Goal: Task Accomplishment & Management: Manage account settings

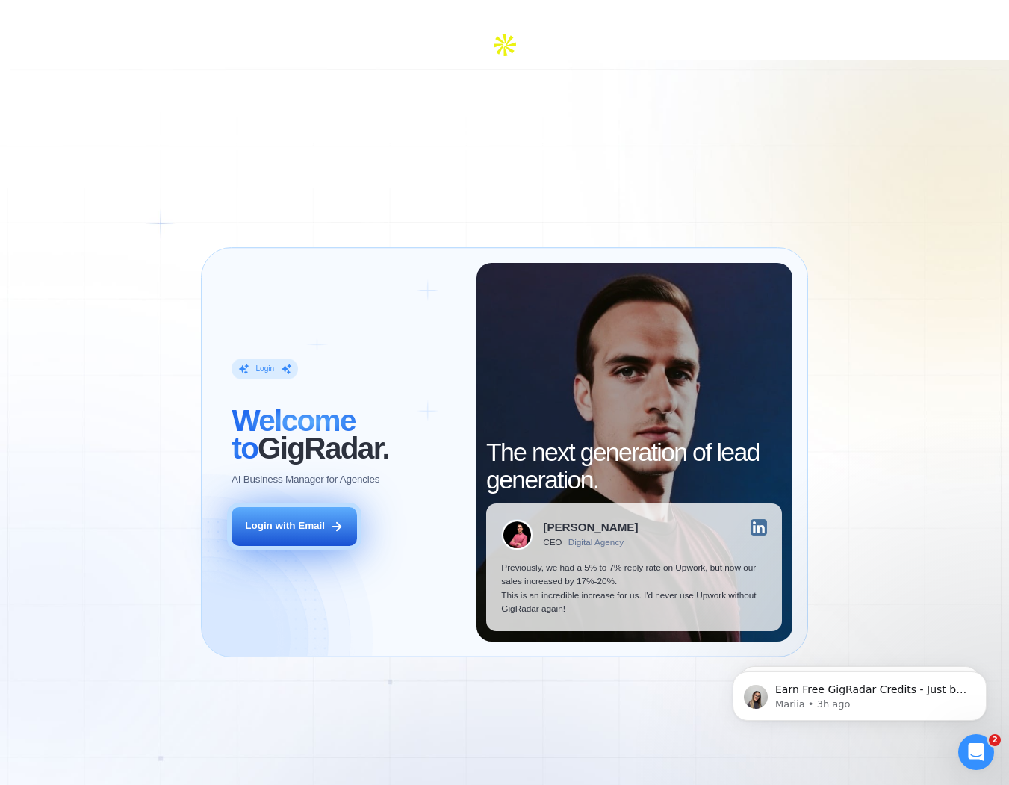
click at [295, 519] on div "Login with Email" at bounding box center [285, 526] width 80 height 14
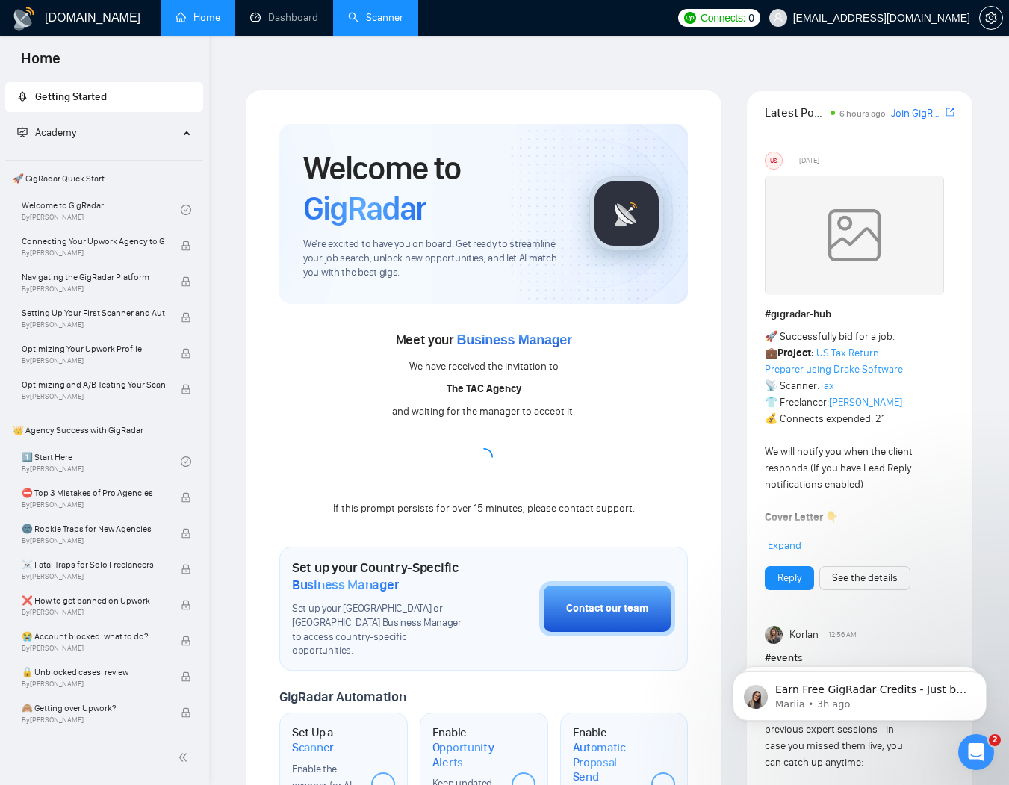
click at [379, 16] on link "Scanner" at bounding box center [375, 17] width 55 height 13
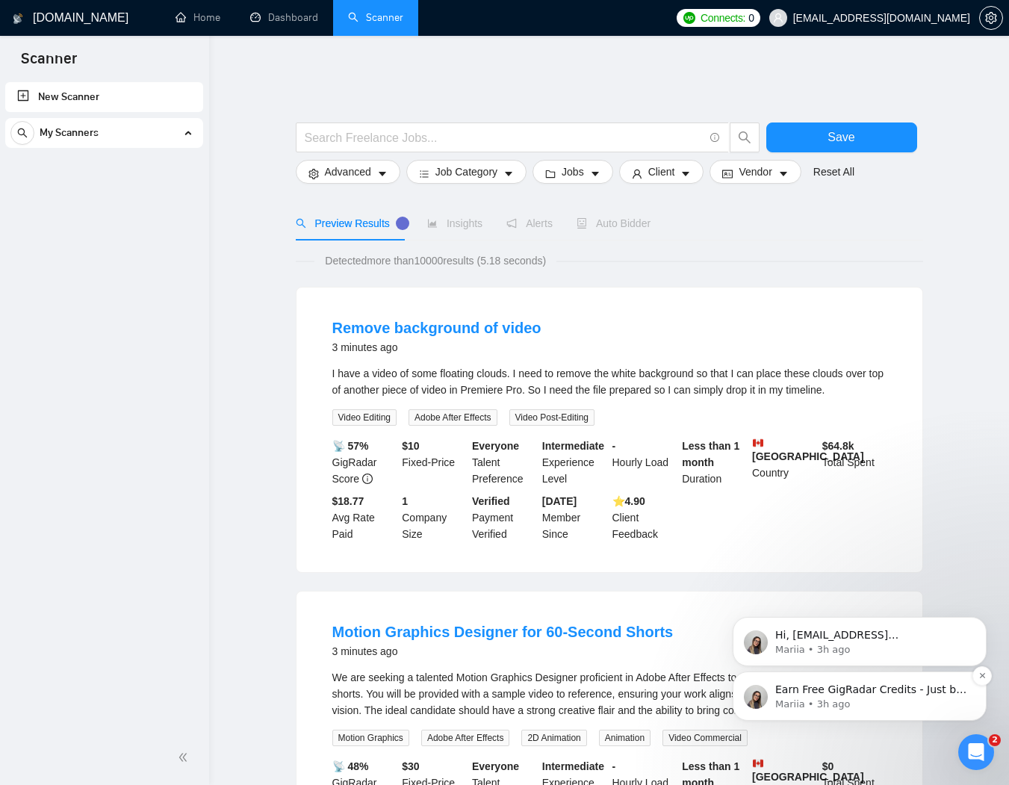
click at [845, 701] on p "Mariia • 3h ago" at bounding box center [871, 703] width 193 height 13
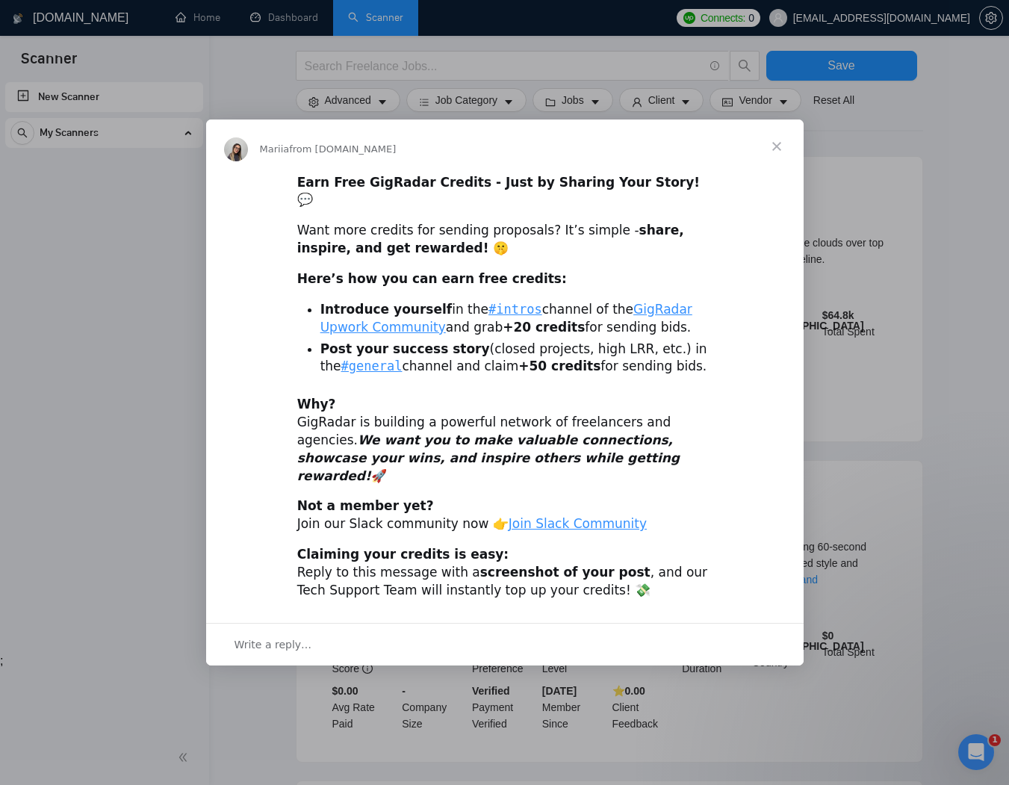
scroll to position [131, 0]
click at [562, 516] on link "Join Slack Community" at bounding box center [577, 523] width 138 height 15
click at [108, 404] on div "Intercom messenger" at bounding box center [504, 392] width 1009 height 785
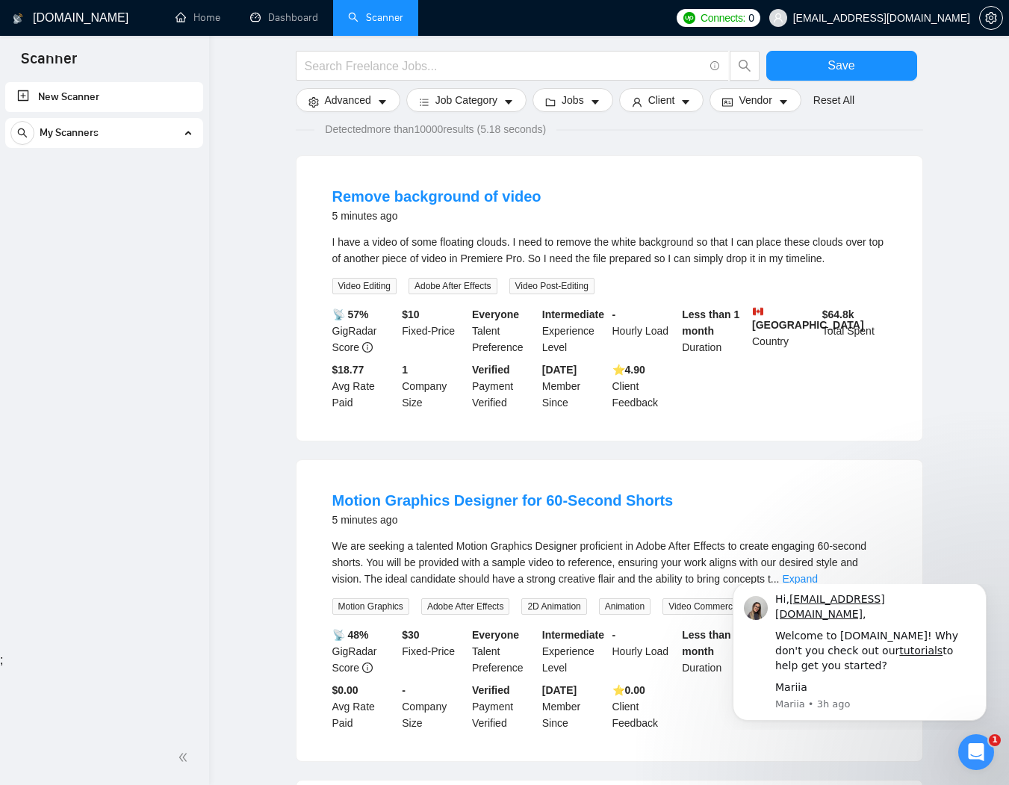
scroll to position [0, 0]
click at [965, 744] on div "Open Intercom Messenger" at bounding box center [973, 749] width 49 height 49
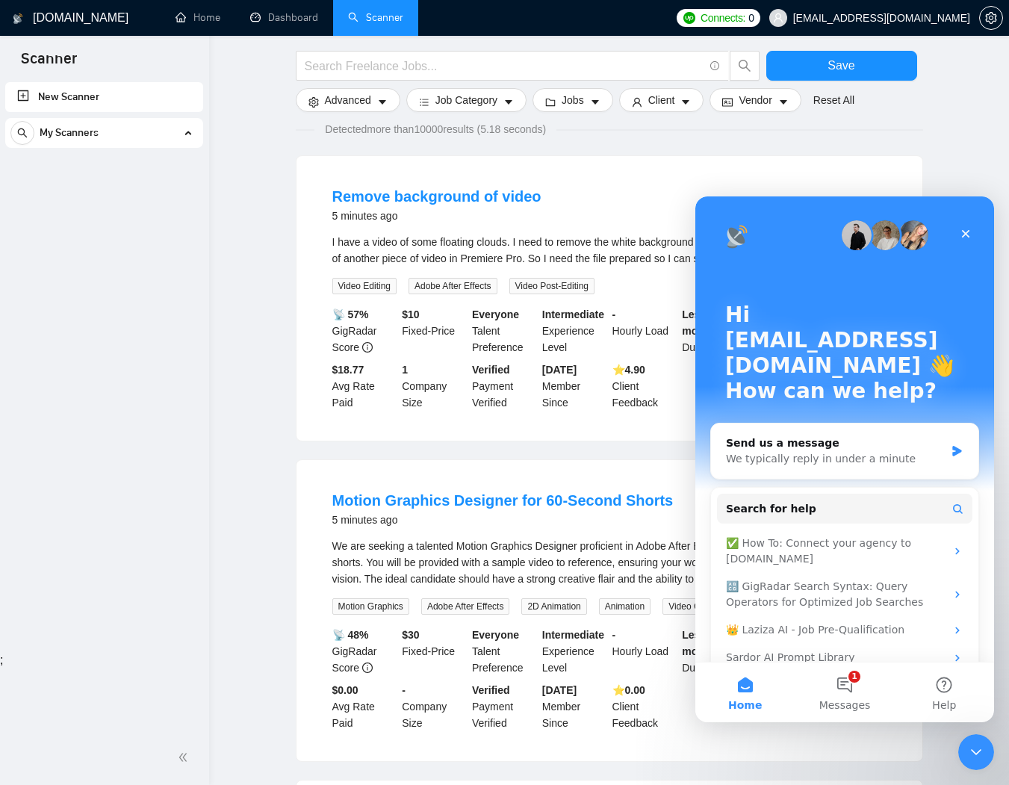
click at [89, 474] on div "New Scanner My Scanners" at bounding box center [104, 404] width 209 height 651
click at [956, 231] on div "Close" at bounding box center [965, 233] width 27 height 27
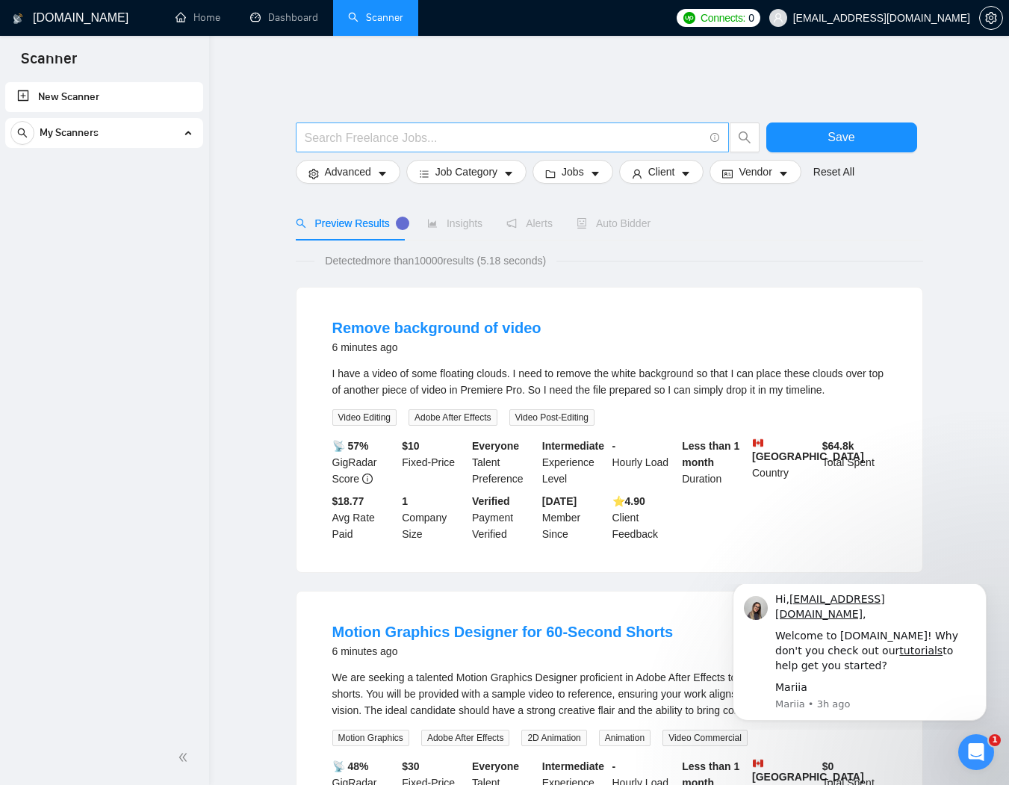
click at [342, 128] on input "text" at bounding box center [504, 137] width 399 height 19
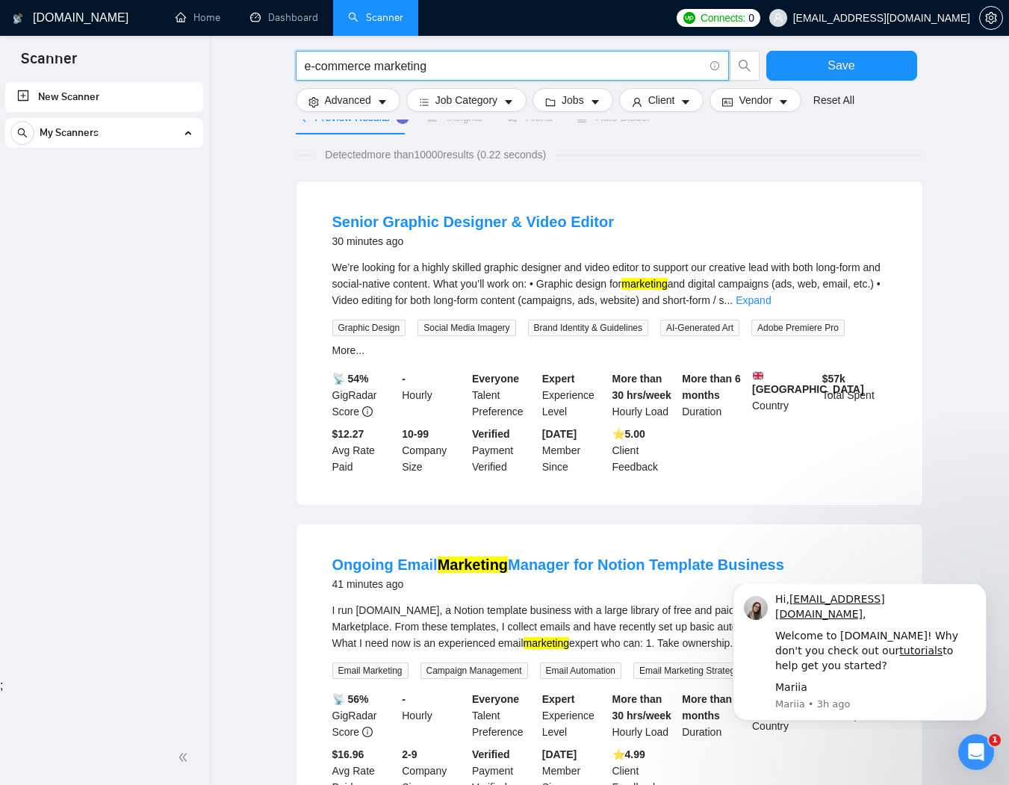
scroll to position [96, 0]
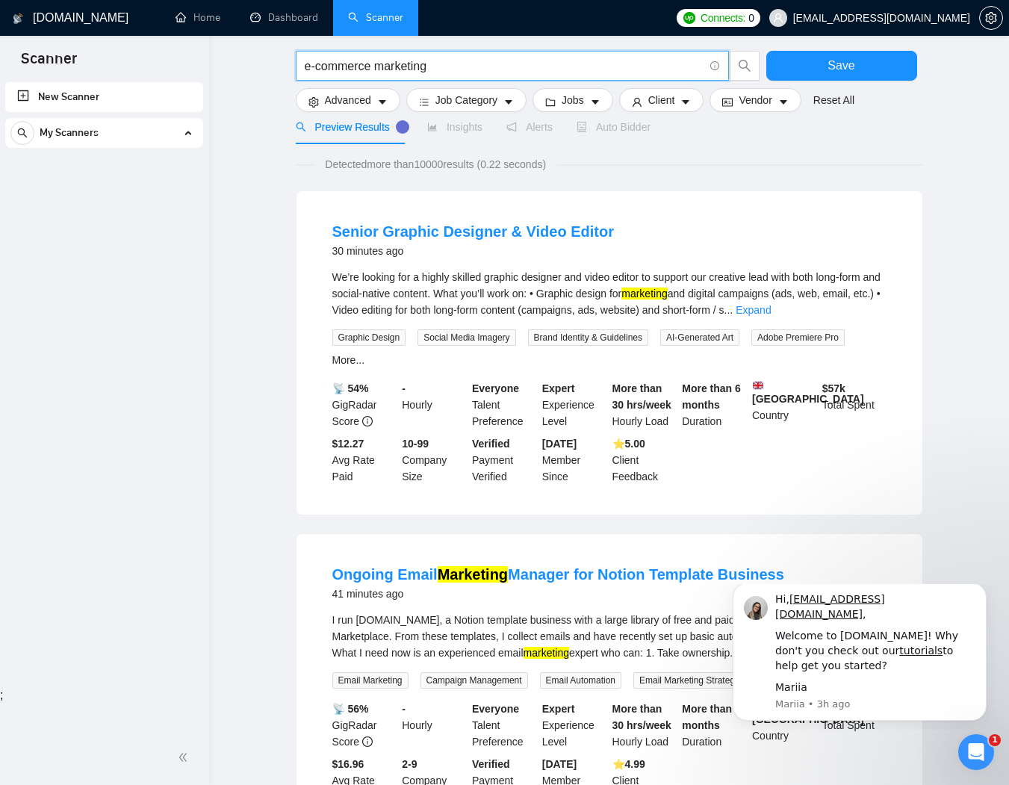
click at [316, 60] on input "e-commerce marketing" at bounding box center [504, 66] width 399 height 19
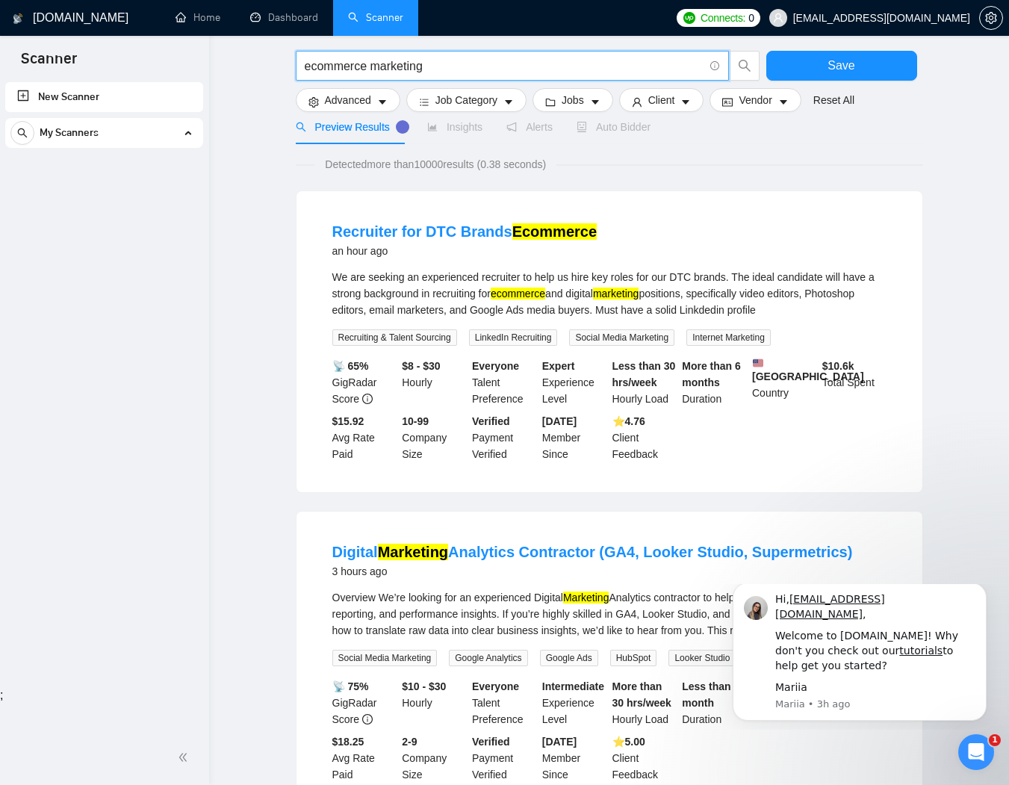
drag, startPoint x: 374, startPoint y: 57, endPoint x: 376, endPoint y: 69, distance: 12.0
click at [374, 57] on input "ecommerce marketing" at bounding box center [504, 66] width 399 height 19
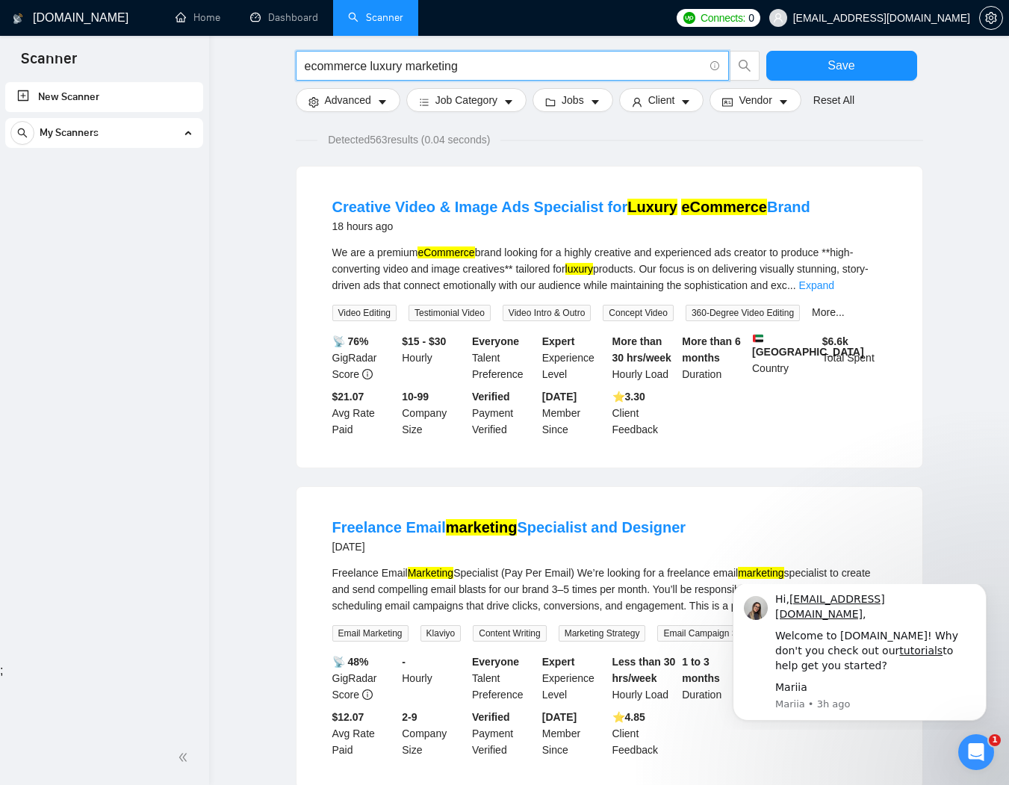
scroll to position [126, 0]
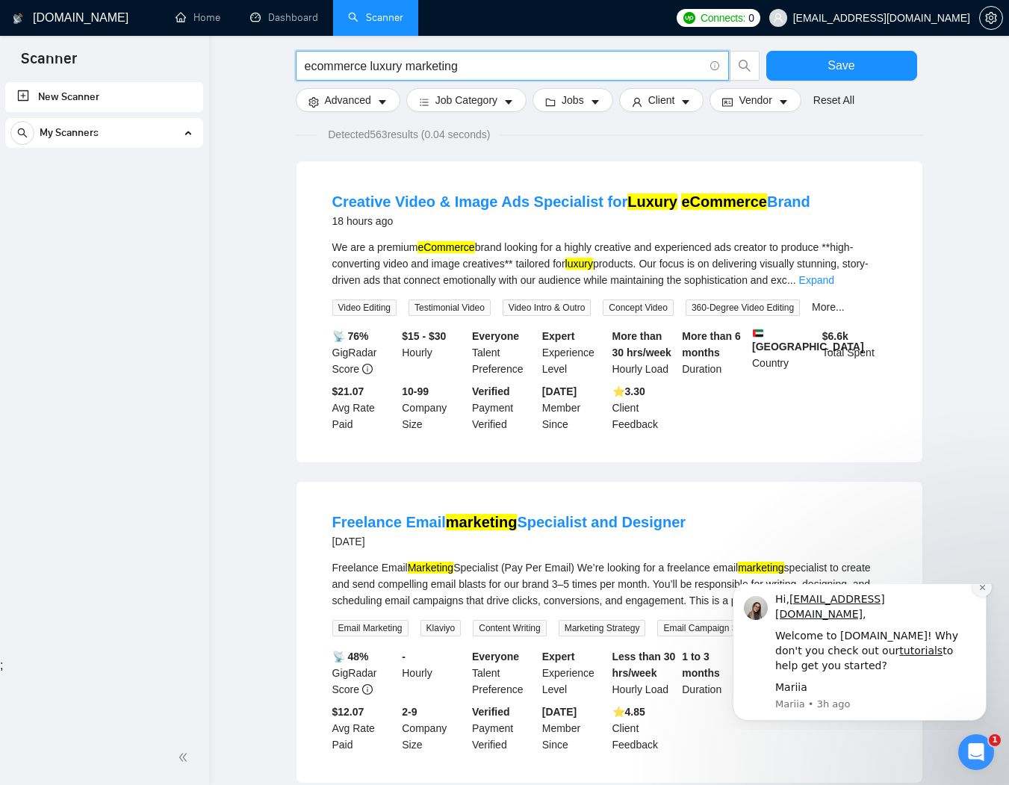
click at [985, 591] on icon "Dismiss notification" at bounding box center [982, 587] width 8 height 8
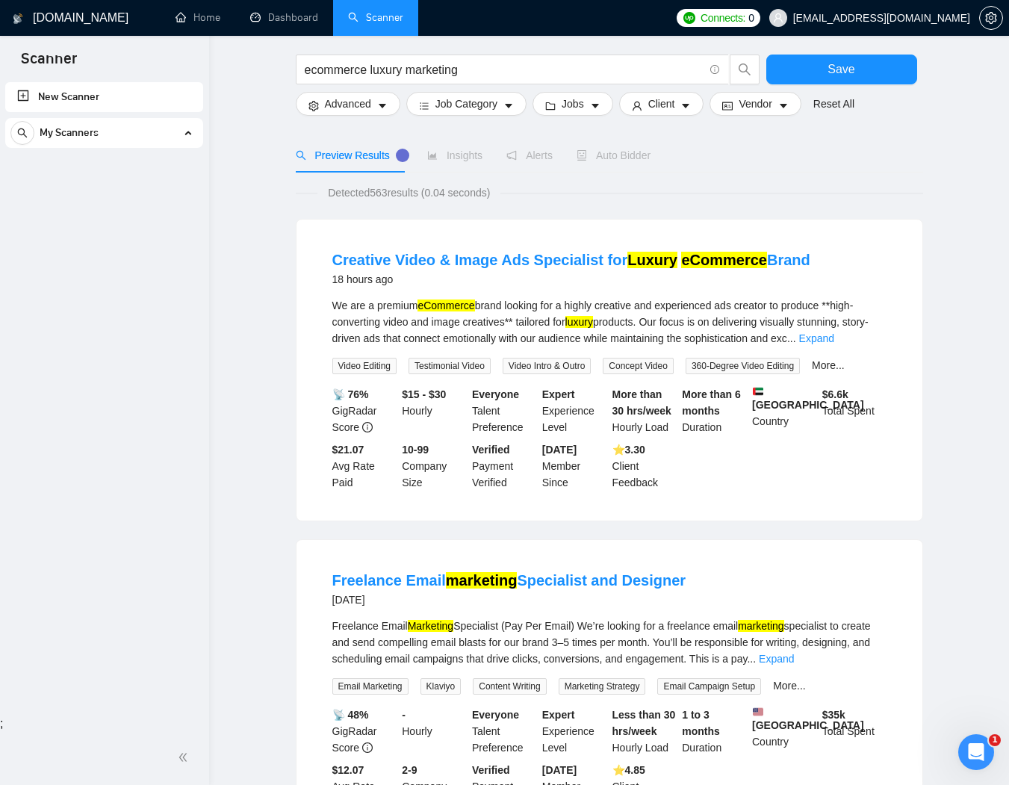
scroll to position [0, 0]
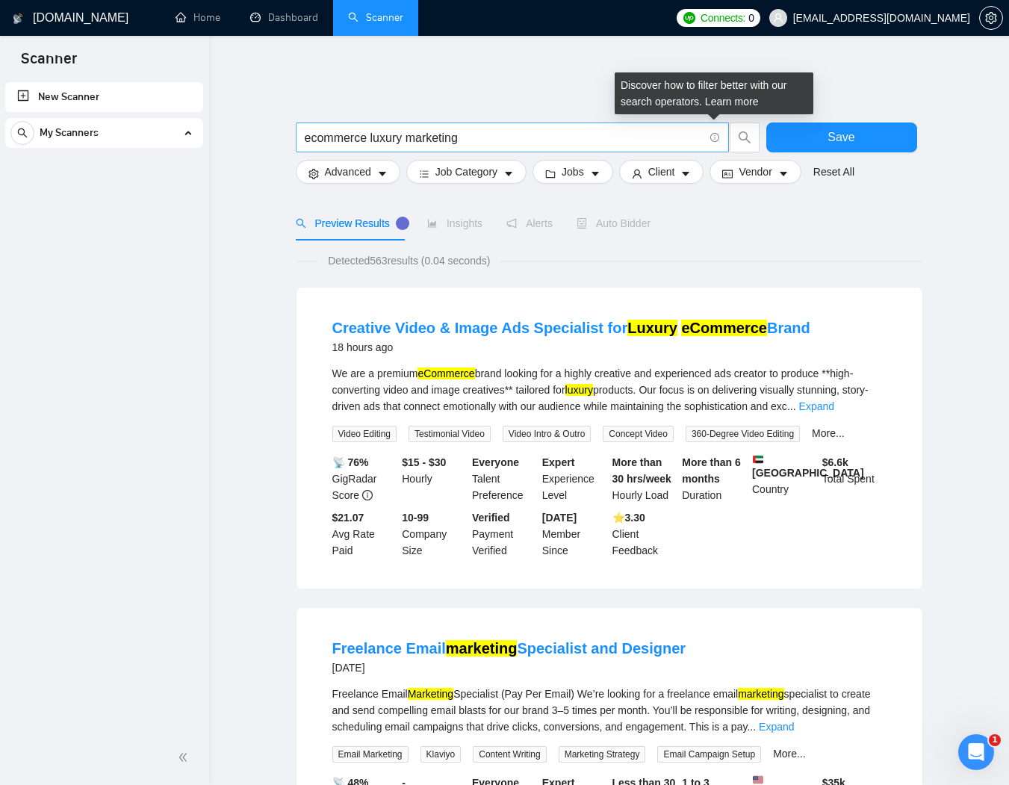
click at [714, 133] on icon "info-circle" at bounding box center [715, 138] width 10 height 10
click at [732, 100] on link "Learn more" at bounding box center [732, 102] width 54 height 12
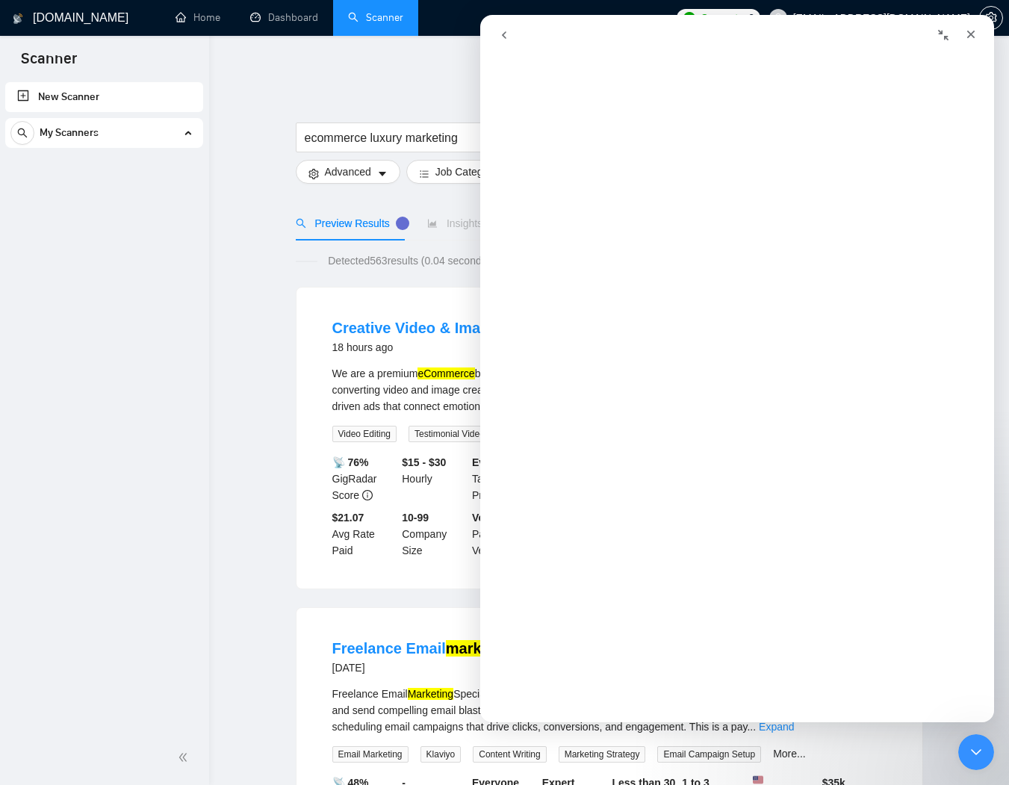
scroll to position [74, 0]
drag, startPoint x: 366, startPoint y: 125, endPoint x: 375, endPoint y: 129, distance: 10.0
click at [366, 128] on input "ecommerce luxury marketing" at bounding box center [504, 137] width 399 height 19
click at [410, 128] on input "ecommerce* luxury marketing" at bounding box center [504, 137] width 399 height 19
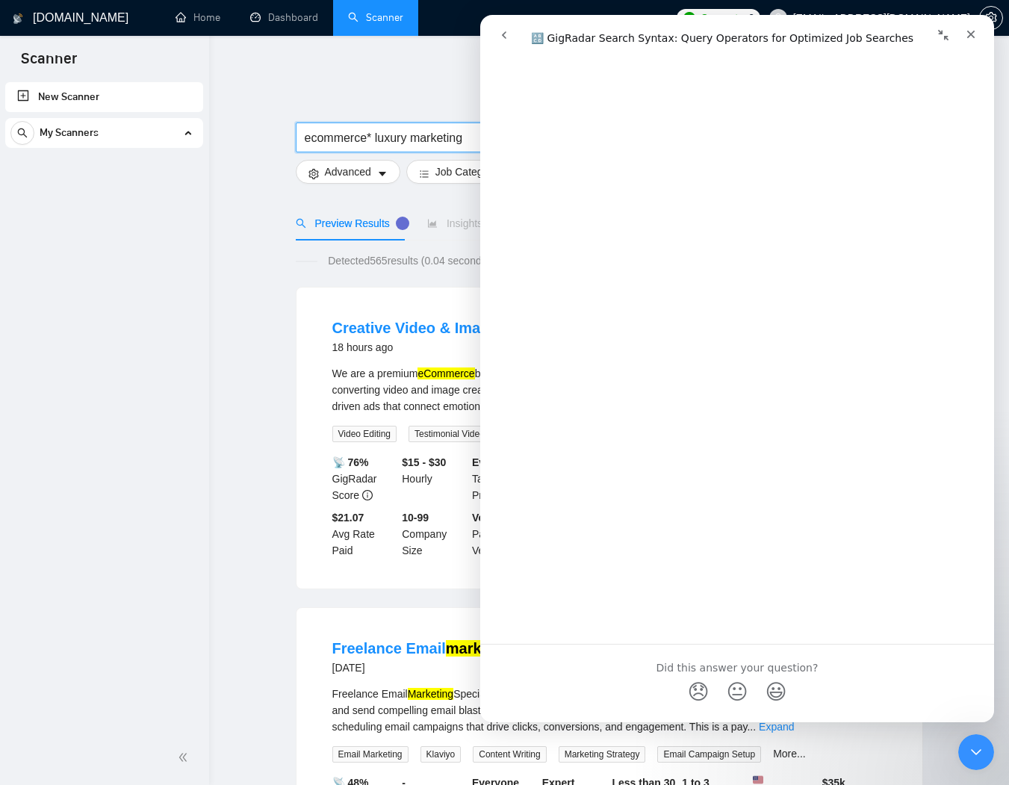
scroll to position [5221, 0]
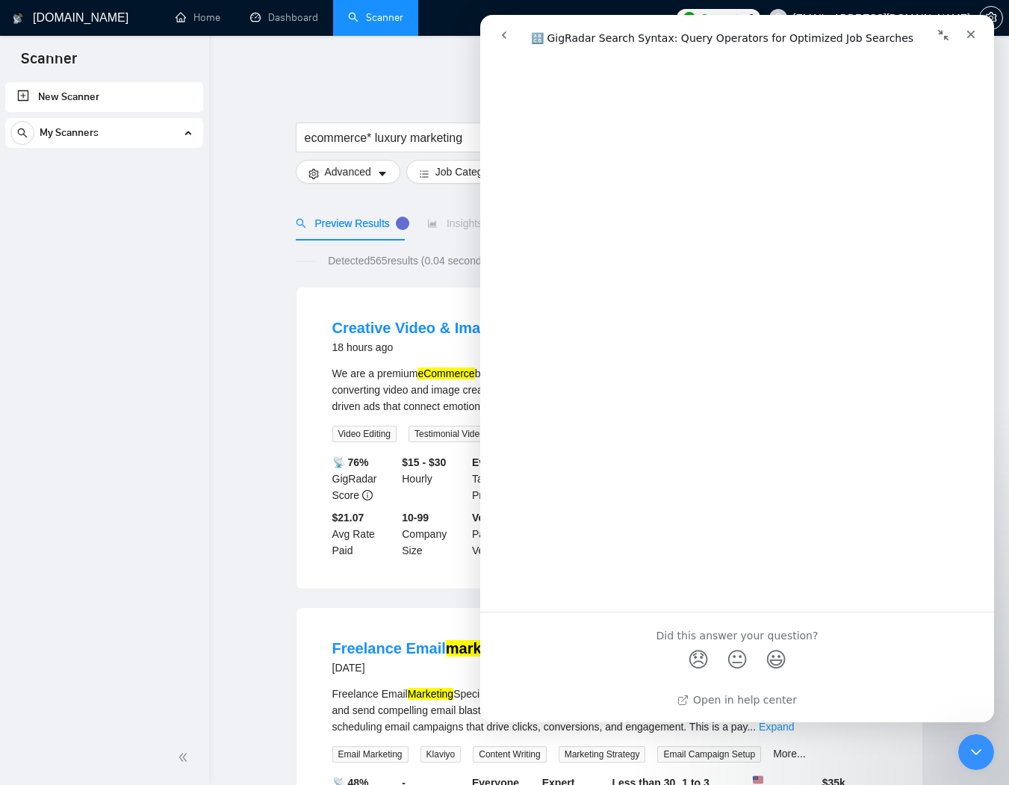
drag, startPoint x: 1449, startPoint y: 49, endPoint x: 970, endPoint y: 34, distance: 479.6
click at [970, 34] on icon "Close" at bounding box center [971, 35] width 8 height 8
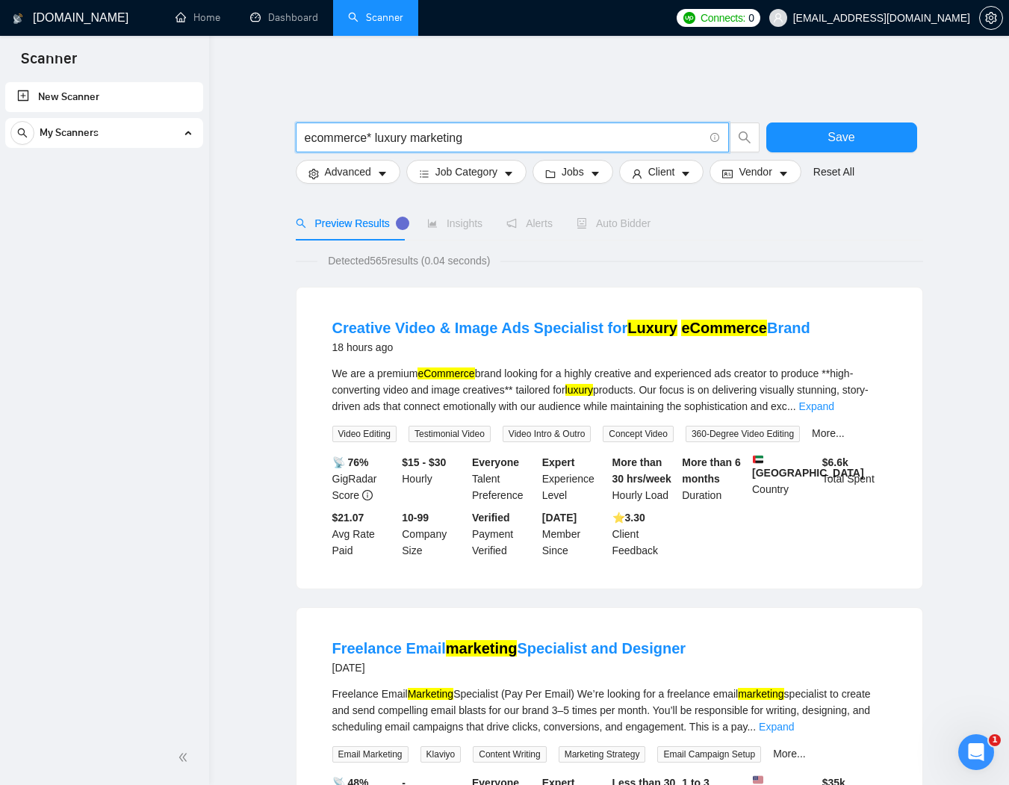
drag, startPoint x: 412, startPoint y: 128, endPoint x: 420, endPoint y: 146, distance: 19.7
click at [411, 128] on input "ecommerce* luxury marketing" at bounding box center [504, 137] width 399 height 19
click at [314, 128] on input "ecommerce* luxury marketing" at bounding box center [504, 137] width 399 height 19
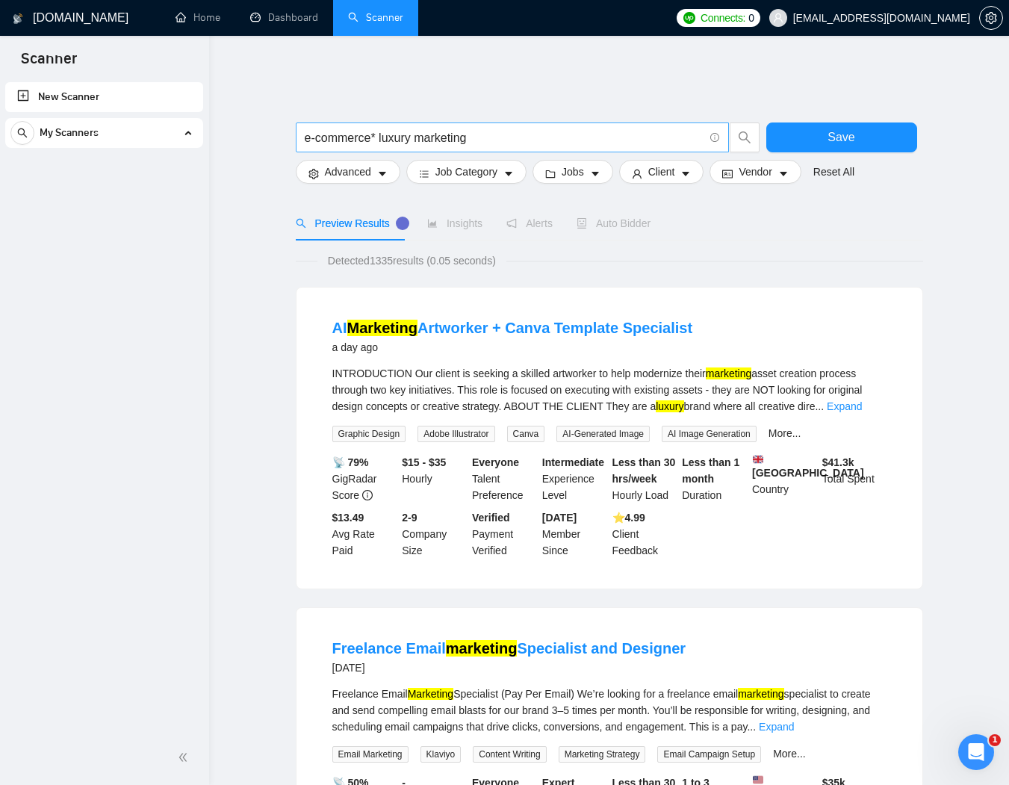
click at [720, 122] on span "e-commerce* luxury marketing" at bounding box center [512, 137] width 433 height 30
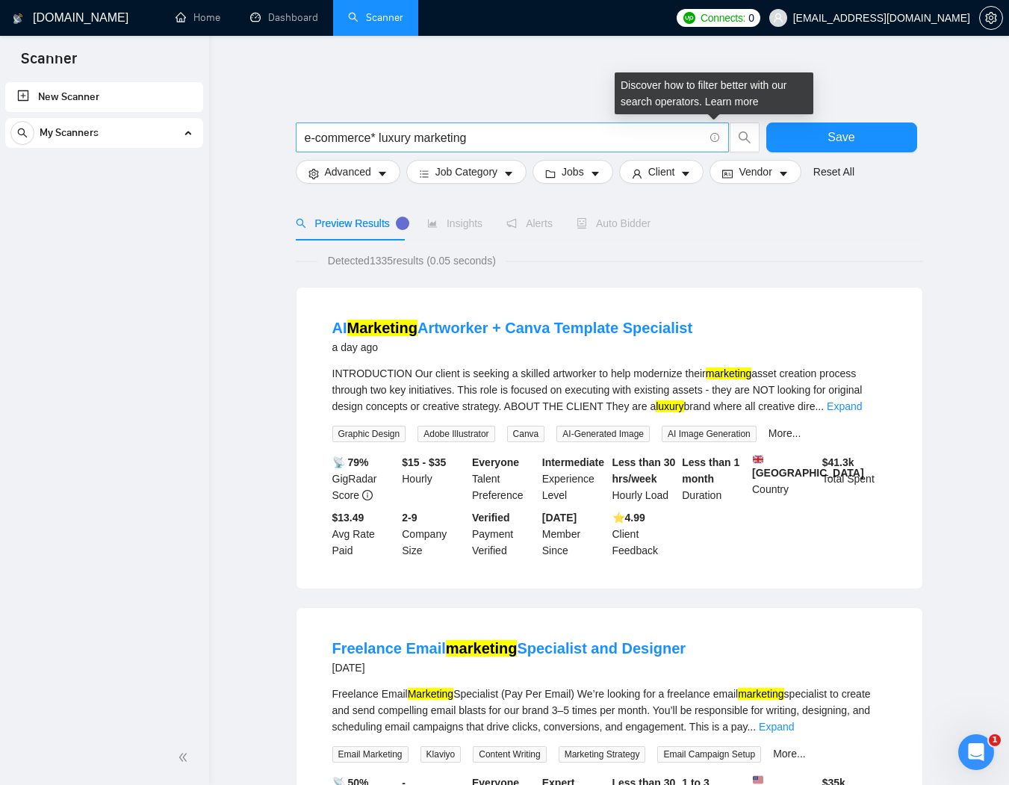
click at [712, 133] on icon "info-circle" at bounding box center [715, 138] width 10 height 10
click at [729, 102] on link "Learn more" at bounding box center [732, 102] width 54 height 12
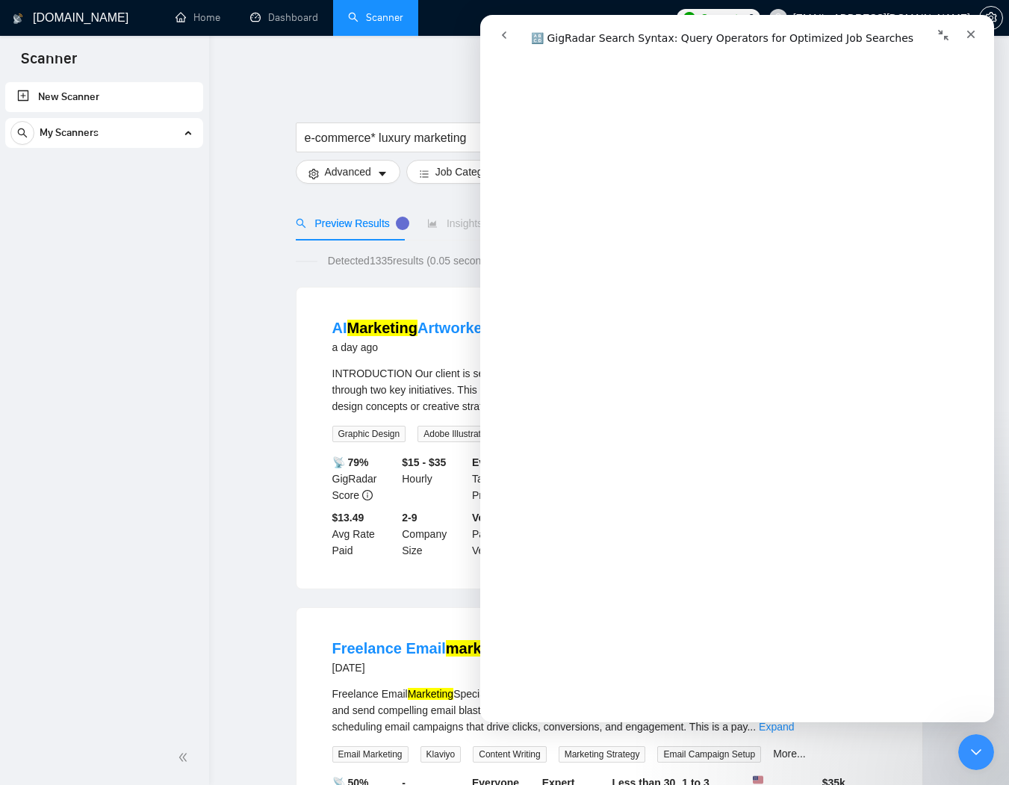
scroll to position [995, 0]
click at [382, 128] on input "e-commerce* luxury marketing" at bounding box center [504, 137] width 399 height 19
drag, startPoint x: 376, startPoint y: 124, endPoint x: 403, endPoint y: 145, distance: 34.0
click at [374, 128] on input "e-commerce* luxury marketing" at bounding box center [504, 137] width 399 height 19
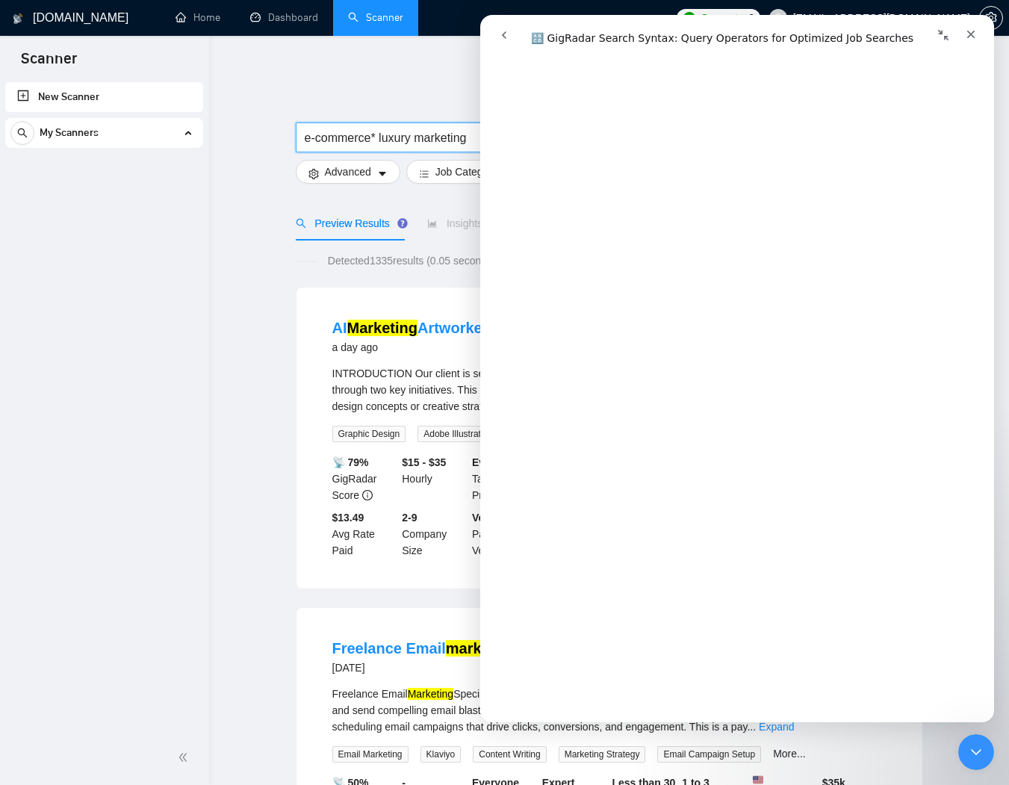
paste input "|"
click at [974, 35] on icon "Close" at bounding box center [971, 34] width 12 height 12
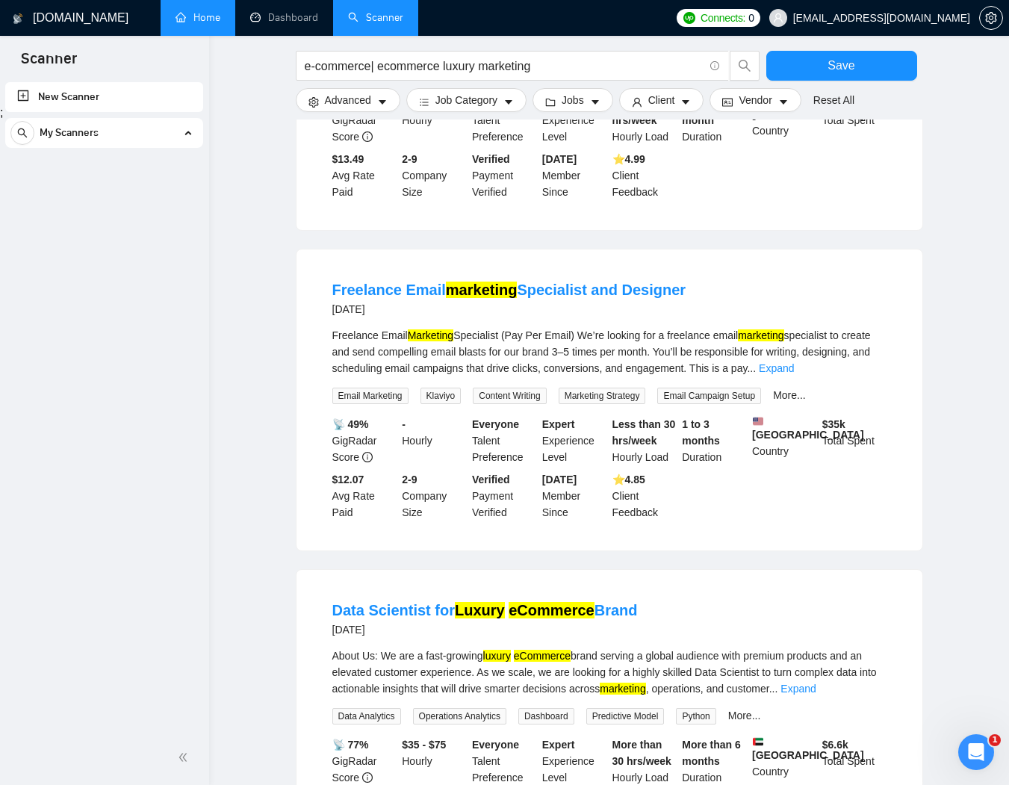
scroll to position [685, 0]
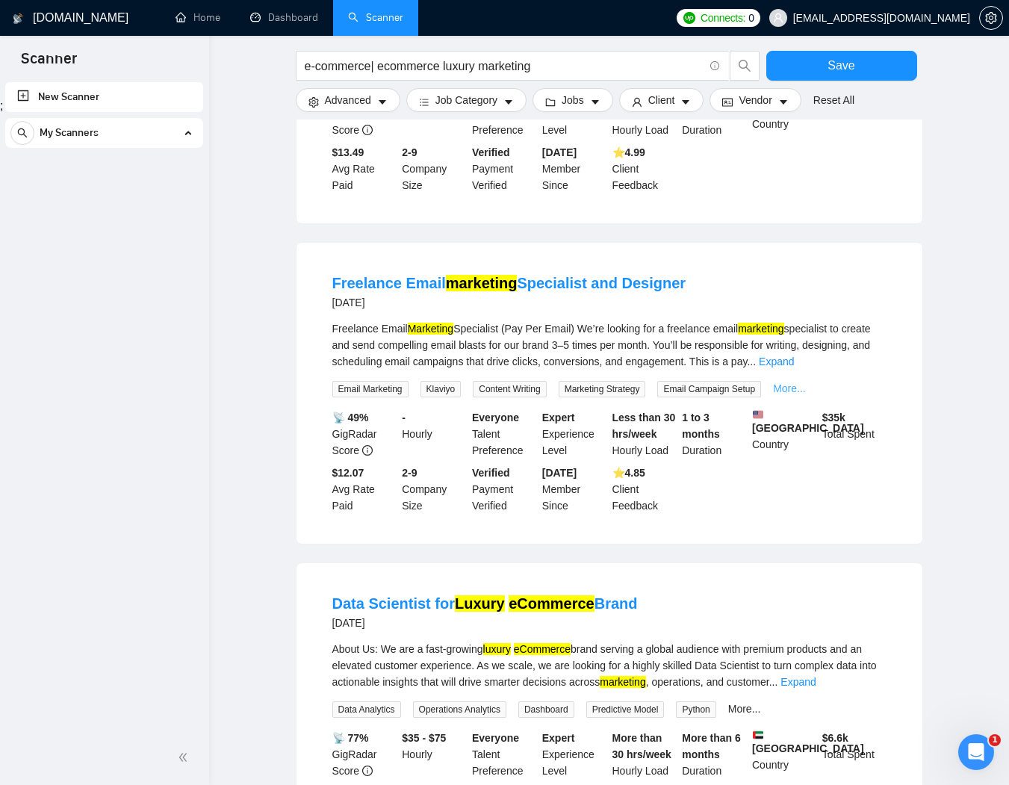
click at [806, 394] on link "More..." at bounding box center [789, 388] width 33 height 12
click at [794, 367] on link "Expand" at bounding box center [776, 361] width 35 height 12
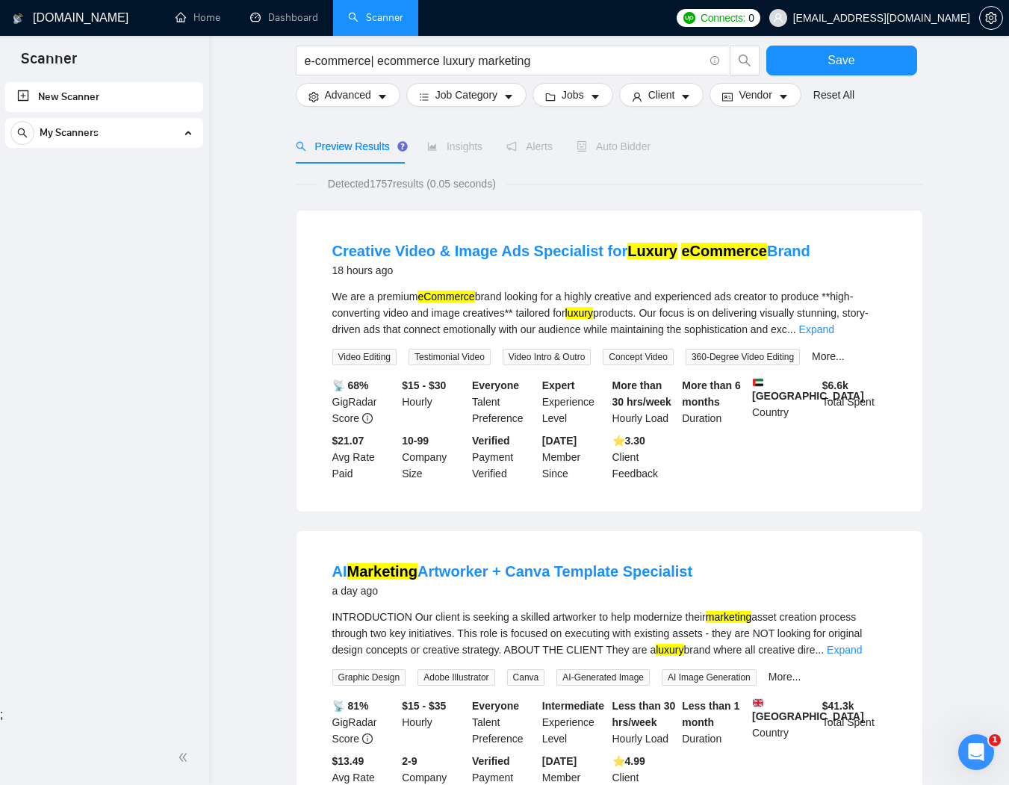
scroll to position [0, 0]
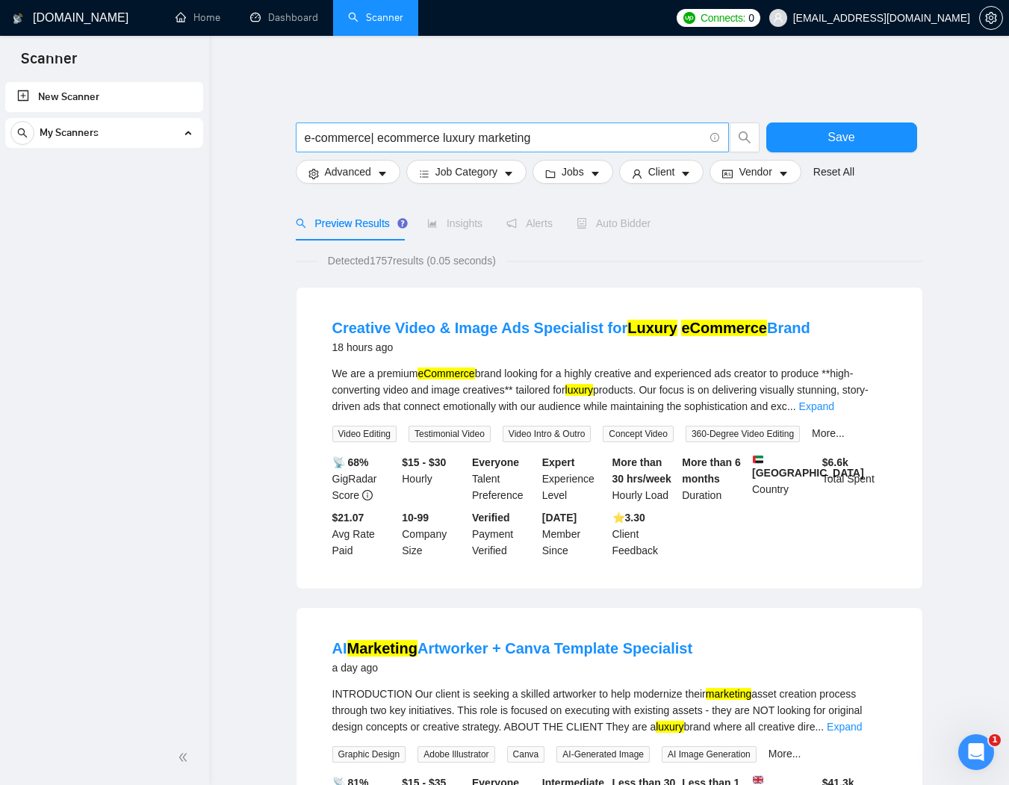
click at [441, 122] on span "e-commerce| ecommerce luxury marketing" at bounding box center [512, 137] width 433 height 30
click at [441, 128] on input "e-commerce| ecommerce luxury marketing" at bounding box center [504, 137] width 399 height 19
click at [544, 128] on input "e-commerce| ecommerce luxury marketing" at bounding box center [504, 137] width 399 height 19
click at [445, 128] on input "e-commerce| ecommerce luxury marketing" at bounding box center [504, 137] width 399 height 19
click at [455, 128] on input "e-commerce| "ecommerce"luxury marketing" at bounding box center [504, 137] width 399 height 19
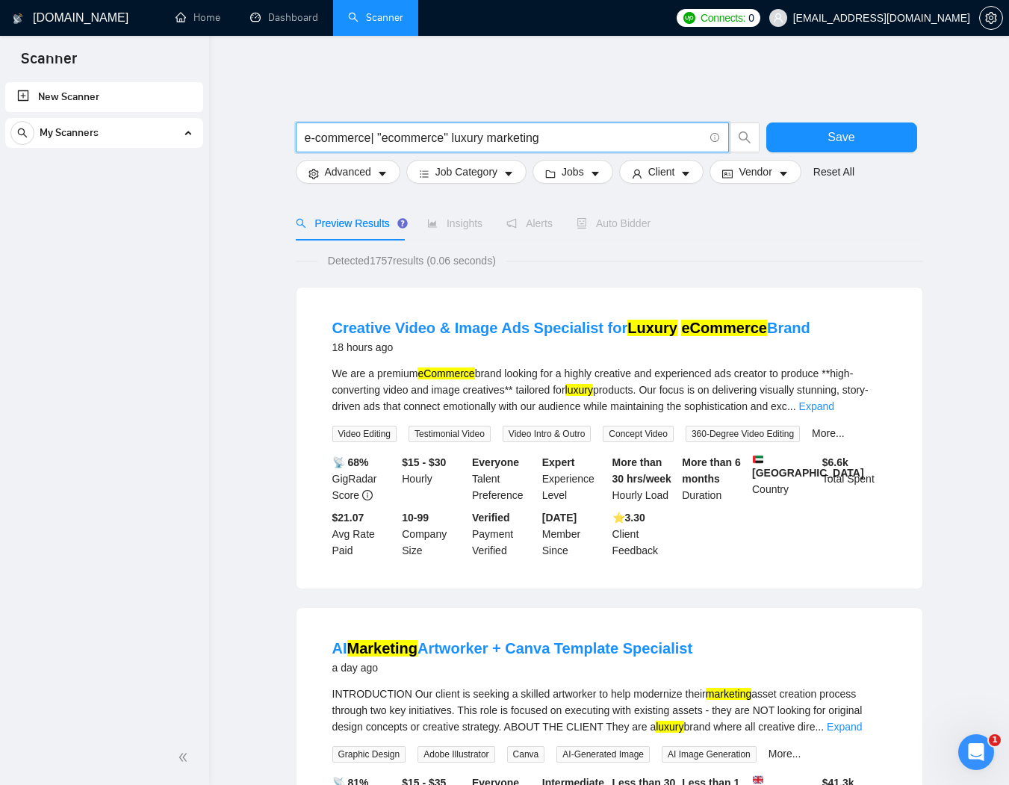
click at [305, 128] on input "e-commerce| "ecommerce" luxury marketing" at bounding box center [504, 137] width 399 height 19
drag, startPoint x: 460, startPoint y: 122, endPoint x: 456, endPoint y: 134, distance: 11.8
click at [460, 128] on input "(e-commerce| "ecommerce" luxury marketing" at bounding box center [504, 137] width 399 height 19
click at [308, 128] on input "(e-commerce| "ecommerce" ) luxury marketing" at bounding box center [504, 137] width 399 height 19
click at [380, 128] on input "( e-commerce| "ecommerce" ) luxury marketing" at bounding box center [504, 137] width 399 height 19
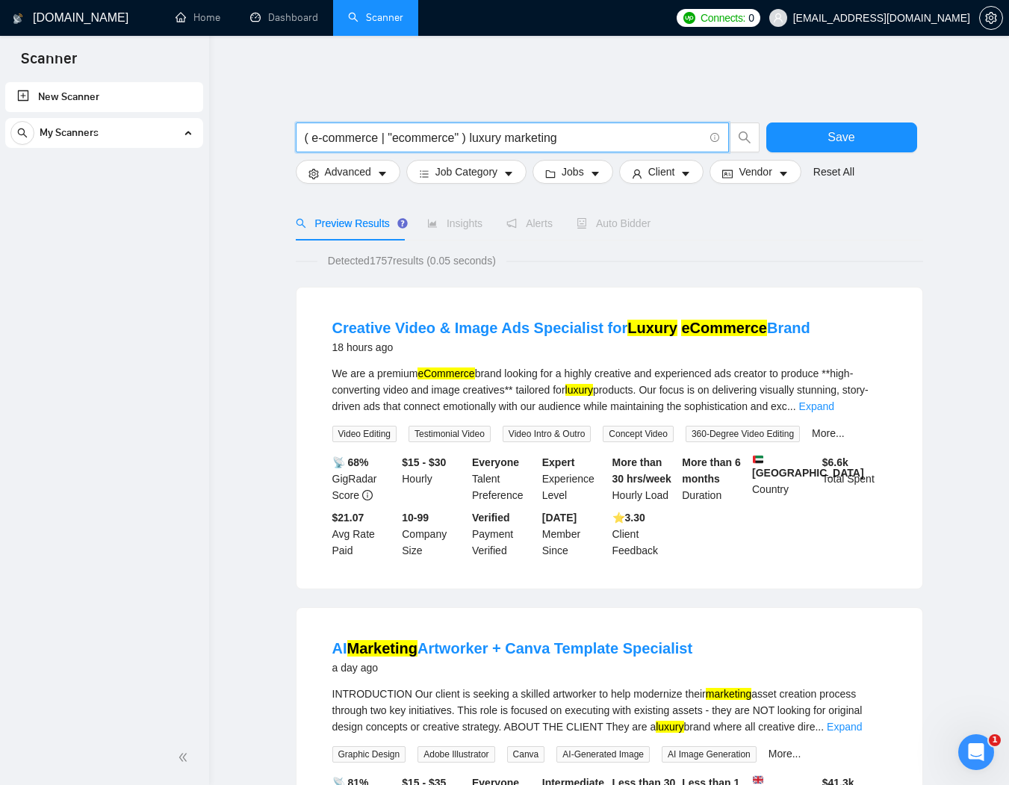
drag, startPoint x: 476, startPoint y: 119, endPoint x: 480, endPoint y: 127, distance: 8.7
click at [476, 128] on input "( e-commerce | "ecommerce" ) luxury marketing" at bounding box center [504, 137] width 399 height 19
drag, startPoint x: 514, startPoint y: 122, endPoint x: 508, endPoint y: 190, distance: 68.2
click at [513, 128] on input "( e-commerce | "ecommerce" ) (luxury marketing" at bounding box center [504, 137] width 399 height 19
drag, startPoint x: 513, startPoint y: 122, endPoint x: 524, endPoint y: 142, distance: 22.4
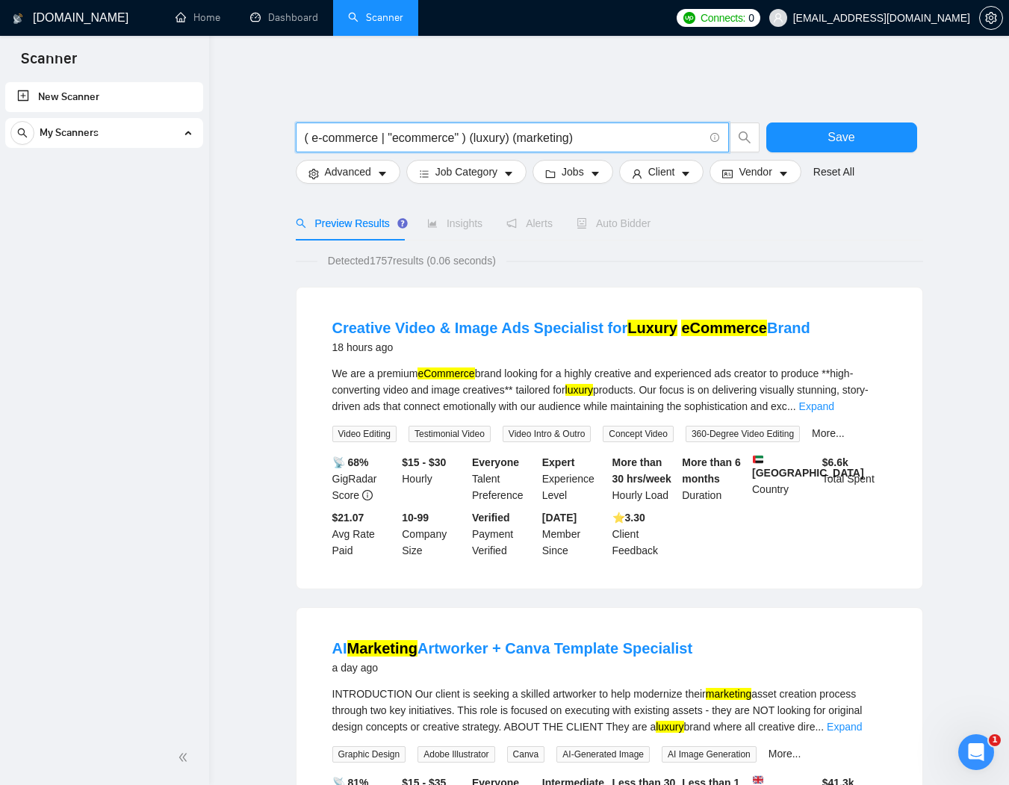
click at [513, 128] on input "( e-commerce | "ecommerce" ) (luxury) (marketing)" at bounding box center [504, 137] width 399 height 19
drag, startPoint x: 383, startPoint y: 124, endPoint x: 409, endPoint y: 163, distance: 47.4
click at [388, 128] on input "( e-commerce | "ecommerce" ) (luxury ) (marketing)" at bounding box center [504, 137] width 399 height 19
click at [512, 130] on input "( e-commerce | "ecommerce" ) (luxury ) (marketing)" at bounding box center [504, 137] width 399 height 19
paste input "|"
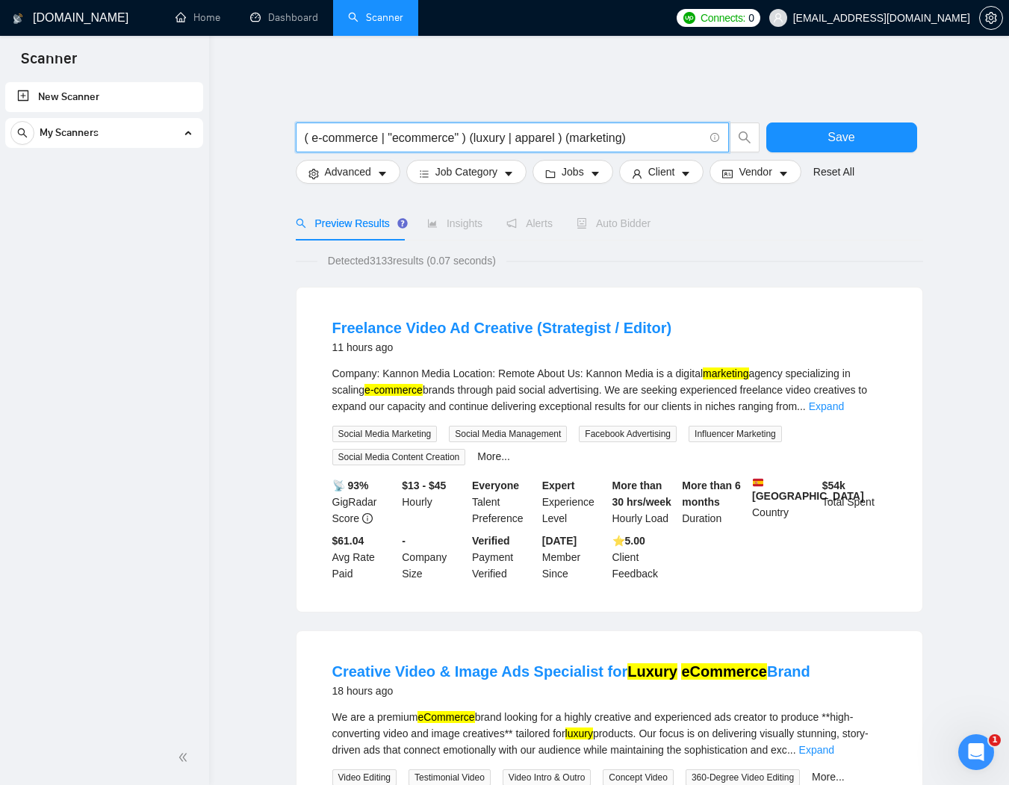
type input "( e-commerce | "ecommerce" ) (luxury | apparel ) (marketing)"
click at [192, 129] on div "My Scanners" at bounding box center [103, 133] width 187 height 30
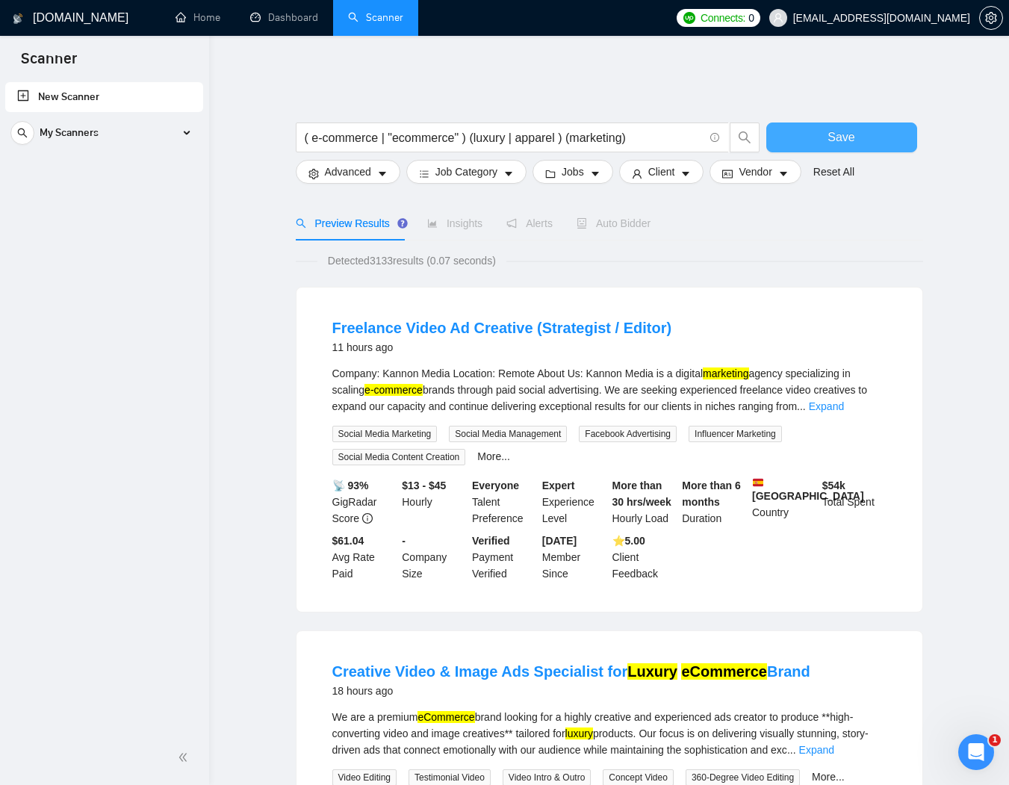
click at [837, 128] on span "Save" at bounding box center [840, 137] width 27 height 19
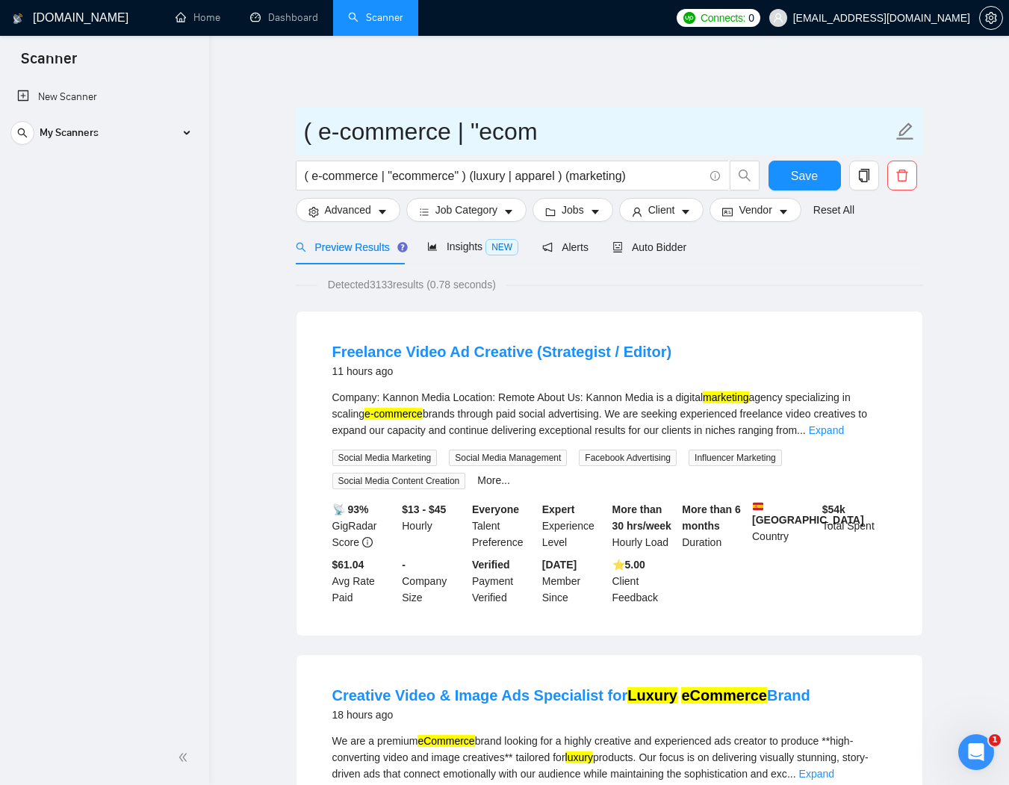
click at [376, 131] on input "( e-commerce | "ecom" at bounding box center [598, 131] width 588 height 37
click at [388, 123] on input "( e-commerce | "ecom" at bounding box center [598, 131] width 588 height 37
click at [582, 119] on input "( e-commerce | "ecom" at bounding box center [598, 131] width 588 height 37
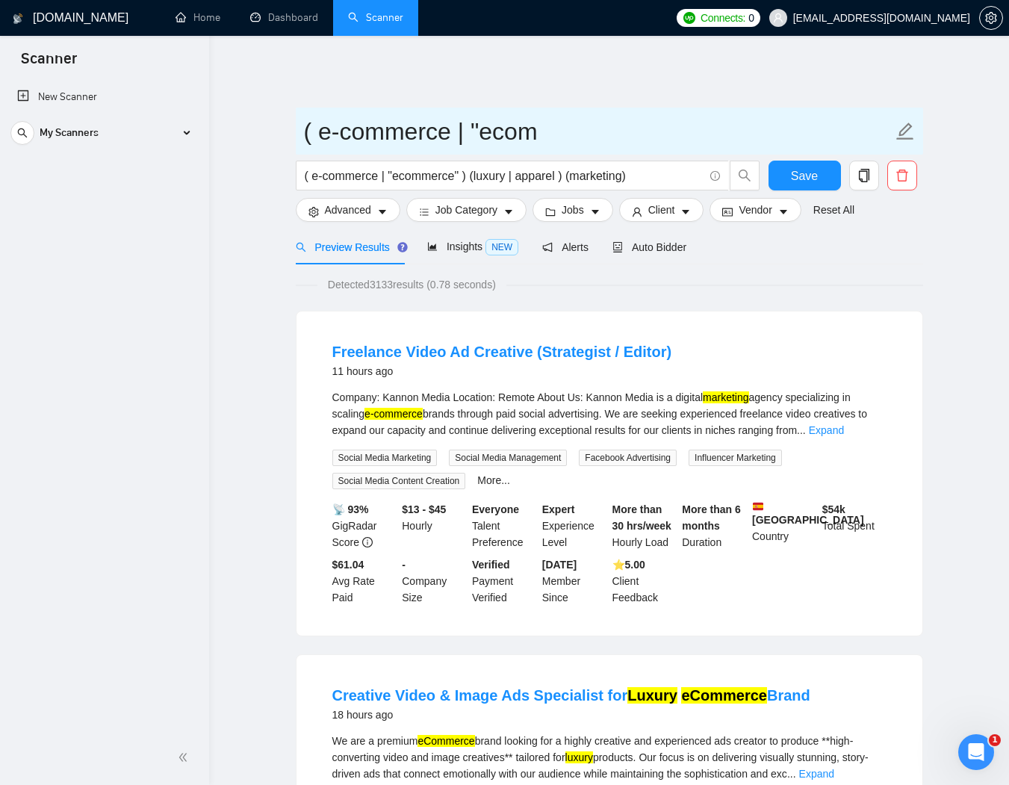
drag, startPoint x: 582, startPoint y: 120, endPoint x: 246, endPoint y: 108, distance: 335.5
type input "e-commerce luxury marketing"
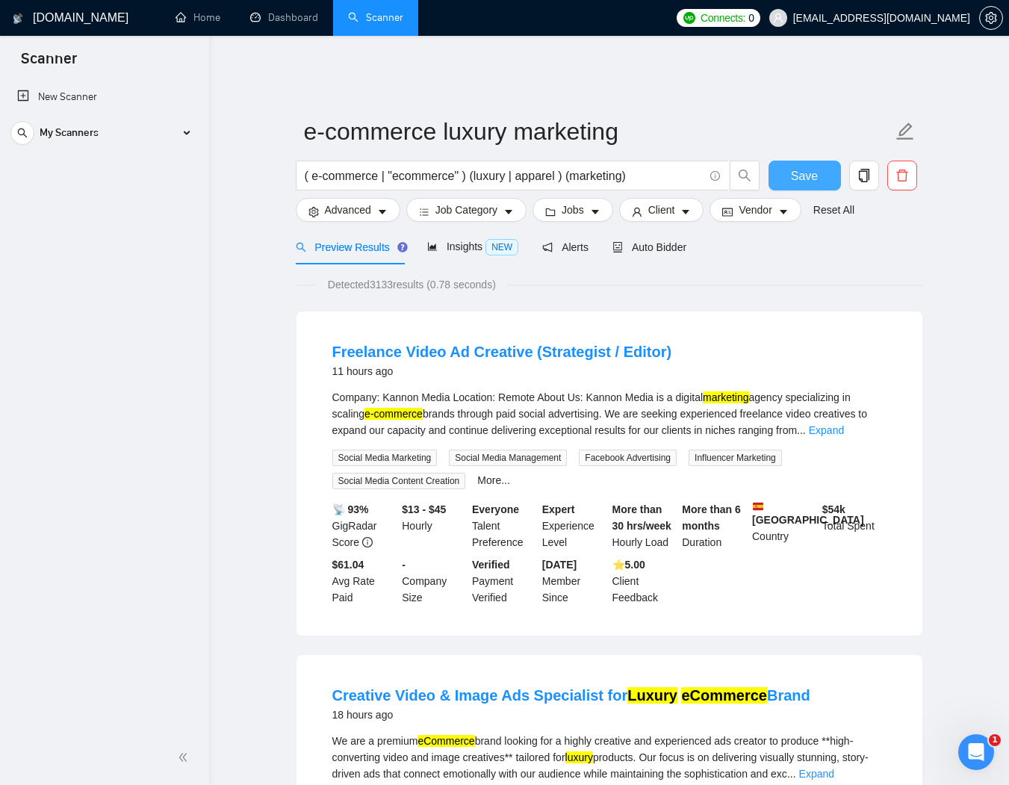
drag, startPoint x: 796, startPoint y: 158, endPoint x: 982, endPoint y: 261, distance: 212.9
click at [796, 166] on span "Save" at bounding box center [804, 175] width 27 height 19
click at [68, 136] on span "My Scanners" at bounding box center [69, 133] width 59 height 30
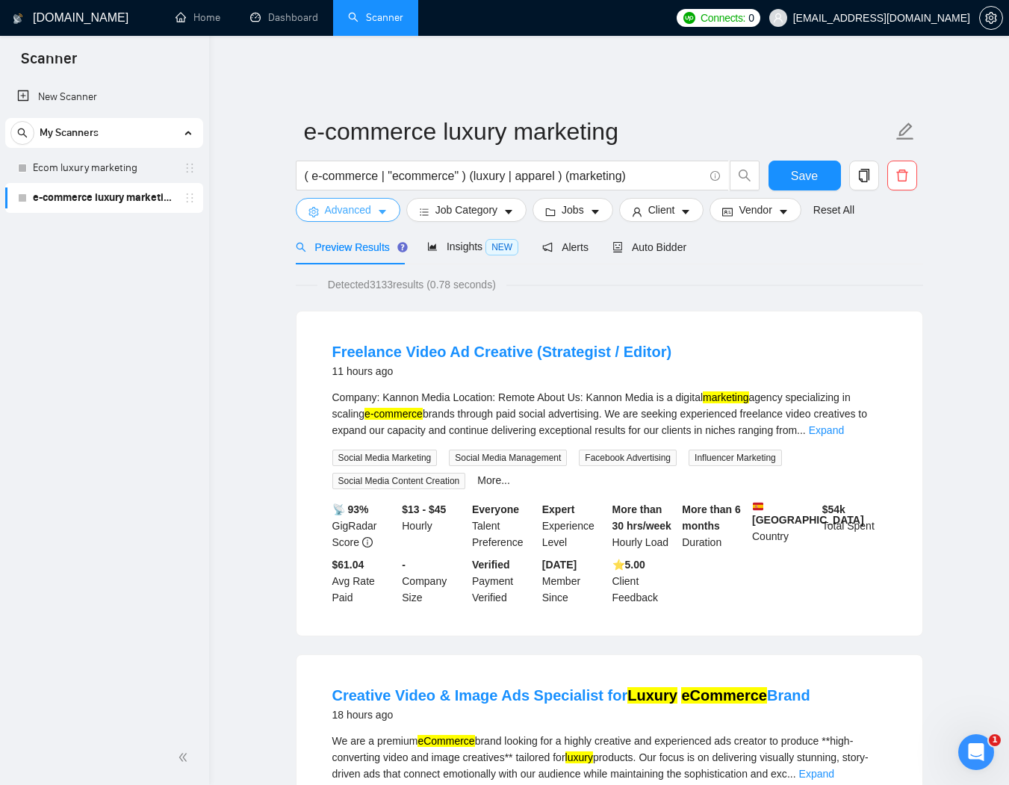
click at [352, 204] on span "Advanced" at bounding box center [348, 210] width 46 height 16
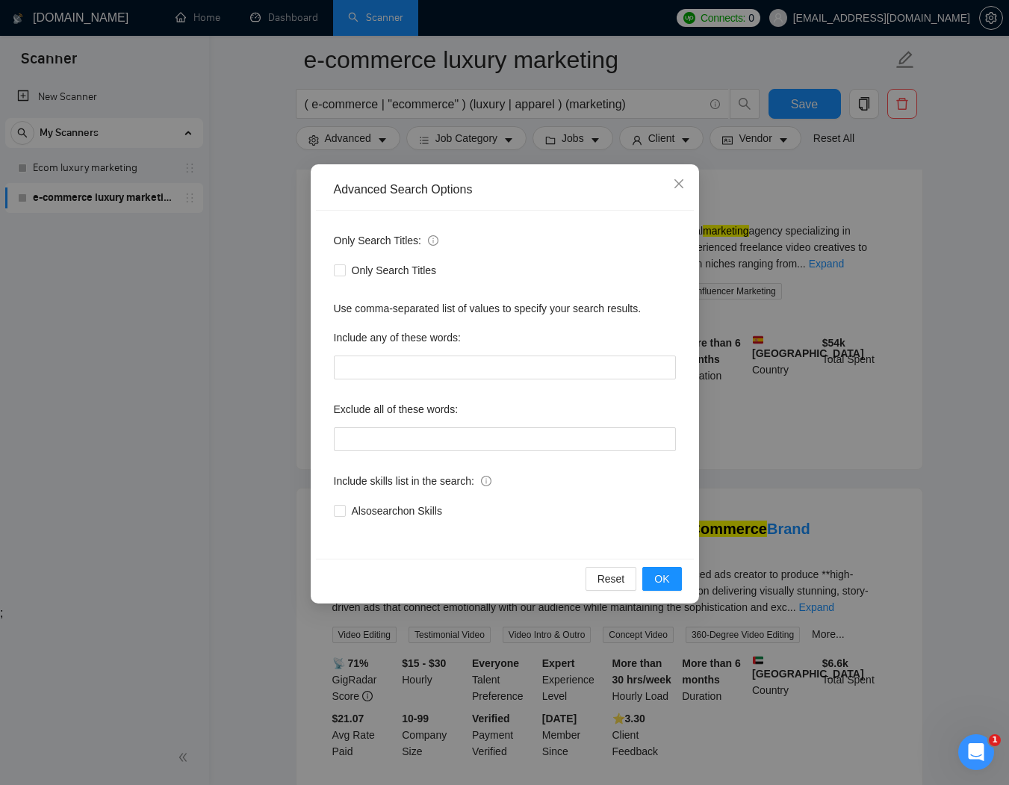
scroll to position [182, 0]
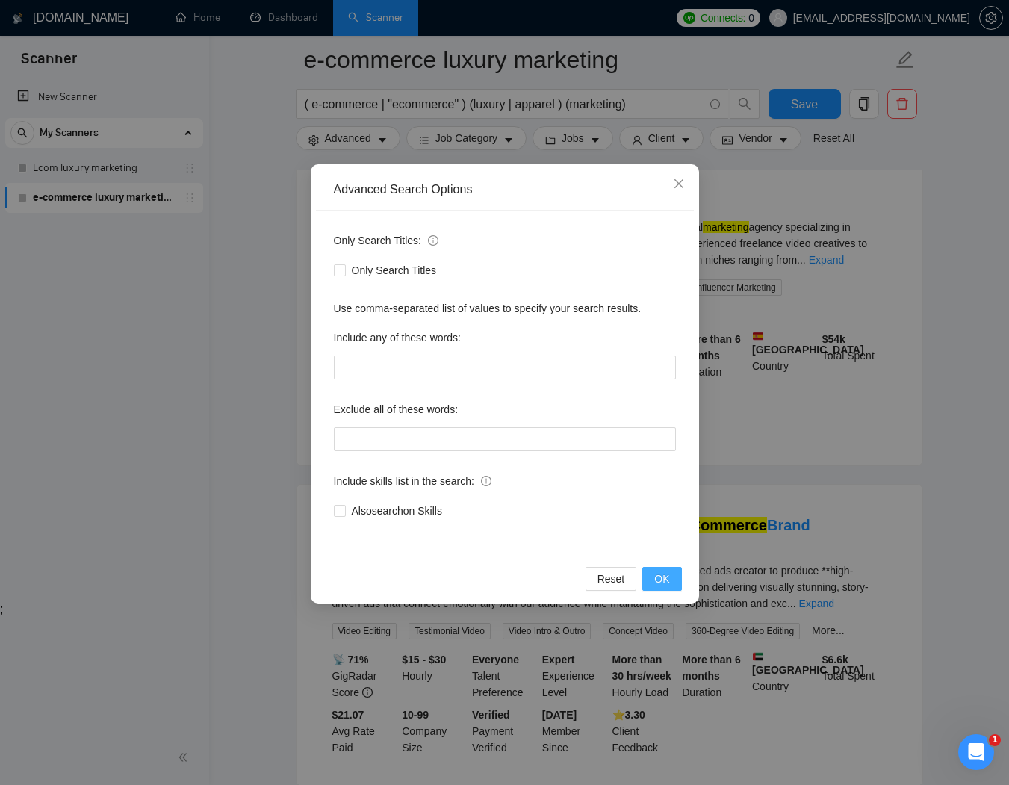
click at [666, 580] on span "OK" at bounding box center [661, 578] width 15 height 16
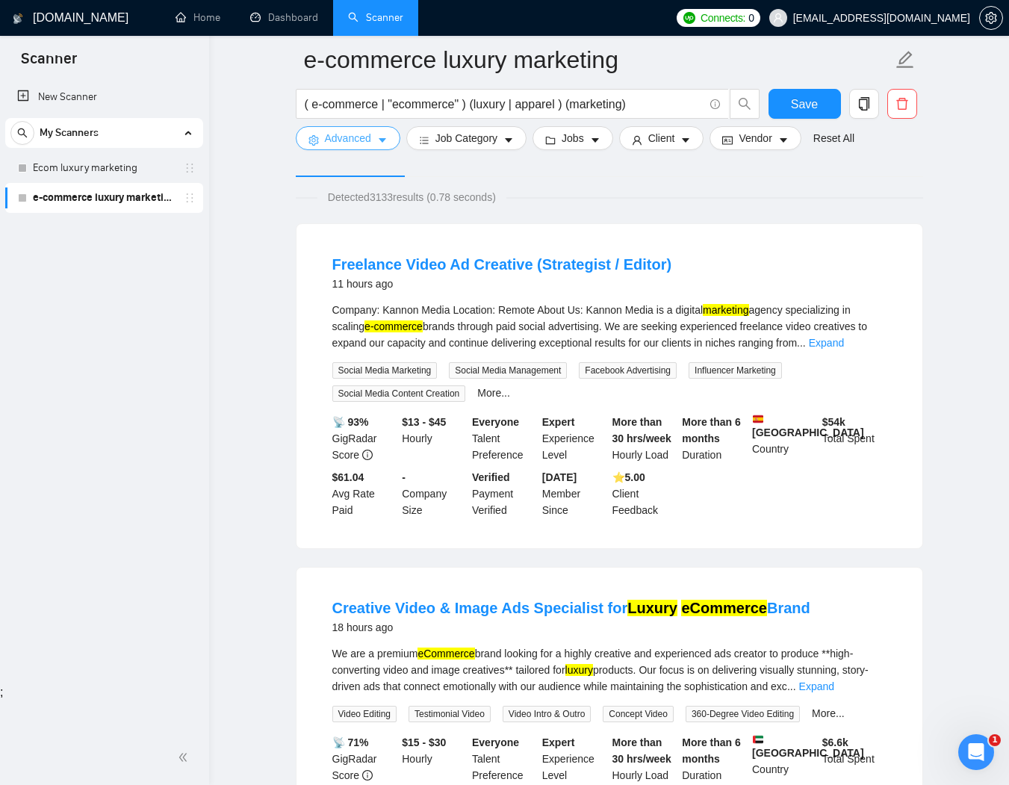
scroll to position [0, 0]
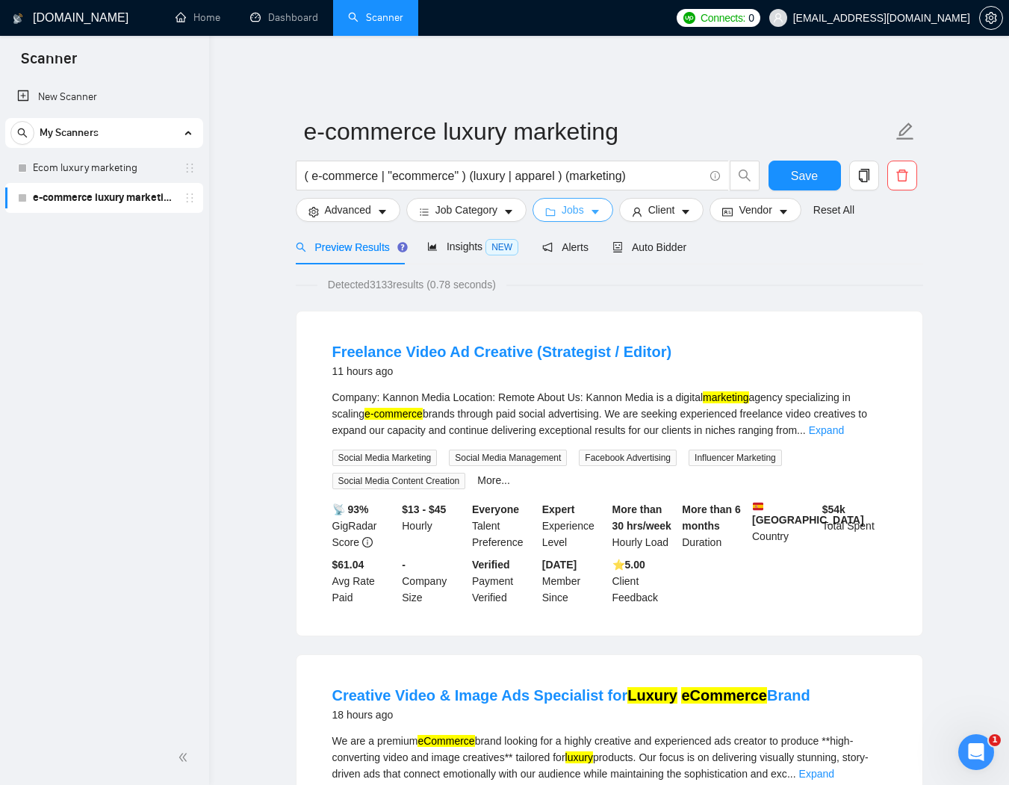
click at [573, 202] on span "Jobs" at bounding box center [572, 210] width 22 height 16
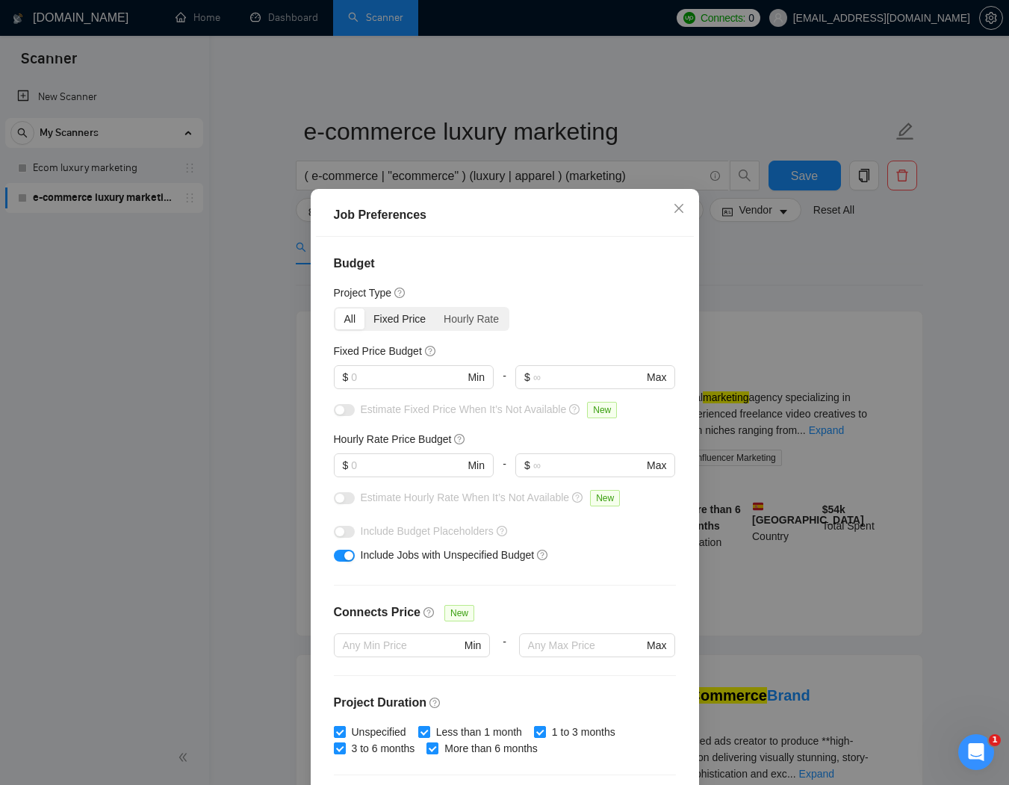
click at [382, 321] on div "Fixed Price" at bounding box center [399, 318] width 70 height 21
click at [364, 308] on input "Fixed Price" at bounding box center [364, 308] width 0 height 0
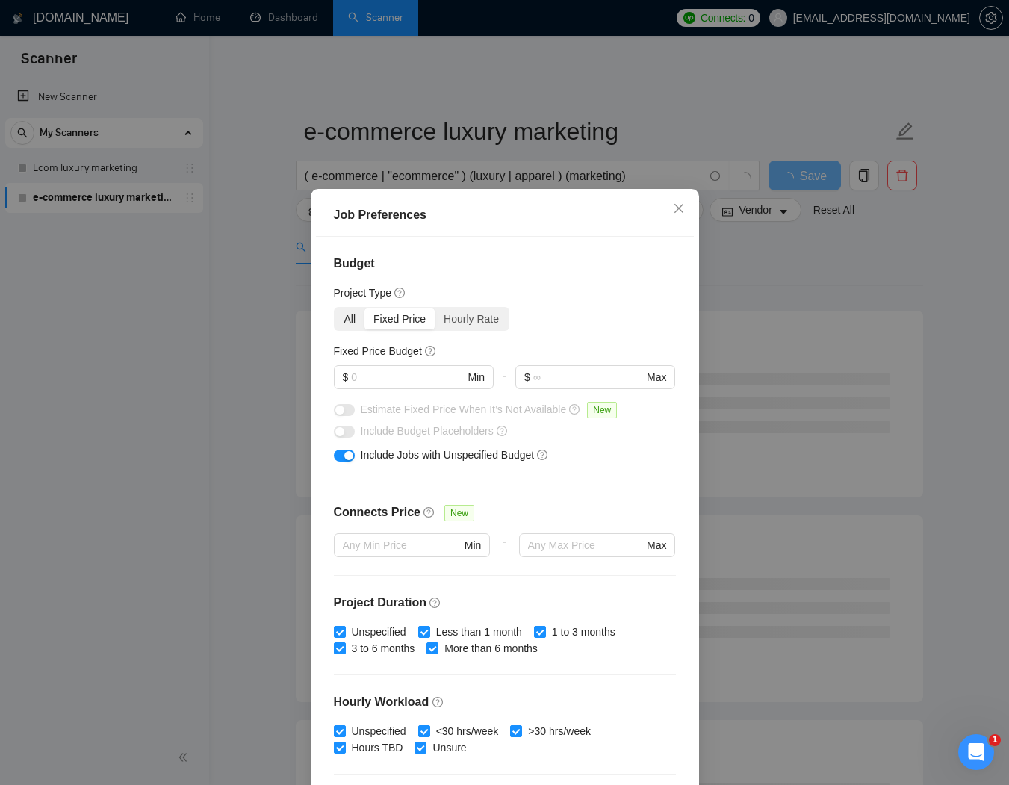
click at [350, 316] on div "All" at bounding box center [350, 318] width 30 height 21
click at [335, 308] on input "All" at bounding box center [335, 308] width 0 height 0
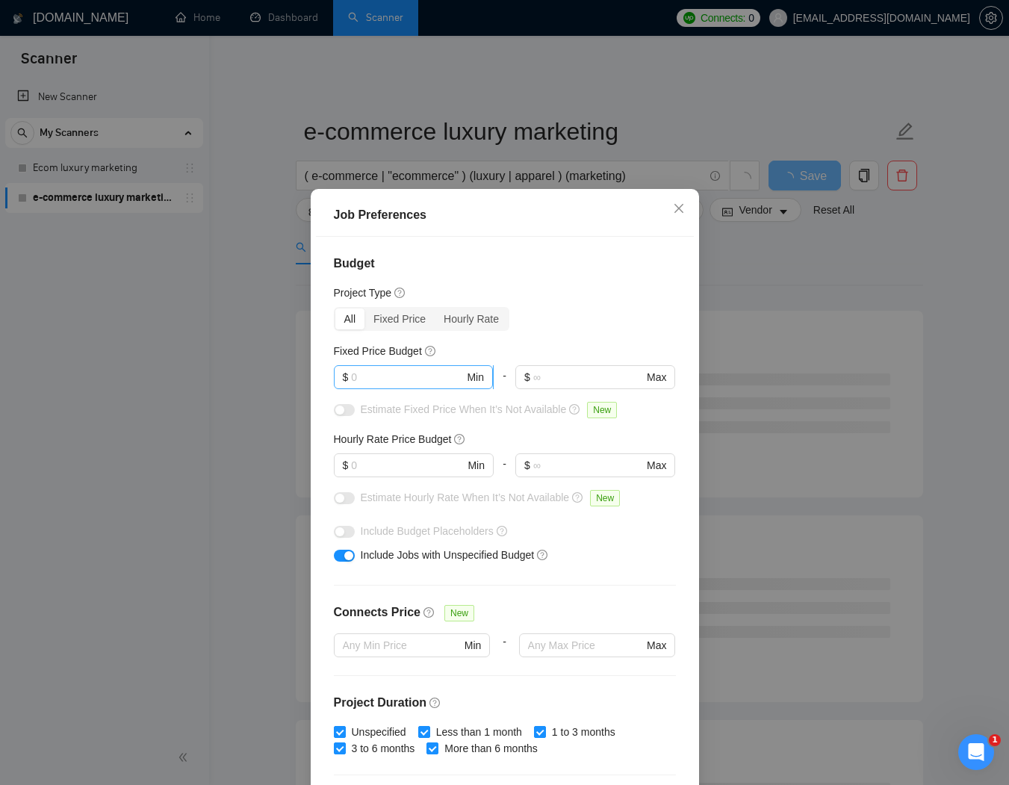
click at [441, 372] on input "text" at bounding box center [407, 377] width 113 height 16
click at [432, 473] on input "text" at bounding box center [407, 465] width 113 height 16
type input "50"
click at [563, 270] on h4 "Budget" at bounding box center [505, 264] width 342 height 18
click at [679, 201] on span "Close" at bounding box center [678, 209] width 40 height 40
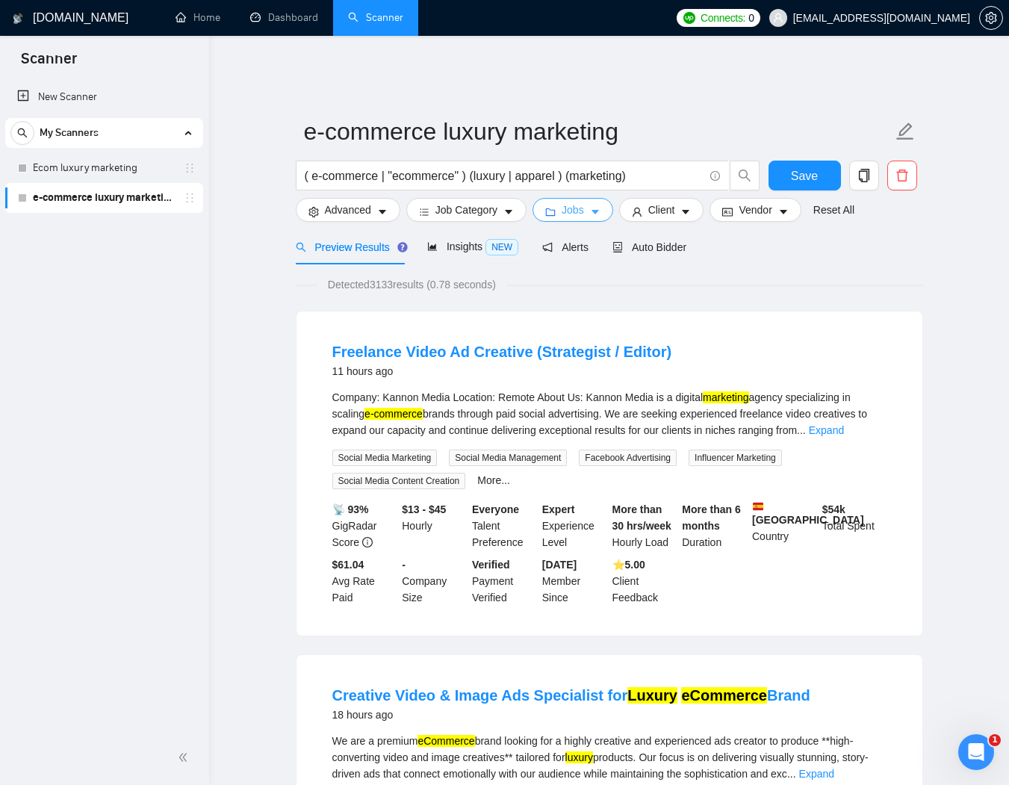
click at [574, 202] on span "Jobs" at bounding box center [572, 210] width 22 height 16
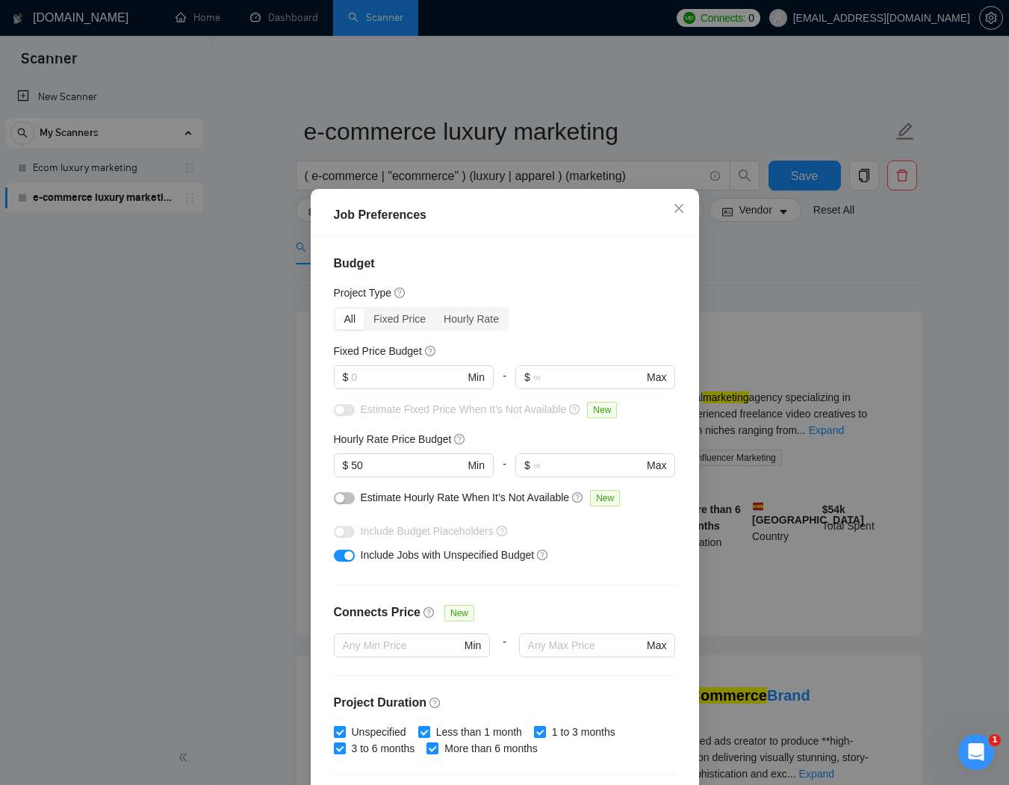
scroll to position [292, 0]
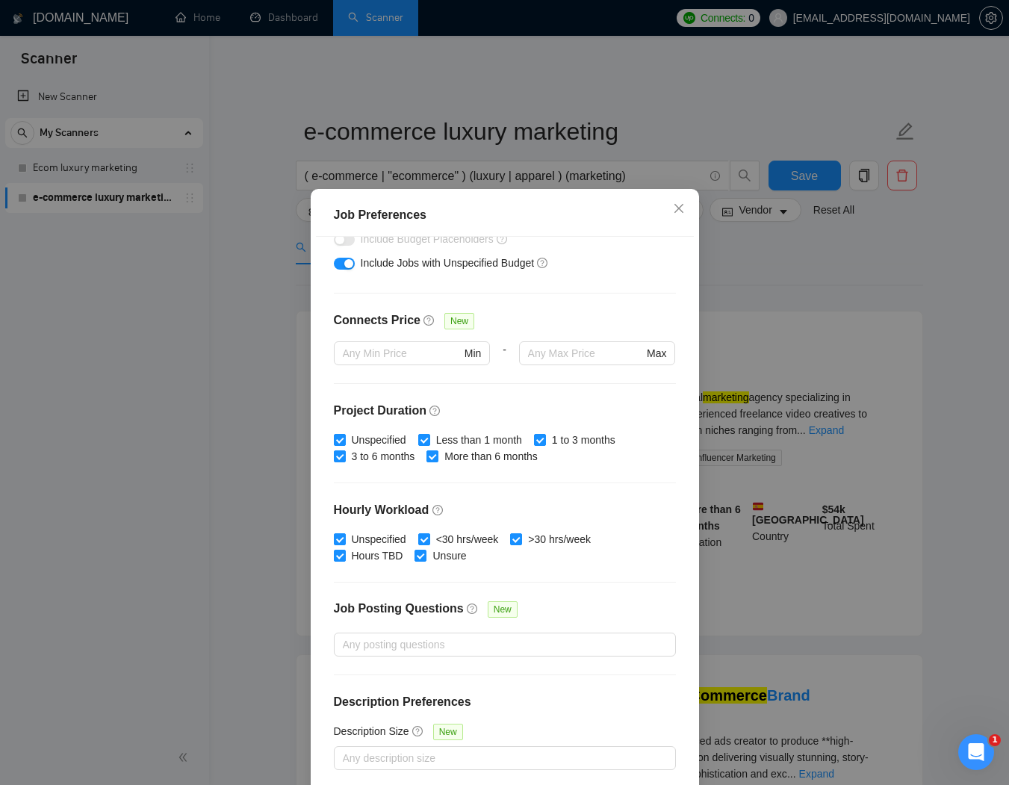
click at [163, 520] on div "Job Preferences Budget Project Type All Fixed Price Hourly Rate Fixed Price Bud…" at bounding box center [504, 392] width 1009 height 785
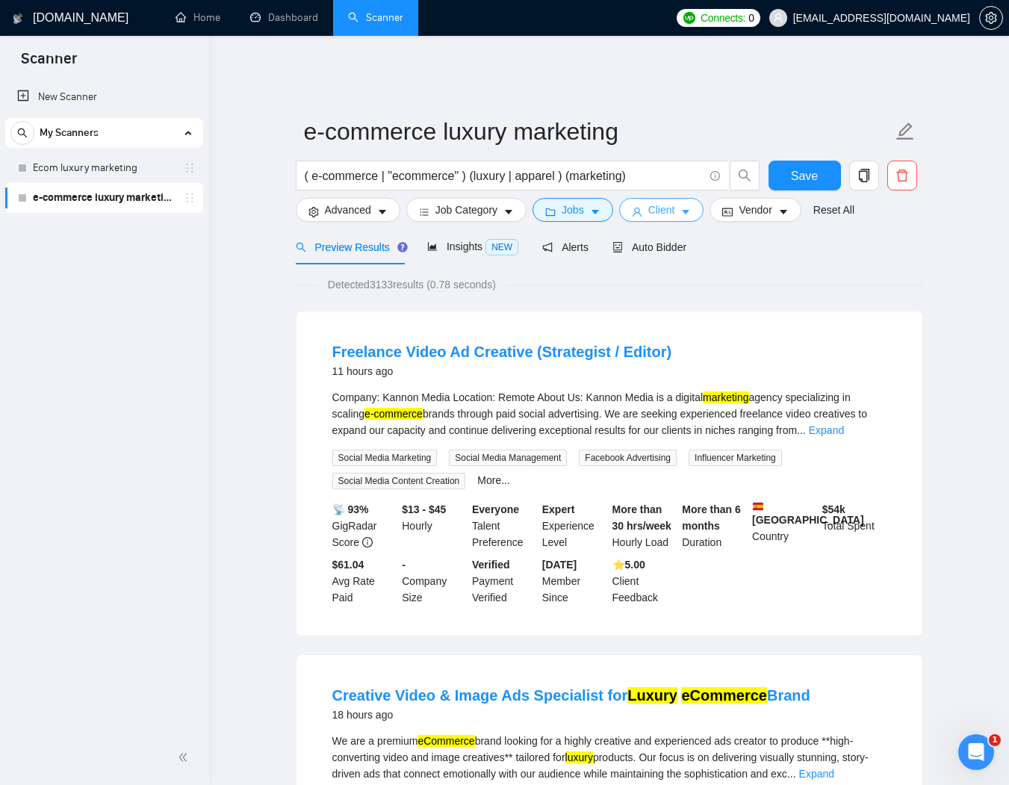
click at [684, 198] on button "Client" at bounding box center [661, 210] width 85 height 24
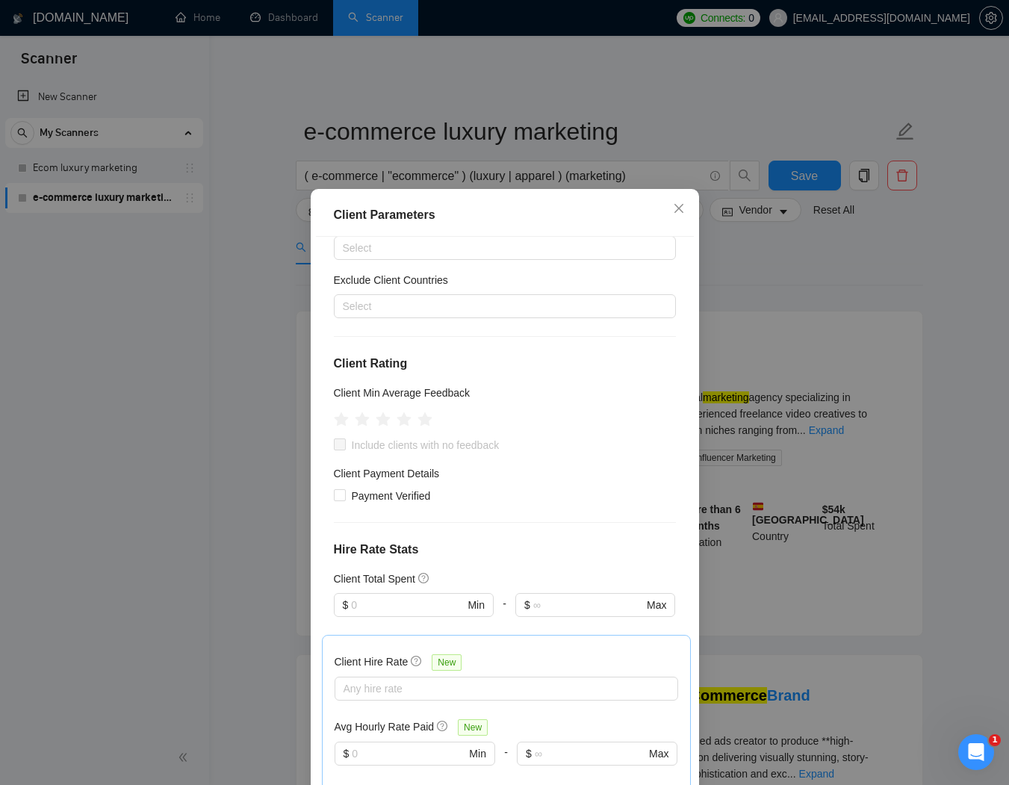
scroll to position [0, 0]
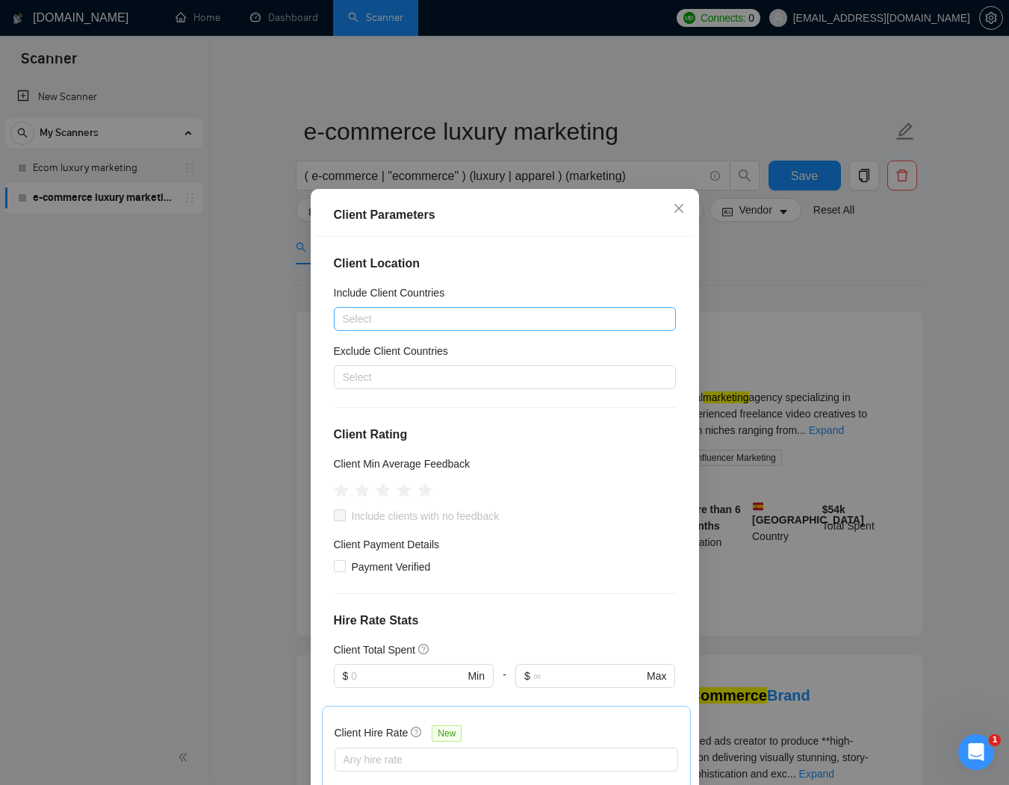
click at [455, 312] on div at bounding box center [497, 319] width 320 height 18
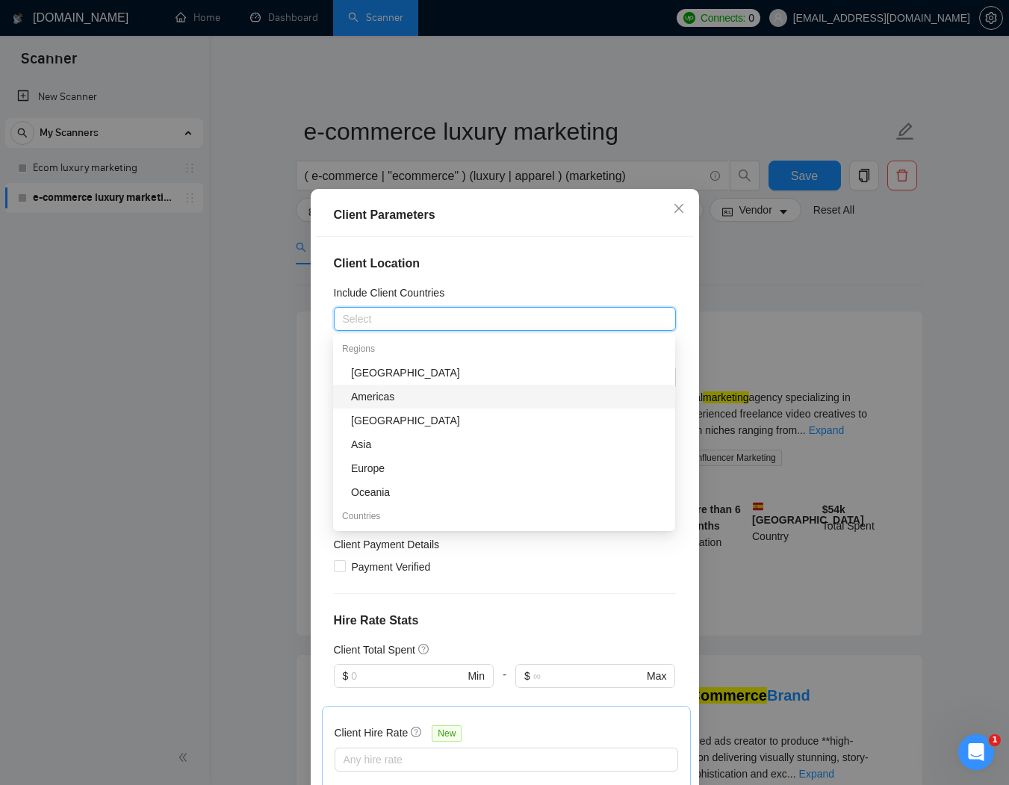
click at [387, 396] on div "Americas" at bounding box center [508, 396] width 315 height 16
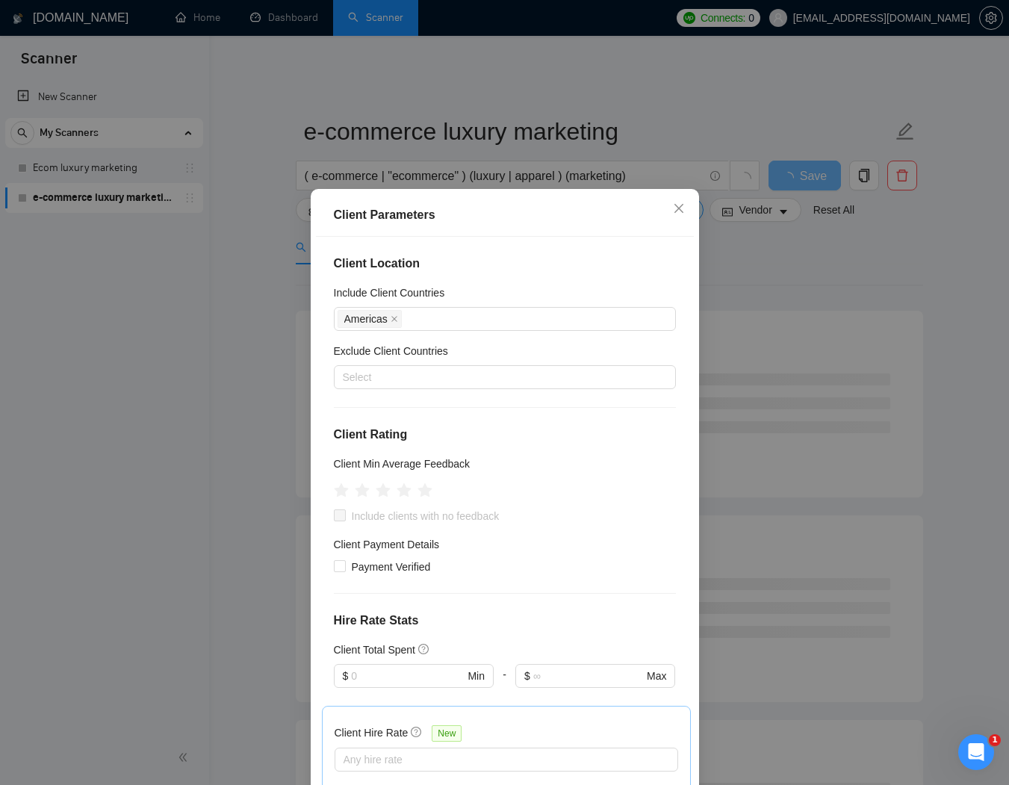
click at [570, 258] on h4 "Client Location" at bounding box center [505, 264] width 342 height 18
click at [683, 207] on icon "close" at bounding box center [679, 208] width 12 height 12
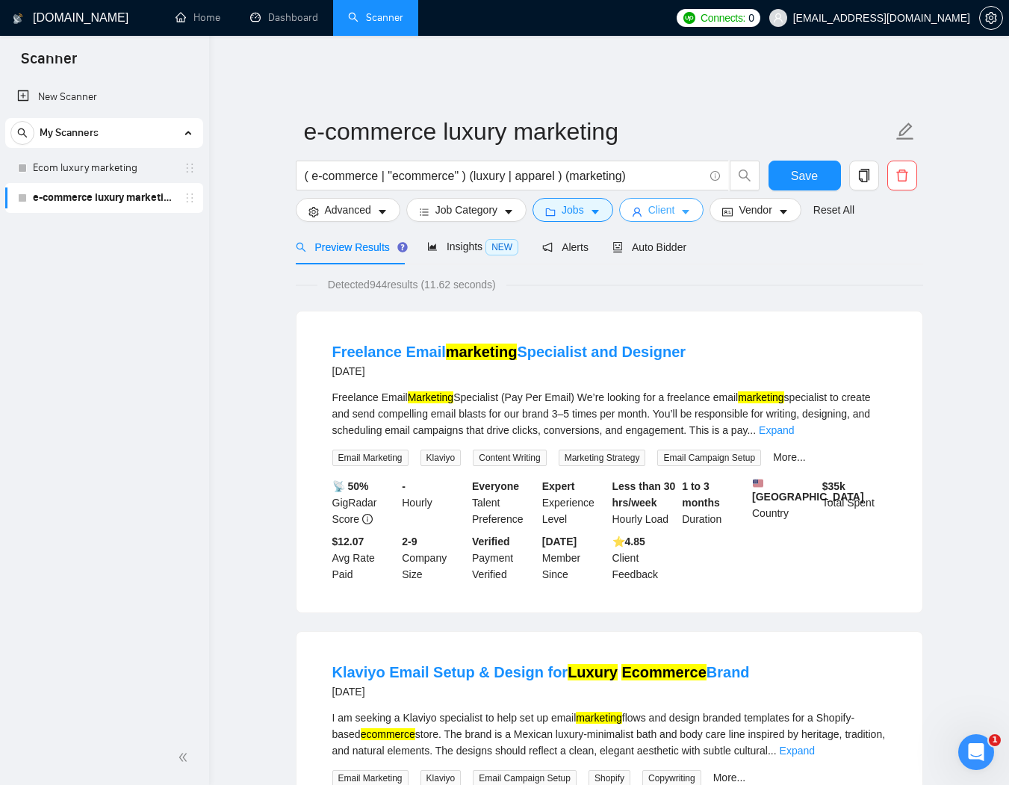
click at [664, 202] on span "Client" at bounding box center [661, 210] width 27 height 16
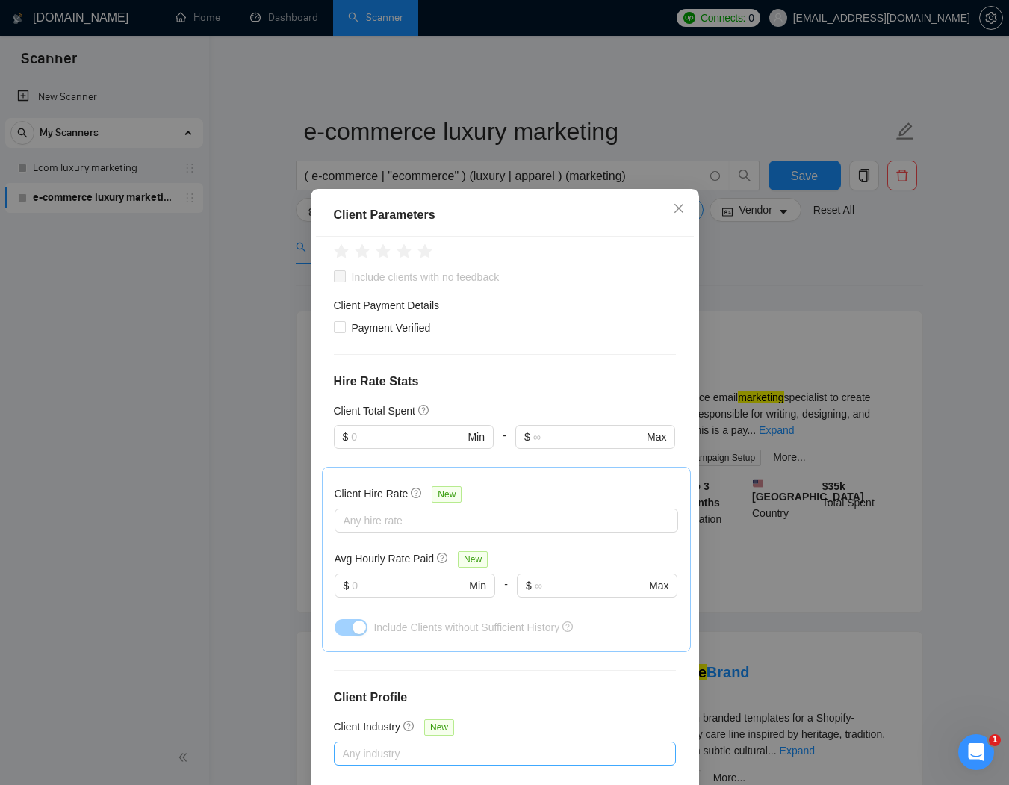
scroll to position [381, 0]
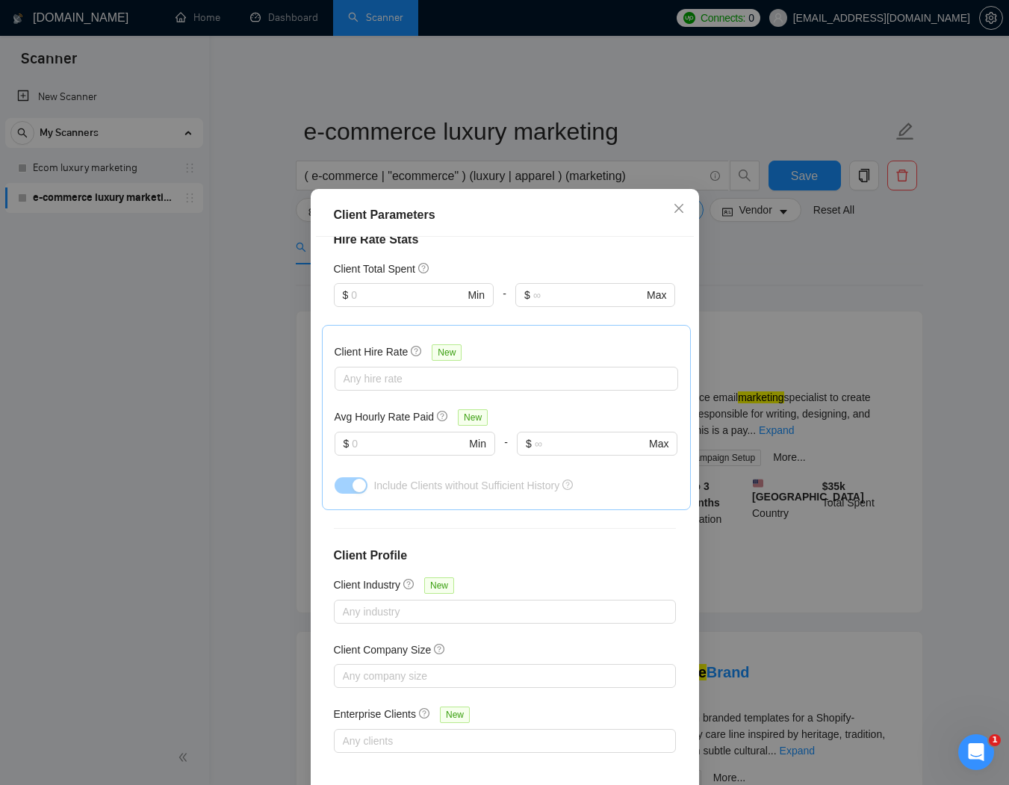
click at [181, 544] on div "Client Parameters Client Location Include Client Countries Americas Exclude Cli…" at bounding box center [504, 392] width 1009 height 785
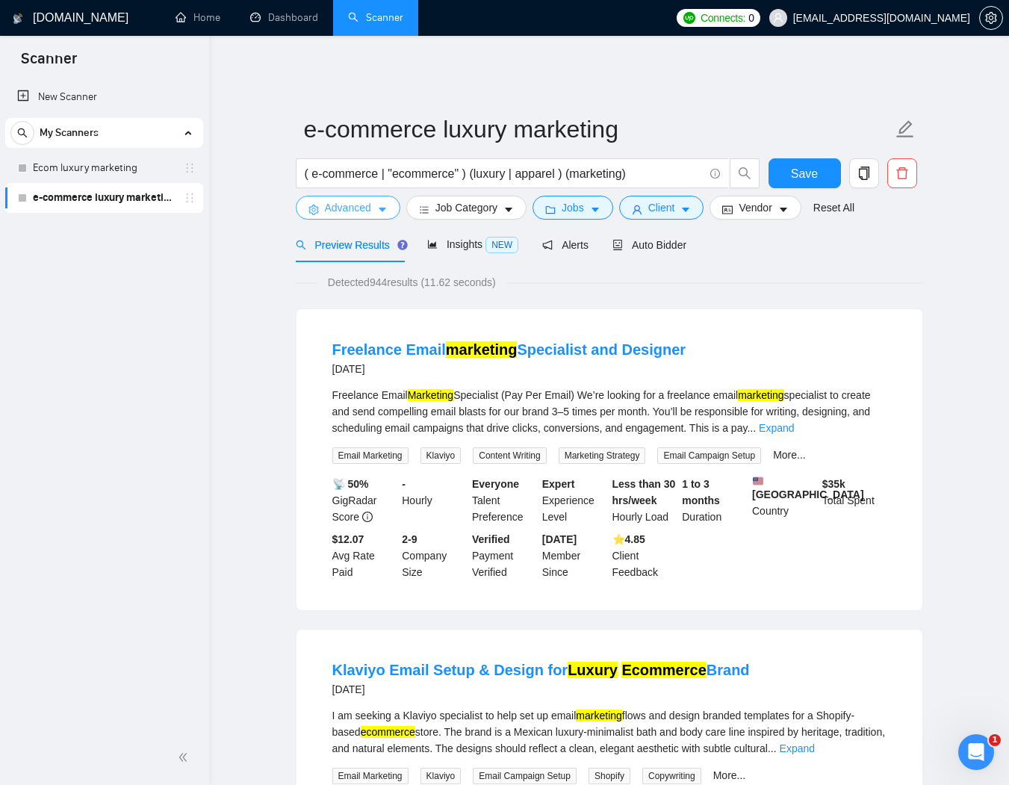
scroll to position [3, 0]
click at [355, 202] on span "Advanced" at bounding box center [348, 207] width 46 height 16
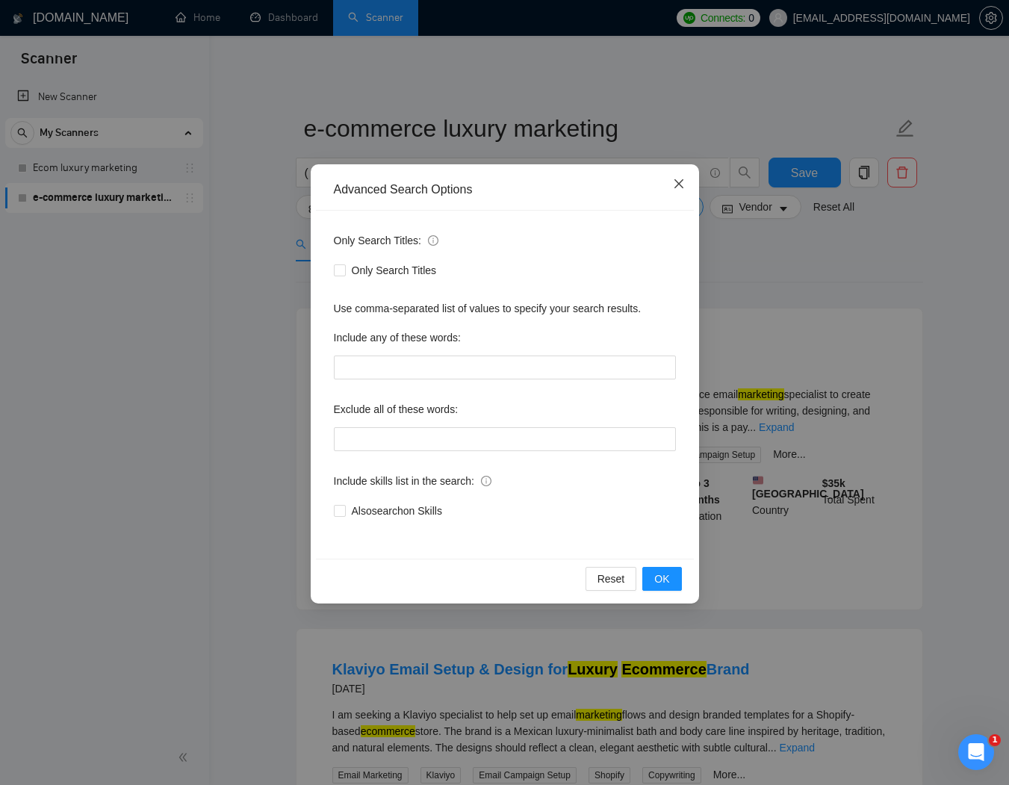
drag, startPoint x: 682, startPoint y: 184, endPoint x: 690, endPoint y: 187, distance: 8.5
click at [682, 184] on icon "close" at bounding box center [679, 184] width 12 height 12
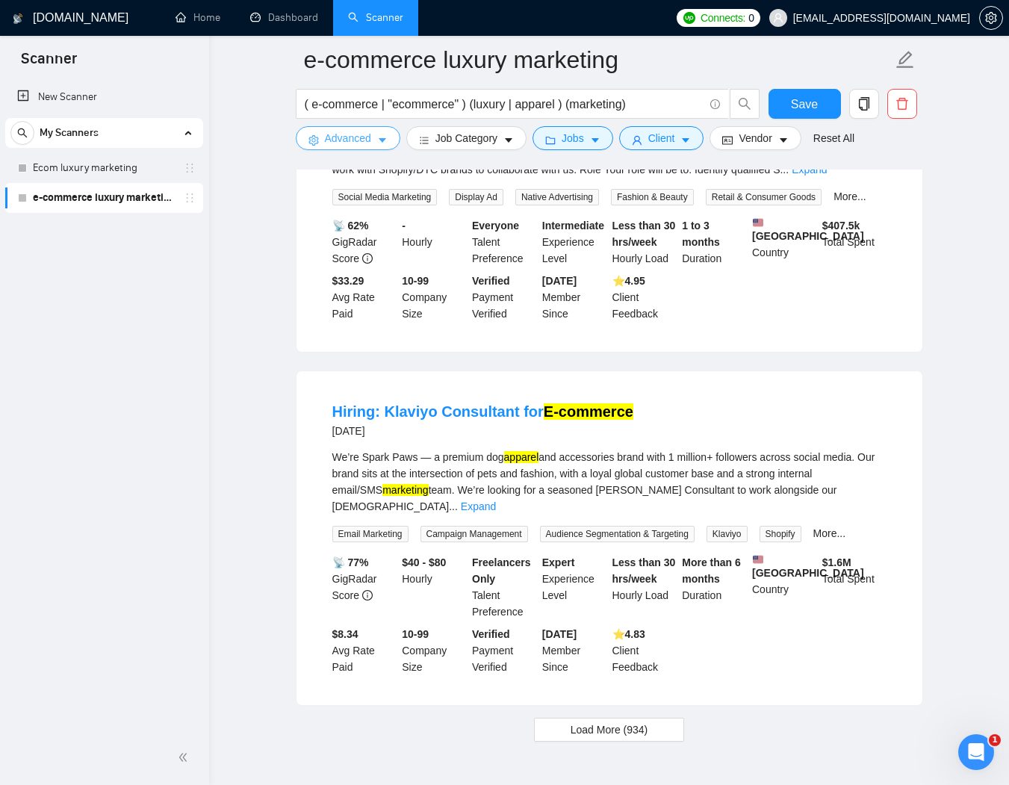
scroll to position [3029, 0]
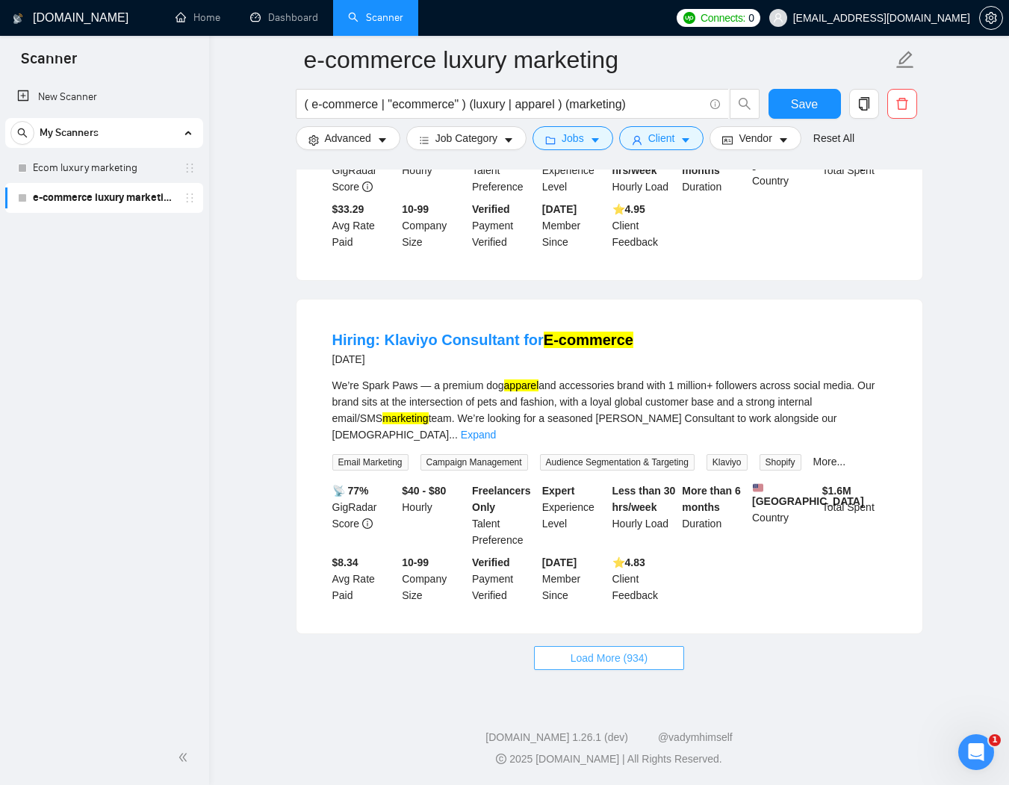
click at [635, 663] on span "Load More (934)" at bounding box center [609, 658] width 78 height 16
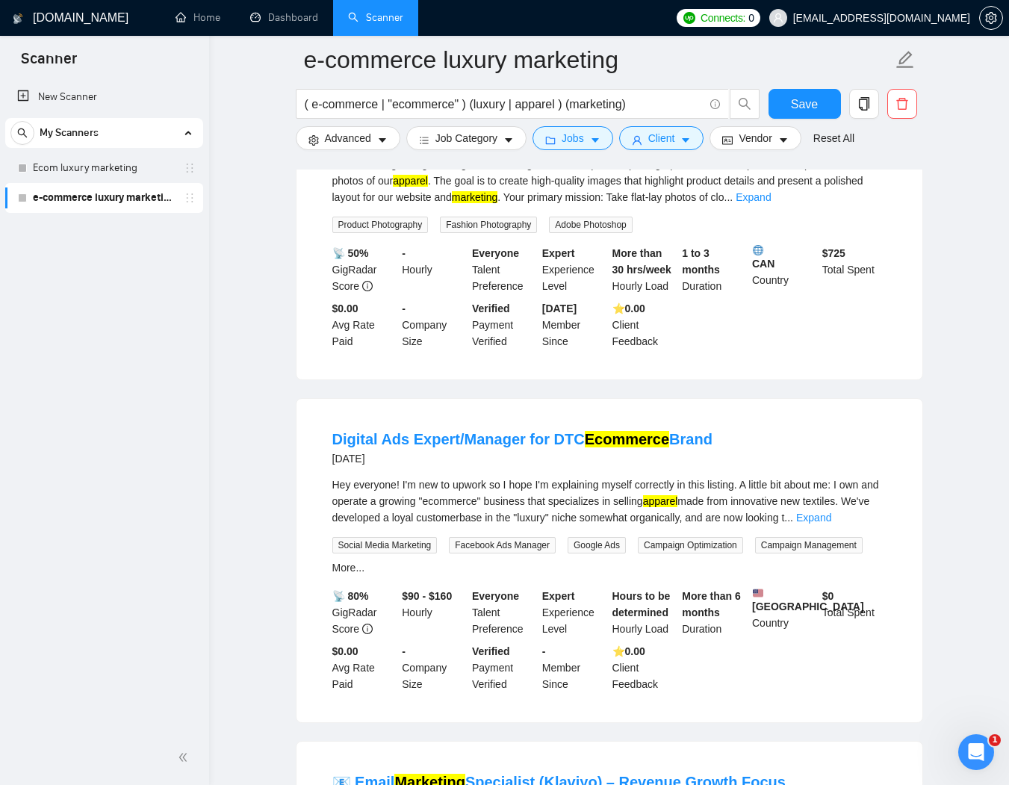
scroll to position [3587, 0]
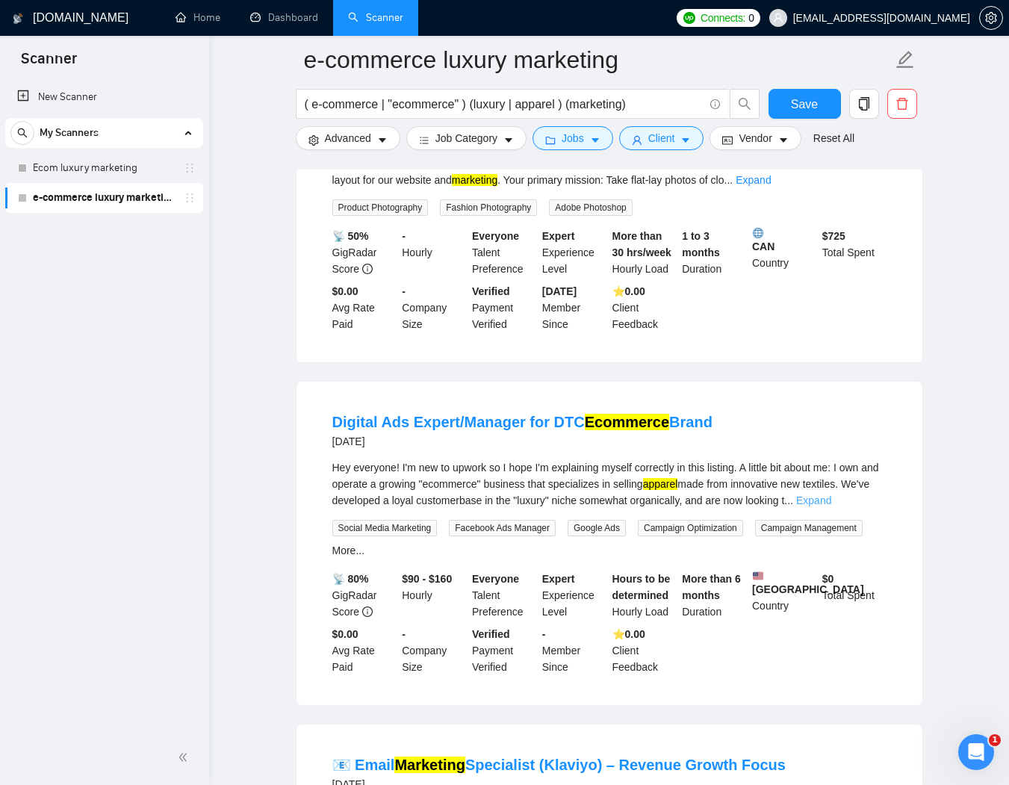
click at [831, 506] on link "Expand" at bounding box center [813, 500] width 35 height 12
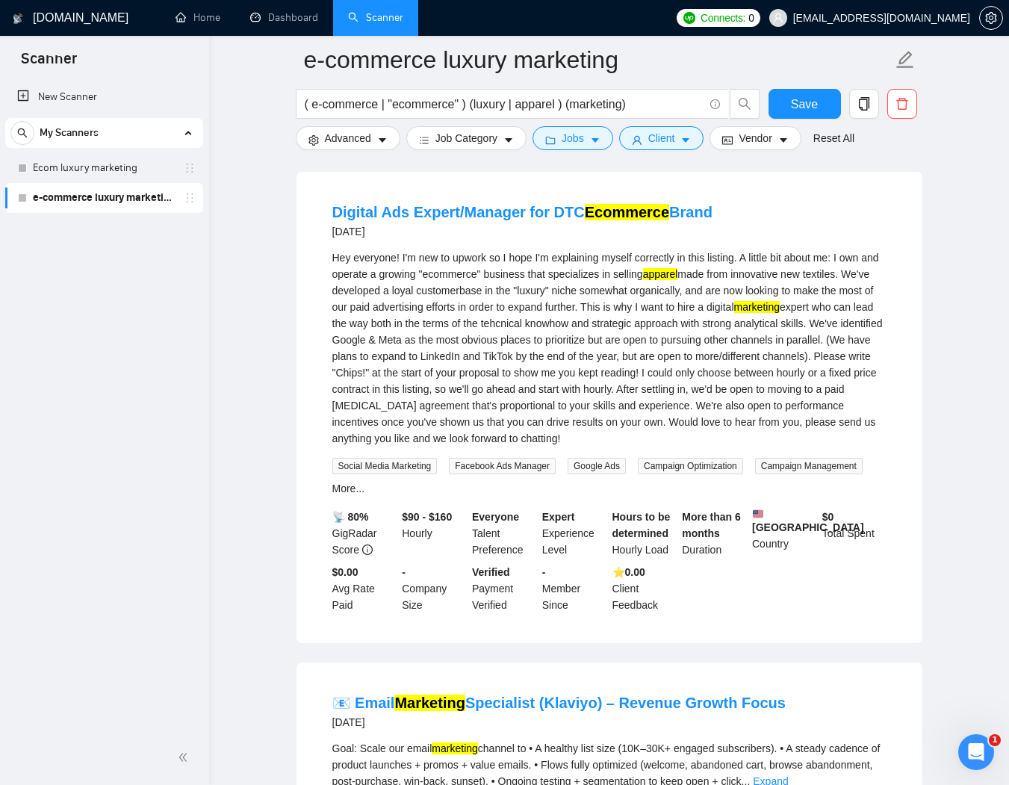
scroll to position [3799, 0]
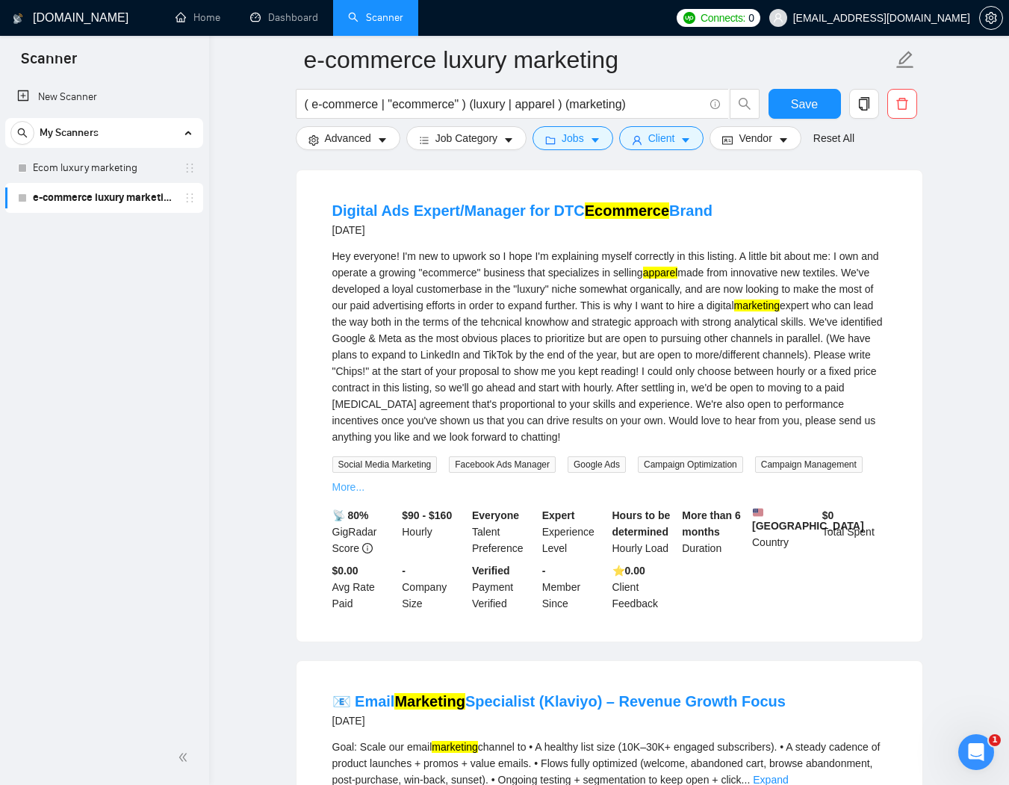
click at [365, 493] on link "More..." at bounding box center [348, 487] width 33 height 12
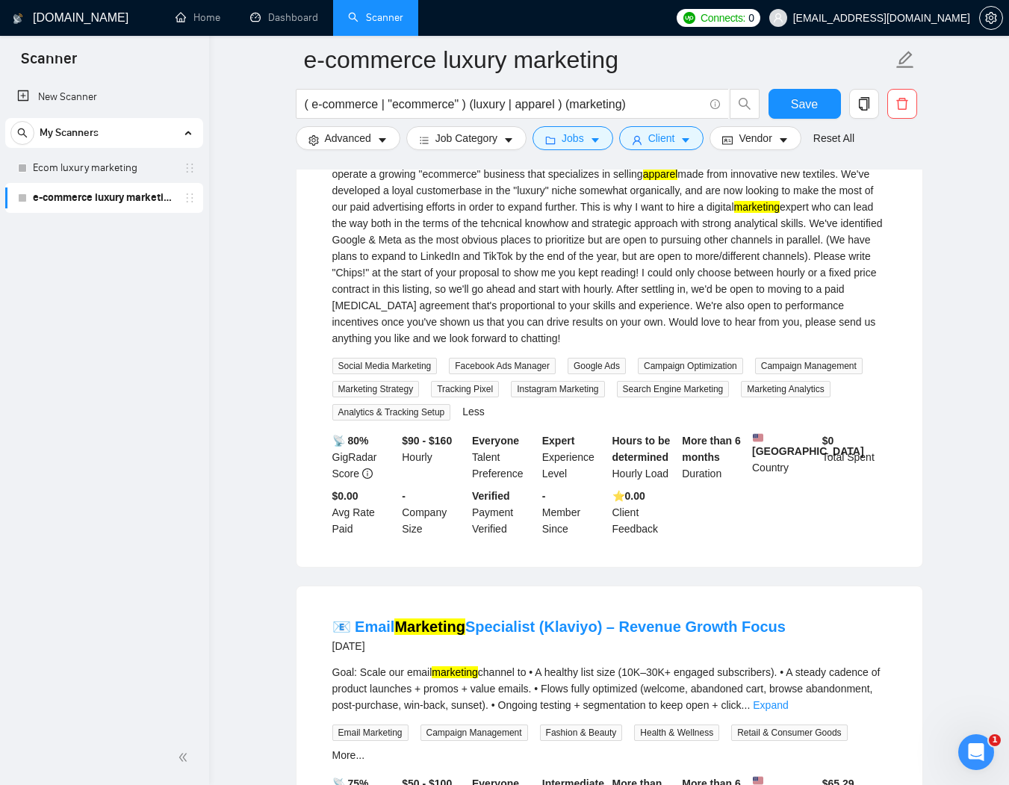
scroll to position [3780, 0]
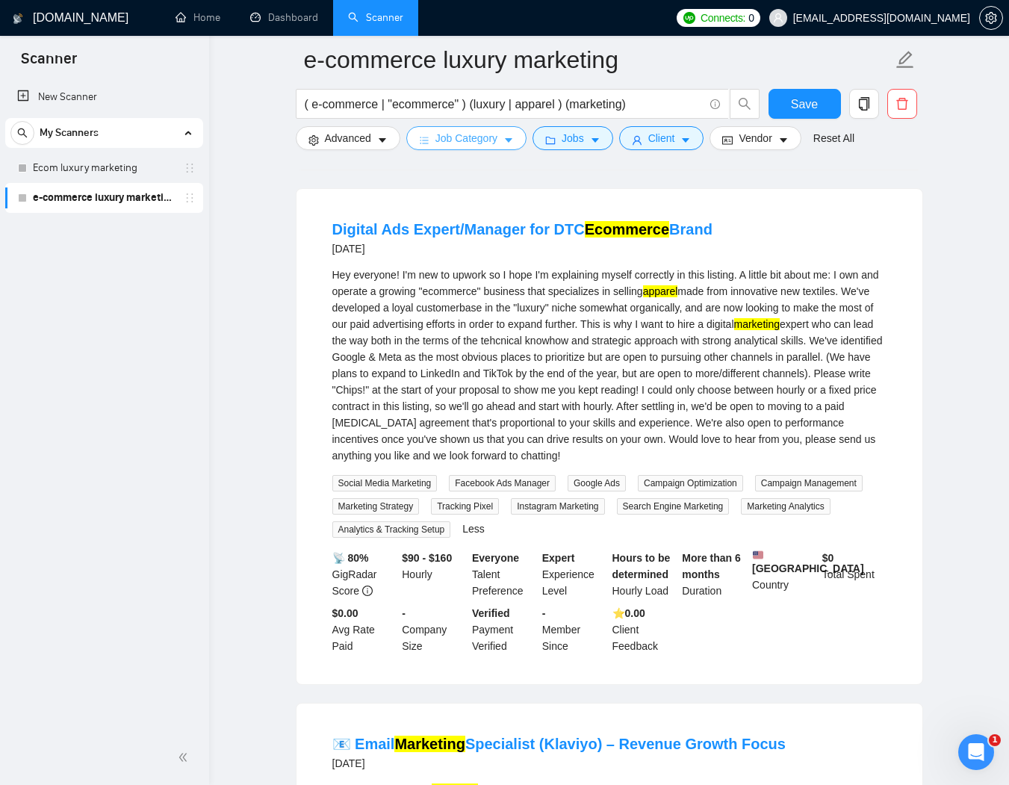
click at [463, 139] on span "Job Category" at bounding box center [466, 138] width 62 height 16
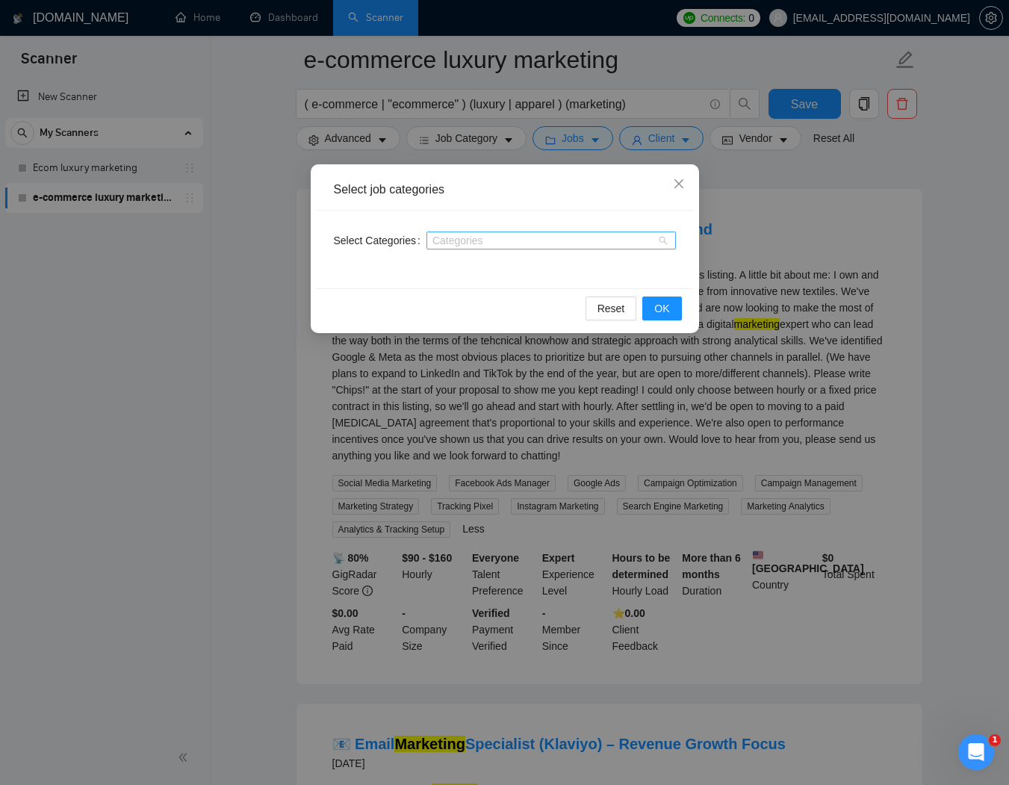
click at [480, 245] on div at bounding box center [543, 240] width 227 height 12
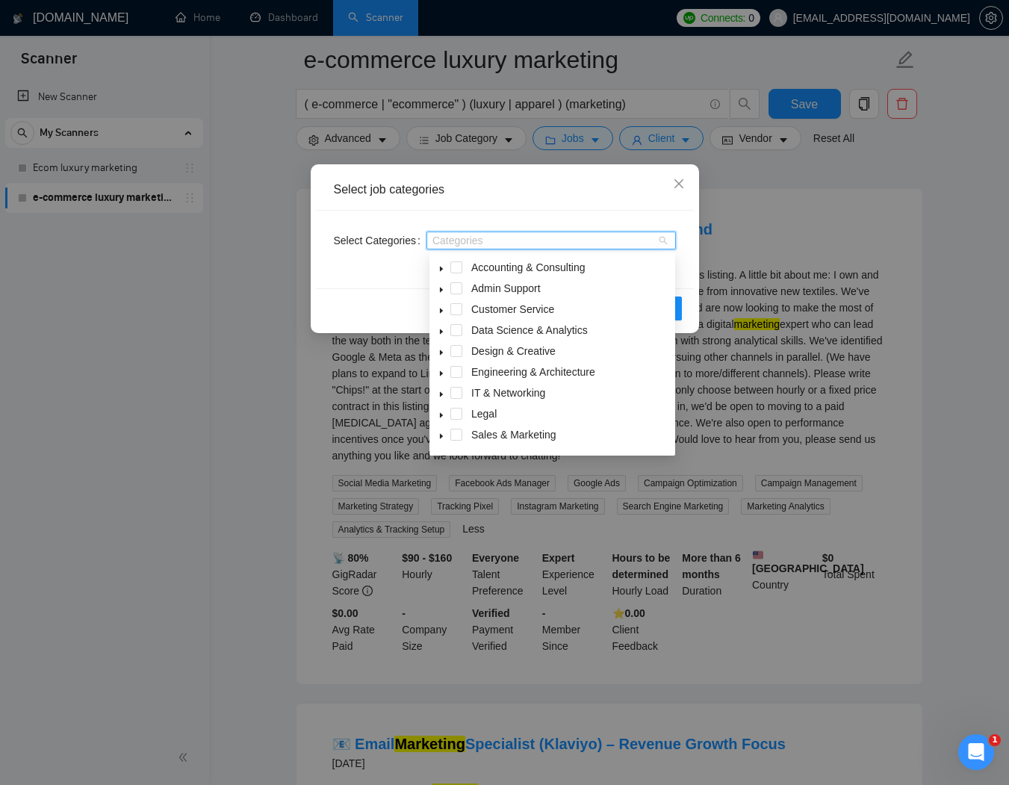
click at [446, 434] on span at bounding box center [441, 435] width 18 height 18
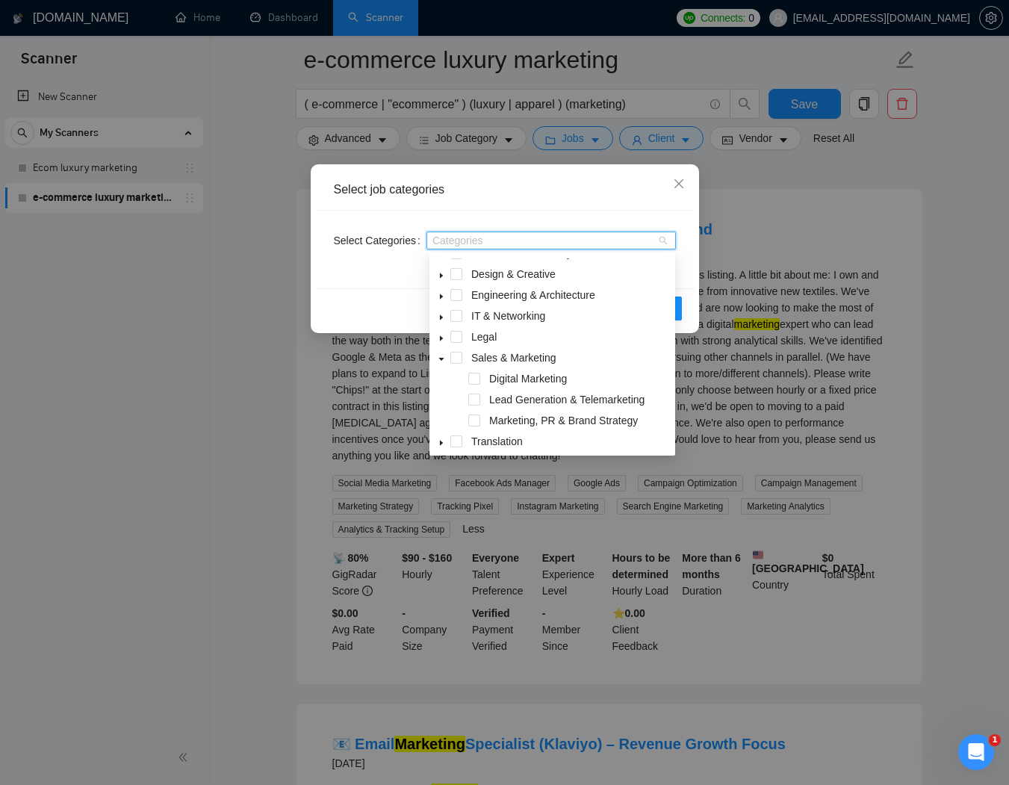
scroll to position [122, 0]
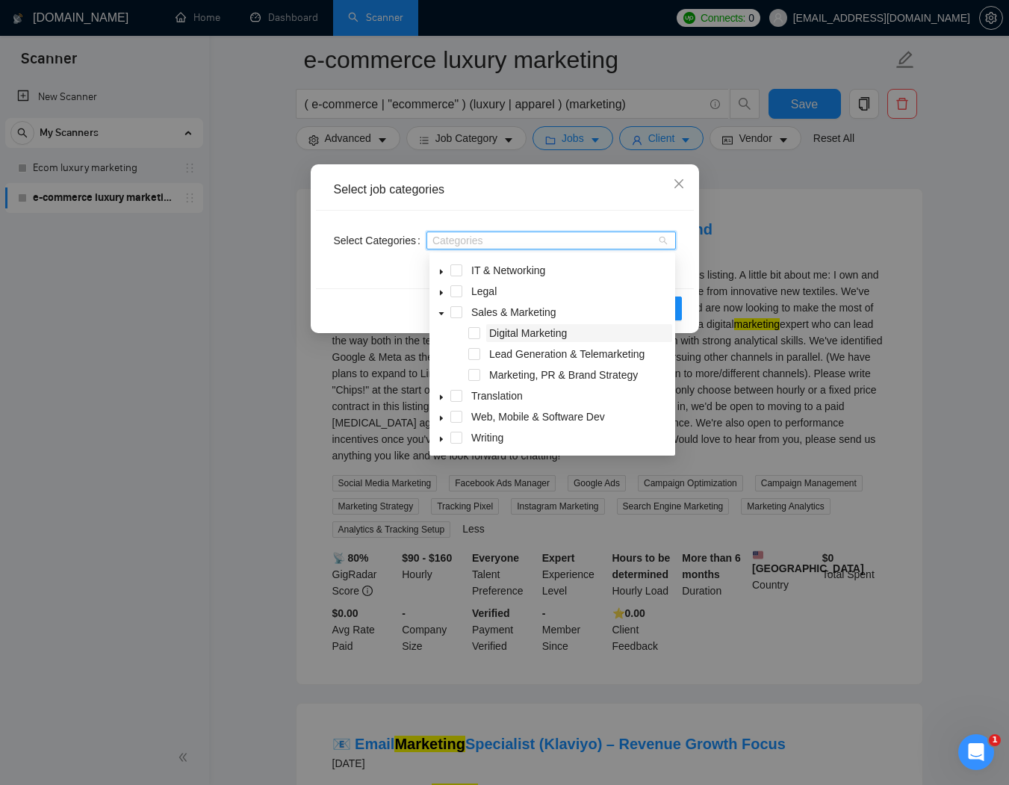
click at [535, 328] on span "Digital Marketing" at bounding box center [528, 333] width 78 height 12
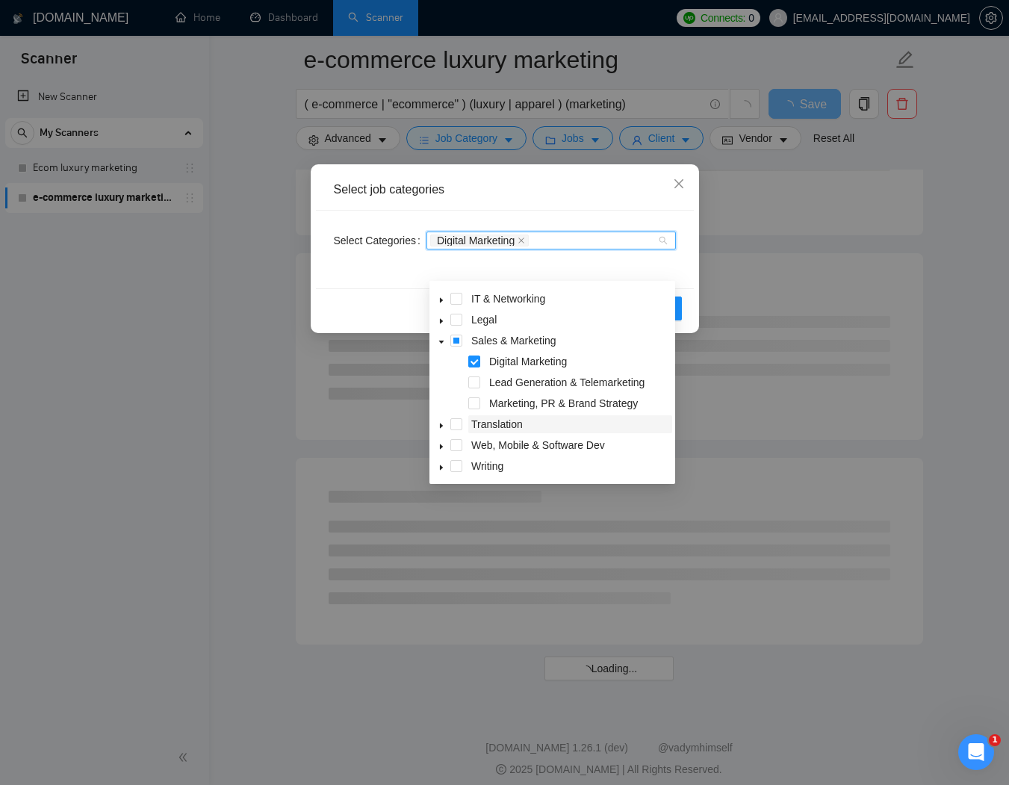
scroll to position [3451, 0]
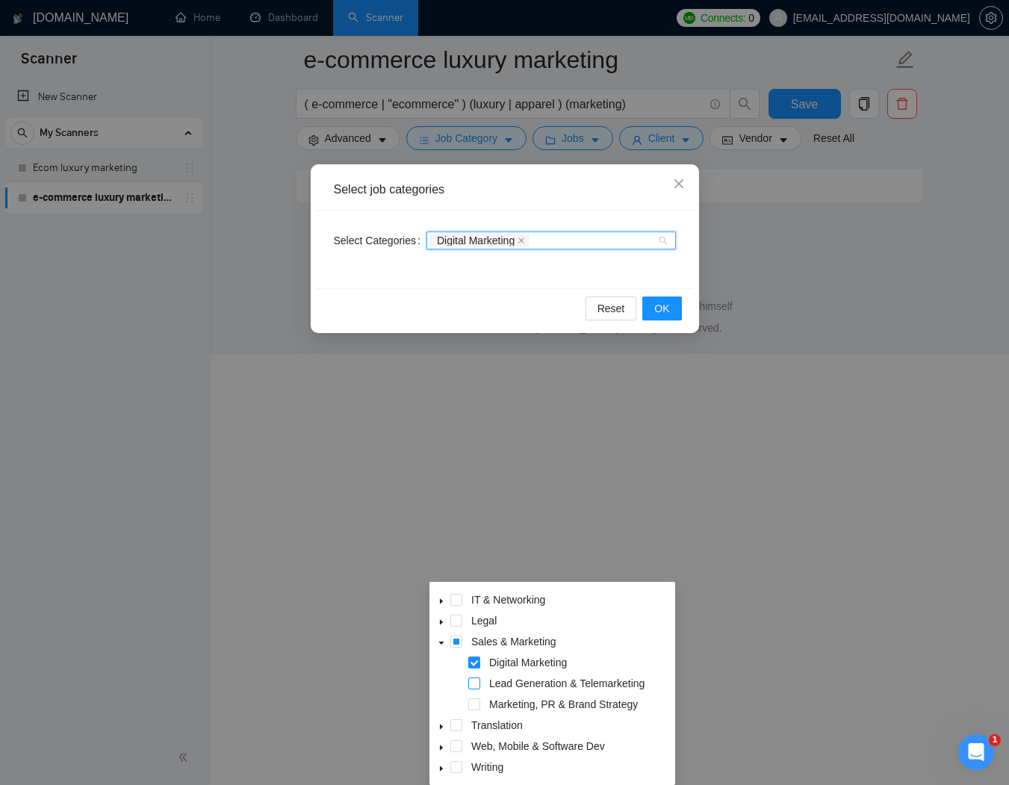
click at [476, 681] on span at bounding box center [474, 683] width 12 height 12
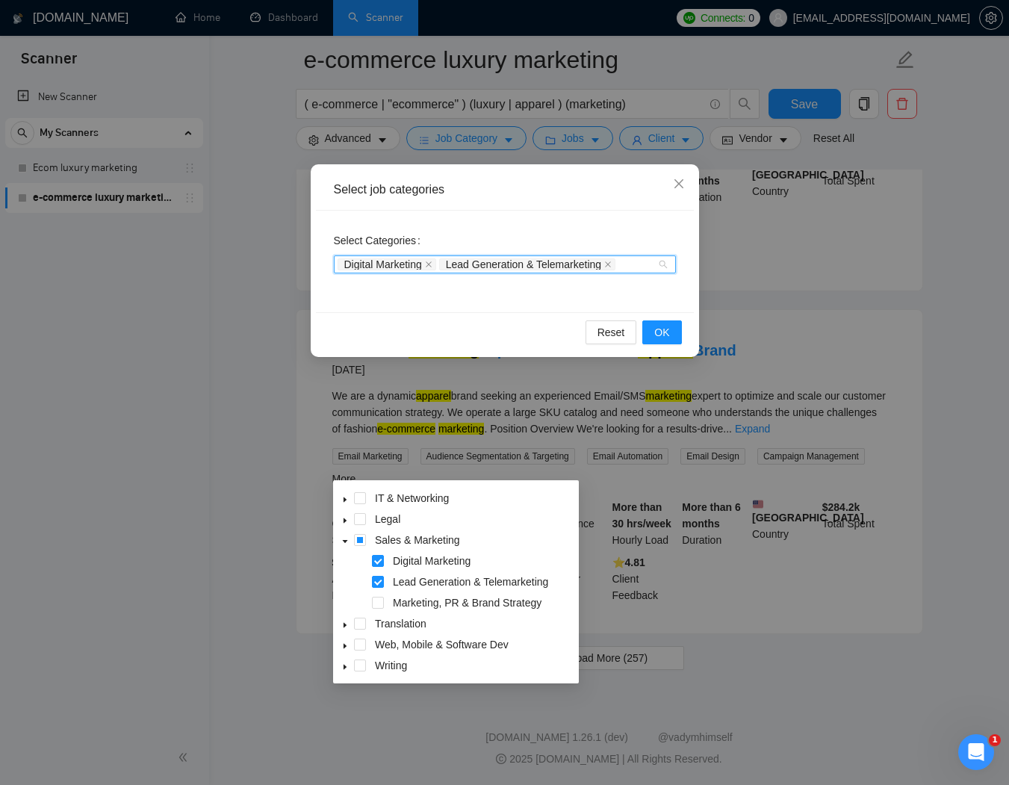
scroll to position [3074, 0]
click at [381, 548] on div "Select job categories Select Categories Digital Marketing Lead Generation & Tel…" at bounding box center [504, 392] width 1009 height 785
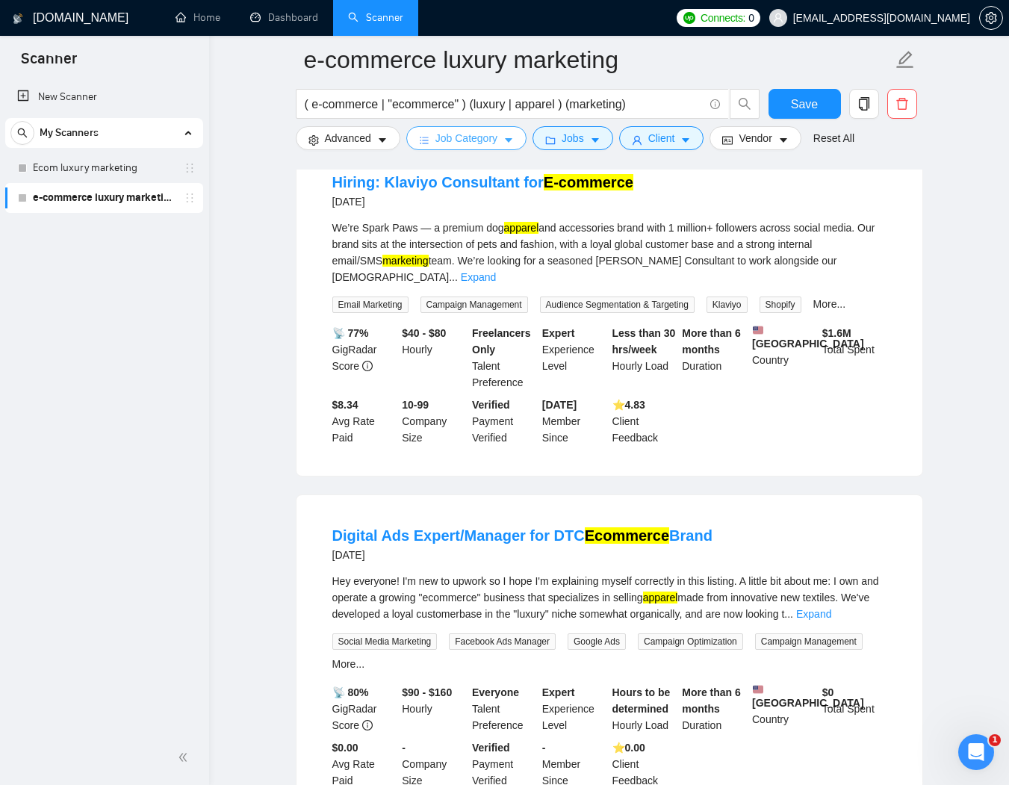
scroll to position [2275, 0]
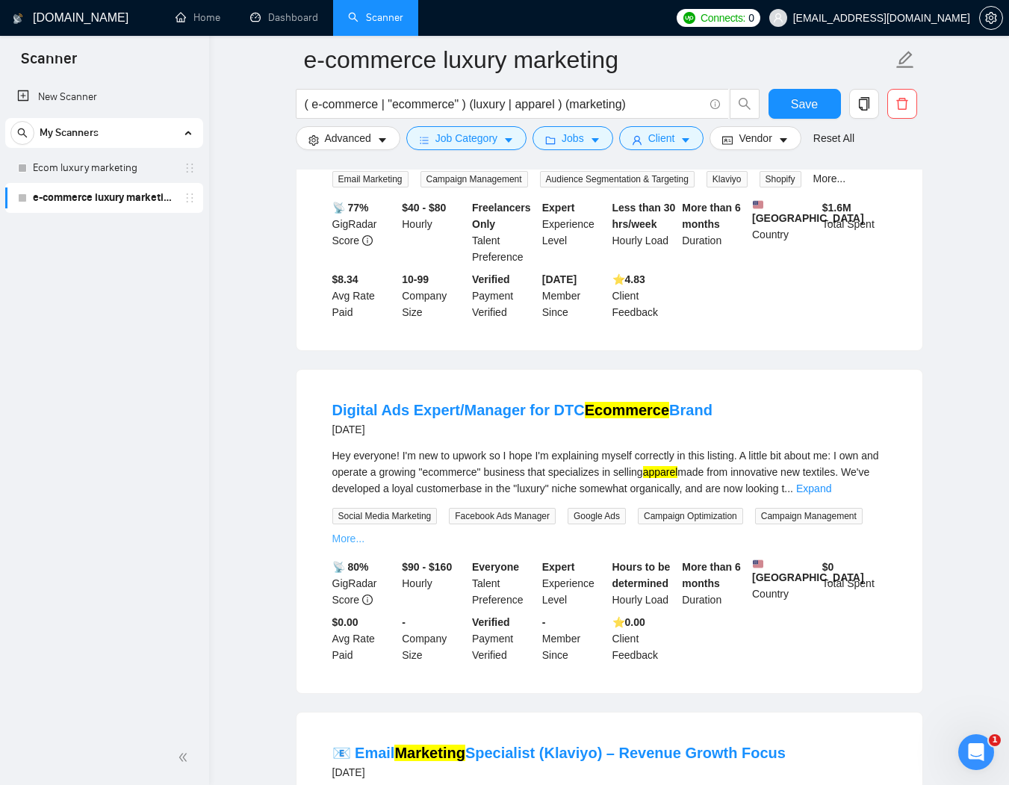
click at [365, 544] on link "More..." at bounding box center [348, 538] width 33 height 12
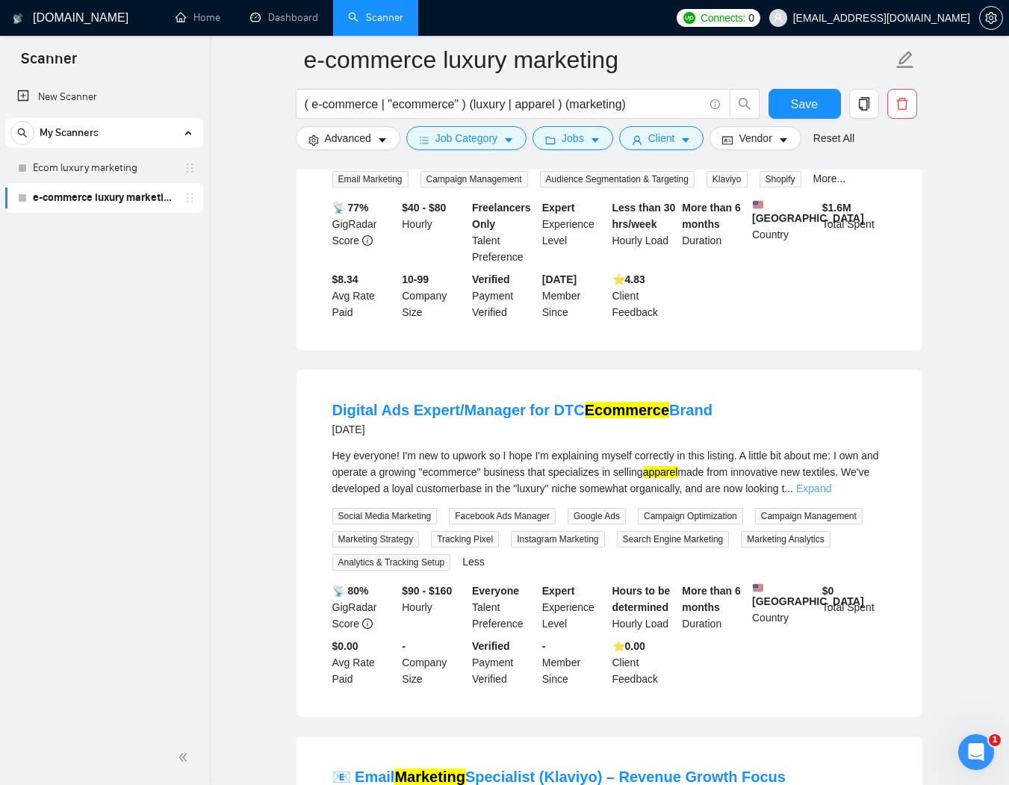
click at [831, 494] on link "Expand" at bounding box center [813, 488] width 35 height 12
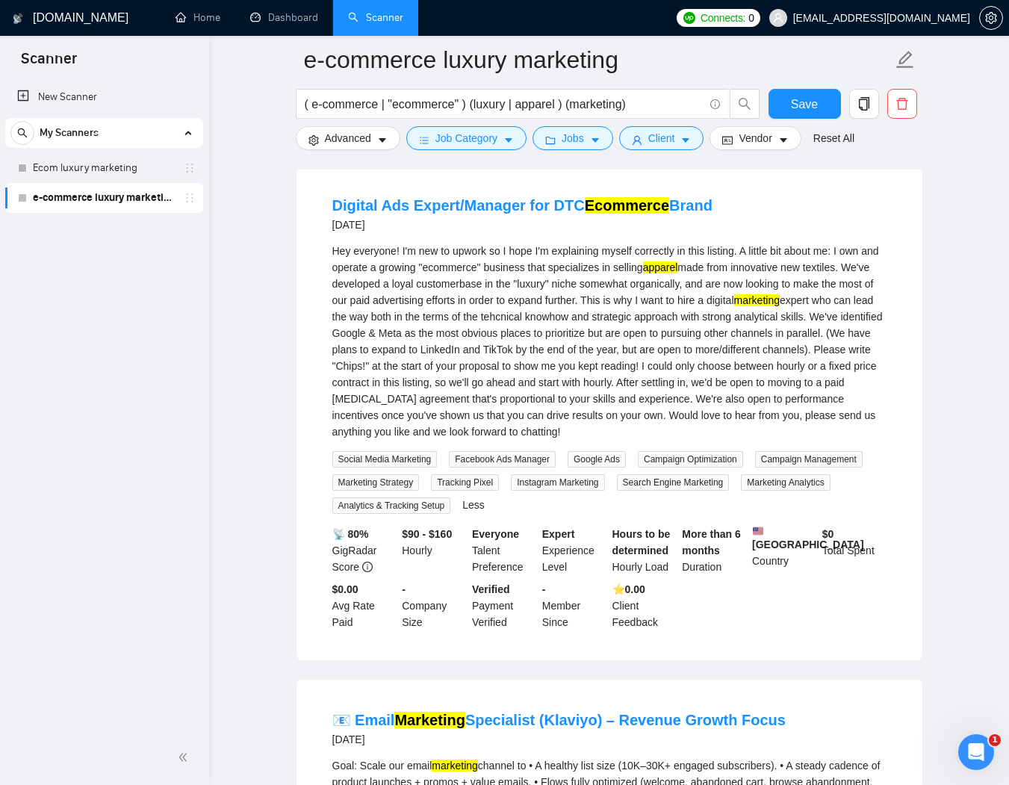
scroll to position [2481, 0]
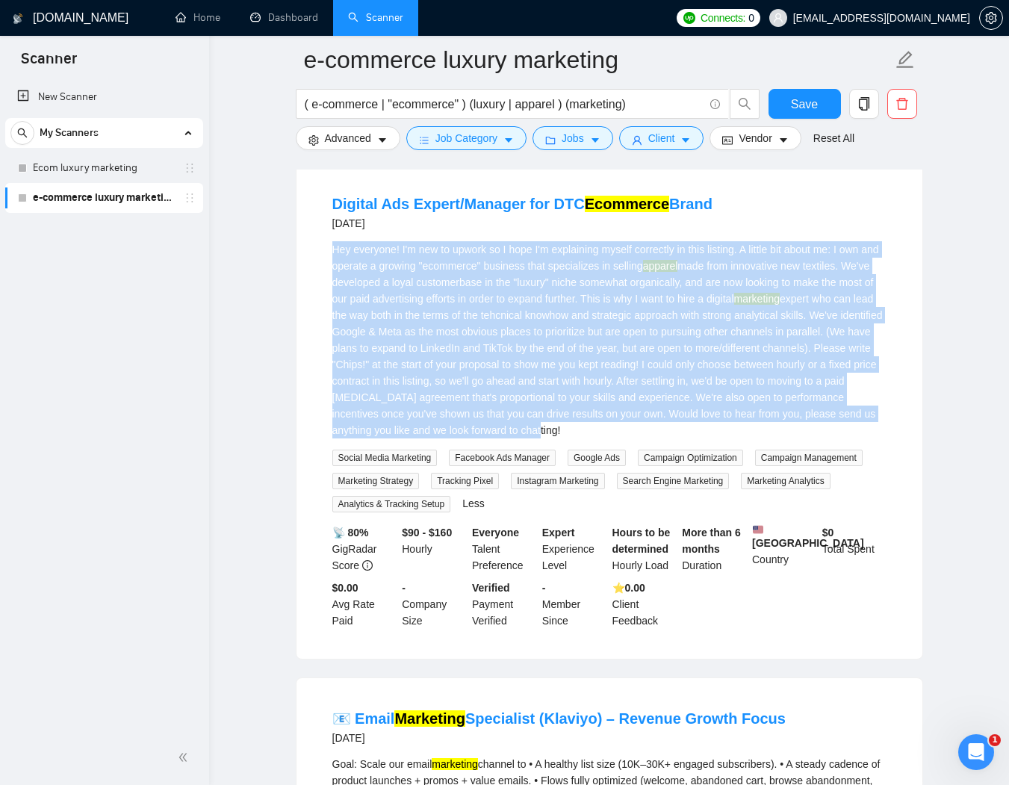
drag, startPoint x: 447, startPoint y: 296, endPoint x: 798, endPoint y: 471, distance: 392.0
click at [798, 438] on div "Hey everyone! I'm new to upwork so I hope I'm explaining myself correctly in th…" at bounding box center [609, 339] width 554 height 197
click at [485, 134] on span "Job Category" at bounding box center [466, 138] width 62 height 16
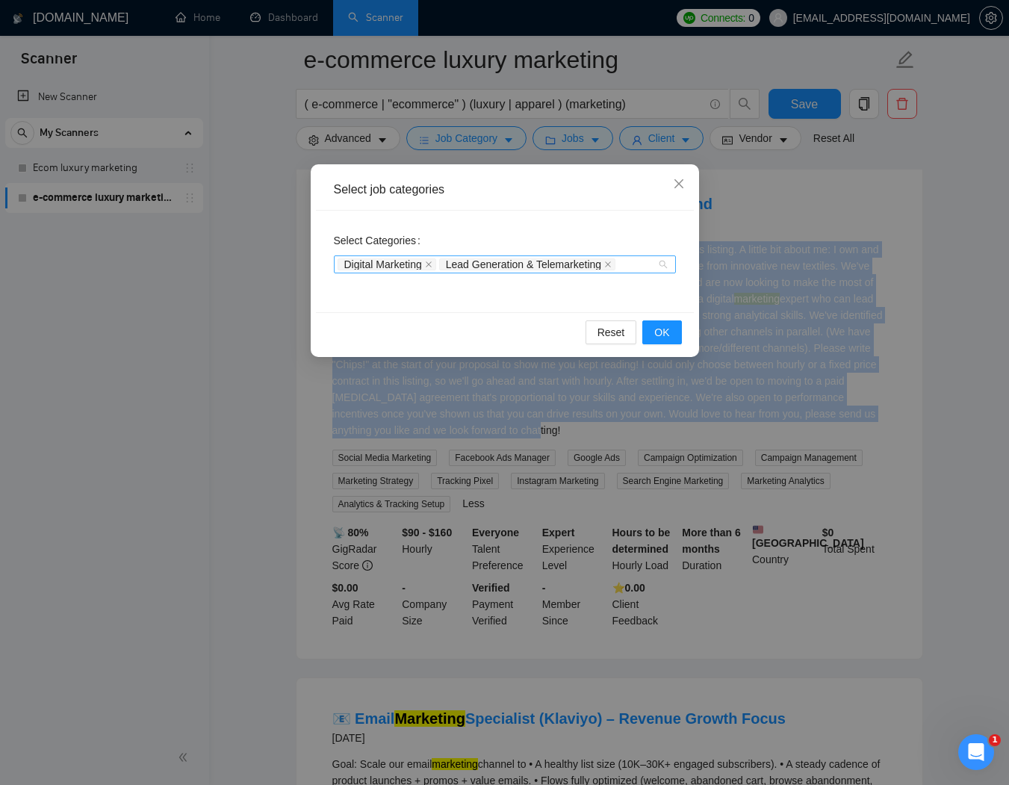
click at [664, 262] on div "Digital Marketing Lead Generation & Telemarketing" at bounding box center [505, 264] width 342 height 18
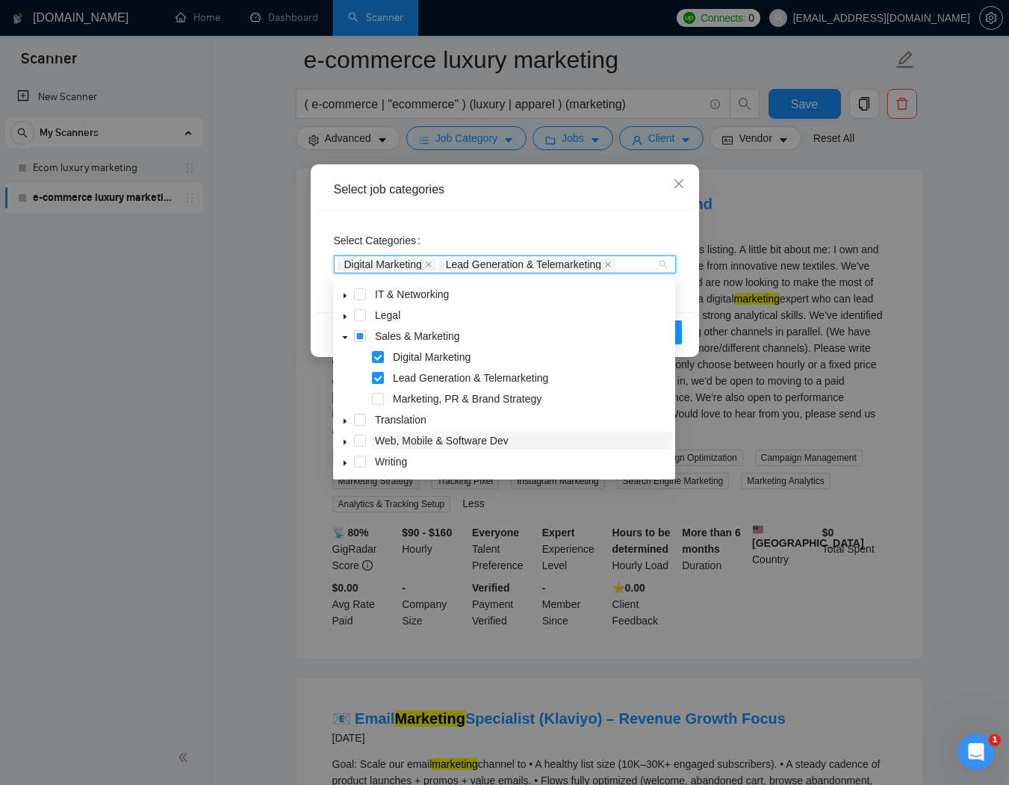
drag, startPoint x: 379, startPoint y: 396, endPoint x: 470, endPoint y: 409, distance: 92.0
click at [379, 396] on span at bounding box center [378, 399] width 12 height 12
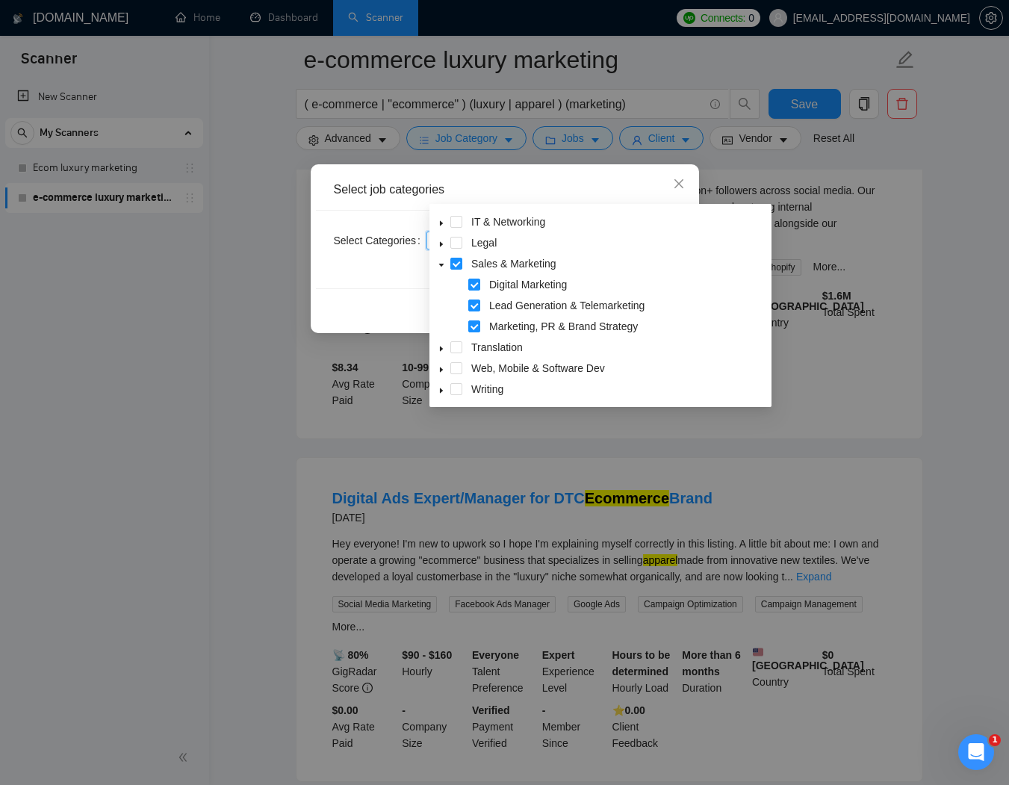
scroll to position [2532, 0]
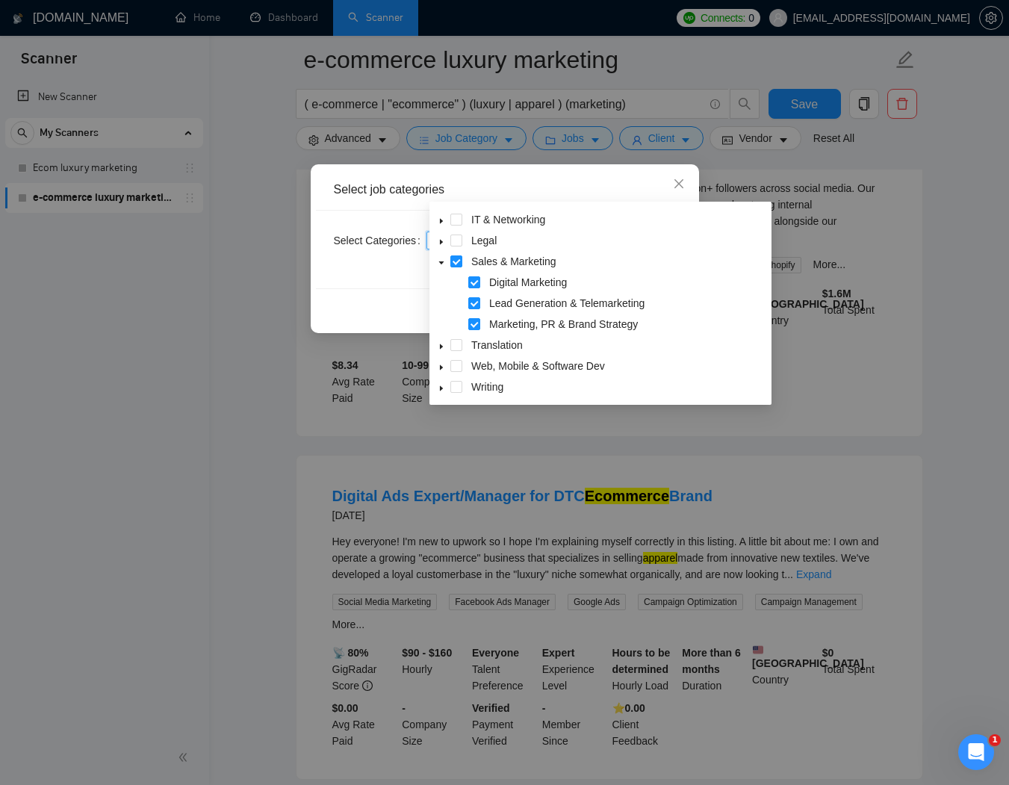
click at [442, 366] on icon "caret-down" at bounding box center [440, 367] width 7 height 7
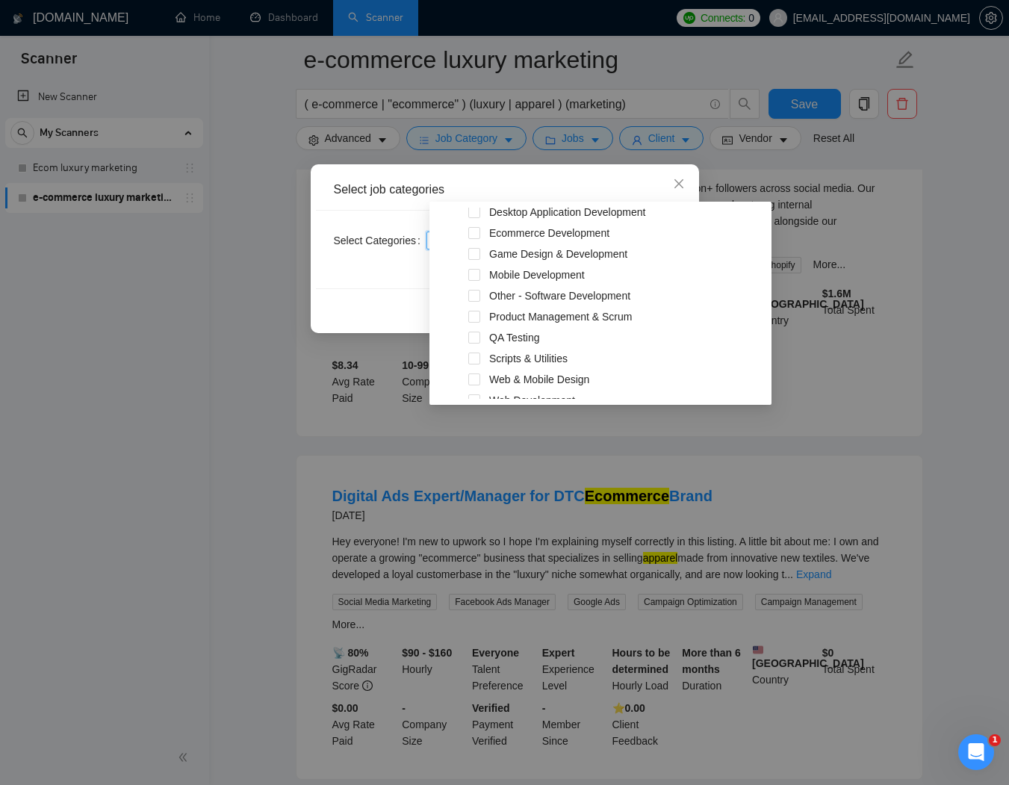
scroll to position [373, 0]
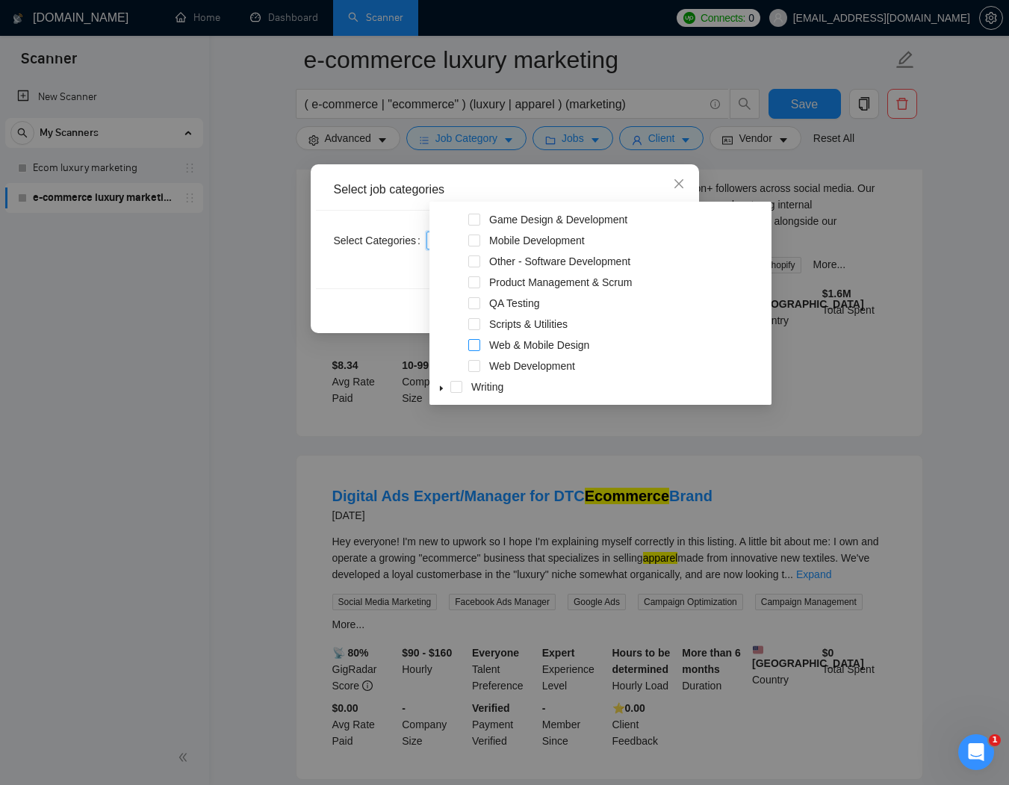
click at [474, 343] on span at bounding box center [474, 345] width 12 height 12
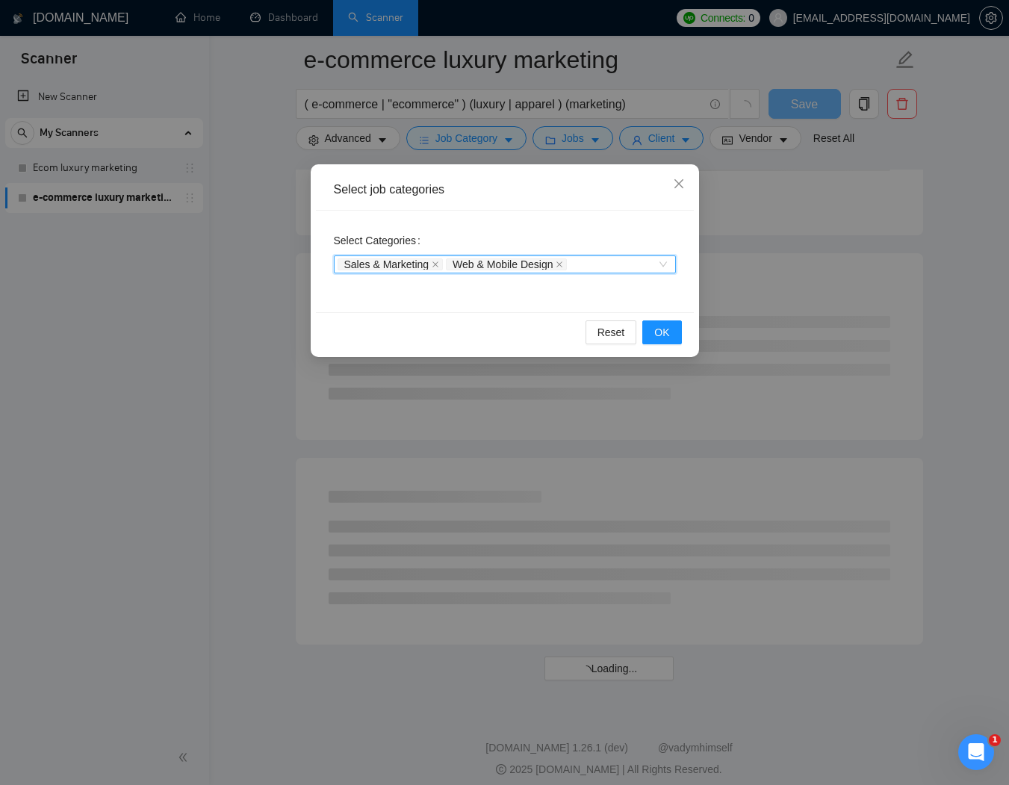
click at [629, 204] on div "Select job categories" at bounding box center [505, 189] width 378 height 41
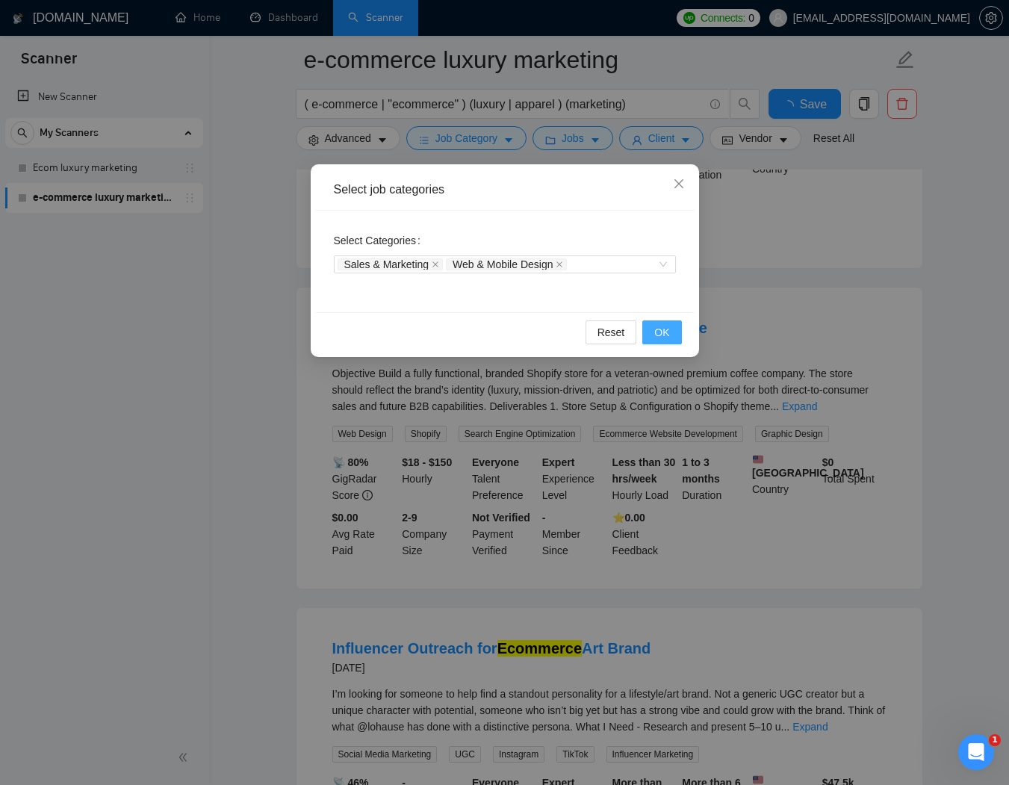
scroll to position [2227, 0]
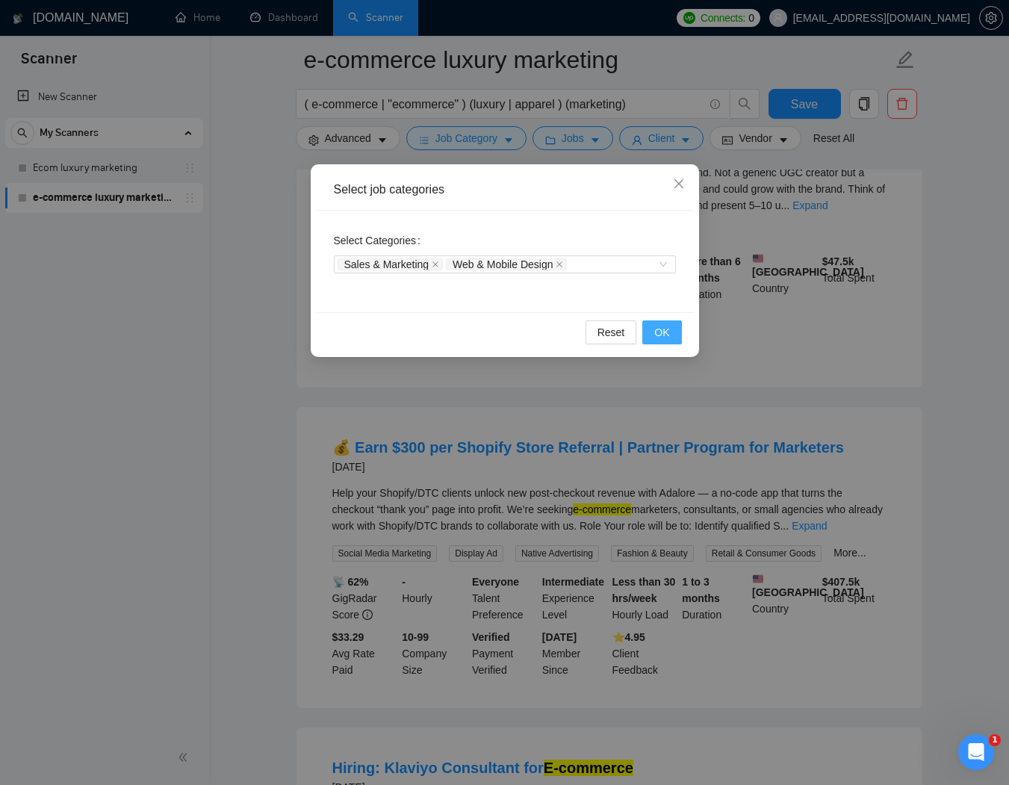
click at [665, 331] on span "OK" at bounding box center [661, 332] width 15 height 16
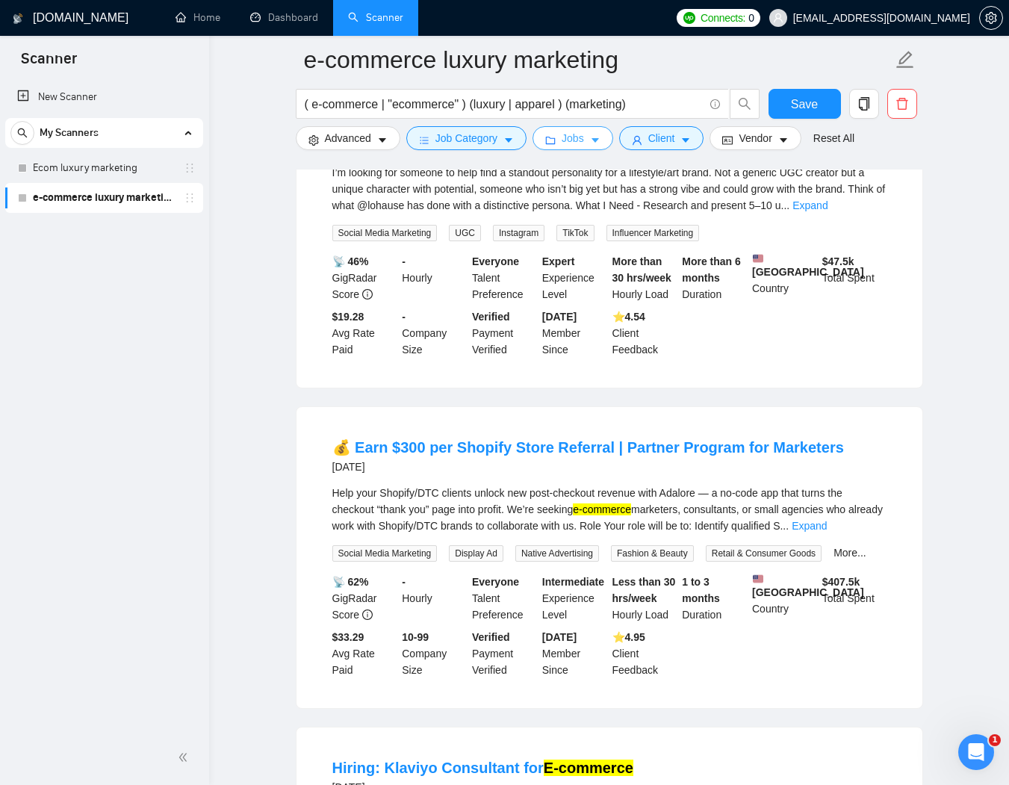
click at [553, 134] on span "folder" at bounding box center [550, 139] width 10 height 11
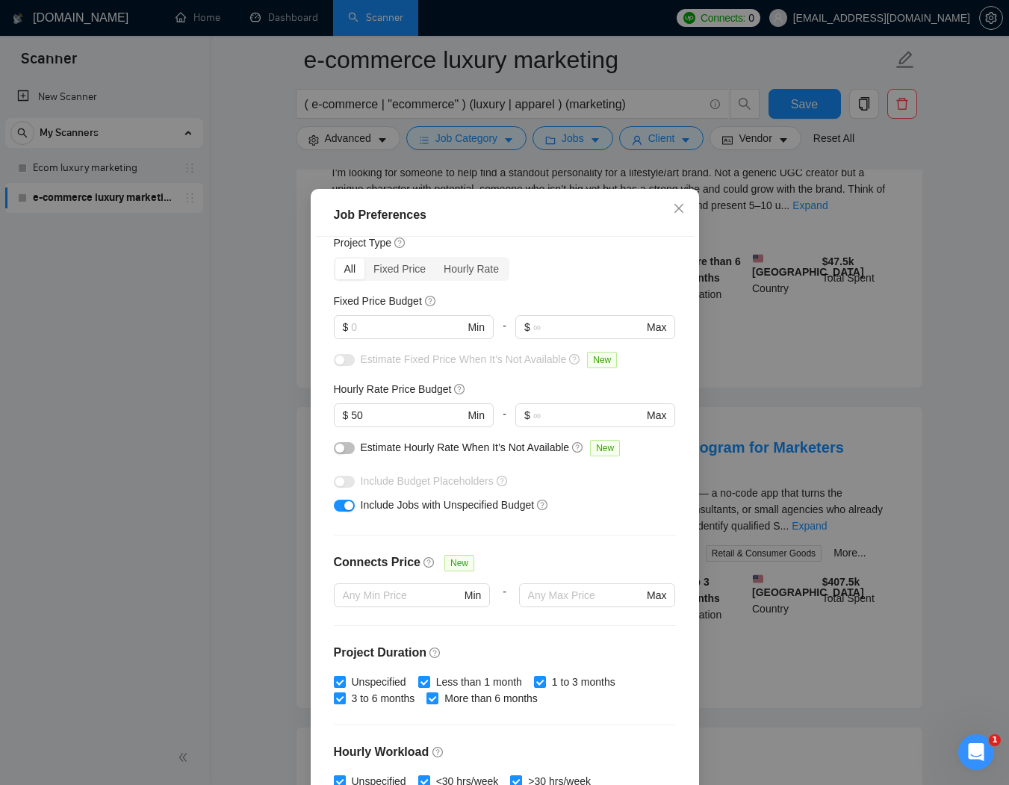
scroll to position [0, 0]
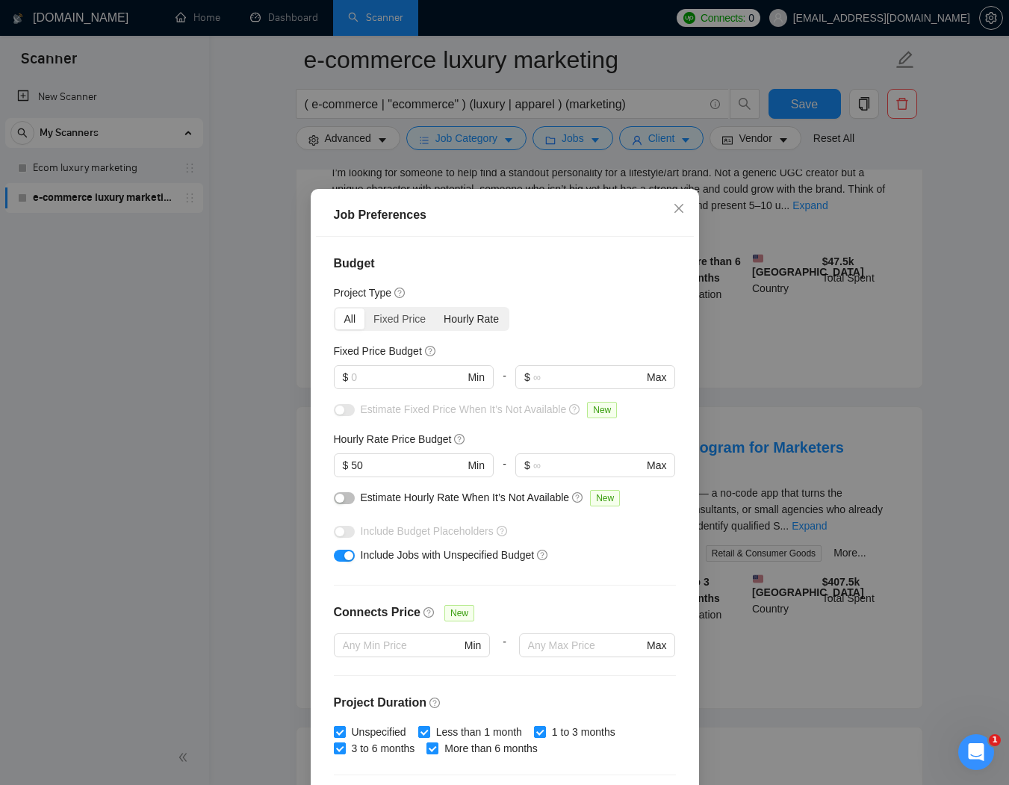
click at [474, 314] on div "Hourly Rate" at bounding box center [471, 318] width 73 height 21
click at [435, 308] on input "Hourly Rate" at bounding box center [435, 308] width 0 height 0
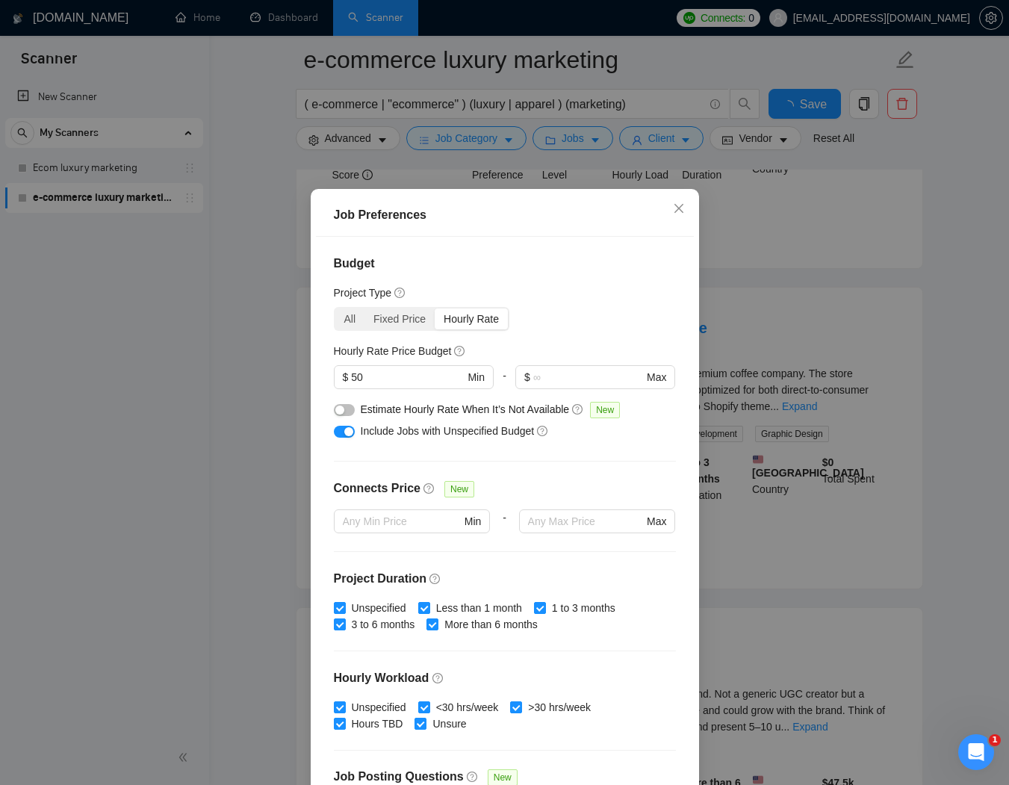
scroll to position [2227, 0]
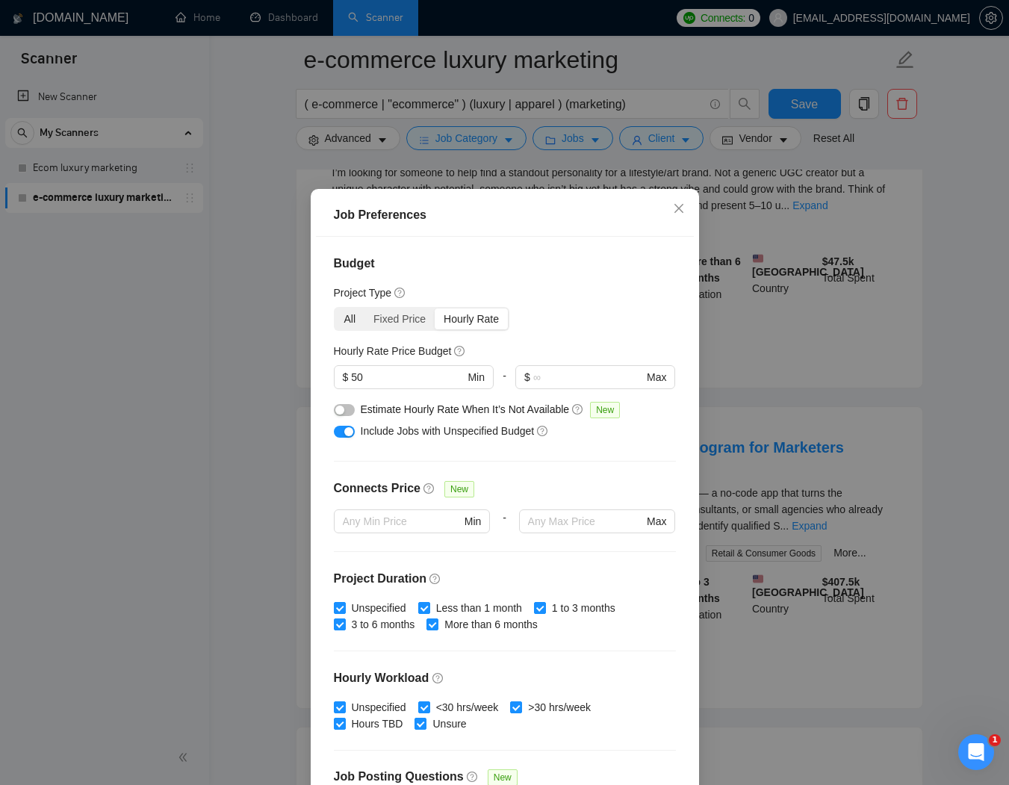
click at [340, 318] on div "All" at bounding box center [350, 318] width 30 height 21
click at [335, 308] on input "All" at bounding box center [335, 308] width 0 height 0
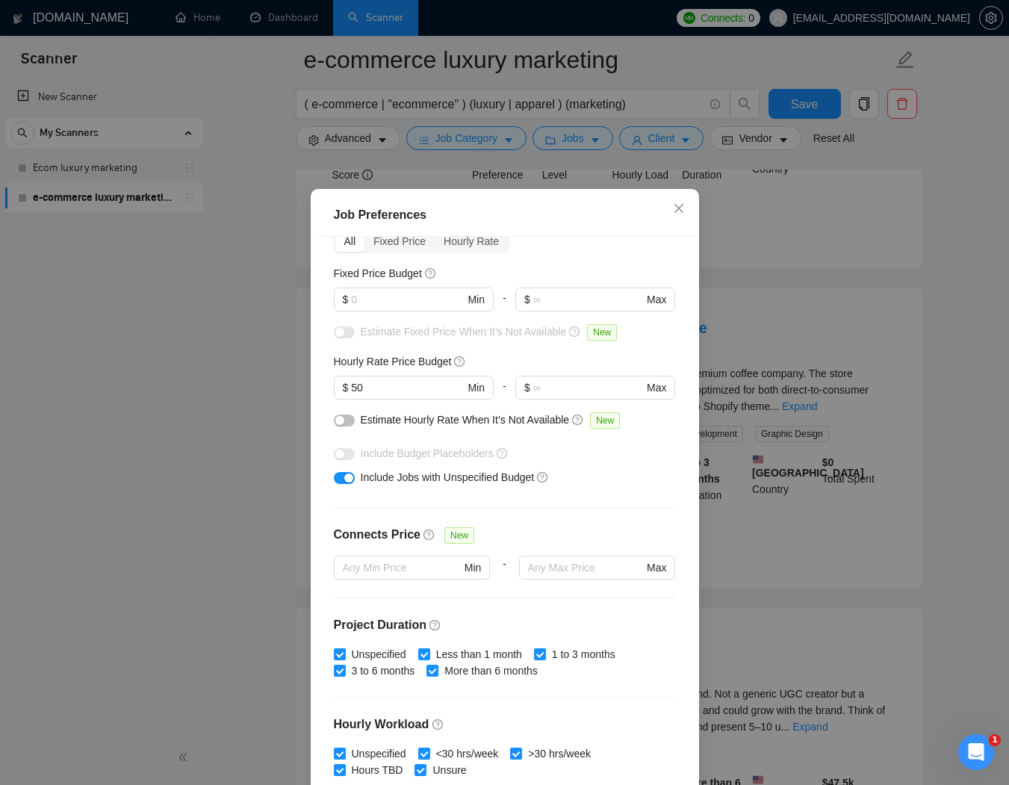
scroll to position [83, 0]
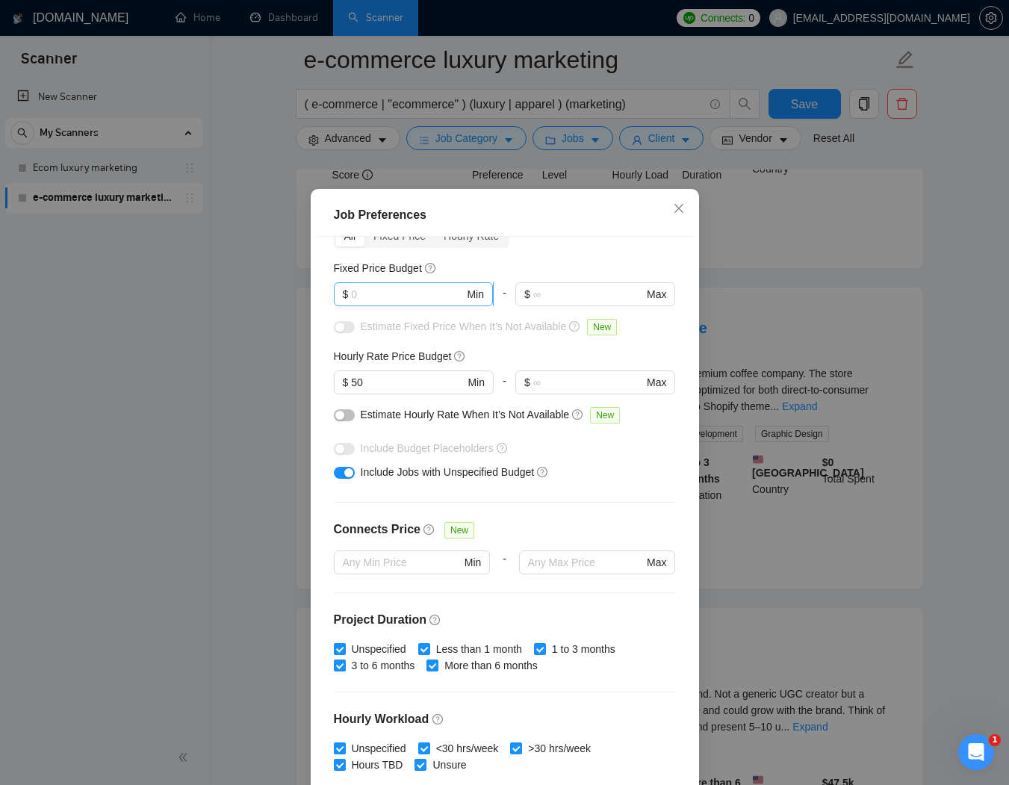
click at [402, 293] on input "text" at bounding box center [407, 294] width 113 height 16
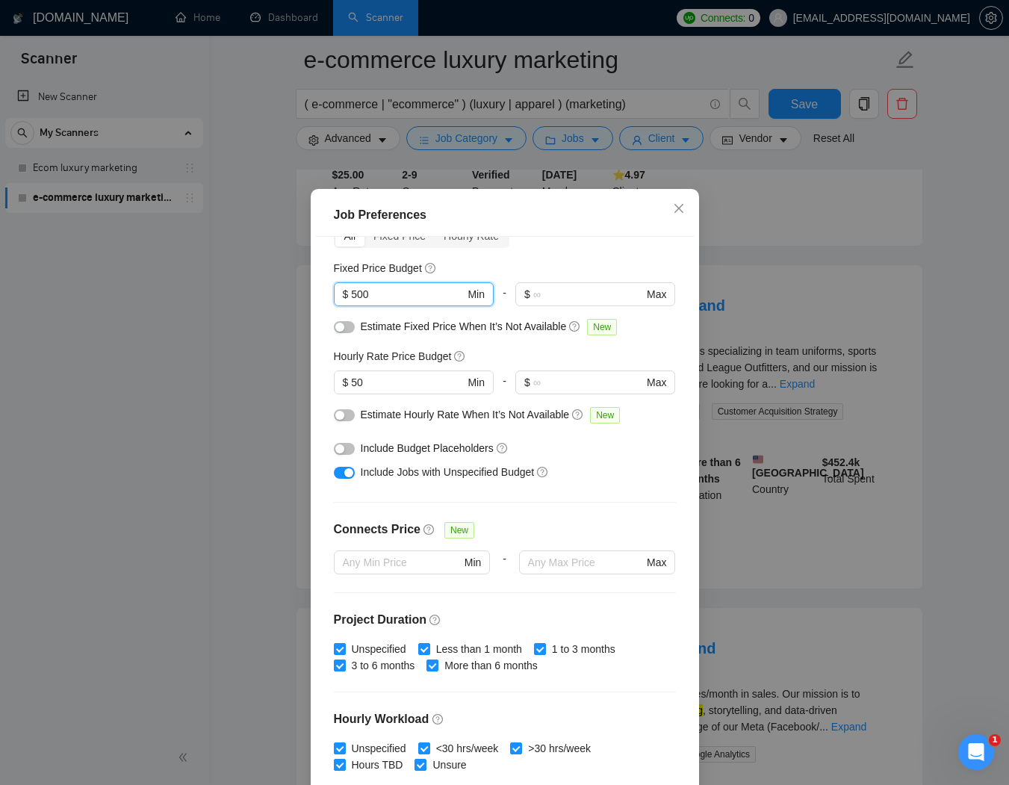
type input "500"
click at [205, 501] on div "Job Preferences Budget Project Type All Fixed Price Hourly Rate Fixed Price Bud…" at bounding box center [504, 392] width 1009 height 785
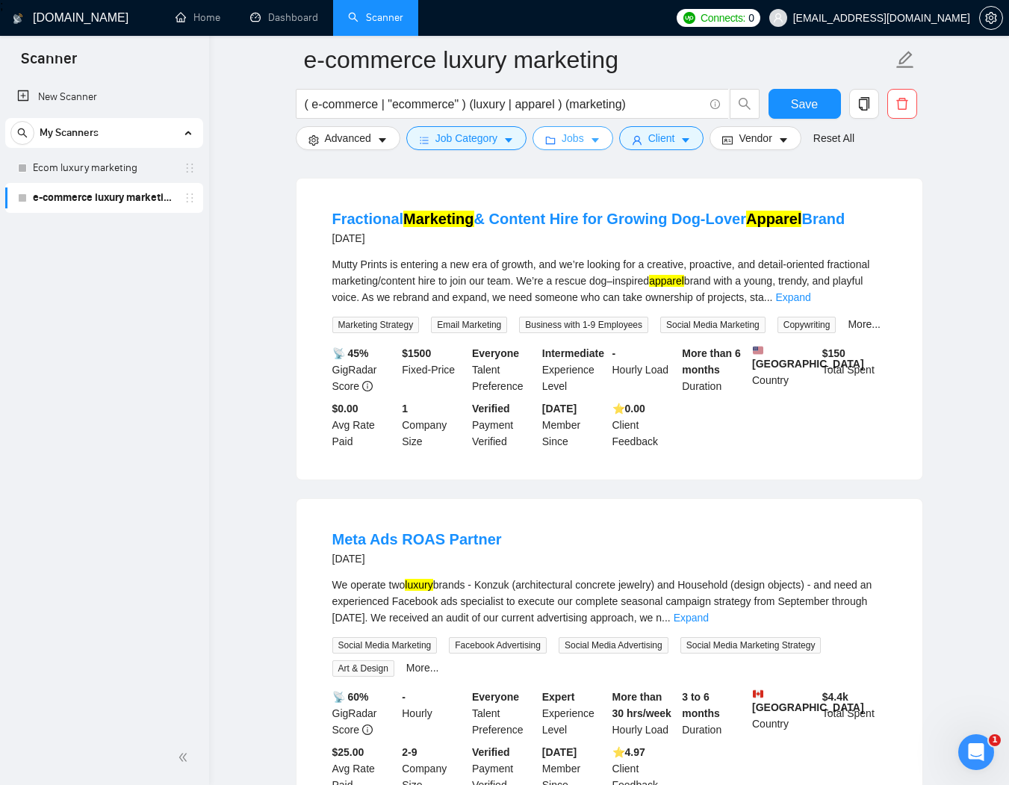
scroll to position [0, 0]
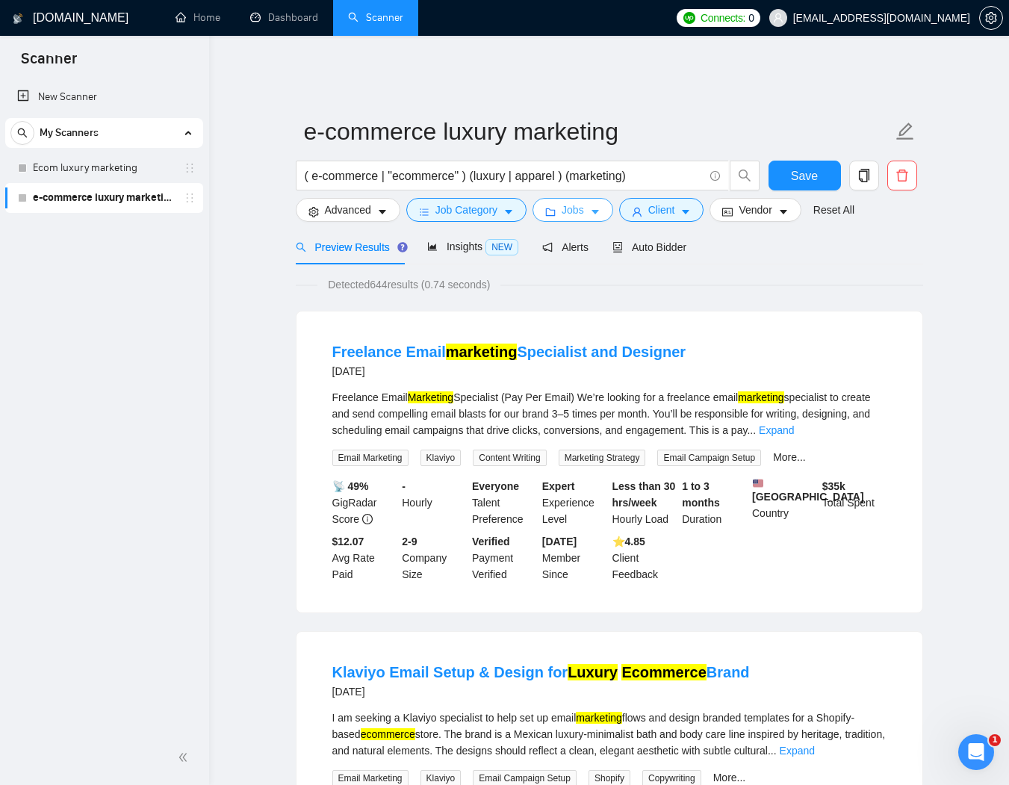
click at [566, 202] on span "Jobs" at bounding box center [572, 210] width 22 height 16
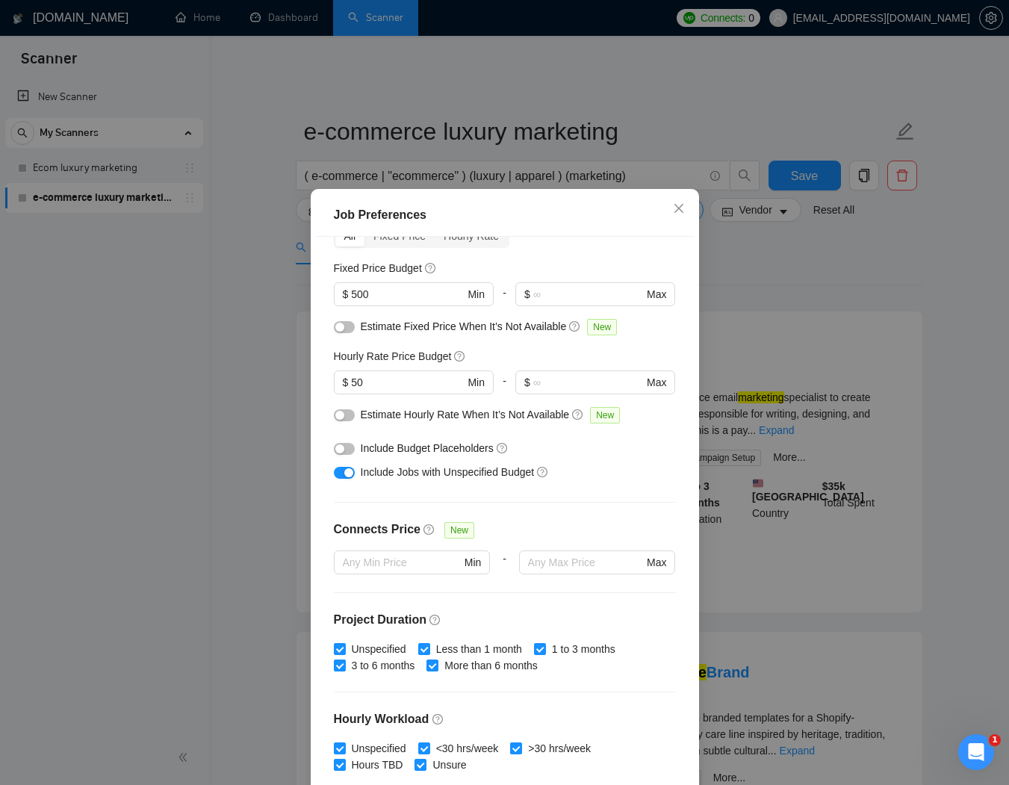
scroll to position [292, 0]
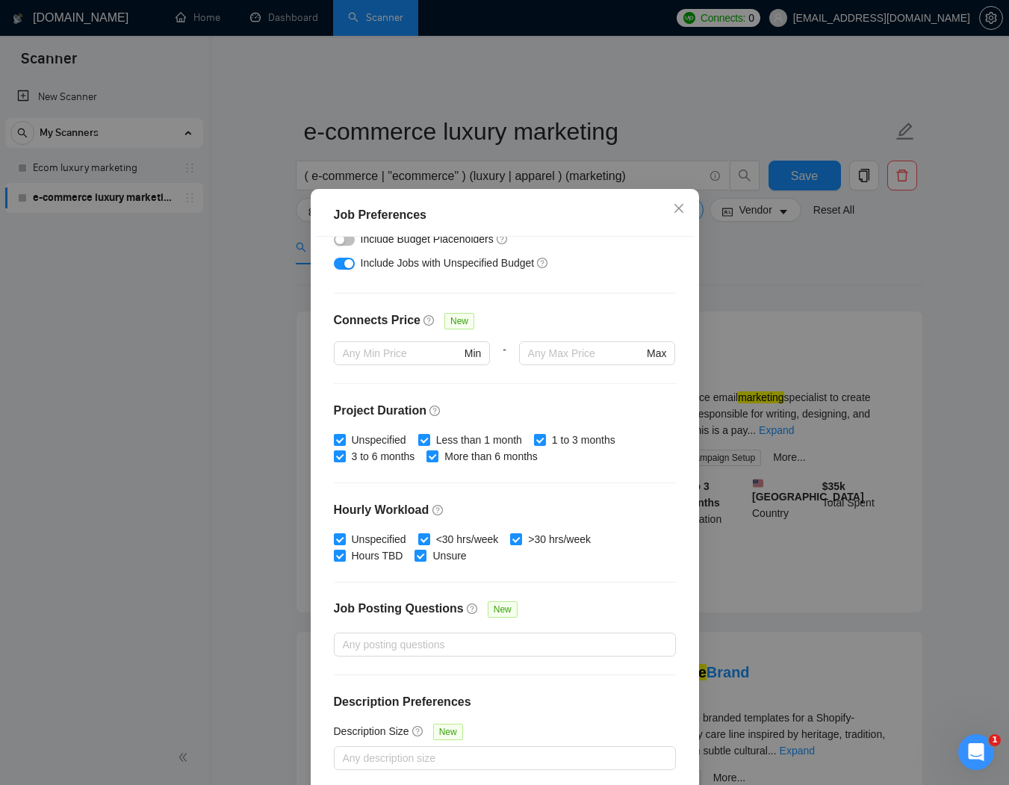
click at [214, 490] on div "Job Preferences Budget Project Type All Fixed Price Hourly Rate Fixed Price Bud…" at bounding box center [504, 392] width 1009 height 785
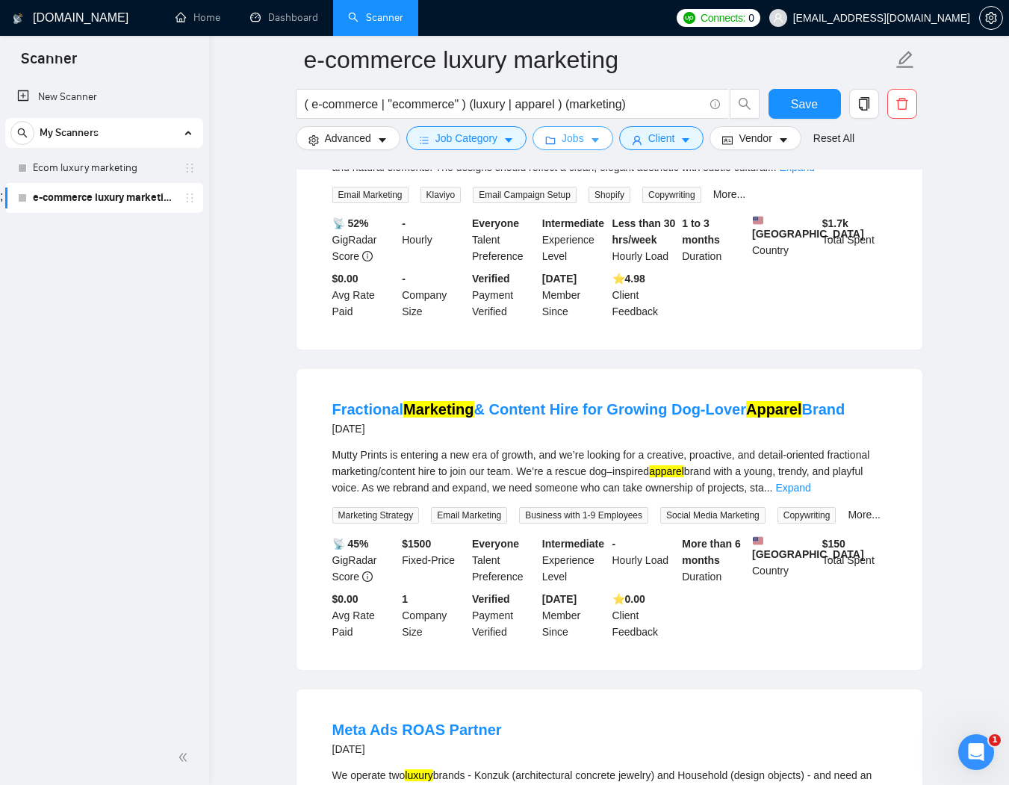
scroll to position [735, 0]
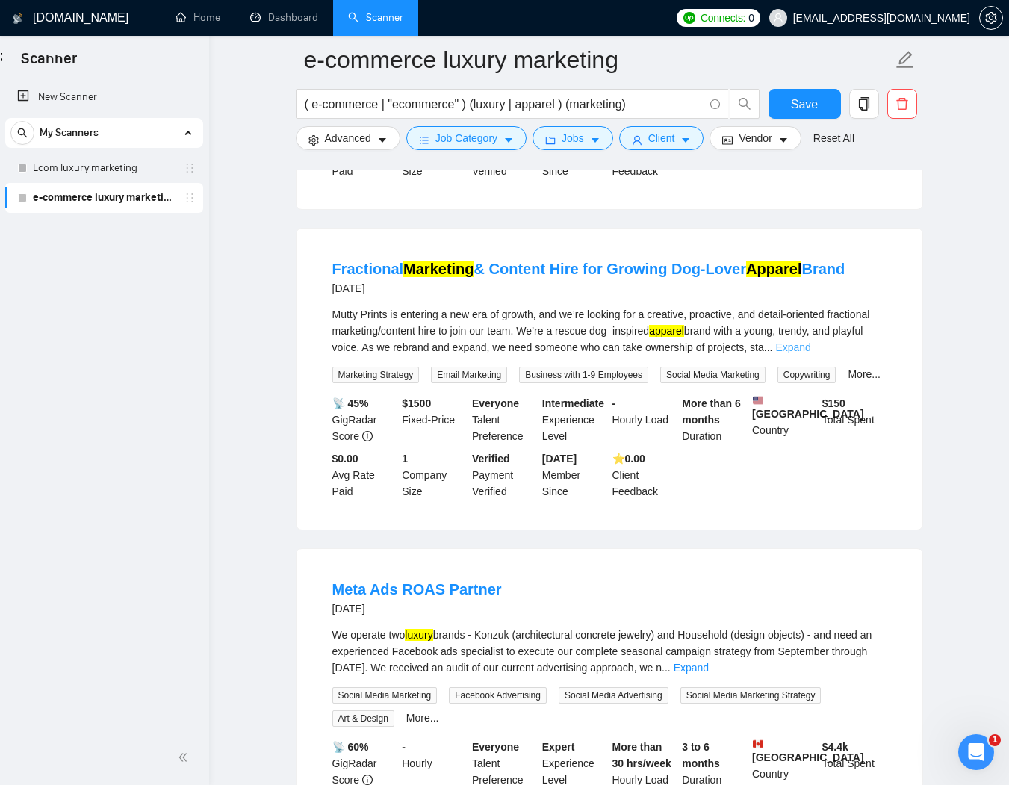
click at [810, 353] on link "Expand" at bounding box center [792, 347] width 35 height 12
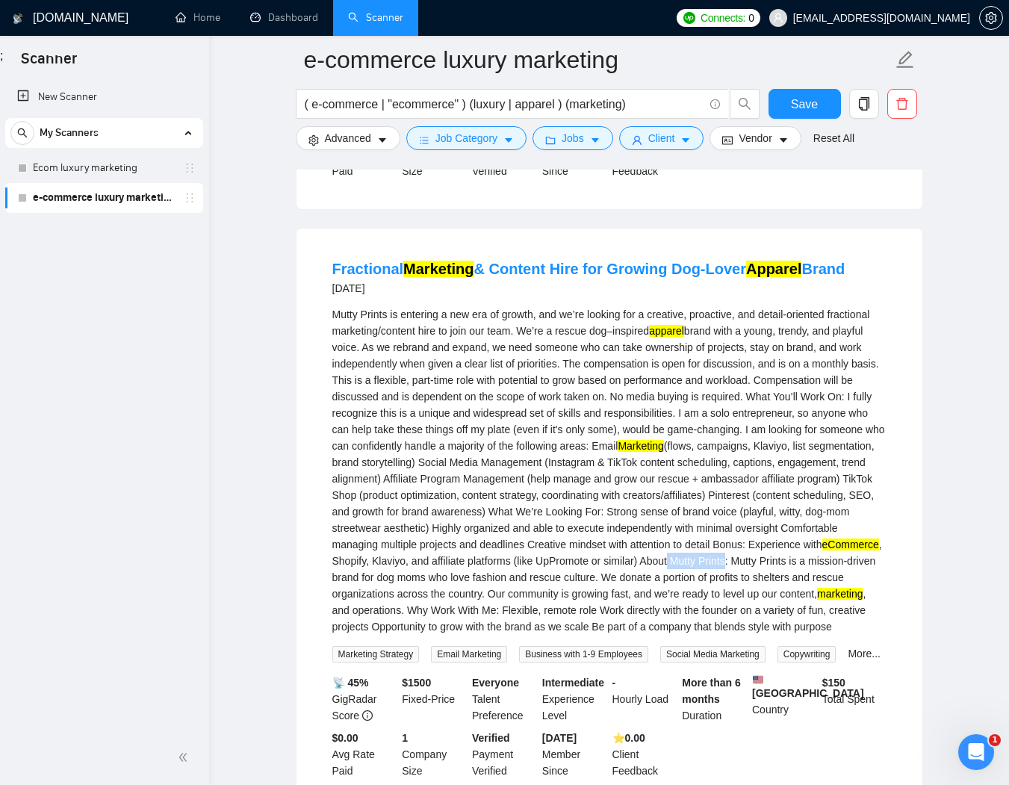
drag, startPoint x: 540, startPoint y: 584, endPoint x: 603, endPoint y: 584, distance: 63.5
click at [603, 584] on div "Mutty Prints is entering a new era of growth, and we’re looking for a creative,…" at bounding box center [609, 470] width 554 height 328
copy div "Mutty Prints"
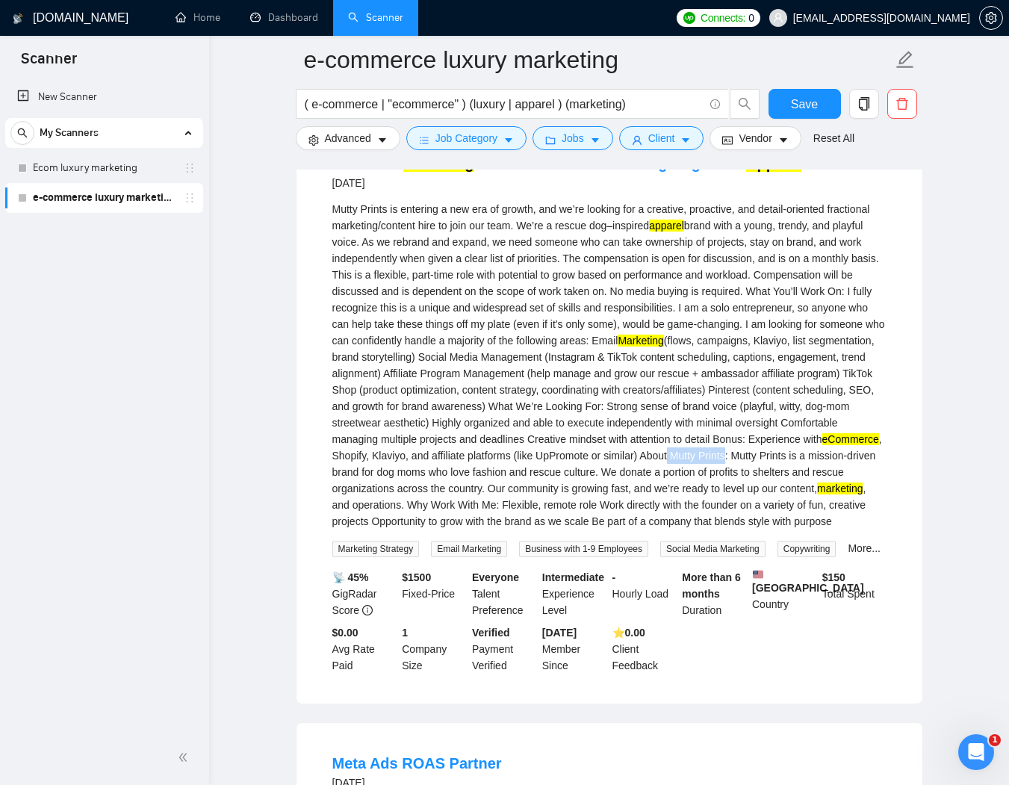
scroll to position [842, 0]
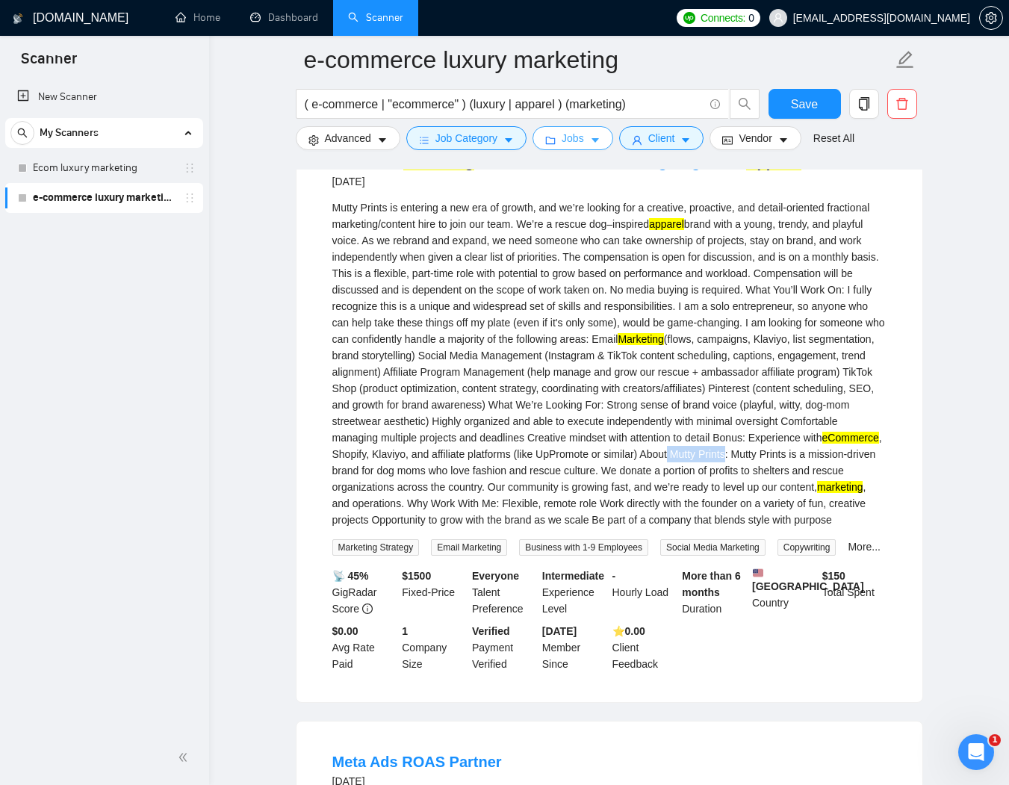
click at [570, 140] on span "Jobs" at bounding box center [572, 138] width 22 height 16
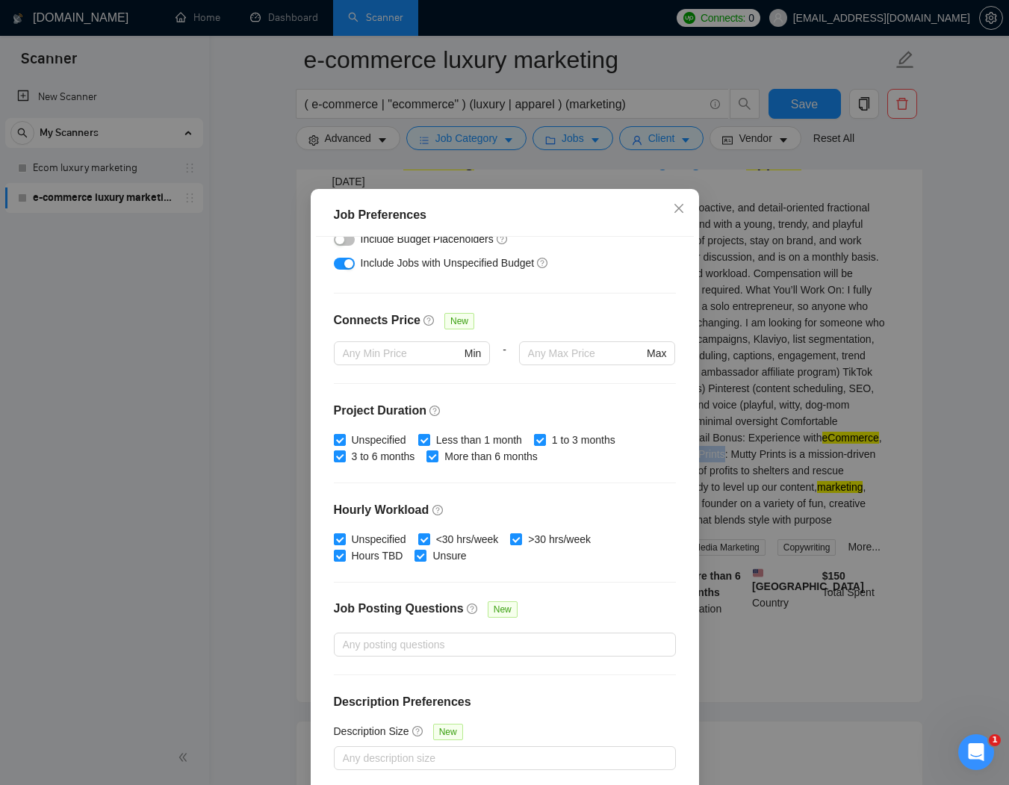
scroll to position [67, 0]
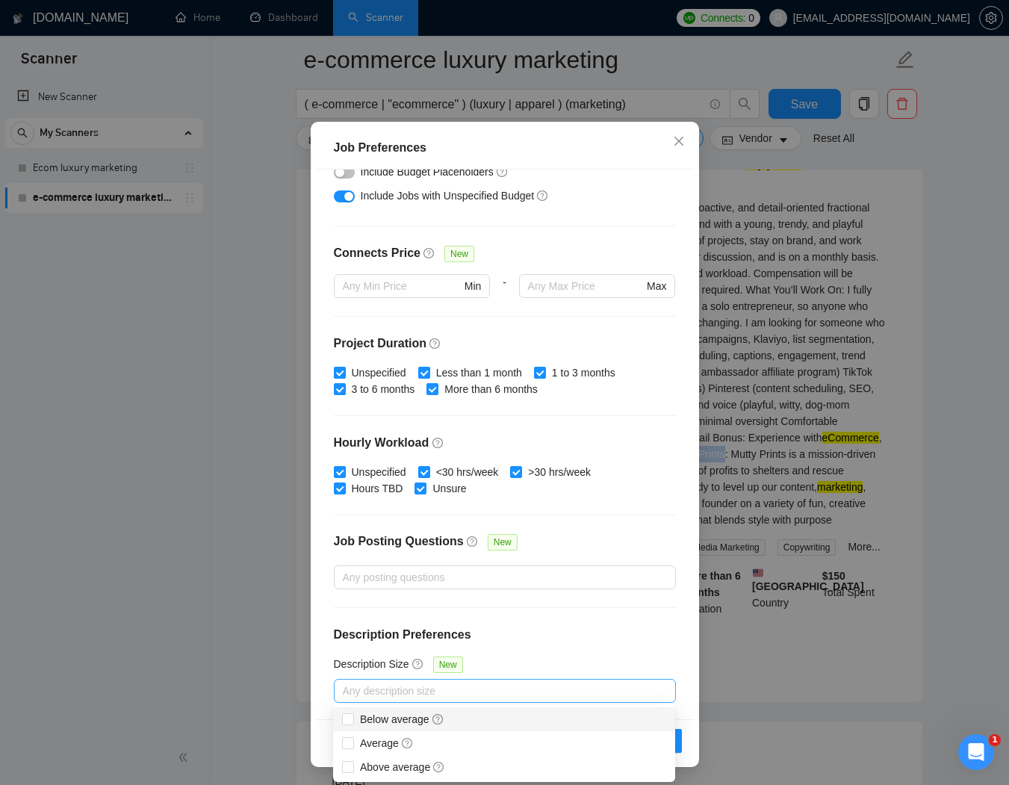
click at [435, 683] on div at bounding box center [497, 691] width 320 height 18
click at [396, 716] on span "Below average" at bounding box center [402, 719] width 84 height 12
click at [352, 716] on input "Below average" at bounding box center [347, 718] width 10 height 10
checkbox input "true"
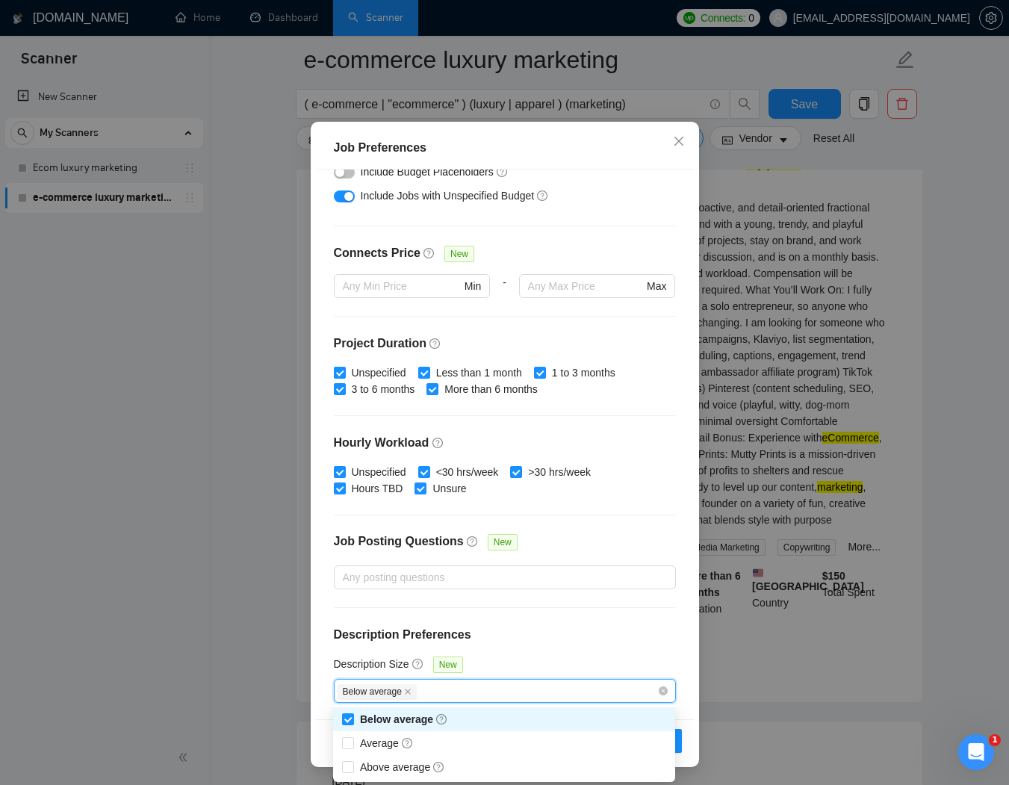
click at [587, 618] on div "Budget Project Type All Fixed Price Hourly Rate Fixed Price Budget $ 500 Min - …" at bounding box center [505, 443] width 378 height 549
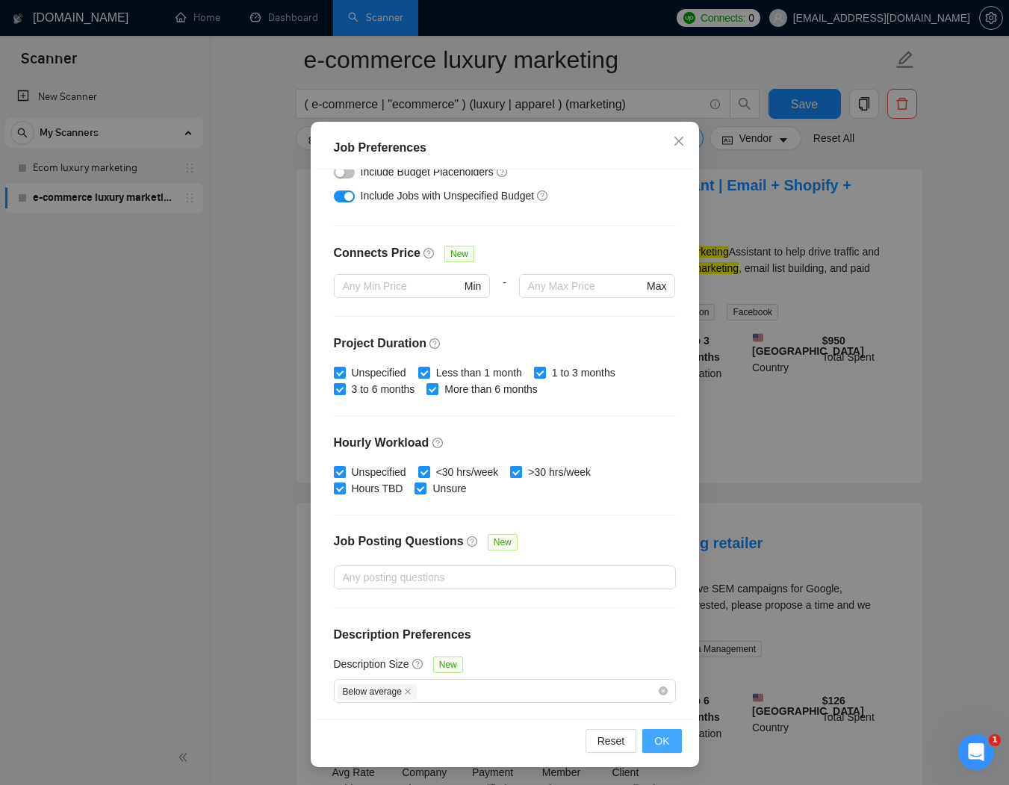
click at [664, 743] on span "OK" at bounding box center [661, 740] width 15 height 16
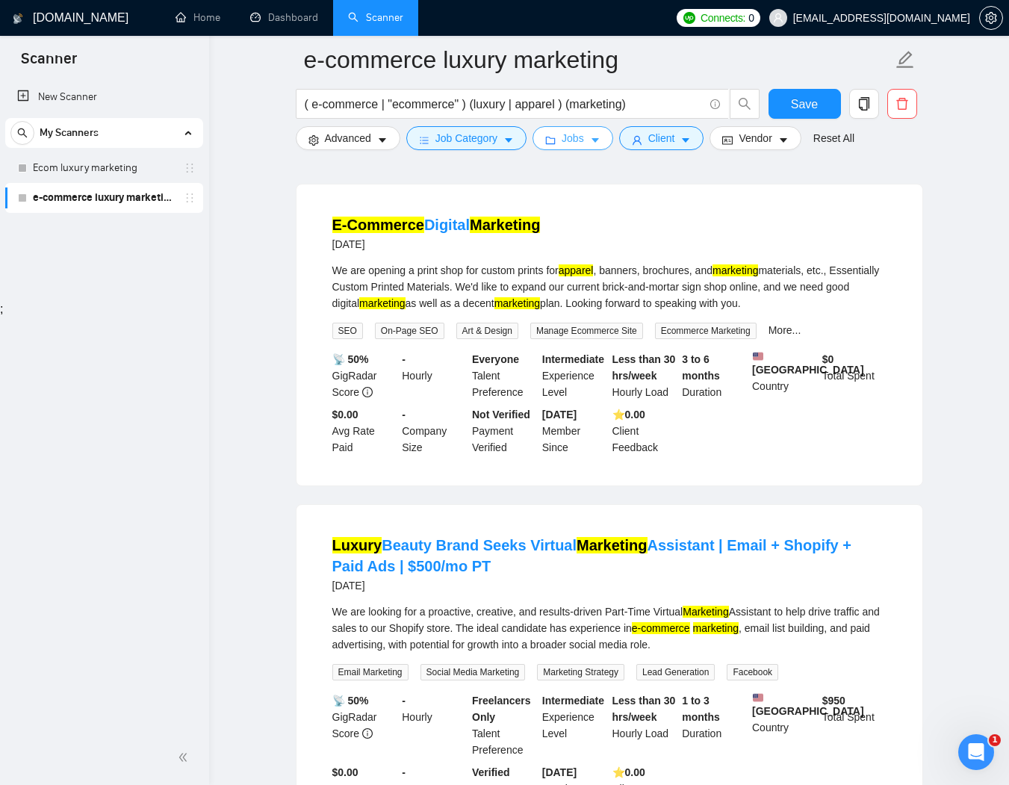
scroll to position [0, 0]
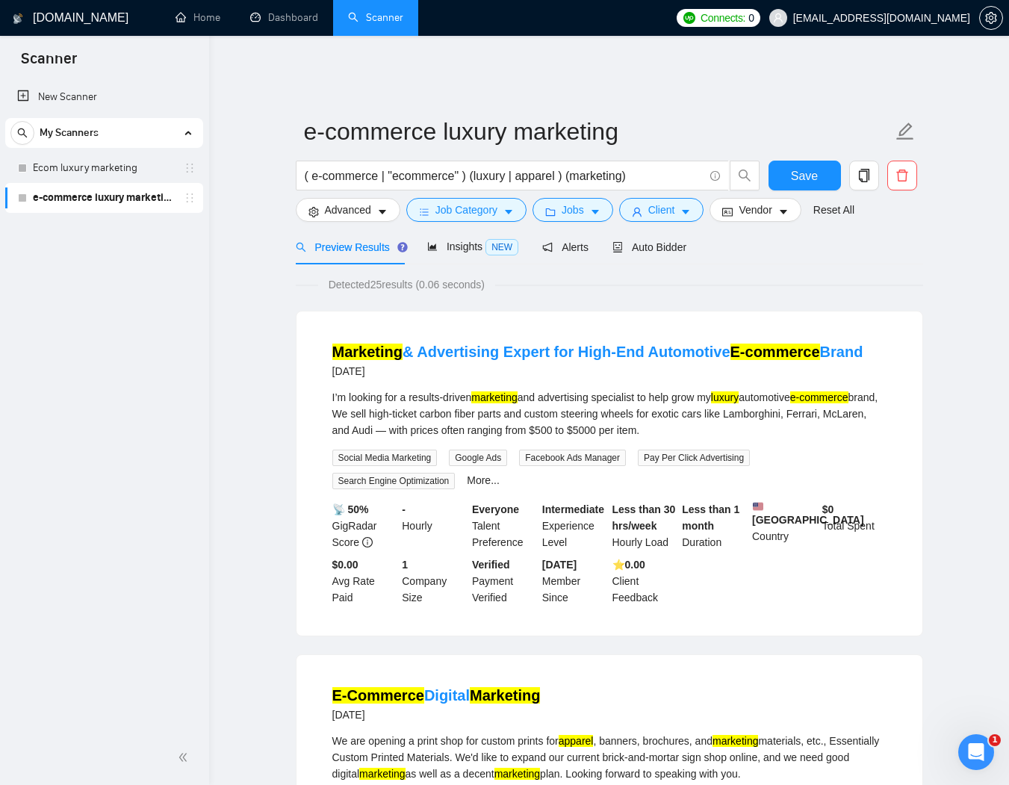
click at [790, 403] on mark "e-commerce" at bounding box center [819, 397] width 58 height 12
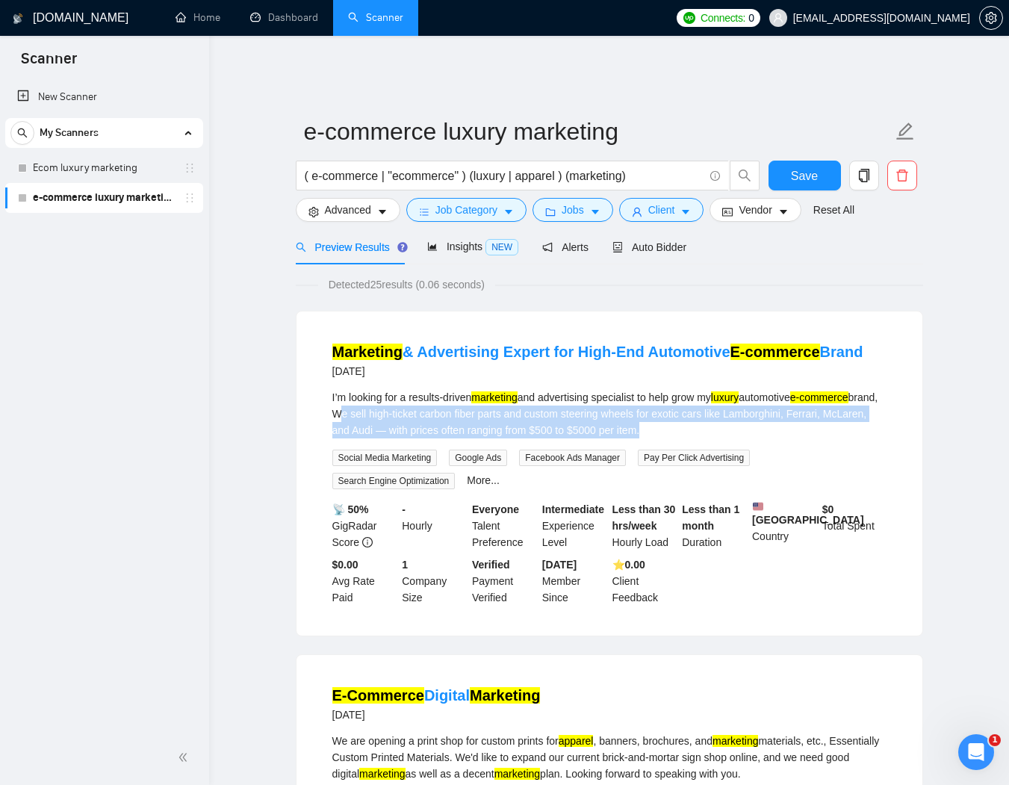
drag, startPoint x: 420, startPoint y: 401, endPoint x: 848, endPoint y: 428, distance: 428.6
click at [847, 429] on div "I’m looking for a results-driven marketing and advertising specialist to help g…" at bounding box center [609, 439] width 554 height 100
copy div "We sell high-ticket carbon fiber parts and custom steering wheels for exotic ca…"
click at [671, 202] on span "Client" at bounding box center [661, 210] width 27 height 16
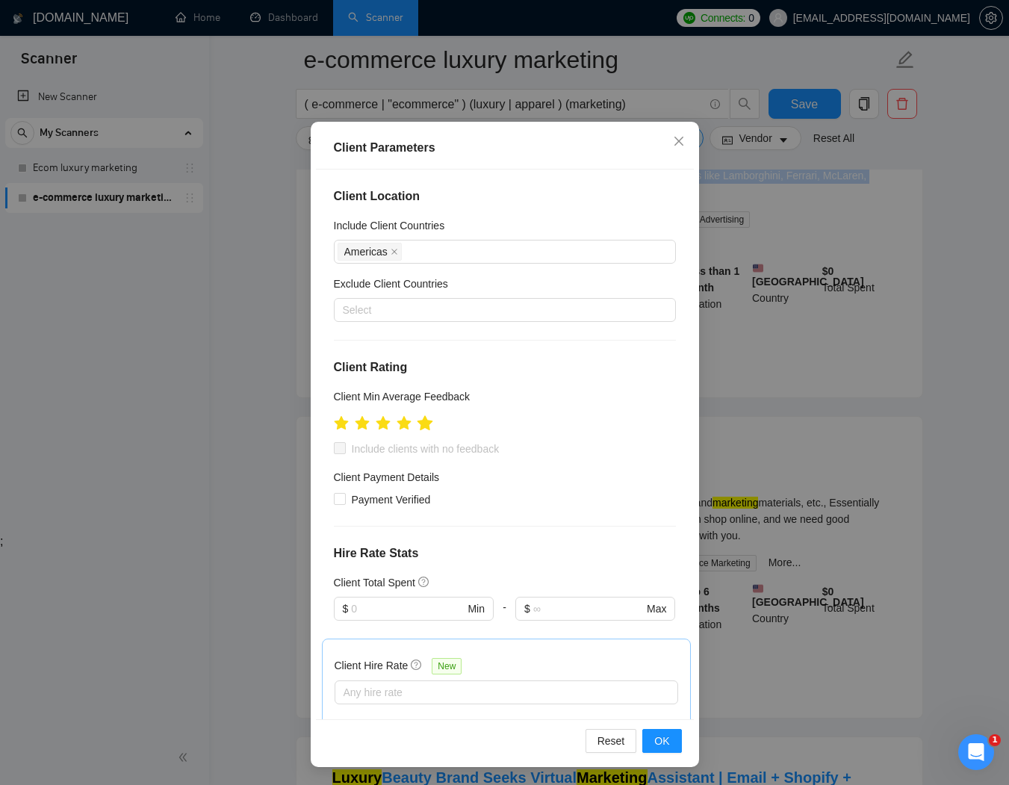
click at [427, 424] on icon "star" at bounding box center [425, 422] width 16 height 15
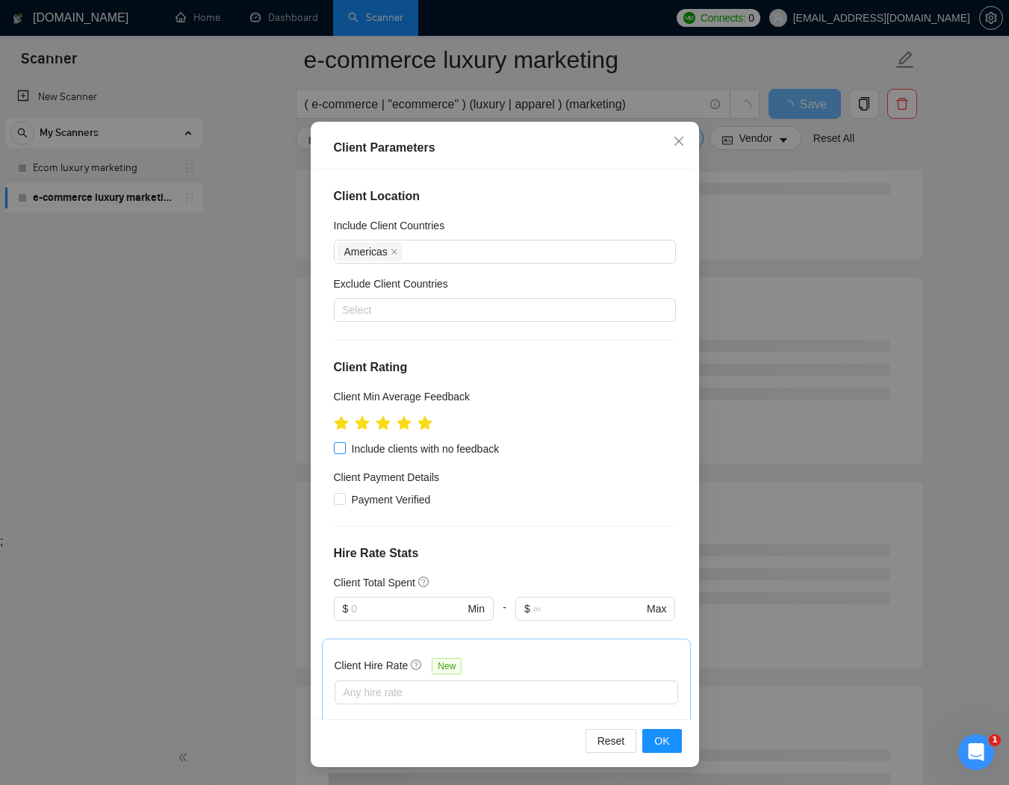
drag, startPoint x: 342, startPoint y: 449, endPoint x: 455, endPoint y: 448, distance: 113.5
click at [342, 448] on input "Include clients with no feedback" at bounding box center [339, 447] width 10 height 10
checkbox input "true"
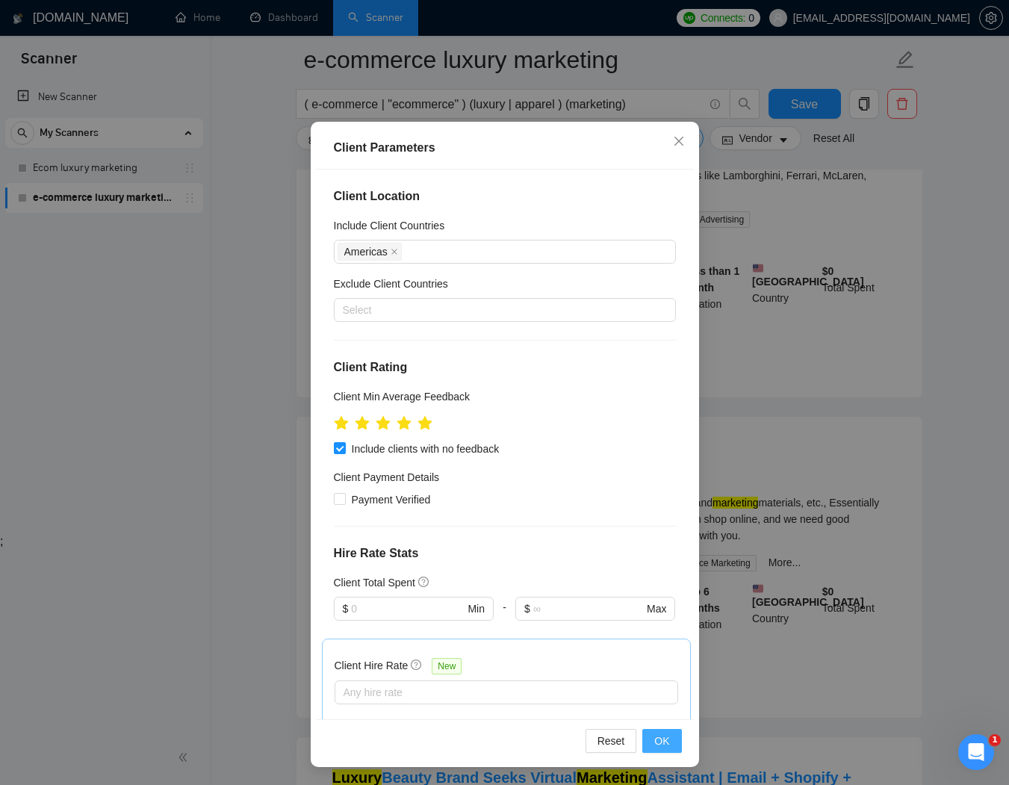
click at [664, 739] on span "OK" at bounding box center [661, 740] width 15 height 16
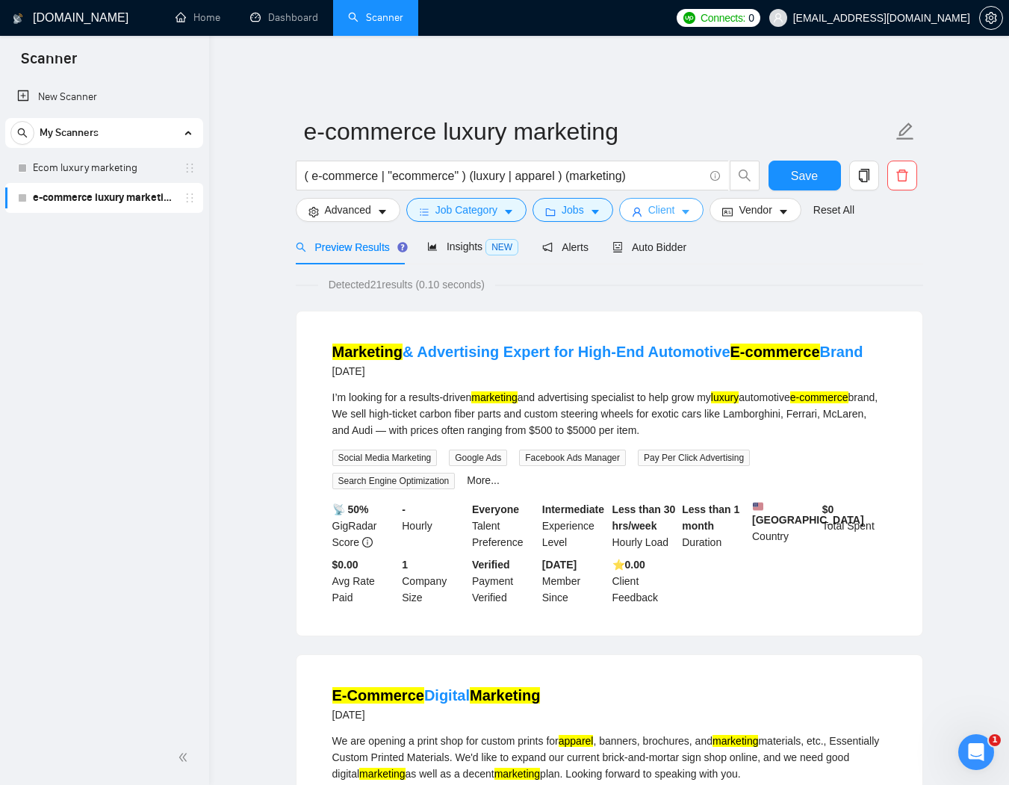
click at [675, 204] on span "Client" at bounding box center [661, 210] width 27 height 16
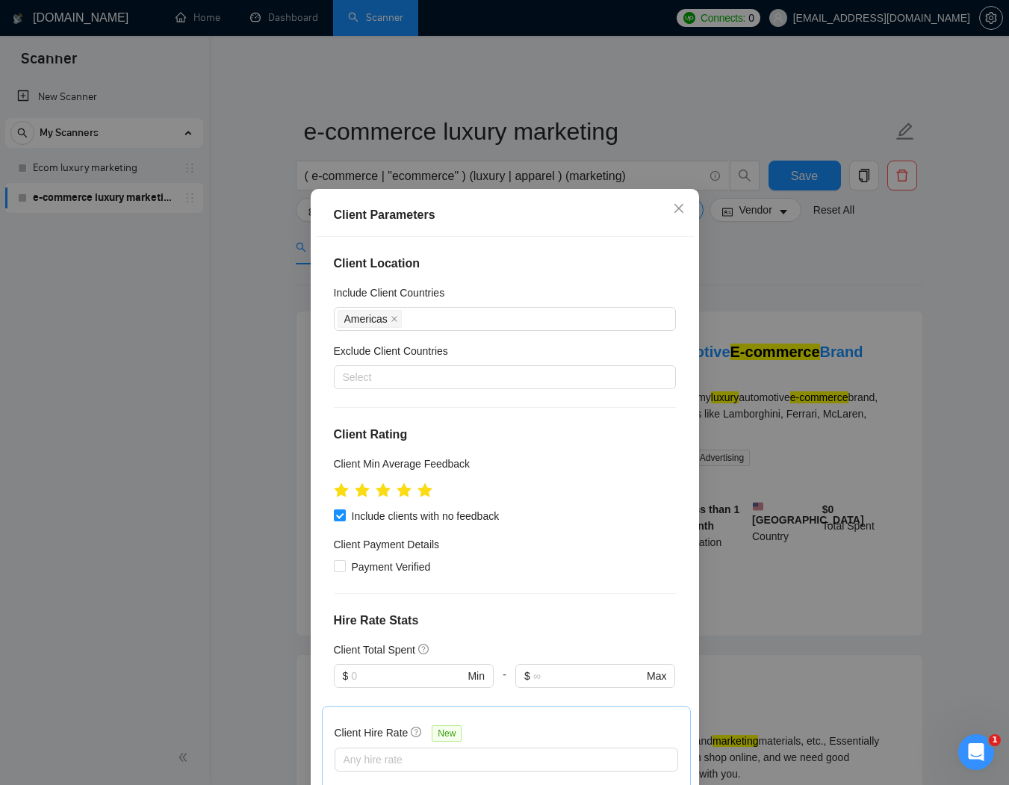
scroll to position [208, 0]
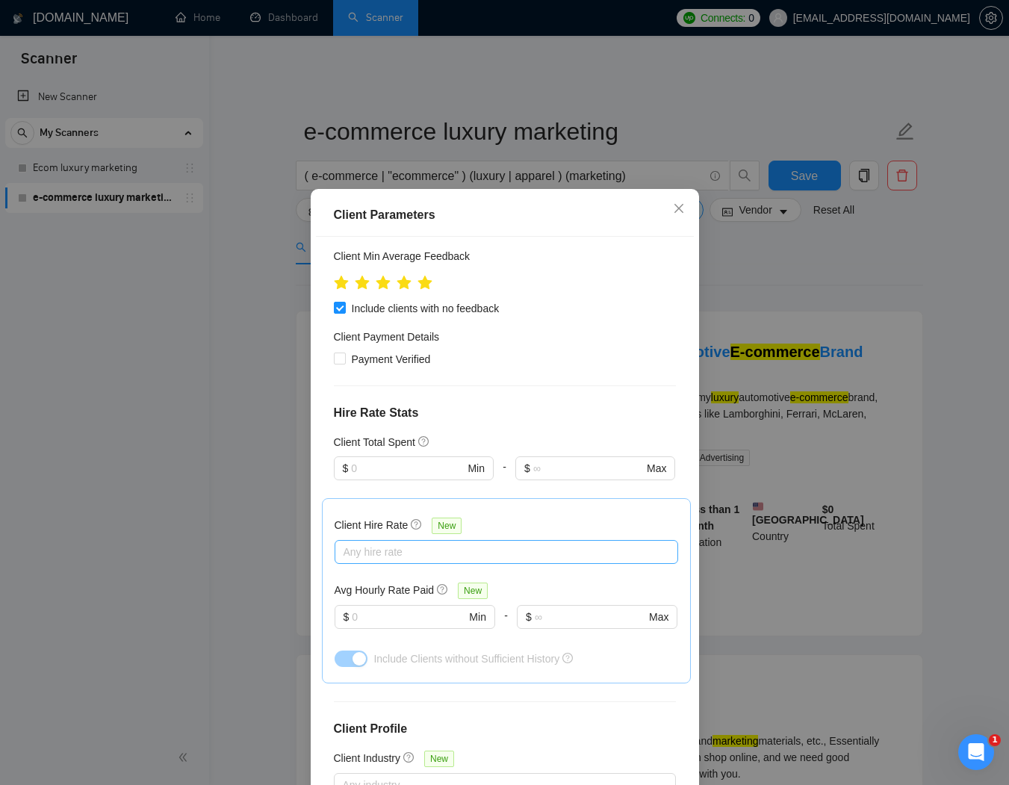
click at [368, 553] on div at bounding box center [498, 552] width 321 height 18
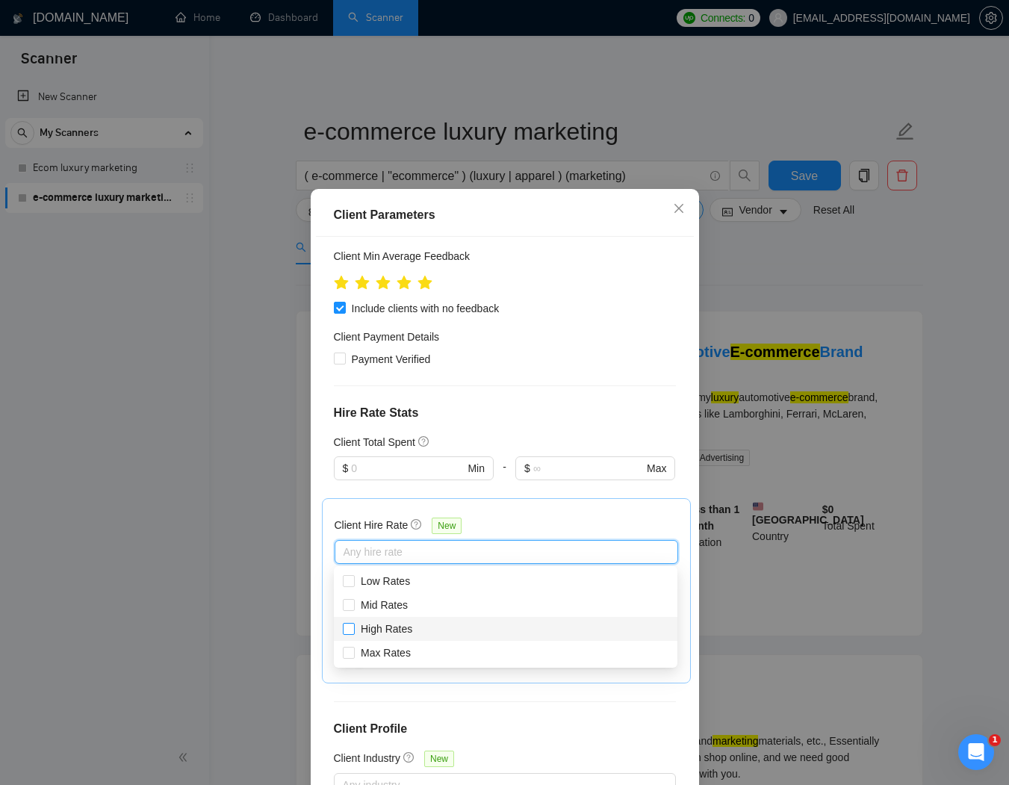
click at [393, 633] on span "High Rates" at bounding box center [387, 629] width 52 height 12
click at [353, 633] on input "High Rates" at bounding box center [348, 628] width 10 height 10
checkbox input "true"
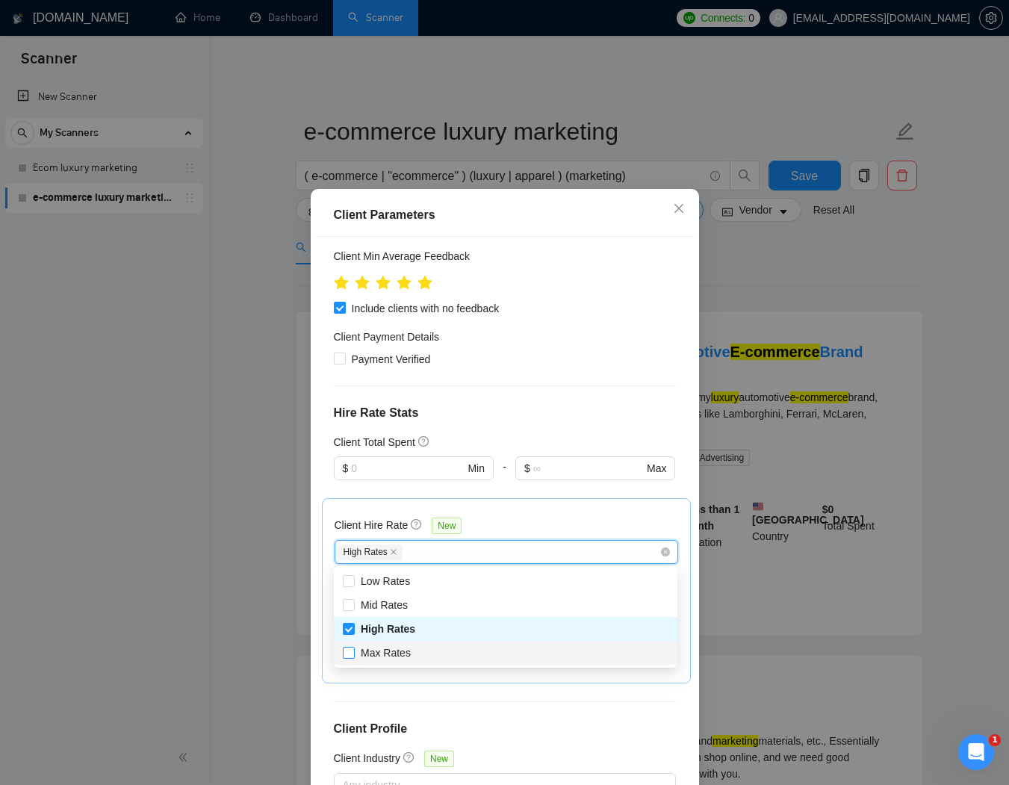
click at [395, 652] on span "Max Rates" at bounding box center [386, 653] width 50 height 12
click at [353, 652] on input "Max Rates" at bounding box center [348, 652] width 10 height 10
checkbox input "true"
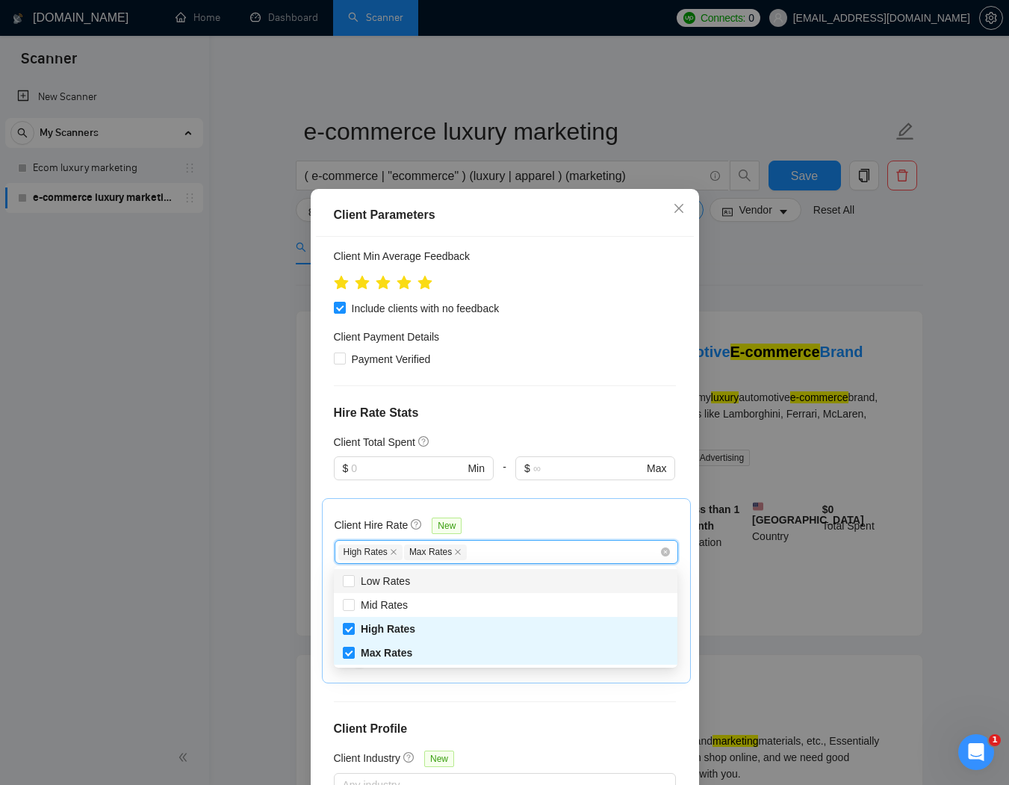
click at [567, 514] on div "Client Hire Rate New High Rates Max Rates Avg Hourly Rate Paid New $ Min - $ Ma…" at bounding box center [505, 591] width 343 height 160
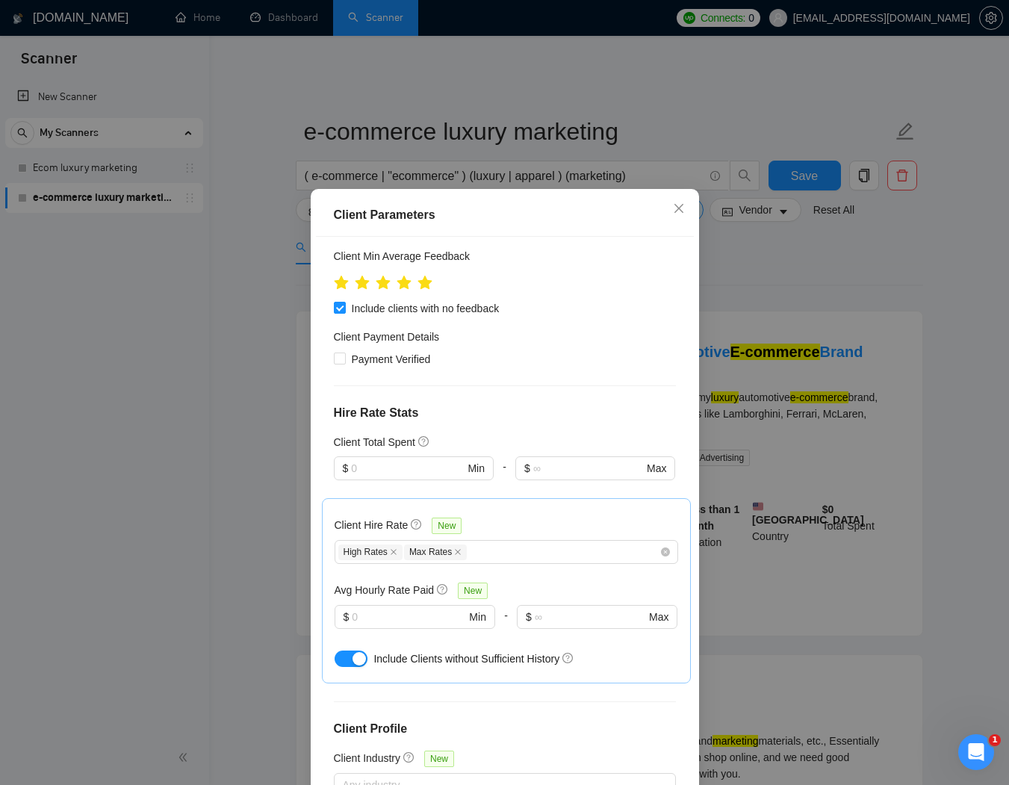
click at [951, 524] on div "Client Parameters Client Location Include Client Countries Americas Exclude Cli…" at bounding box center [504, 392] width 1009 height 785
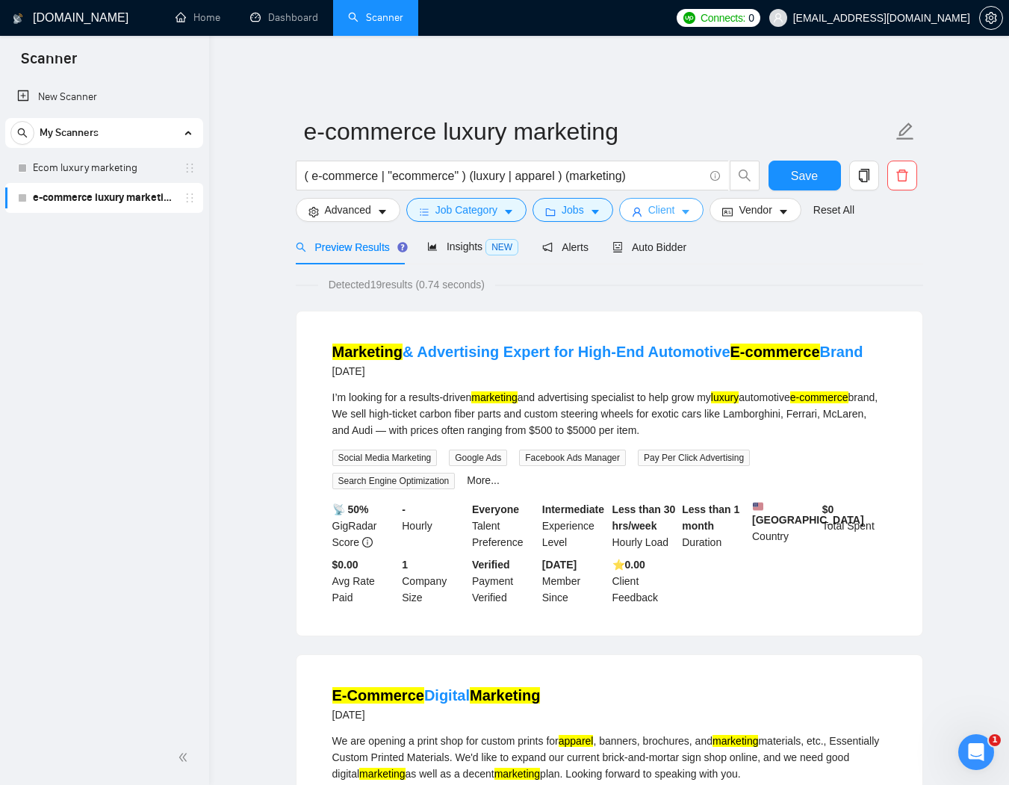
click at [648, 199] on button "Client" at bounding box center [661, 210] width 85 height 24
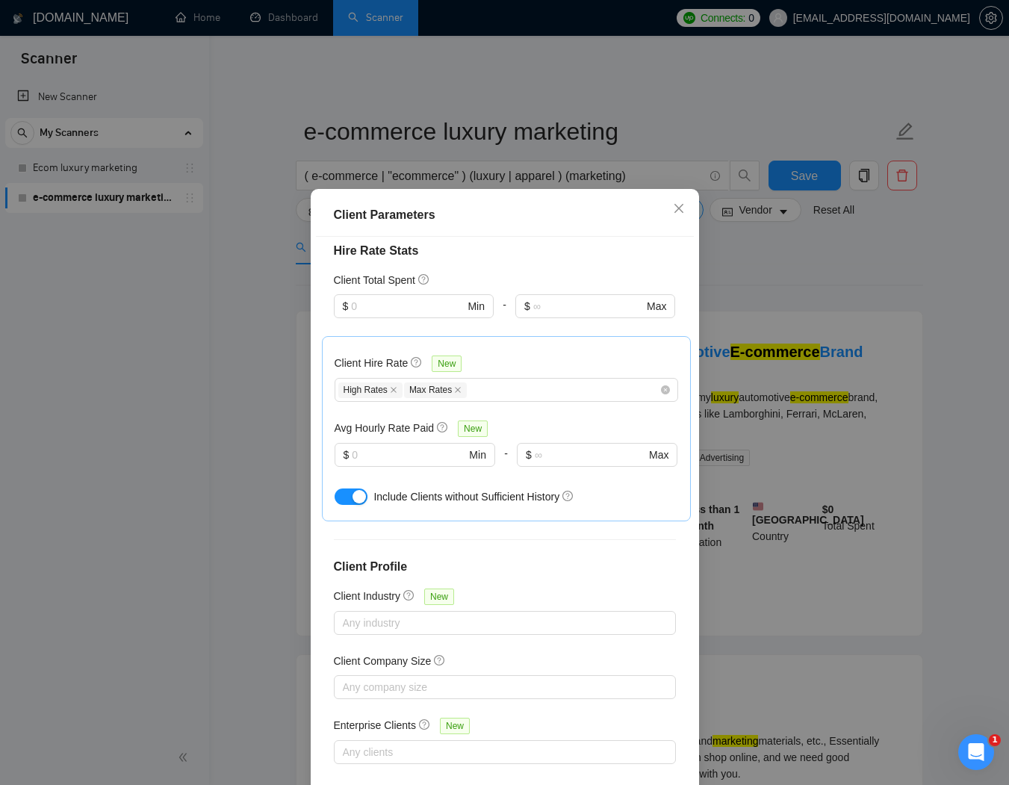
scroll to position [381, 0]
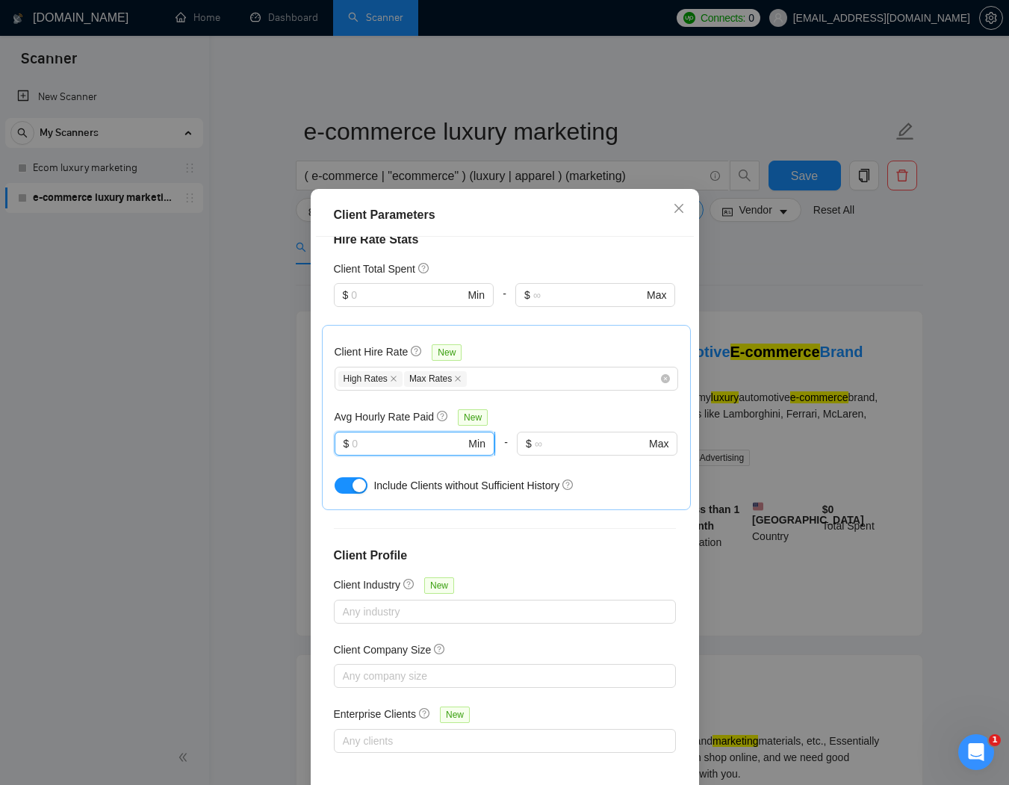
click at [374, 441] on input "text" at bounding box center [408, 443] width 113 height 16
click at [174, 552] on div "Client Parameters Client Location Include Client Countries Americas Exclude Cli…" at bounding box center [504, 392] width 1009 height 785
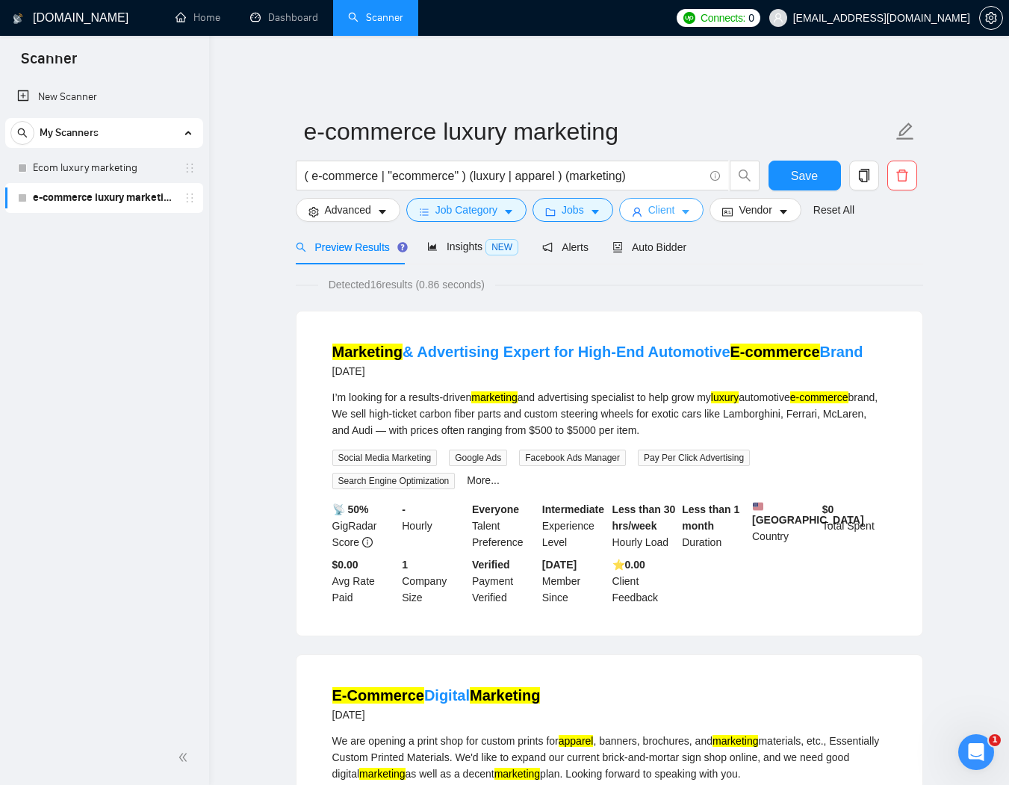
click at [649, 198] on button "Client" at bounding box center [661, 210] width 85 height 24
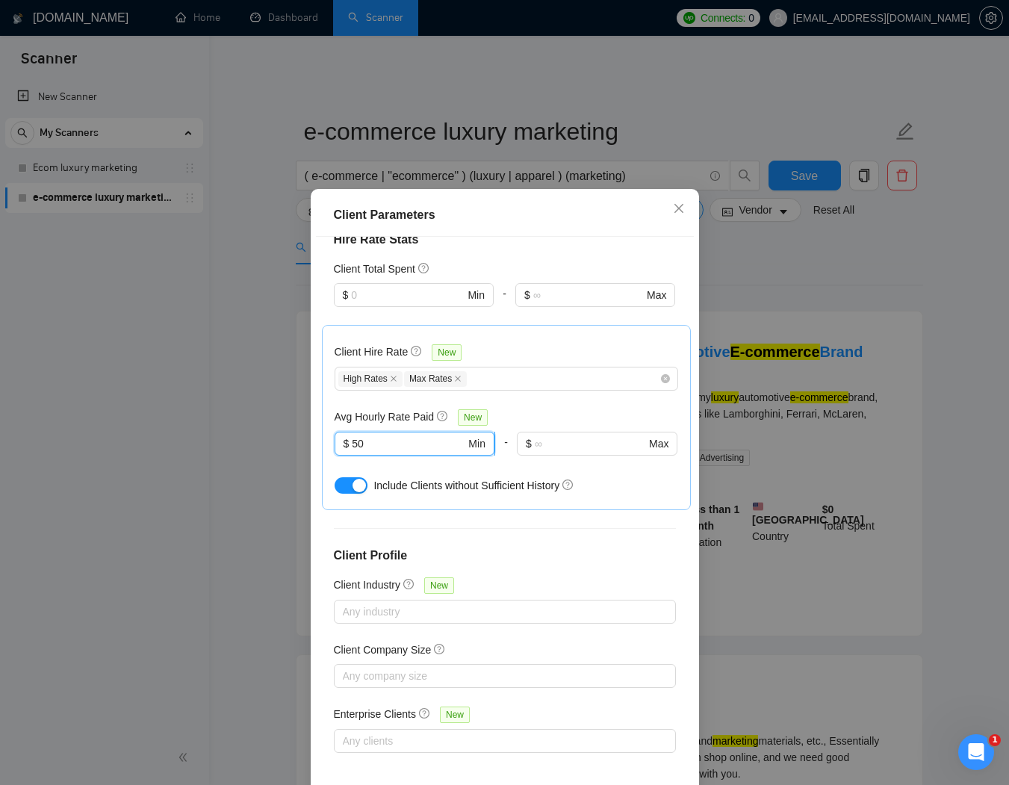
click at [388, 442] on input "50" at bounding box center [408, 443] width 113 height 16
type input "5"
type input "25"
click at [813, 579] on div "Client Parameters Client Location Include Client Countries Americas Exclude Cli…" at bounding box center [504, 392] width 1009 height 785
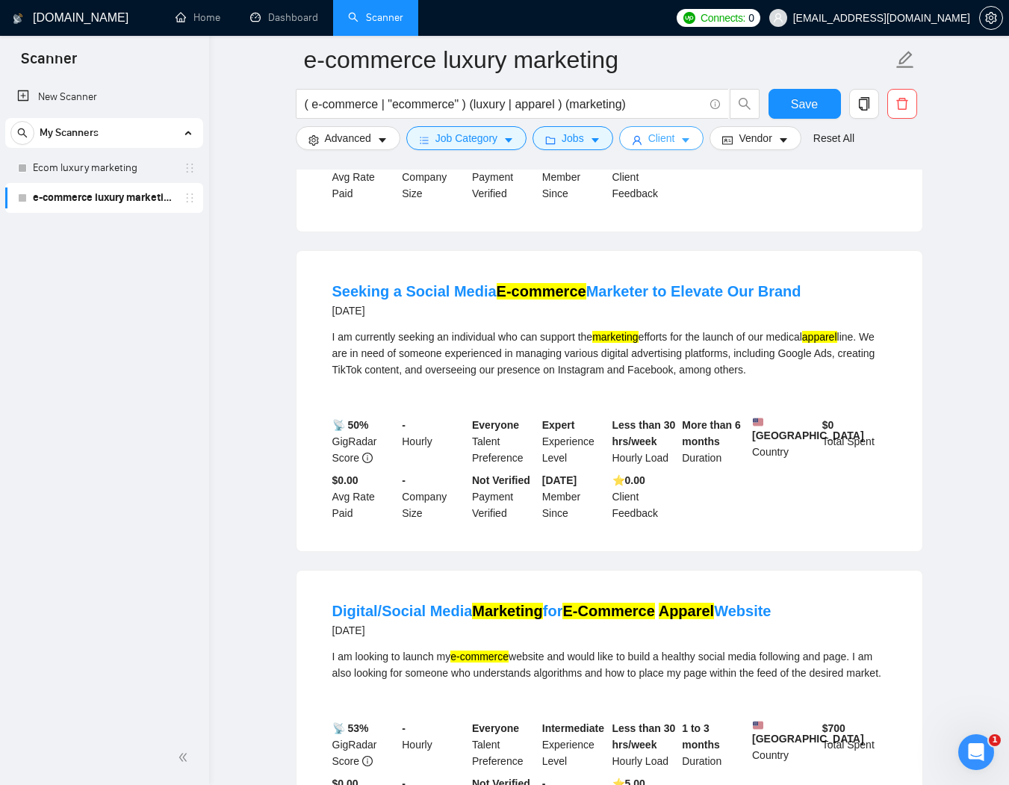
scroll to position [2937, 0]
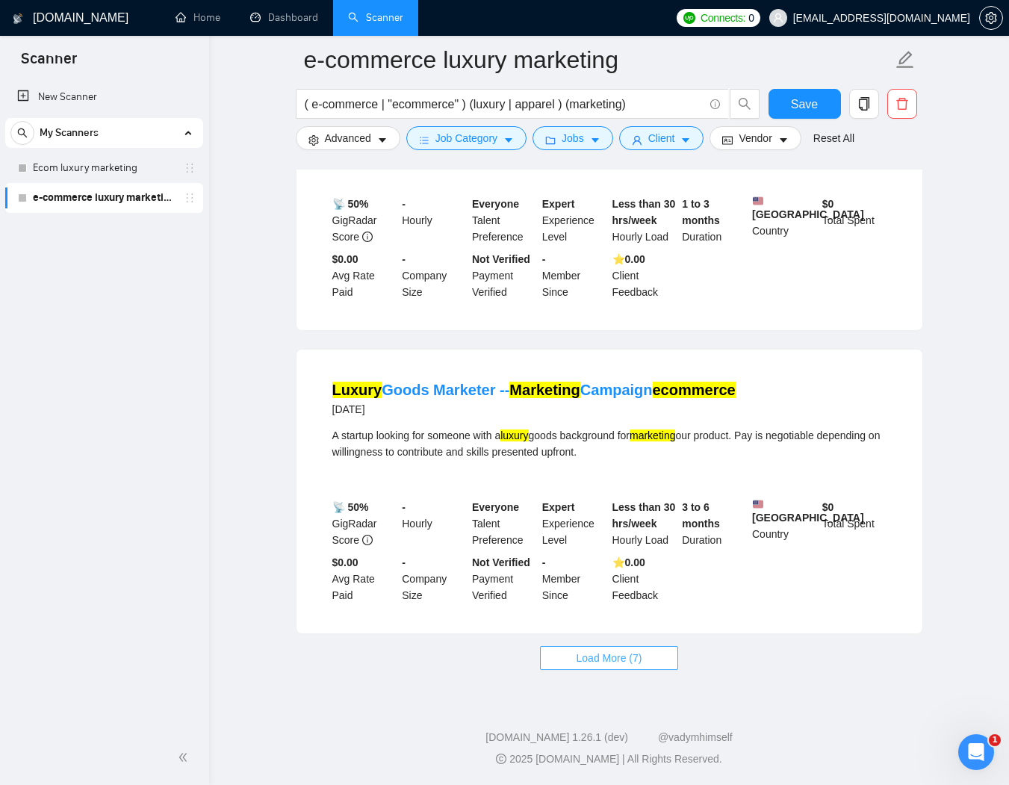
click at [618, 656] on span "Load More (7)" at bounding box center [609, 658] width 66 height 16
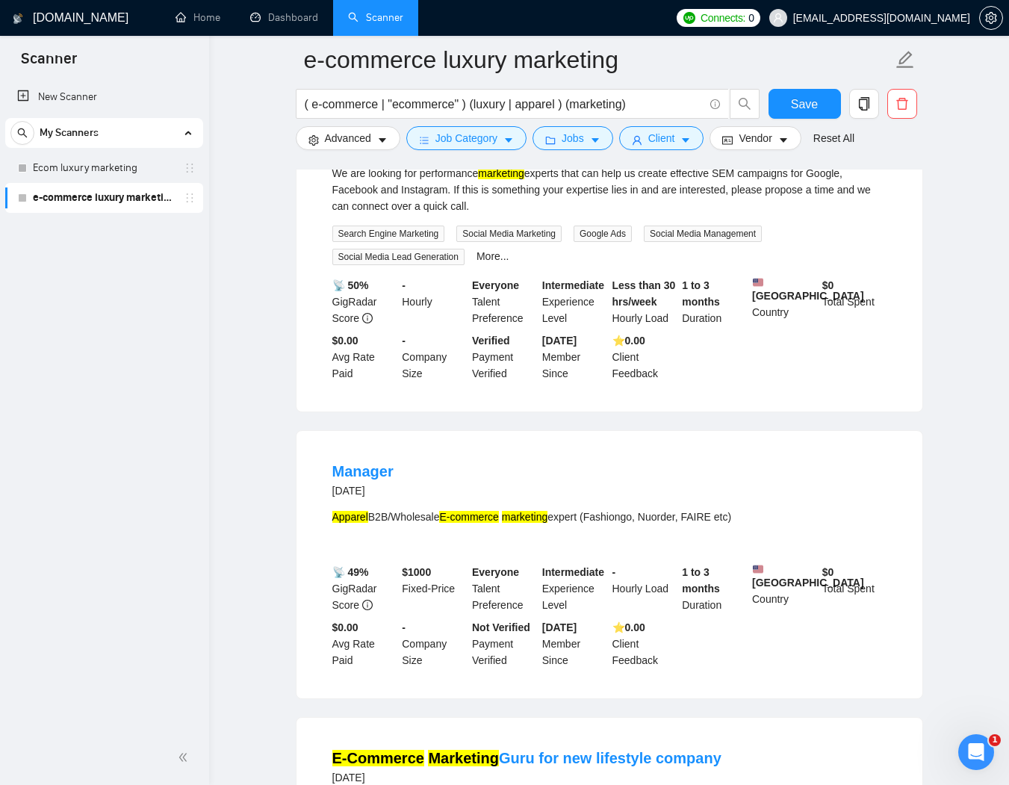
scroll to position [853, 0]
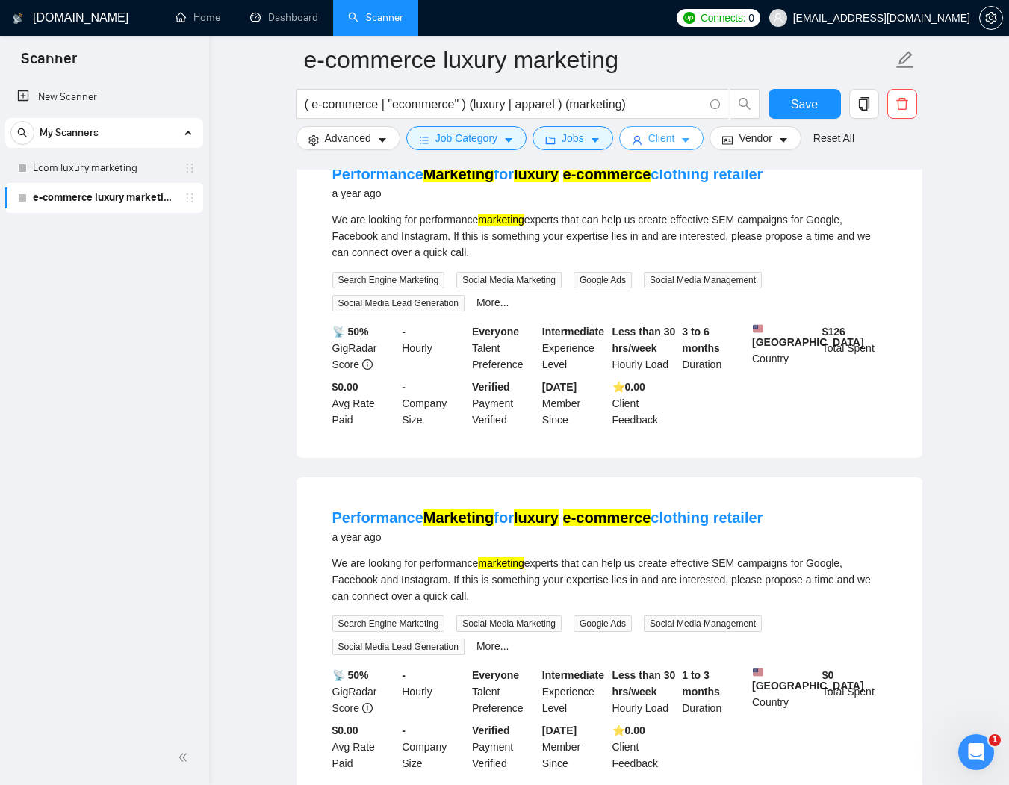
click at [642, 136] on icon "user" at bounding box center [637, 140] width 10 height 10
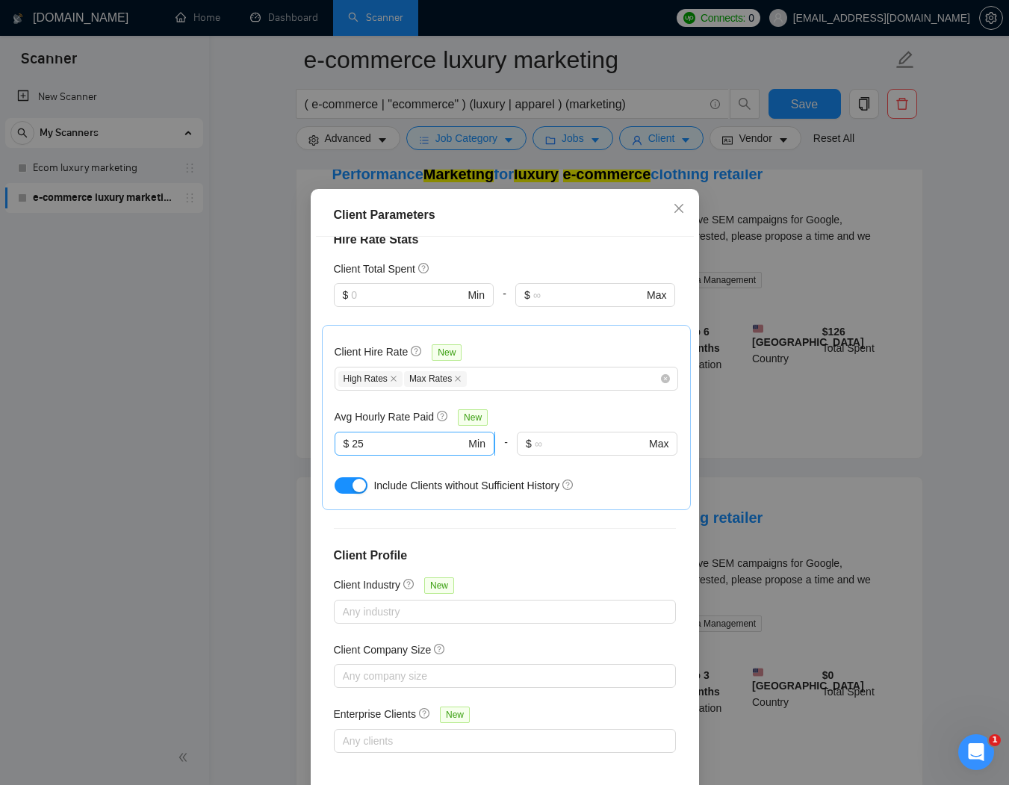
click at [398, 437] on input "25" at bounding box center [408, 443] width 113 height 16
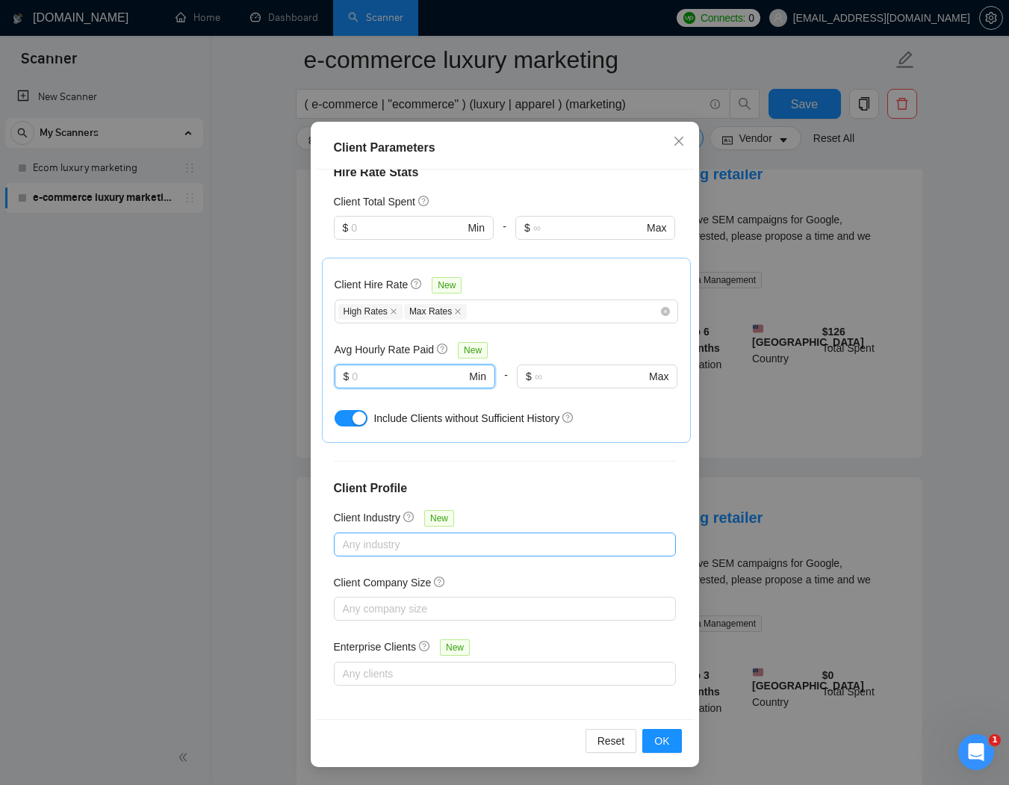
click at [493, 544] on div at bounding box center [497, 544] width 320 height 18
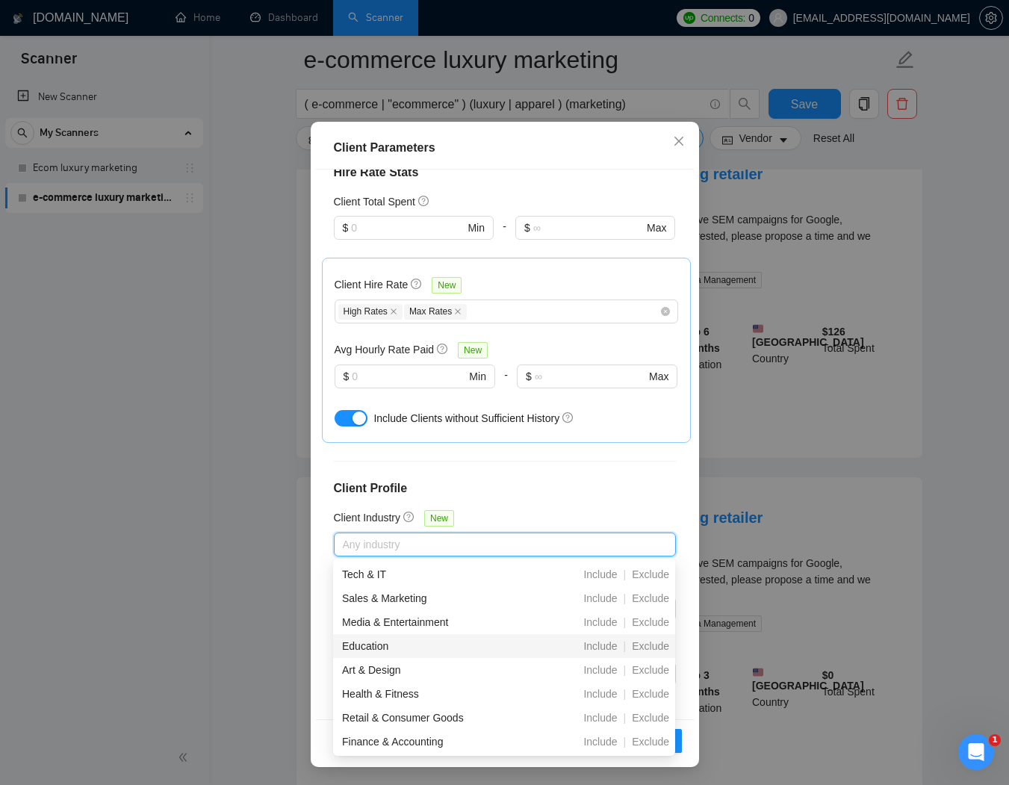
scroll to position [57, 0]
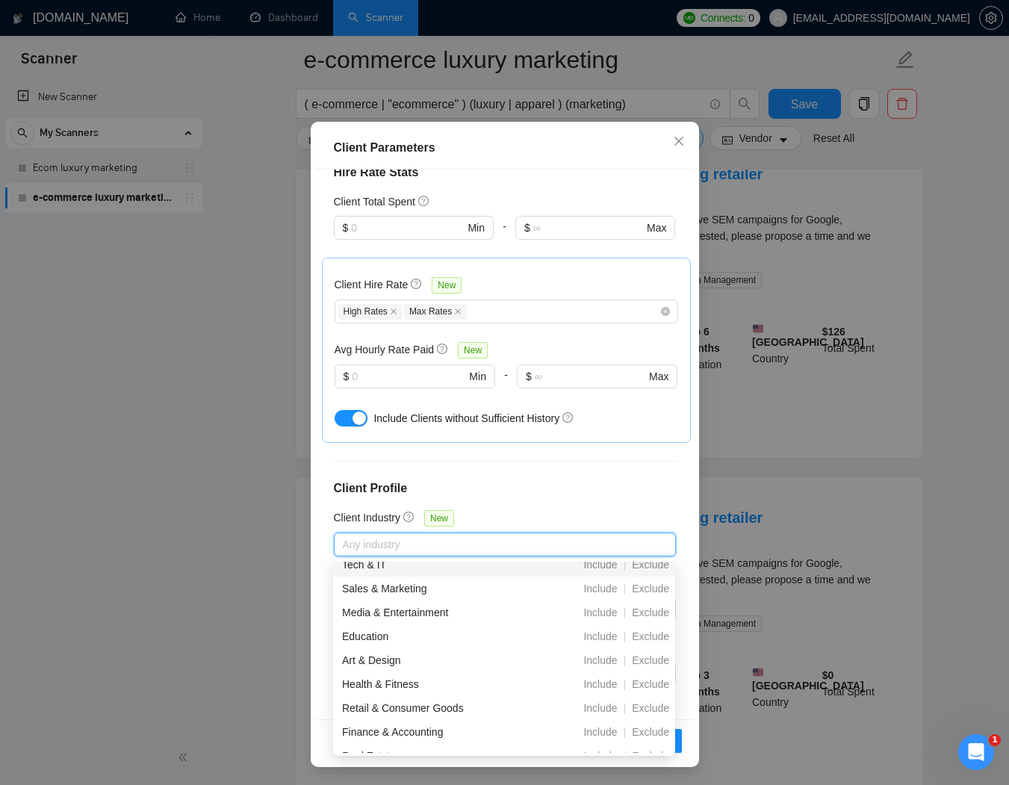
click at [532, 483] on h4 "Client Profile" at bounding box center [505, 488] width 342 height 18
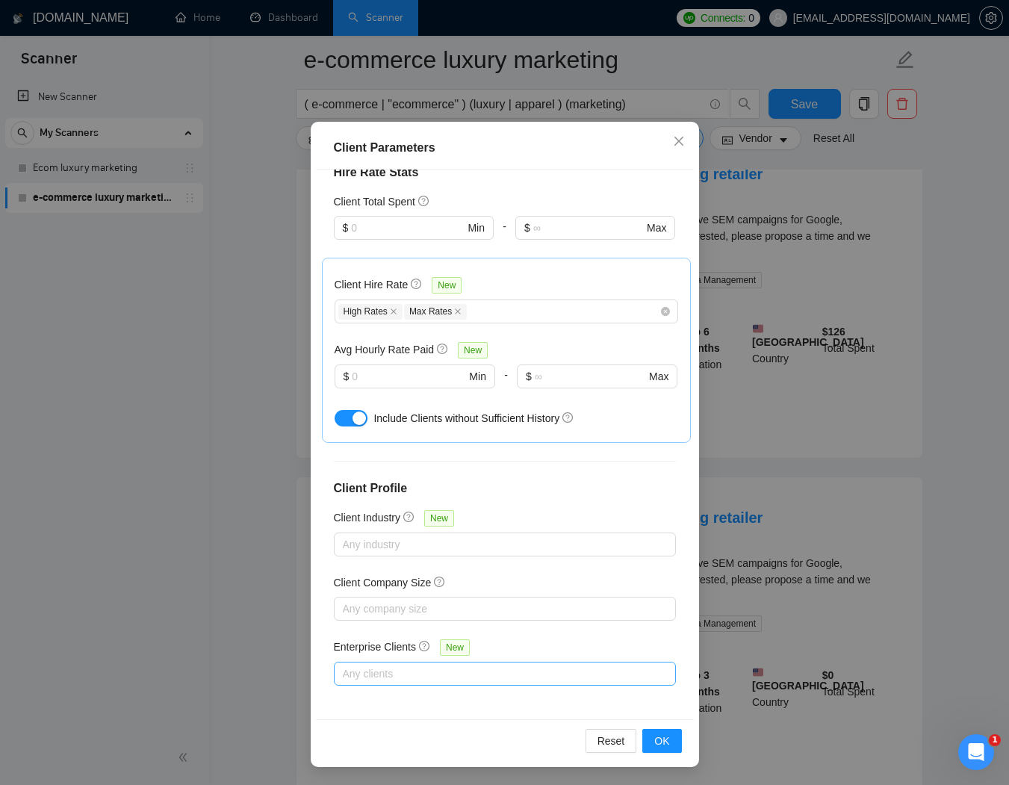
click at [396, 670] on div at bounding box center [497, 673] width 320 height 18
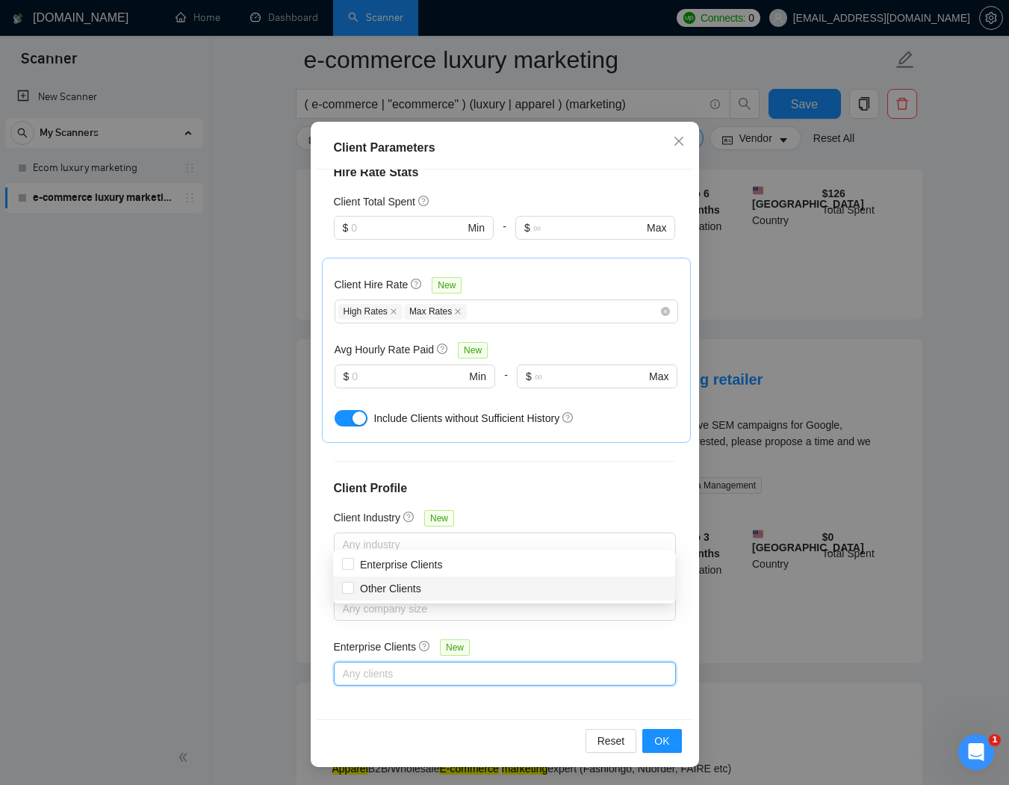
scroll to position [992, 0]
click at [323, 636] on div "Client Location Include Client Countries Americas Exclude Client Countries Sele…" at bounding box center [505, 443] width 378 height 549
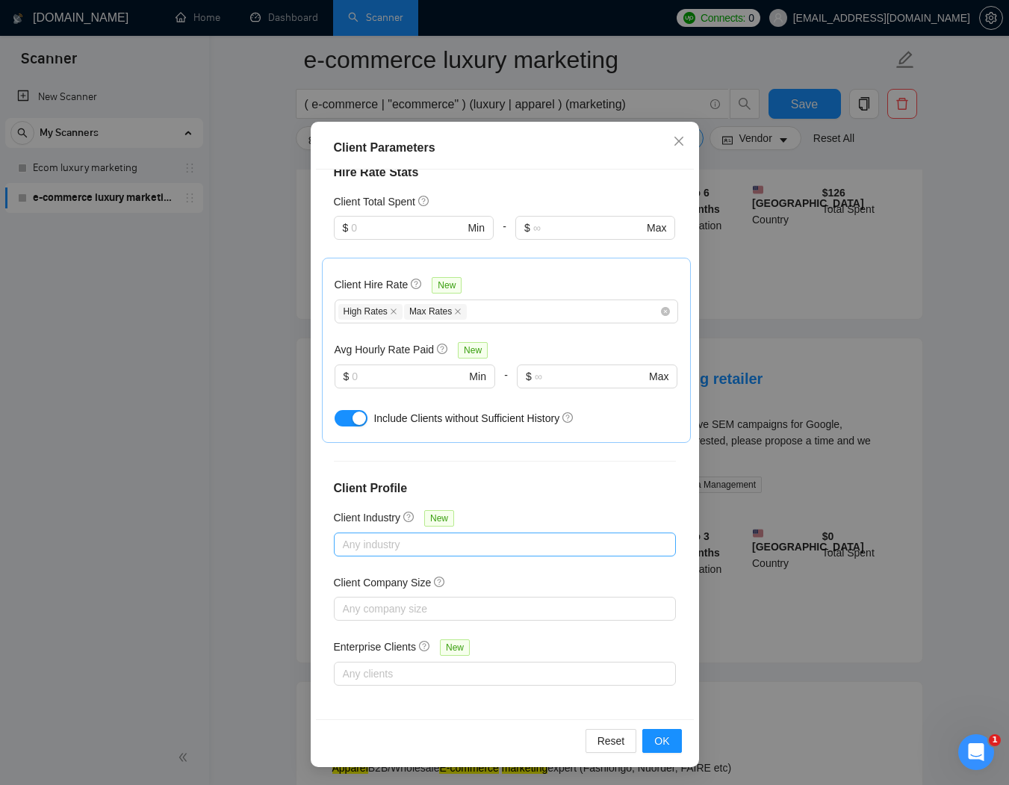
click at [411, 539] on div at bounding box center [497, 544] width 320 height 18
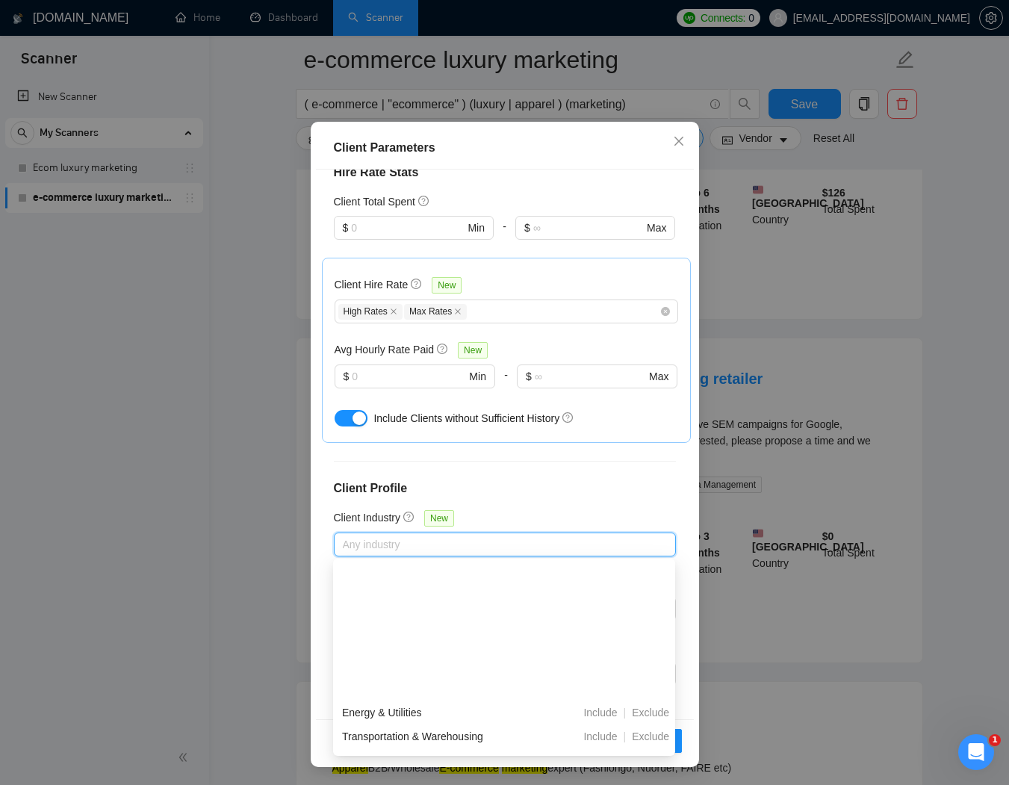
scroll to position [526, 0]
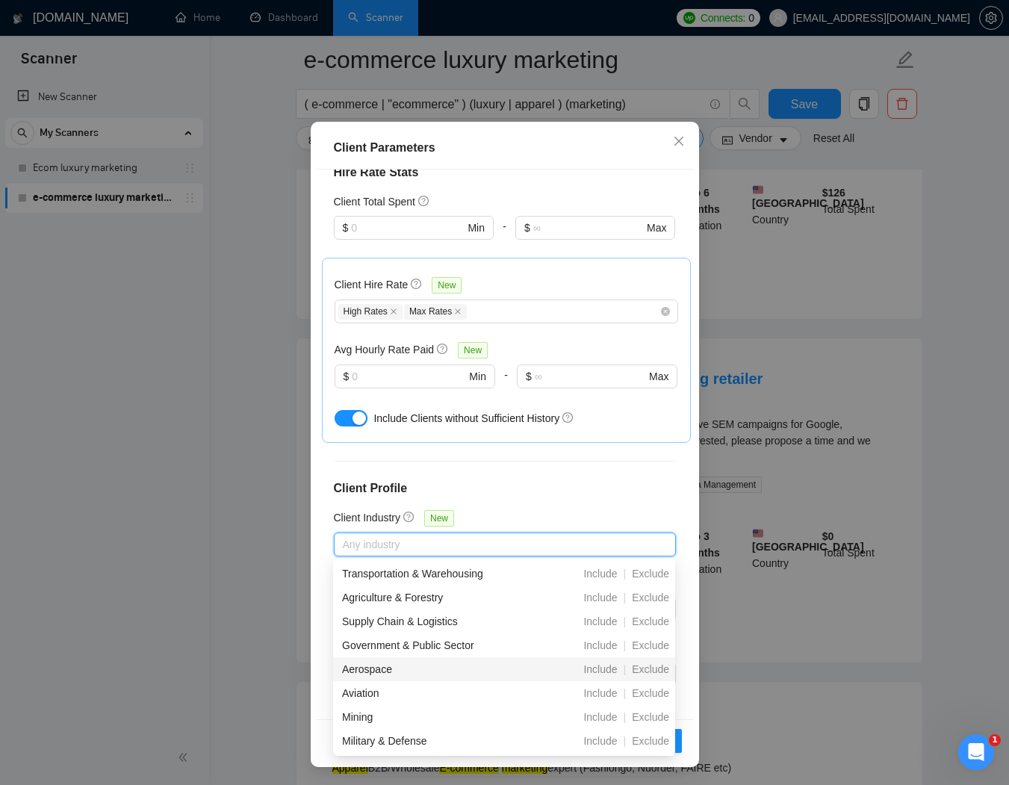
click at [155, 549] on div "Client Parameters Client Location Include Client Countries Americas Exclude Cli…" at bounding box center [504, 392] width 1009 height 785
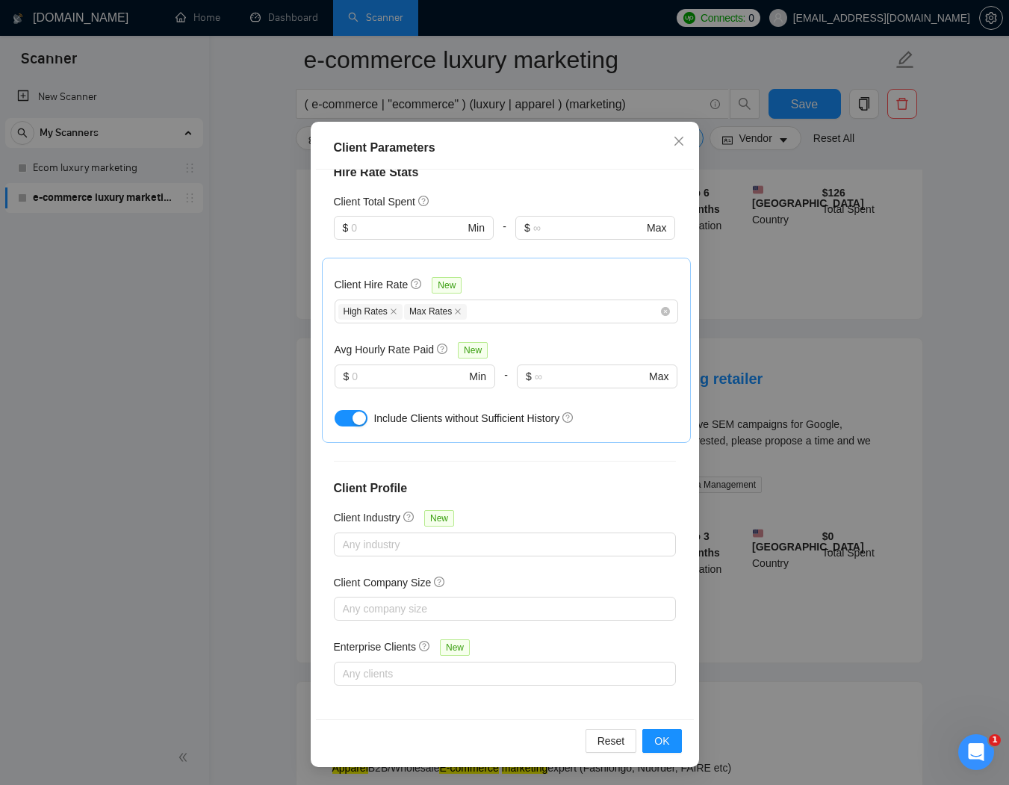
scroll to position [0, 0]
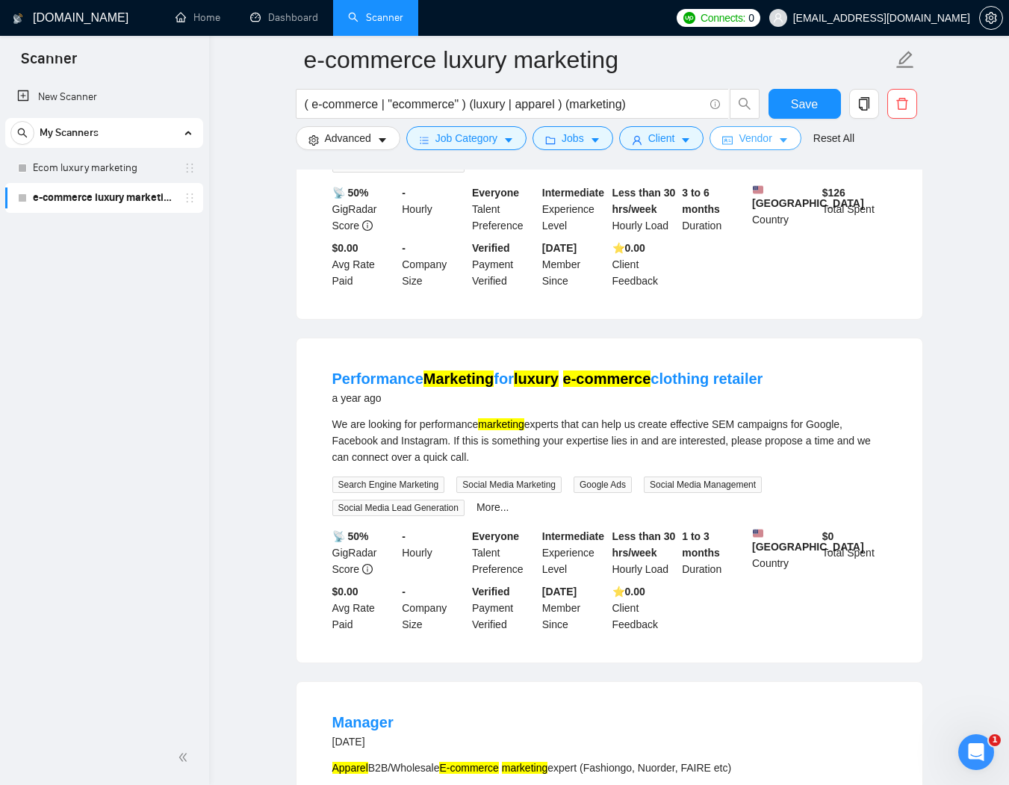
click at [762, 140] on span "Vendor" at bounding box center [754, 138] width 33 height 16
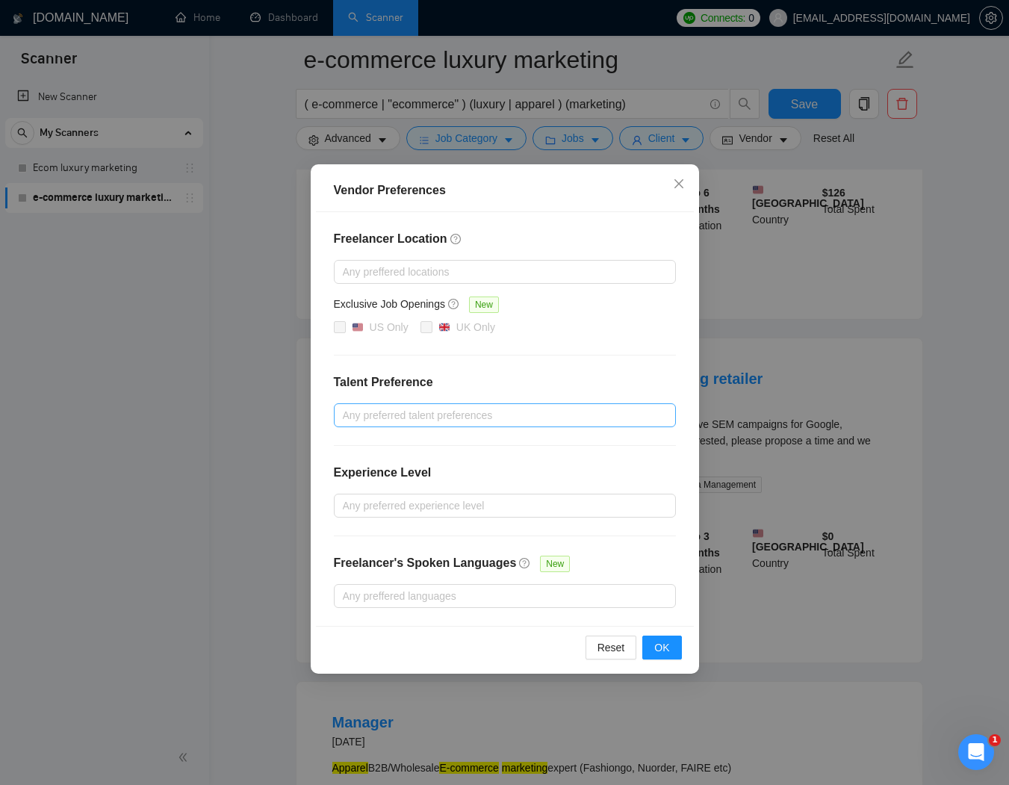
click at [437, 408] on div at bounding box center [497, 415] width 320 height 18
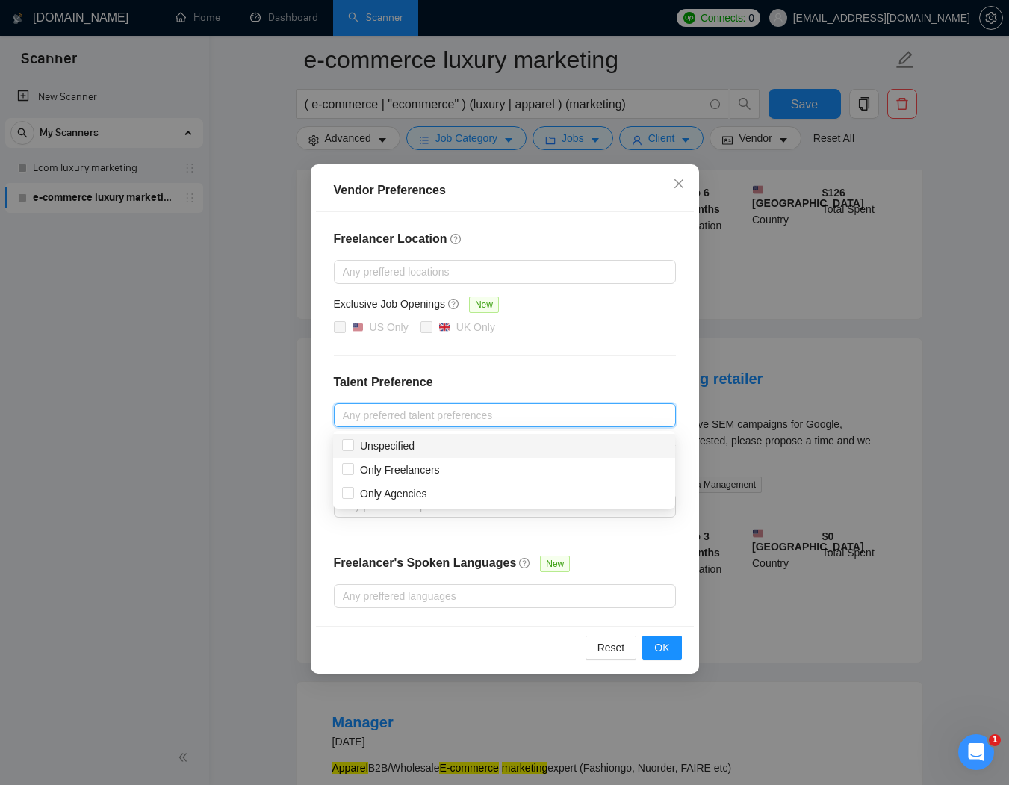
click at [618, 358] on div "Freelancer Location Any preffered locations Exclusive Job Openings New US Only …" at bounding box center [505, 419] width 378 height 414
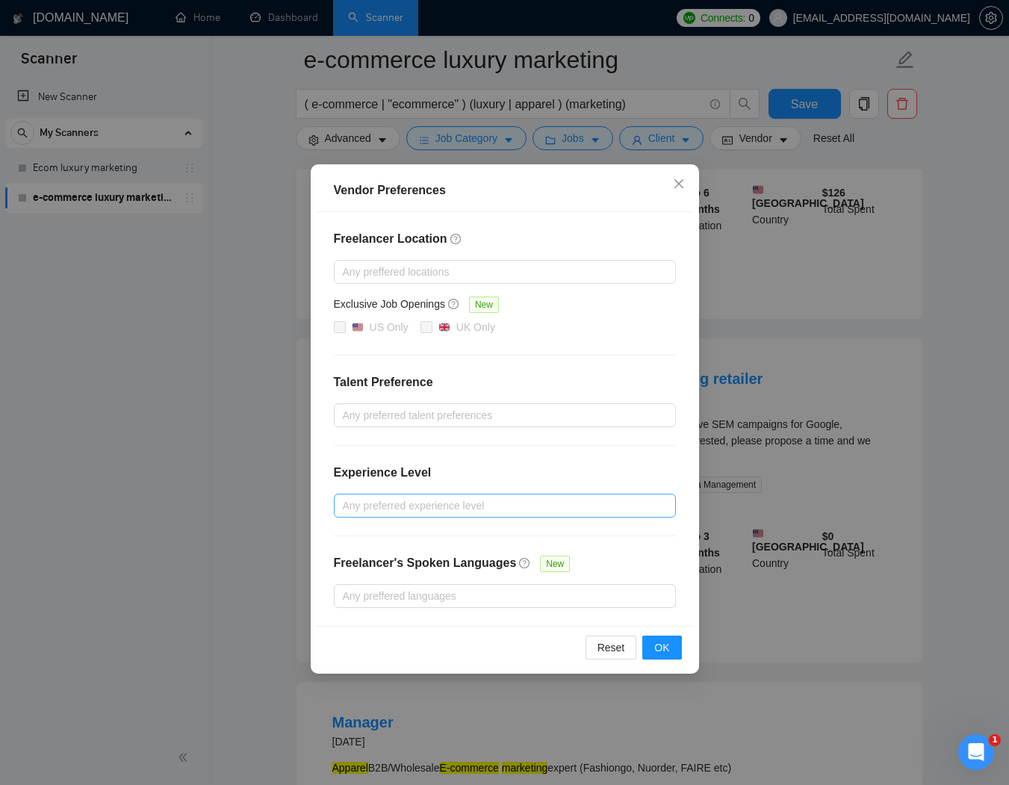
click at [455, 505] on div at bounding box center [497, 505] width 320 height 18
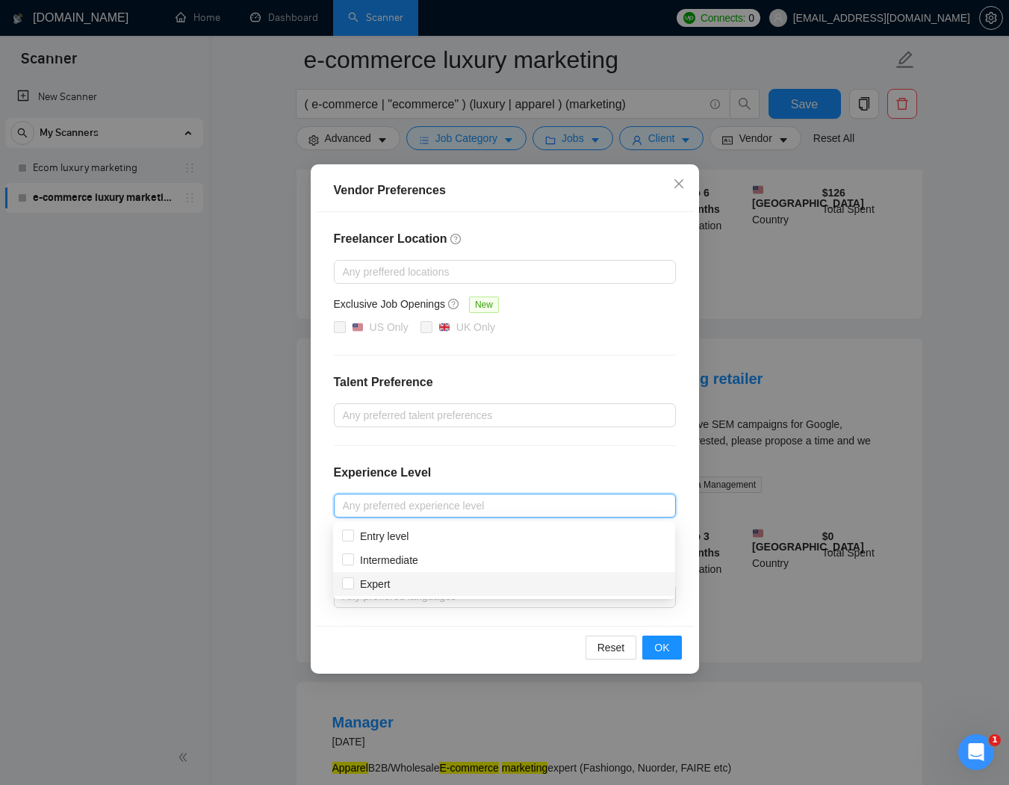
click at [402, 580] on div "Expert" at bounding box center [504, 584] width 324 height 16
checkbox input "true"
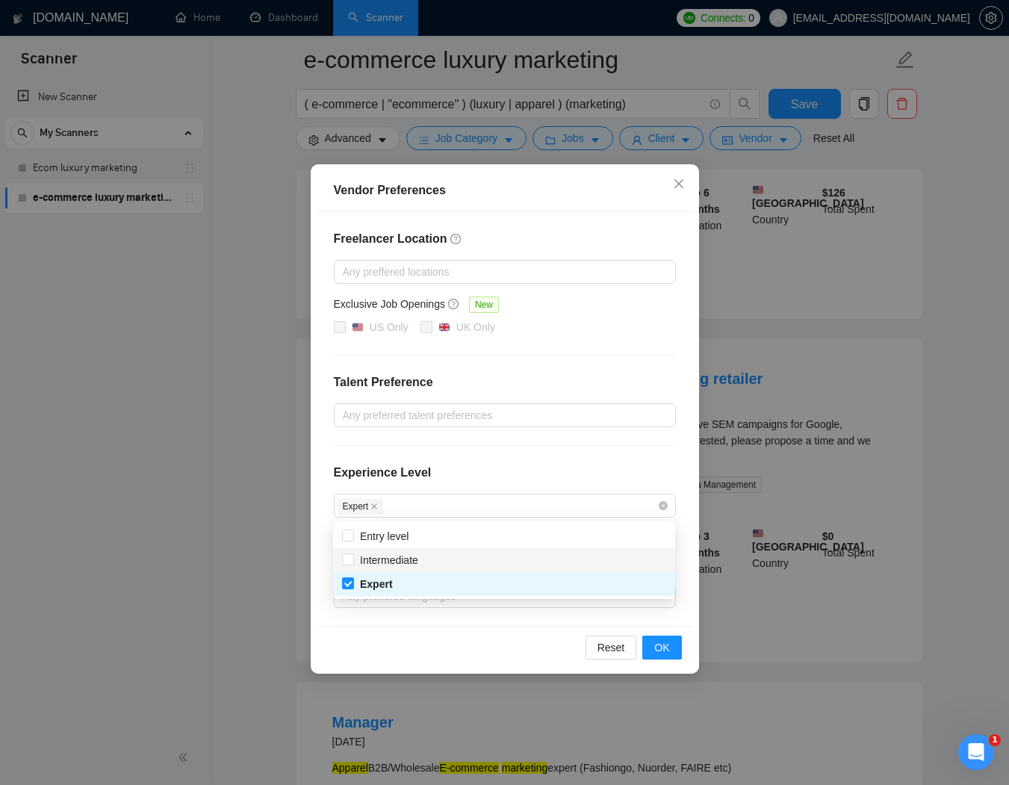
click at [595, 352] on div "Freelancer Location Any preffered locations Exclusive Job Openings New US Only …" at bounding box center [505, 419] width 378 height 414
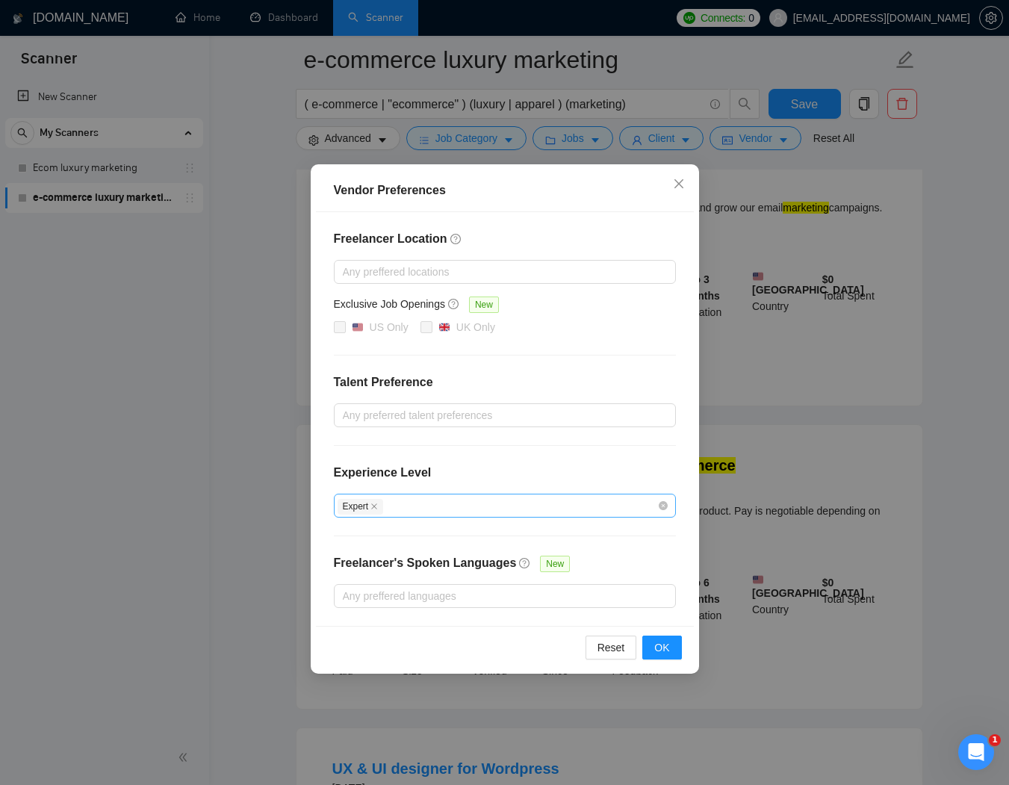
scroll to position [1127, 0]
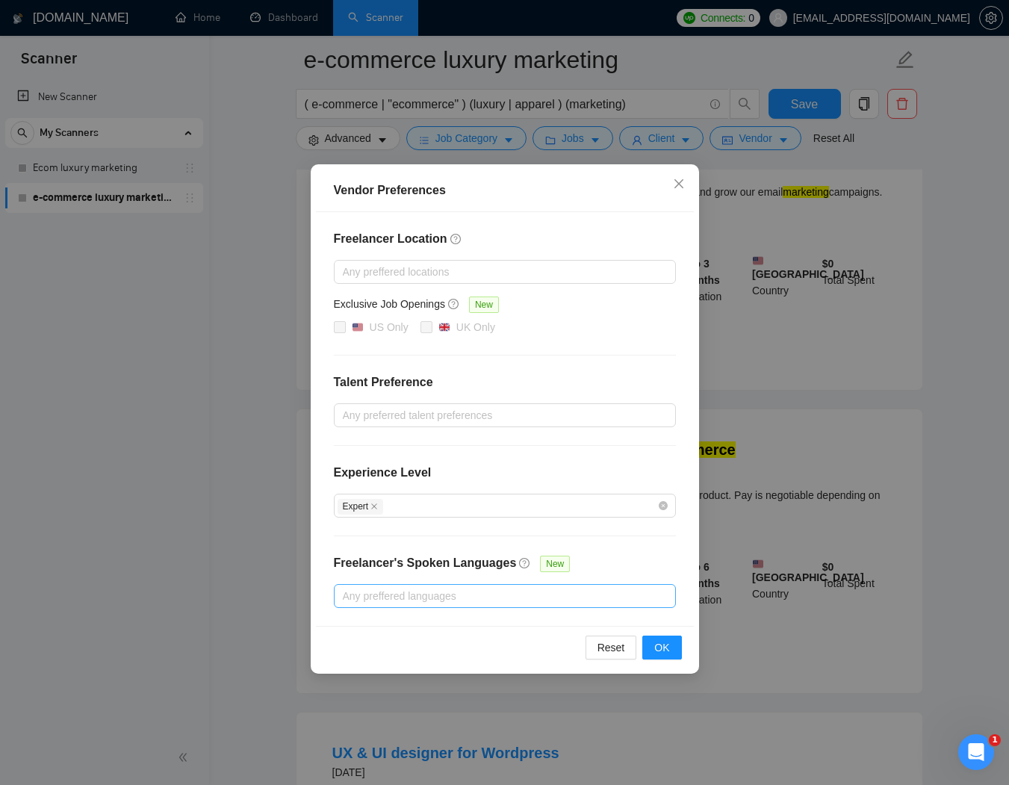
click at [367, 598] on div at bounding box center [497, 596] width 320 height 18
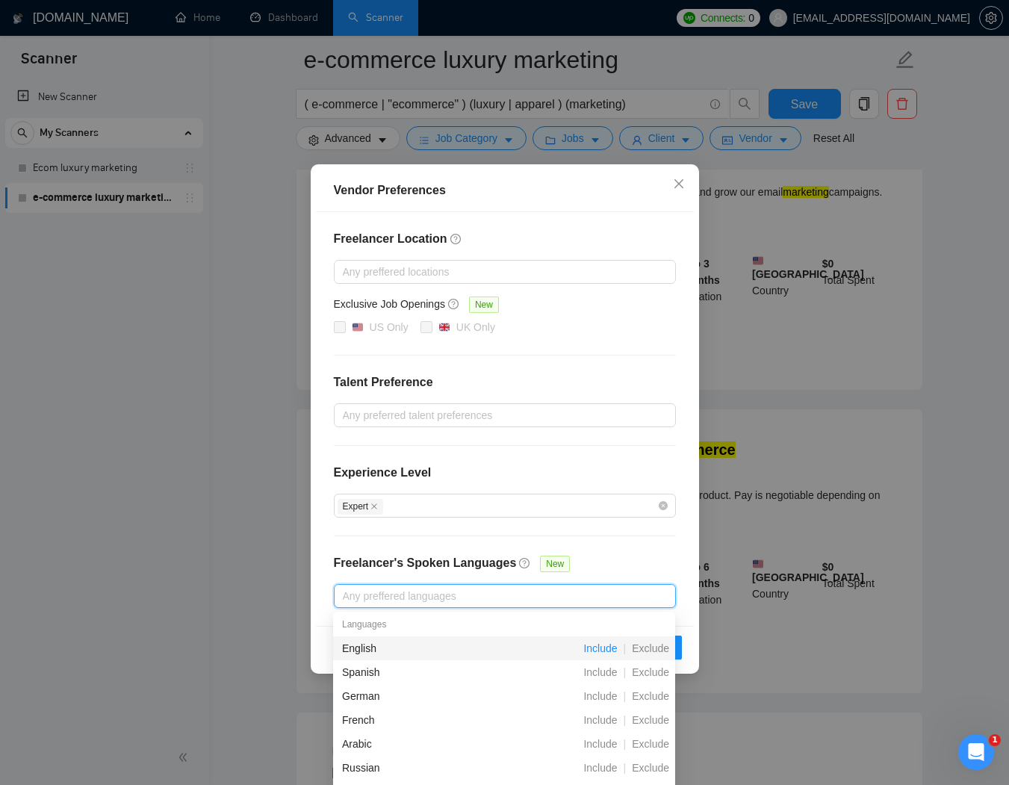
scroll to position [3, 0]
click at [600, 647] on span "Include" at bounding box center [600, 647] width 46 height 12
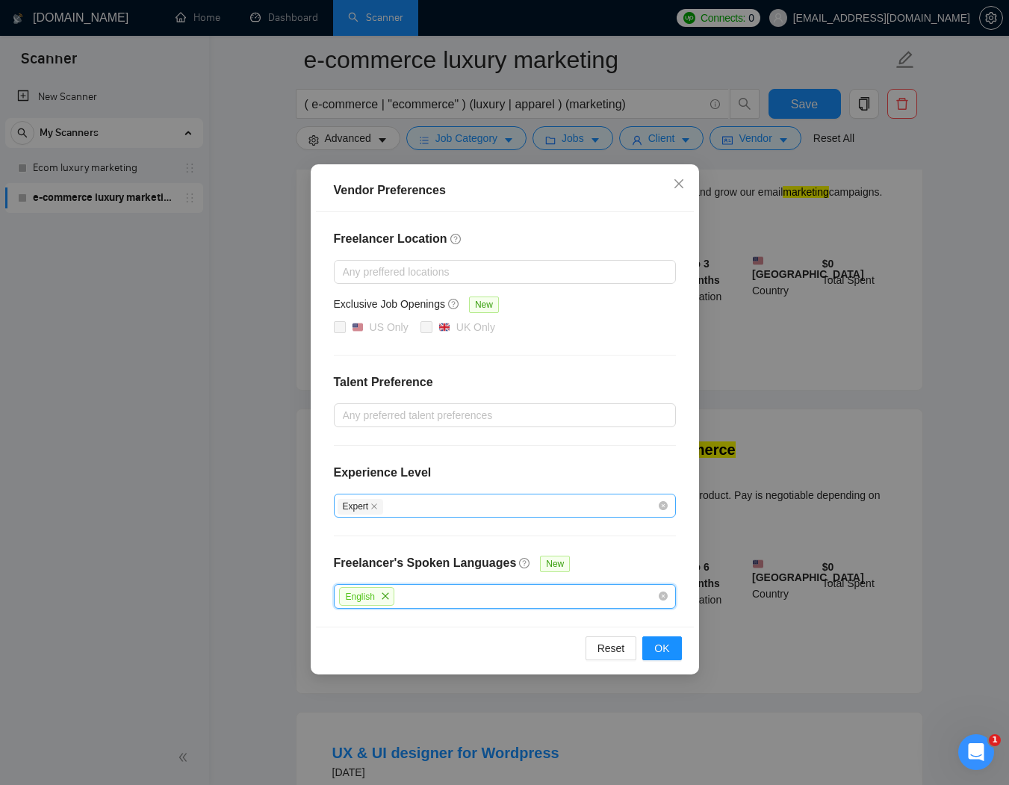
click at [595, 493] on div "Expert" at bounding box center [505, 505] width 342 height 24
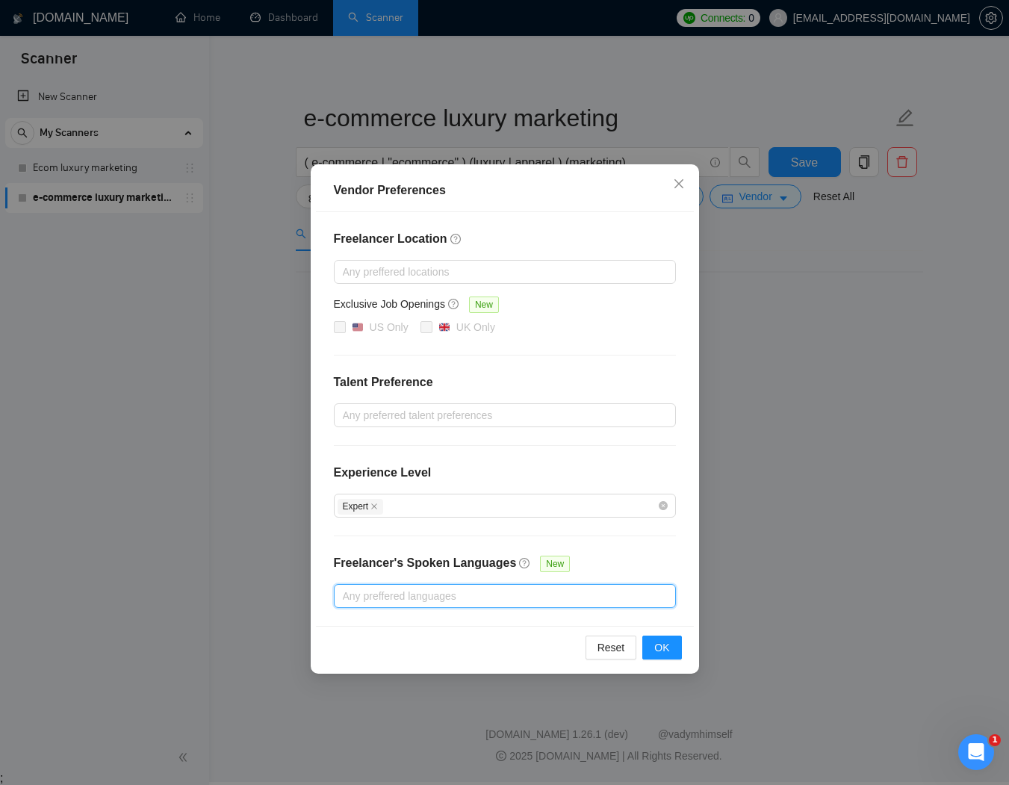
scroll to position [14, 0]
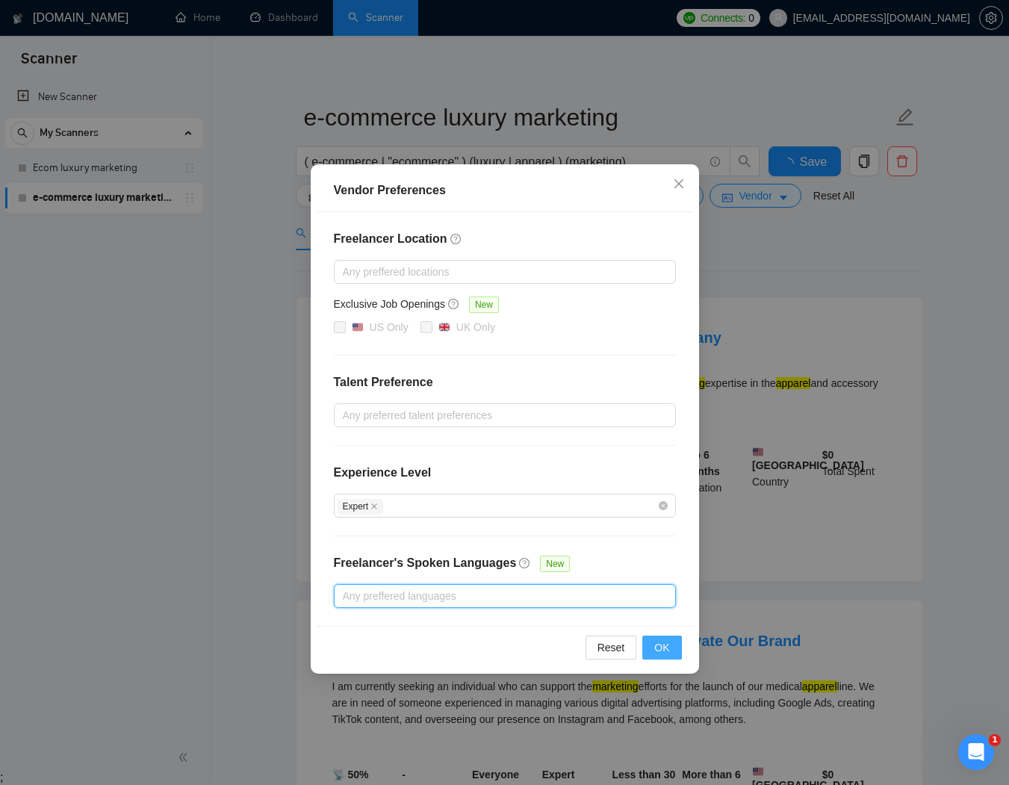
click at [672, 648] on button "OK" at bounding box center [661, 647] width 39 height 24
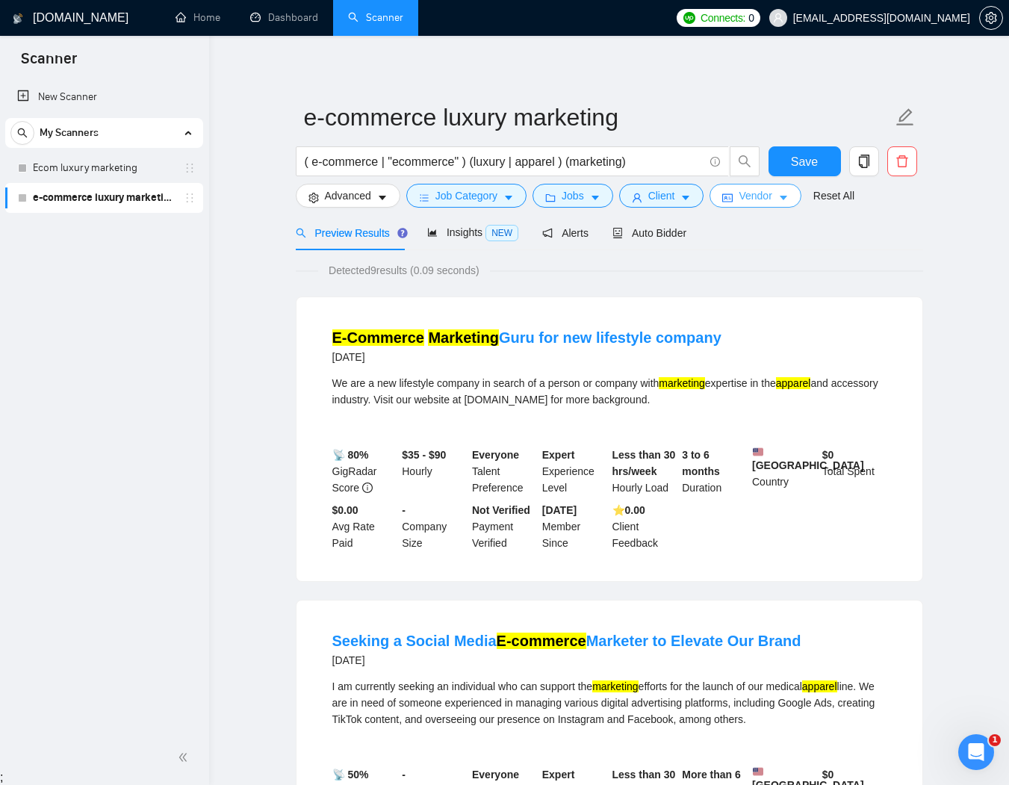
scroll to position [0, 0]
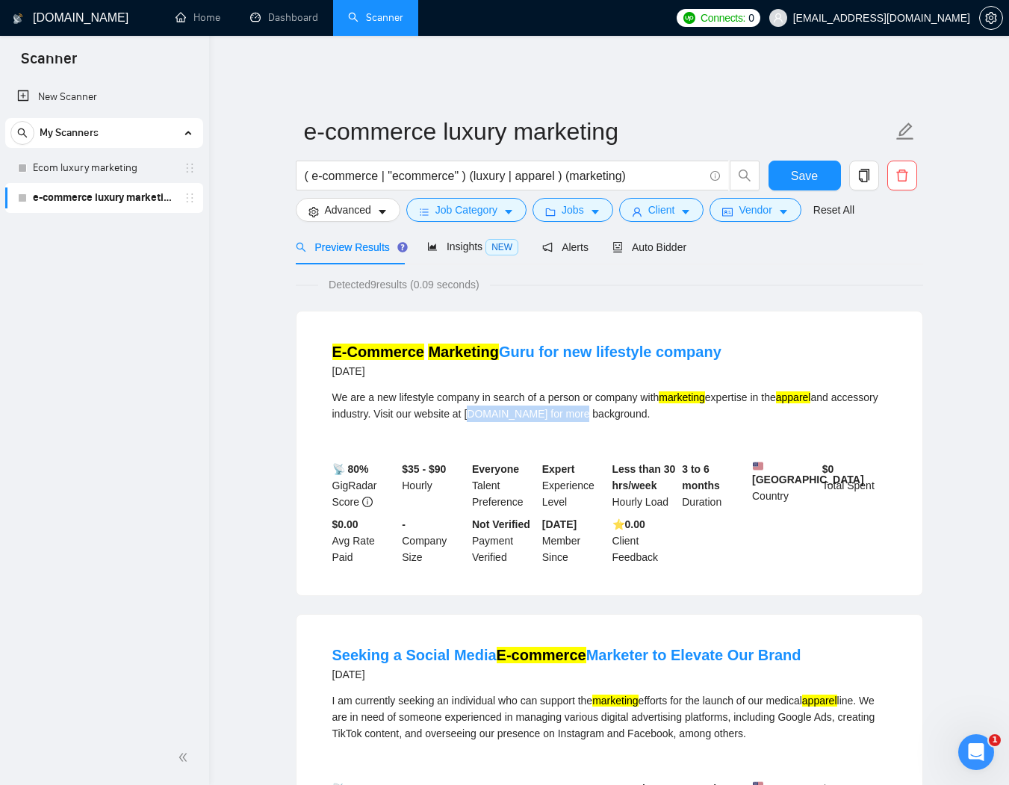
drag, startPoint x: 523, startPoint y: 402, endPoint x: 632, endPoint y: 397, distance: 109.1
click at [632, 397] on div "We are a new lifestyle company in search of a person or company with marketing …" at bounding box center [609, 405] width 554 height 33
copy div "www.thelimelifeco.com"
drag, startPoint x: 882, startPoint y: 237, endPoint x: 871, endPoint y: 192, distance: 46.2
click at [882, 237] on div "Preview Results Insights NEW Alerts Auto Bidder" at bounding box center [609, 246] width 627 height 35
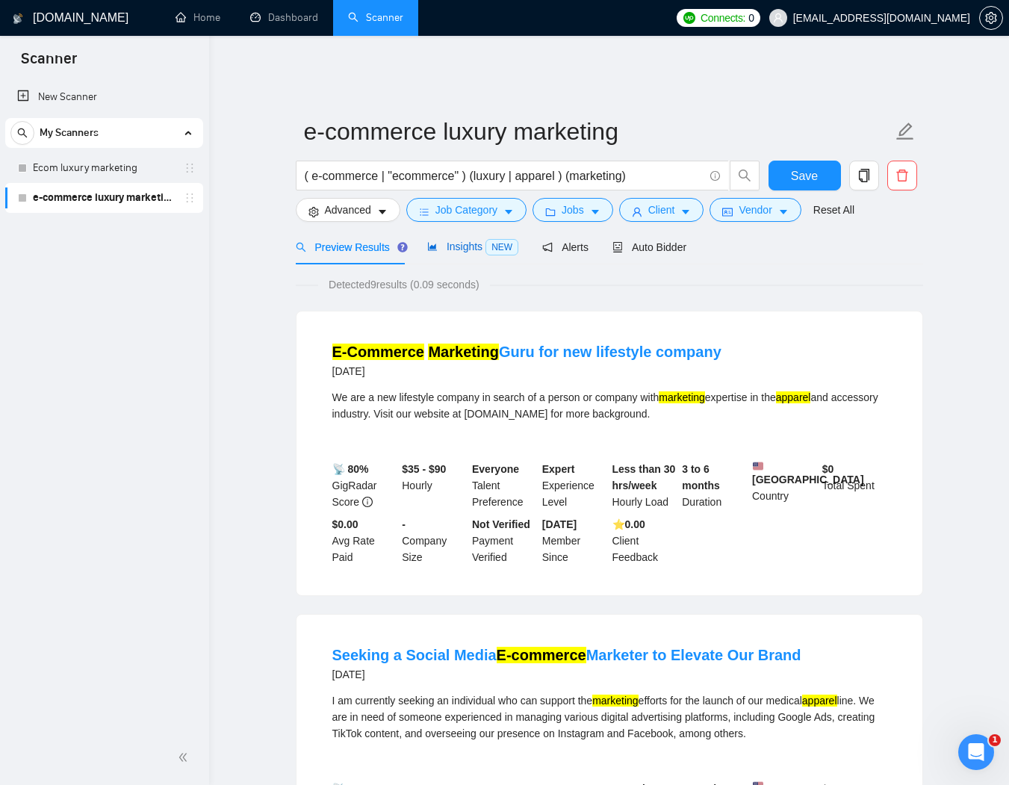
click at [452, 240] on span "Insights NEW" at bounding box center [472, 246] width 91 height 12
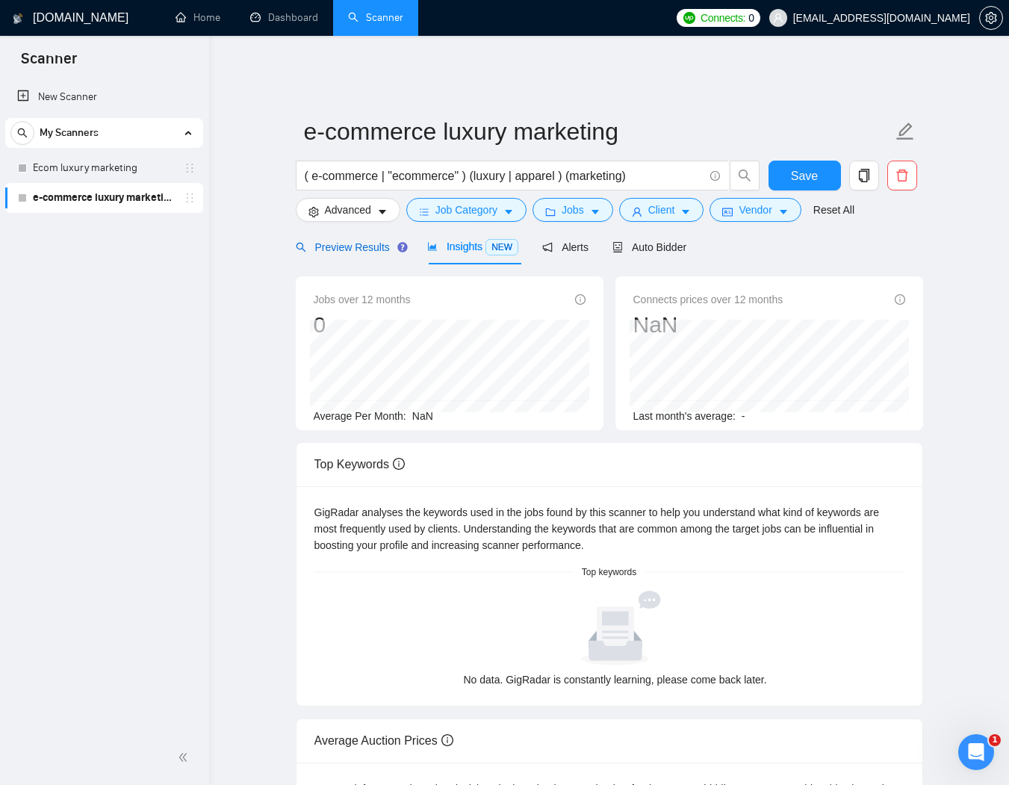
click at [347, 241] on span "Preview Results" at bounding box center [350, 247] width 108 height 12
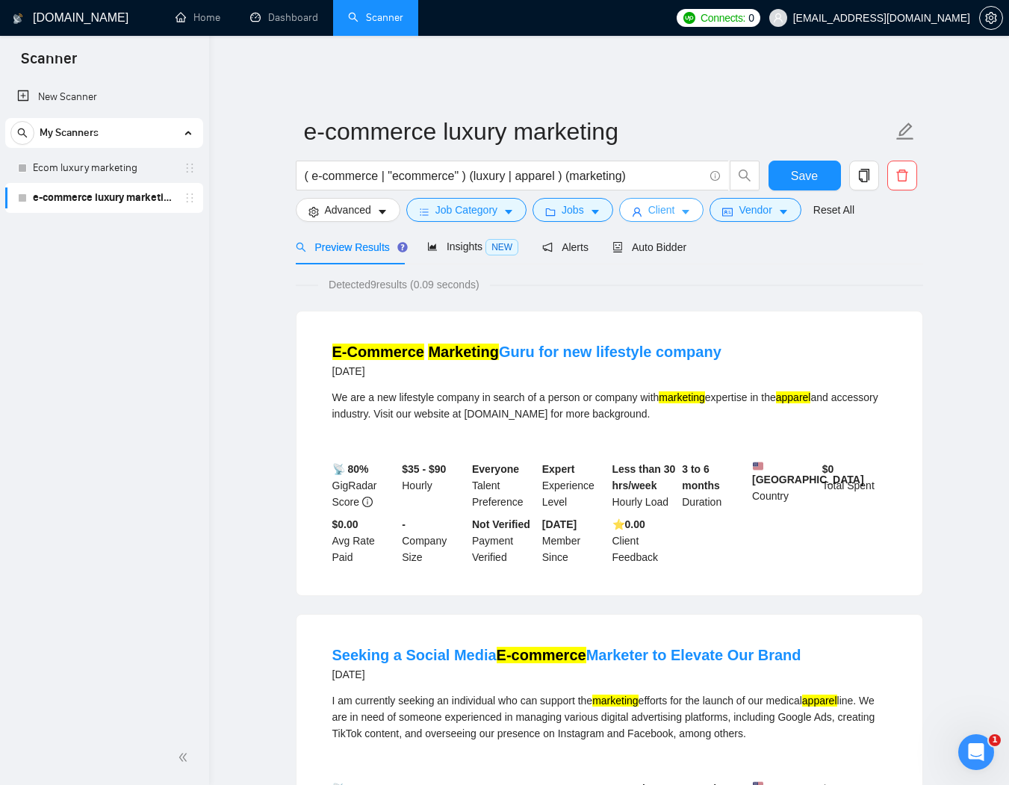
click at [657, 202] on span "Client" at bounding box center [661, 210] width 27 height 16
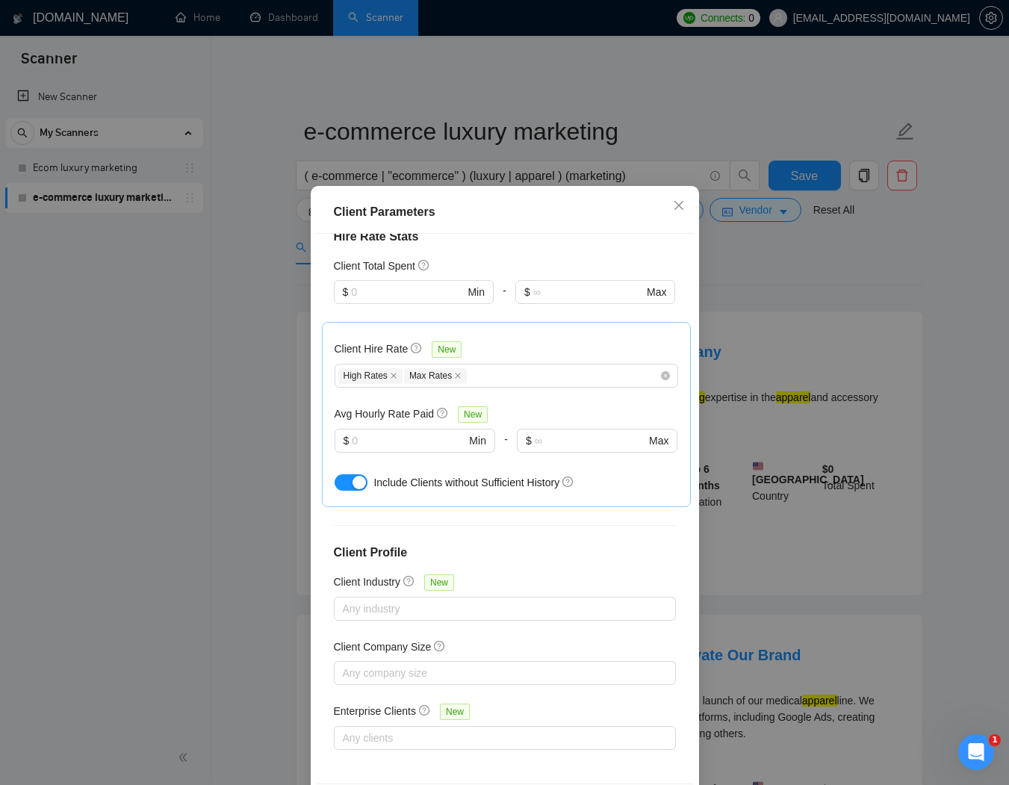
scroll to position [67, 0]
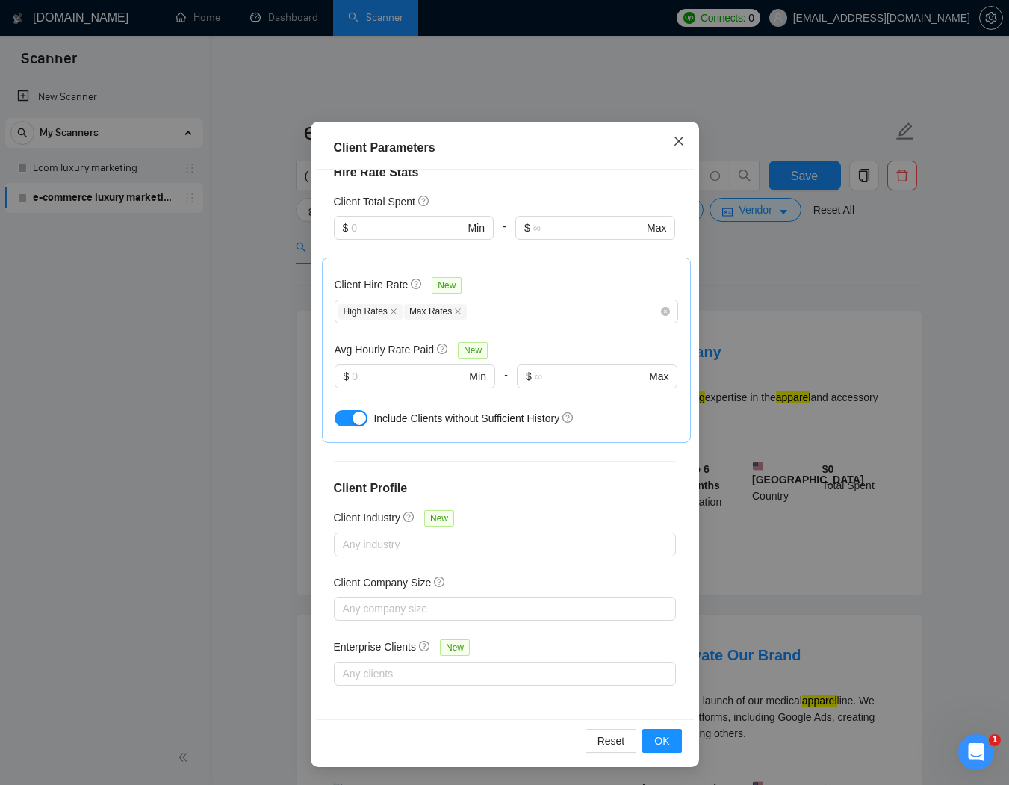
click at [687, 136] on span "Close" at bounding box center [678, 142] width 40 height 40
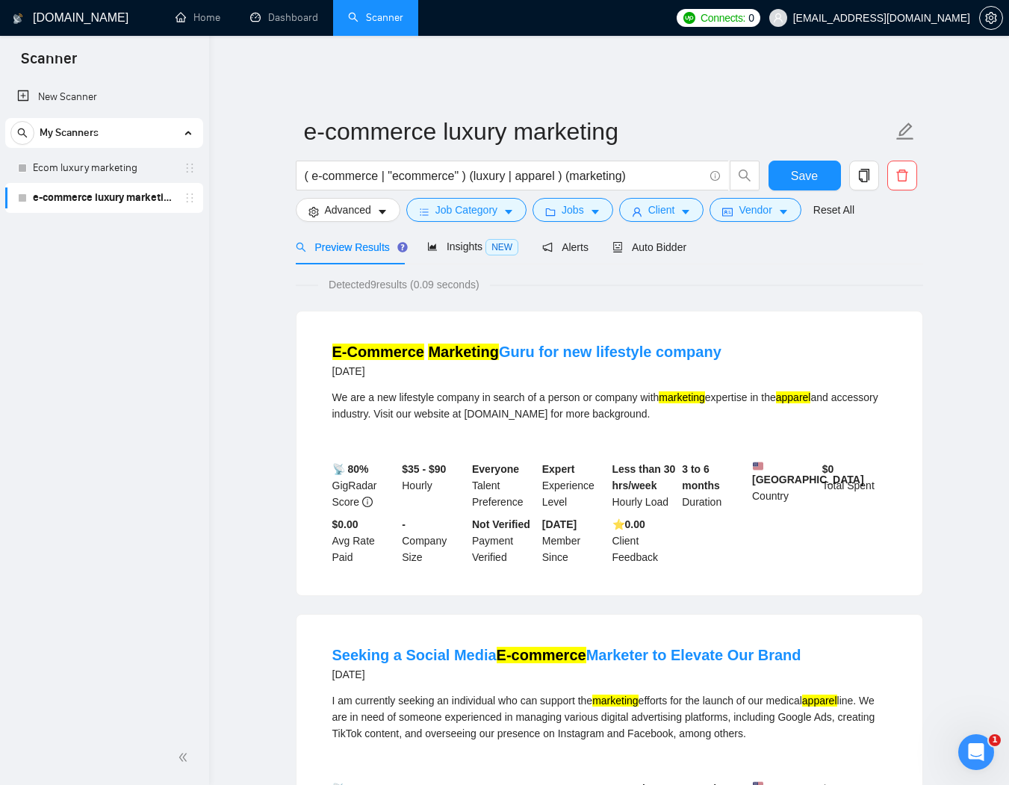
scroll to position [0, 0]
click at [594, 202] on button "Jobs" at bounding box center [572, 210] width 81 height 24
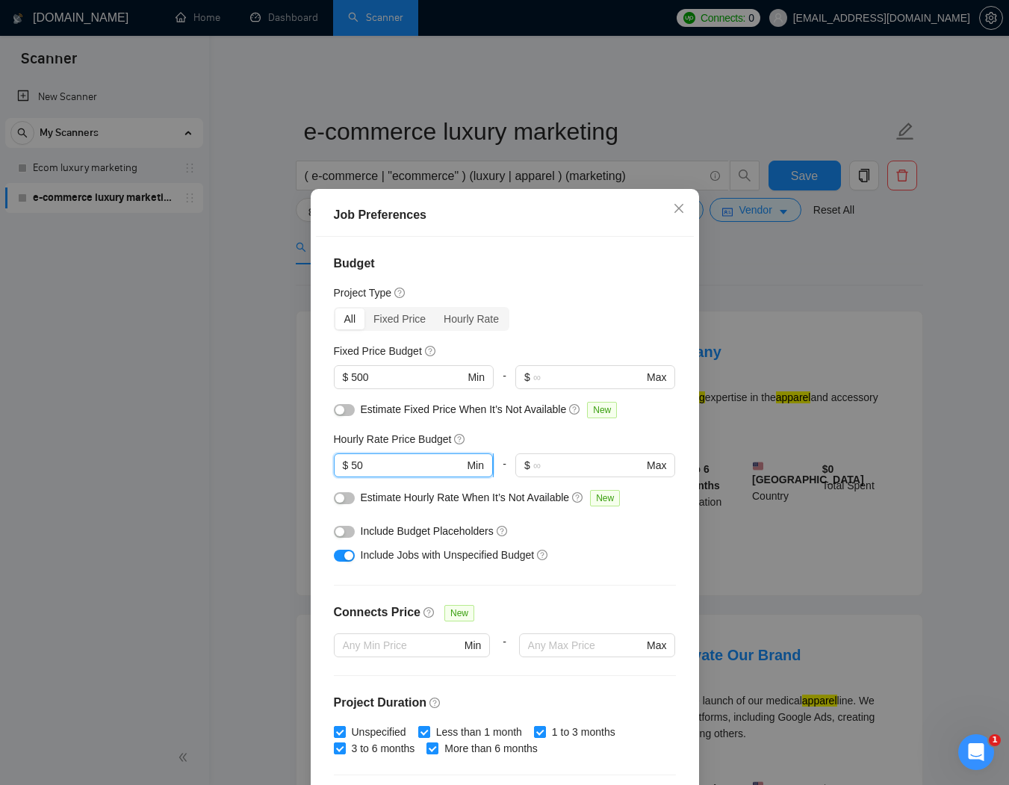
click at [412, 460] on input "50" at bounding box center [407, 465] width 113 height 16
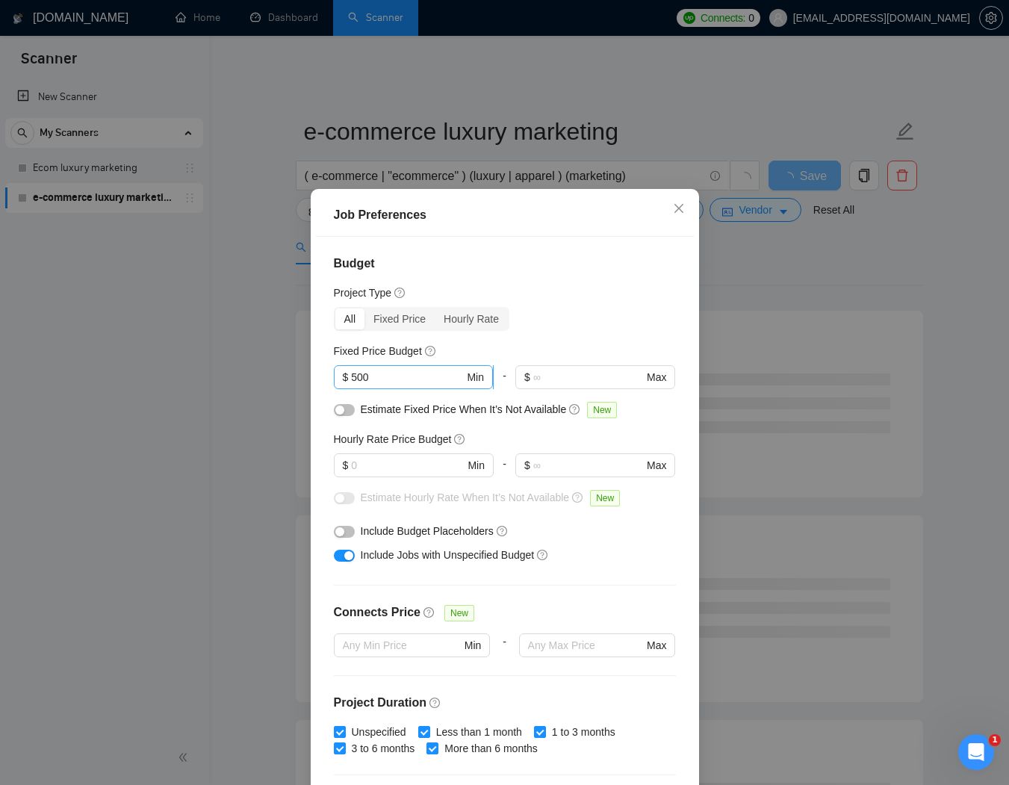
click at [397, 385] on span "$ 500 Min" at bounding box center [413, 377] width 159 height 24
type input "5"
click at [958, 522] on div "Job Preferences Budget Project Type All Fixed Price Hourly Rate Fixed Price Bud…" at bounding box center [504, 392] width 1009 height 785
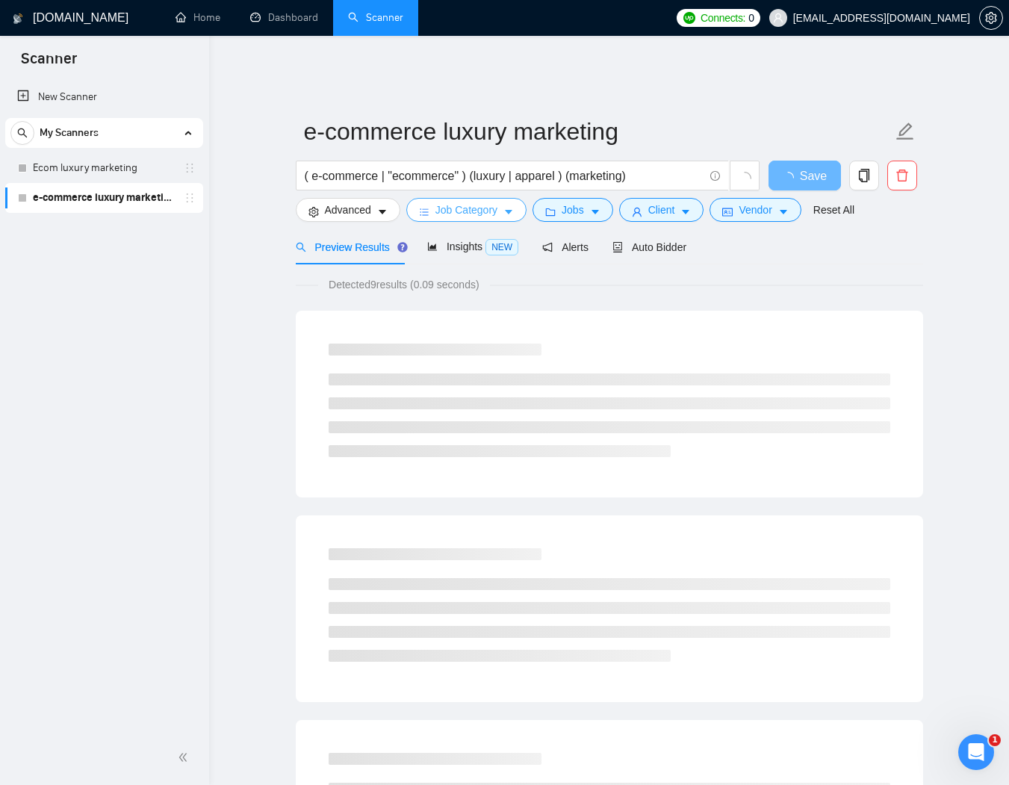
click at [449, 202] on span "Job Category" at bounding box center [466, 210] width 62 height 16
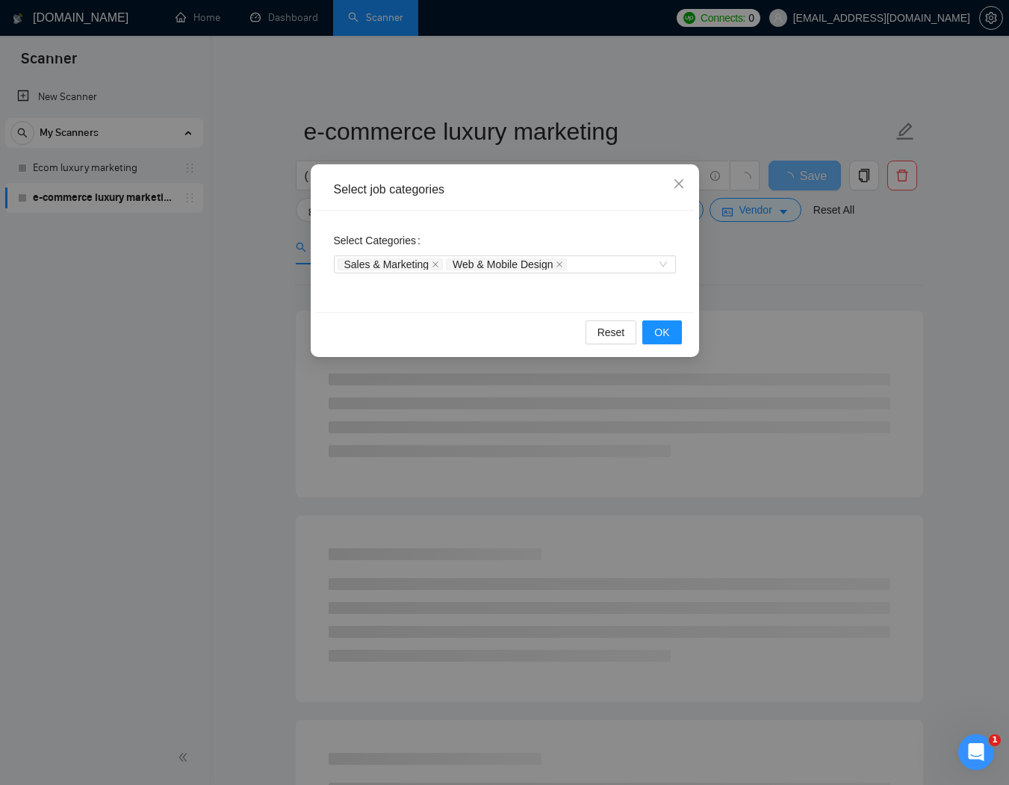
click at [563, 261] on icon "close" at bounding box center [558, 264] width 7 height 7
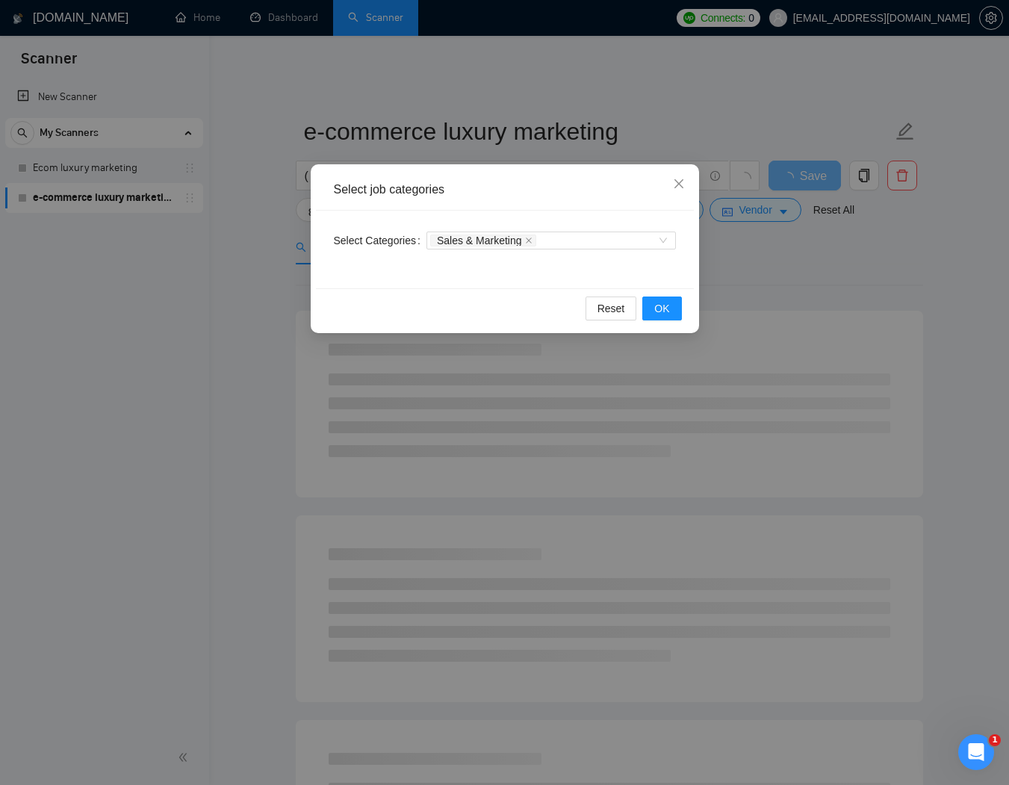
drag, startPoint x: 534, startPoint y: 241, endPoint x: 583, endPoint y: 256, distance: 51.5
click at [532, 241] on icon "close" at bounding box center [529, 240] width 6 height 6
click at [655, 310] on span "OK" at bounding box center [661, 308] width 15 height 16
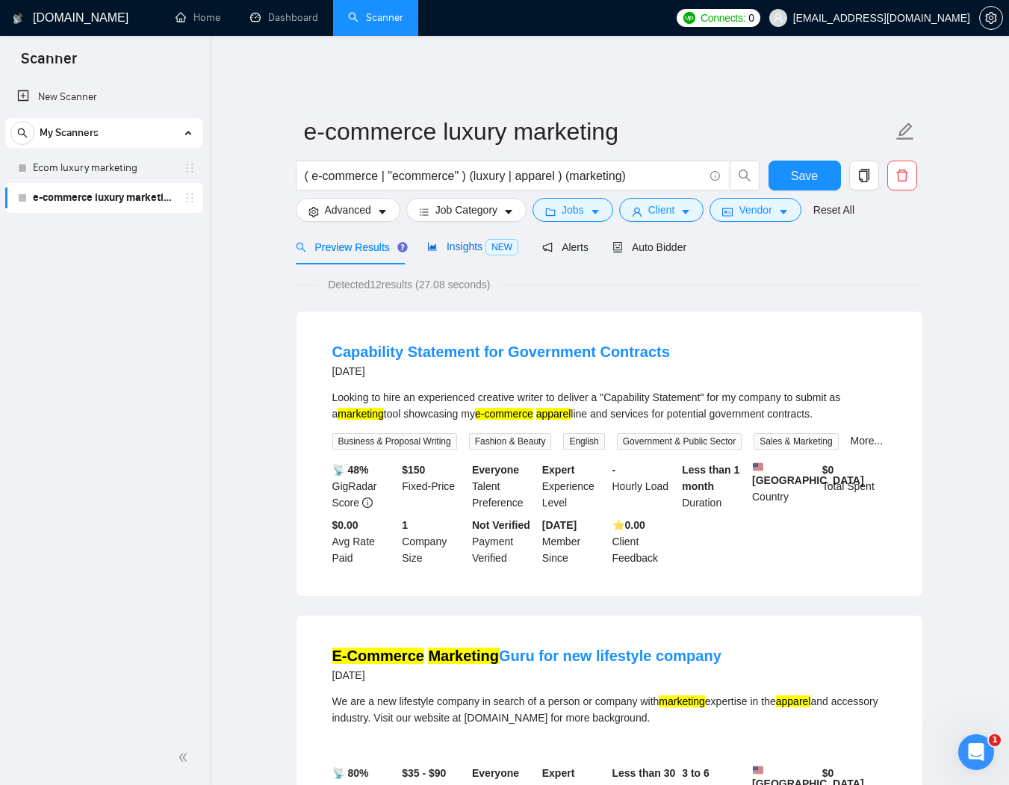
click at [449, 240] on span "Insights NEW" at bounding box center [472, 246] width 91 height 12
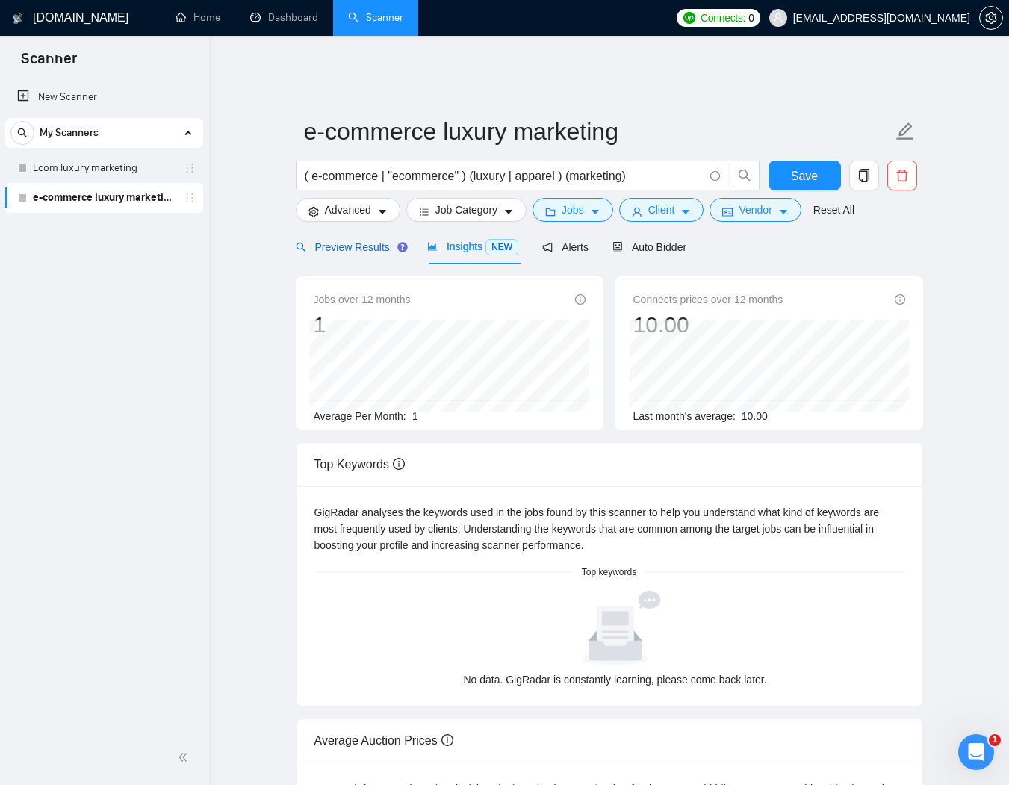
click at [334, 241] on span "Preview Results" at bounding box center [350, 247] width 108 height 12
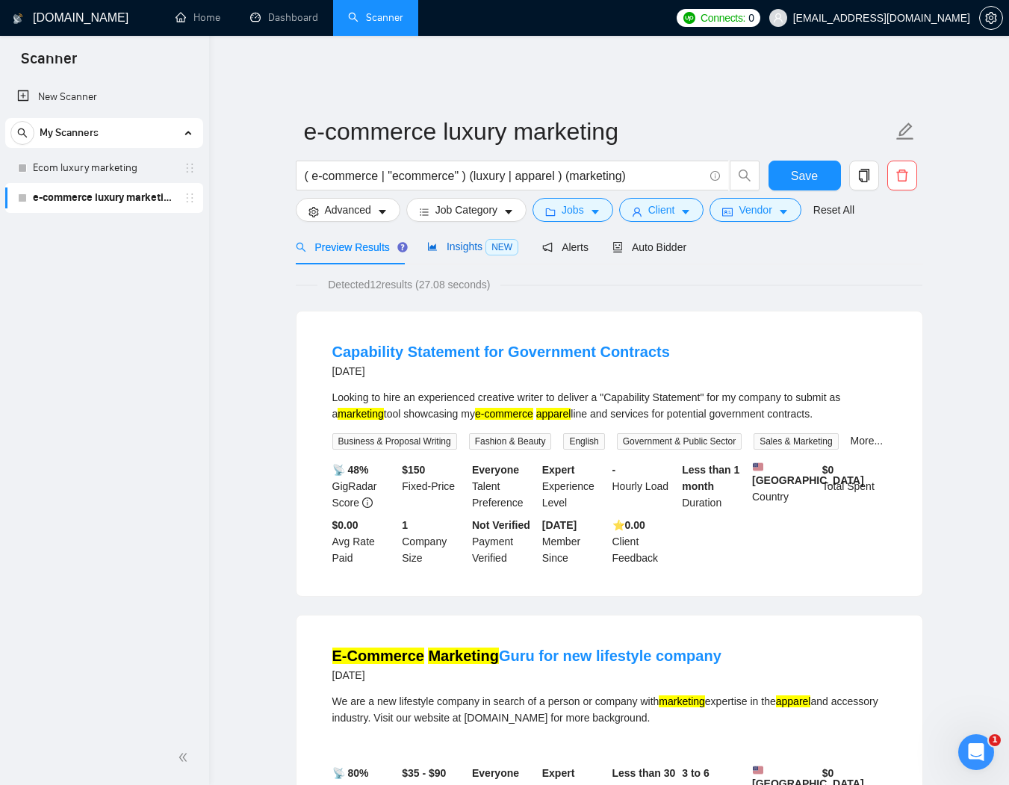
click at [443, 240] on span "Insights NEW" at bounding box center [472, 246] width 91 height 12
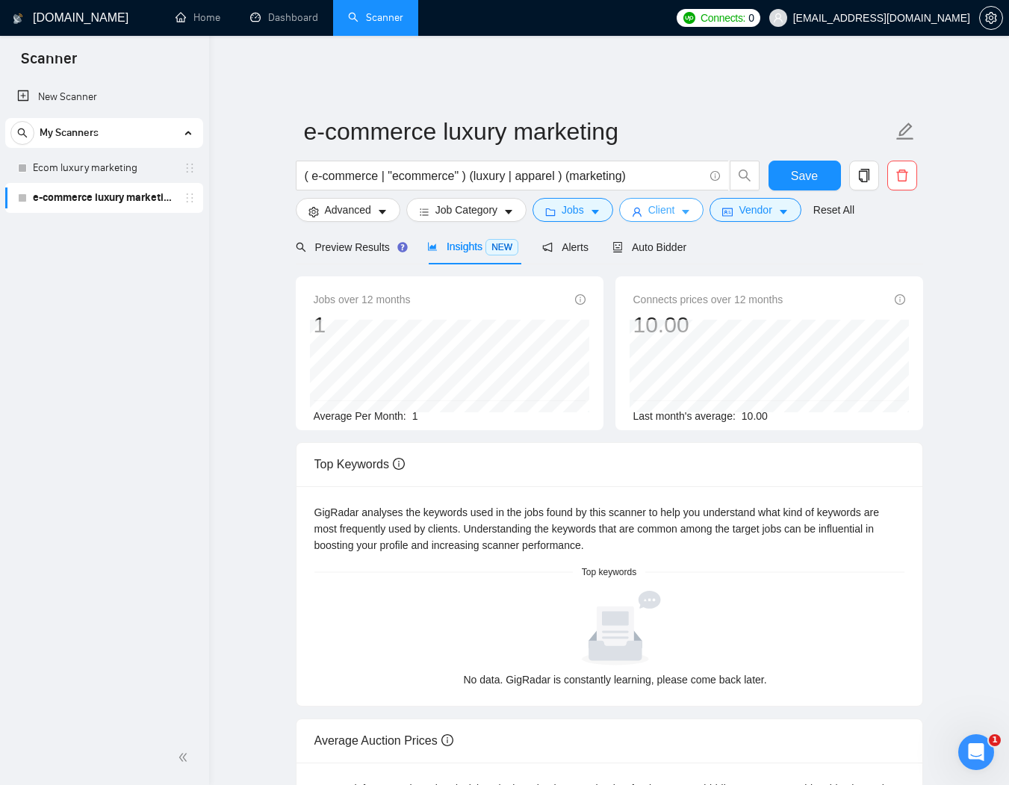
click at [688, 211] on icon "caret-down" at bounding box center [685, 213] width 7 height 4
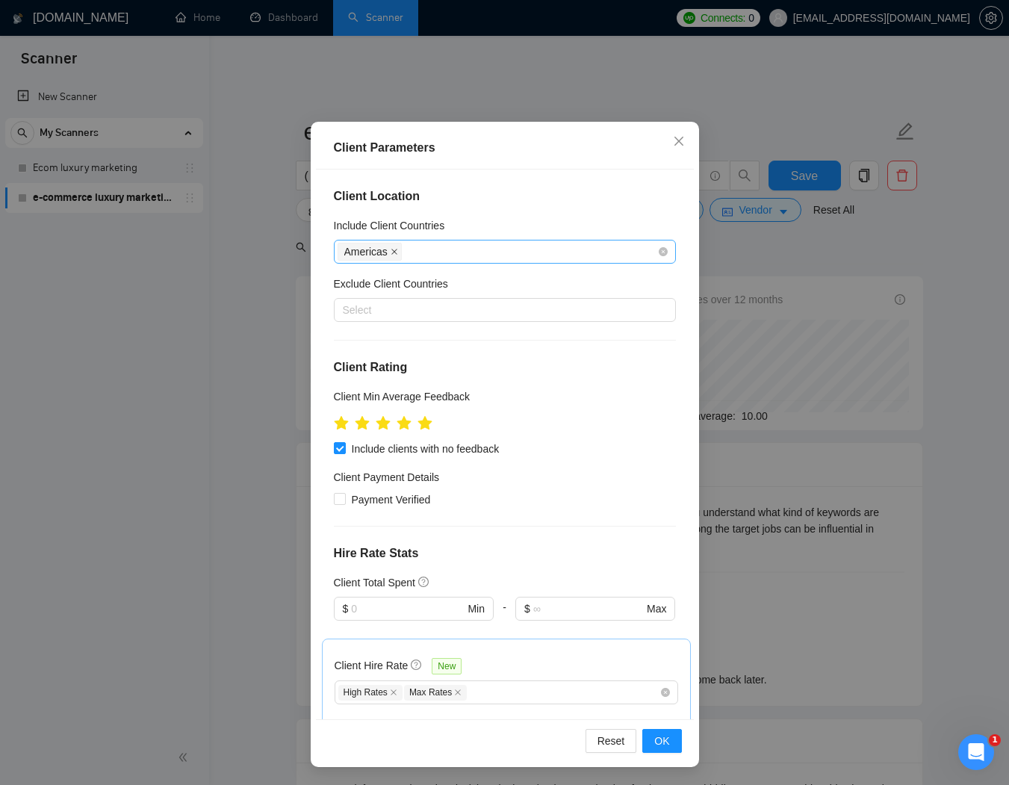
drag, startPoint x: 397, startPoint y: 251, endPoint x: 412, endPoint y: 264, distance: 20.1
click at [397, 251] on icon "close" at bounding box center [393, 251] width 7 height 7
click at [662, 743] on span "OK" at bounding box center [661, 740] width 15 height 16
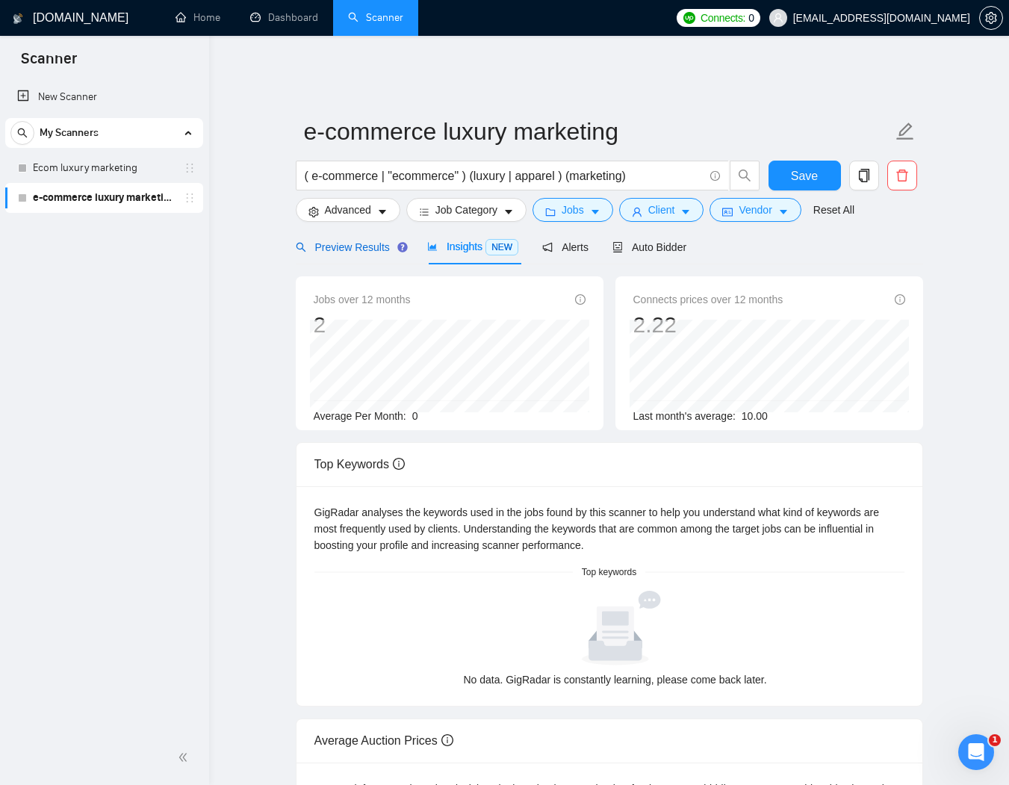
click at [345, 241] on span "Preview Results" at bounding box center [350, 247] width 108 height 12
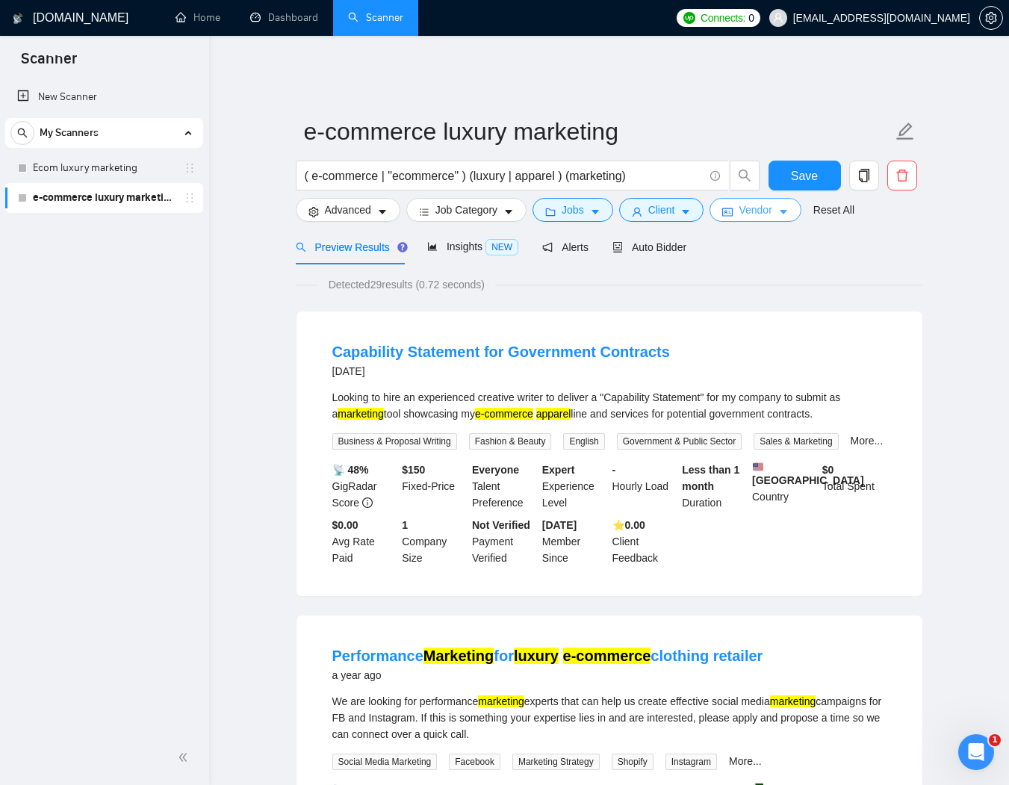
click at [765, 202] on span "Vendor" at bounding box center [754, 210] width 33 height 16
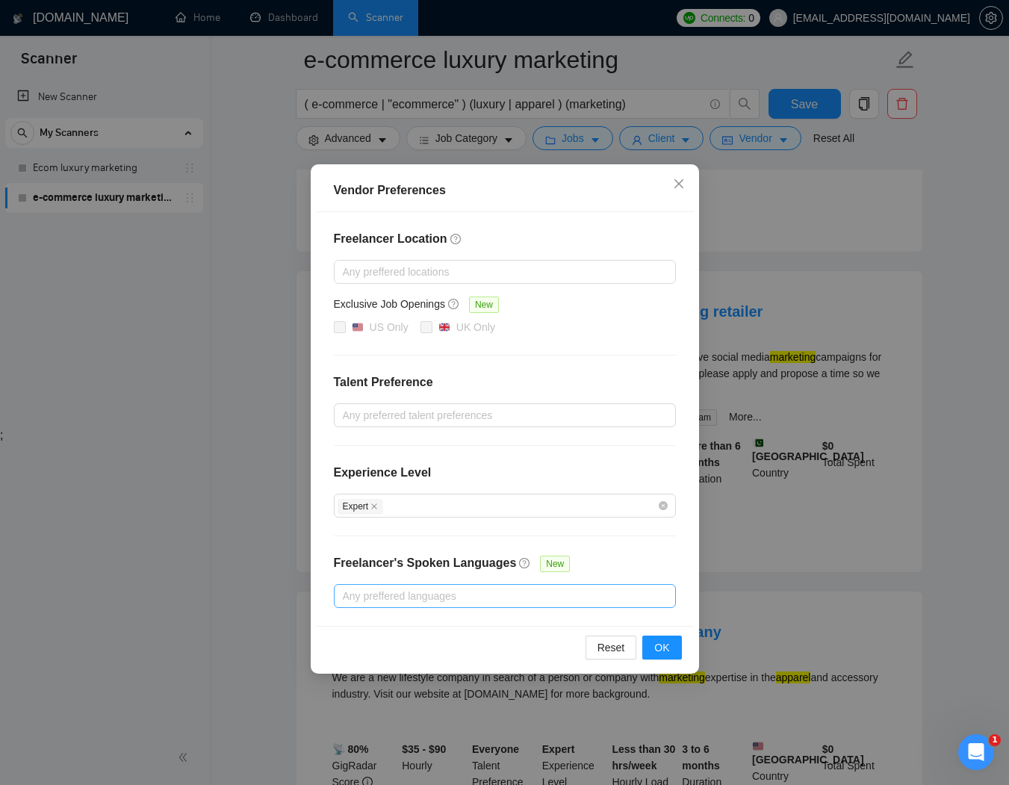
scroll to position [400, 0]
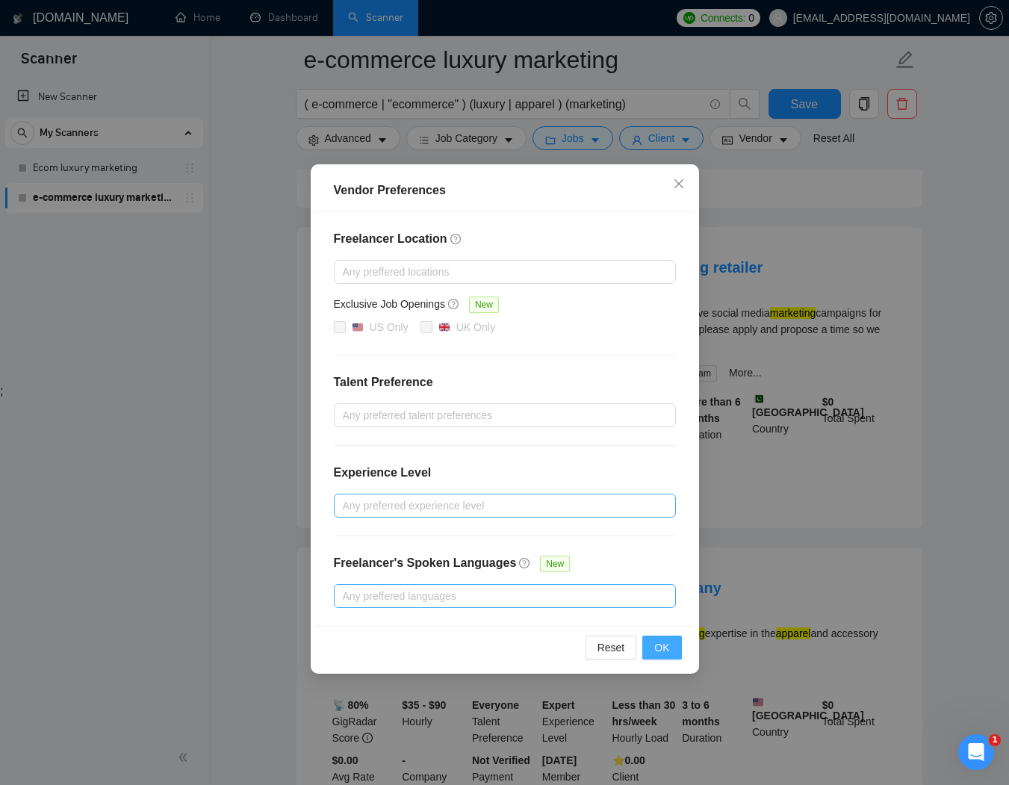
click at [665, 643] on span "OK" at bounding box center [661, 647] width 15 height 16
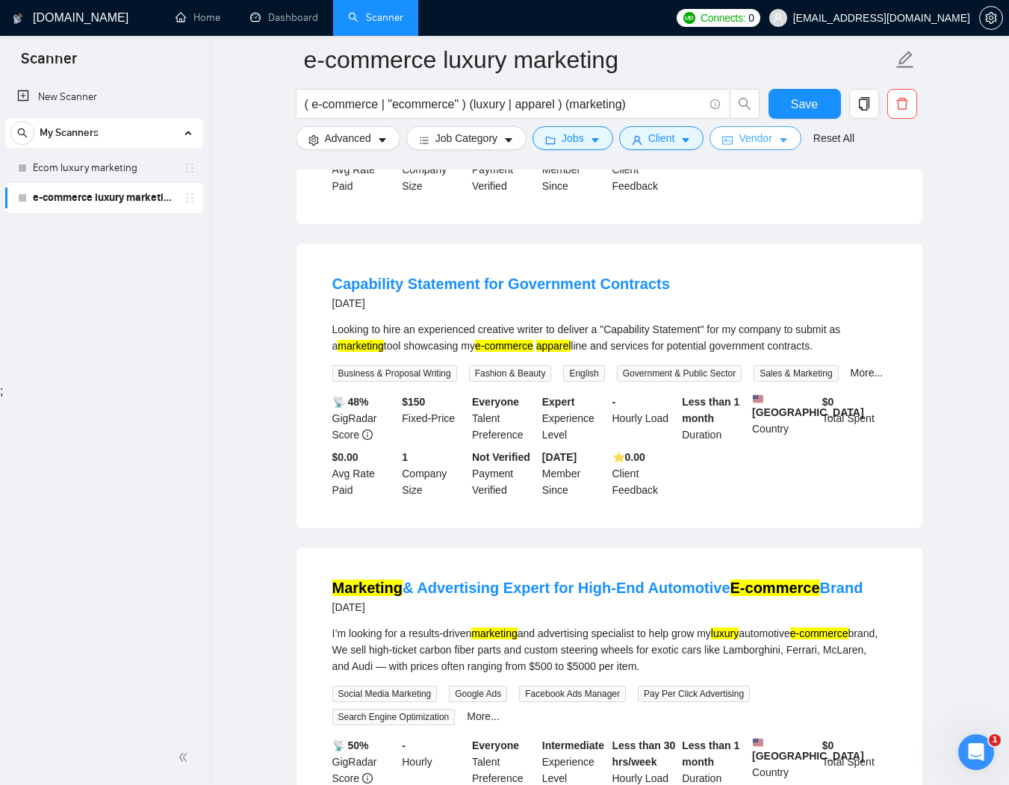
scroll to position [0, 0]
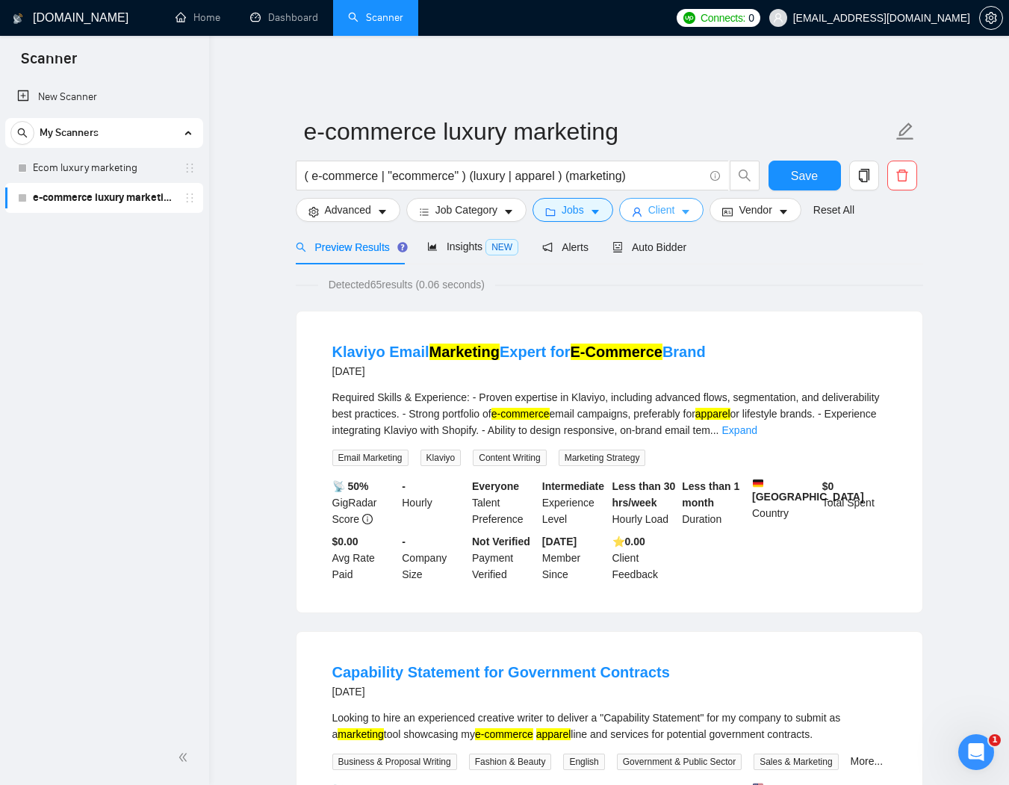
click at [658, 202] on span "Client" at bounding box center [661, 210] width 27 height 16
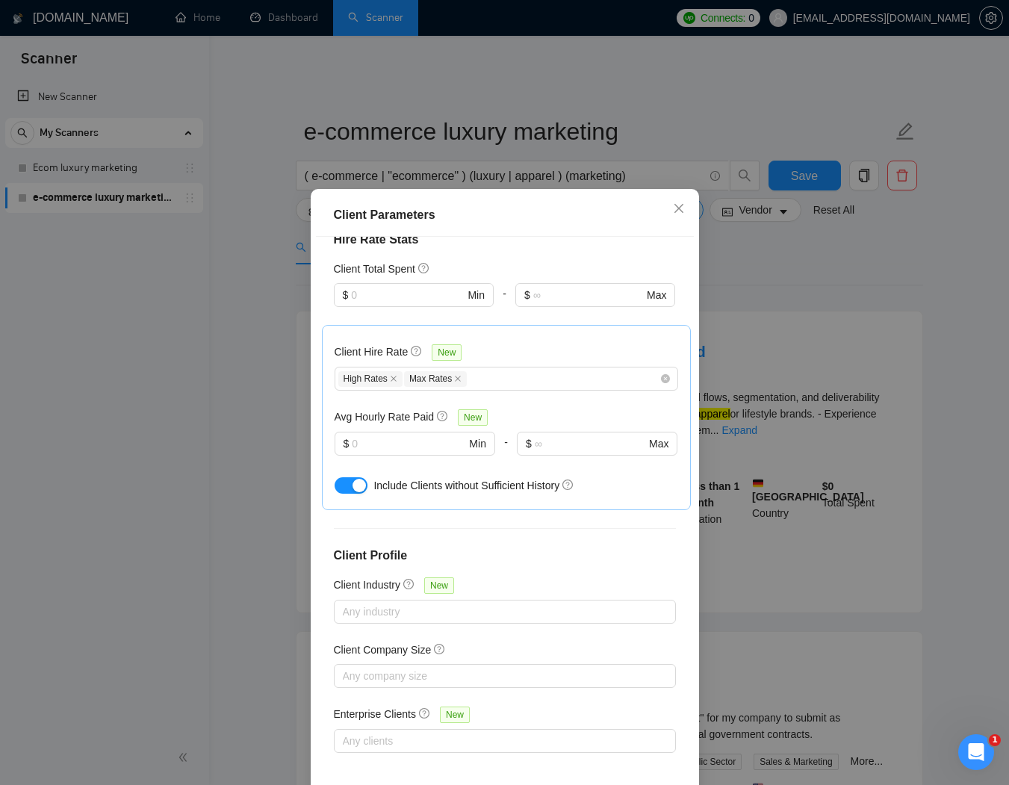
scroll to position [43, 0]
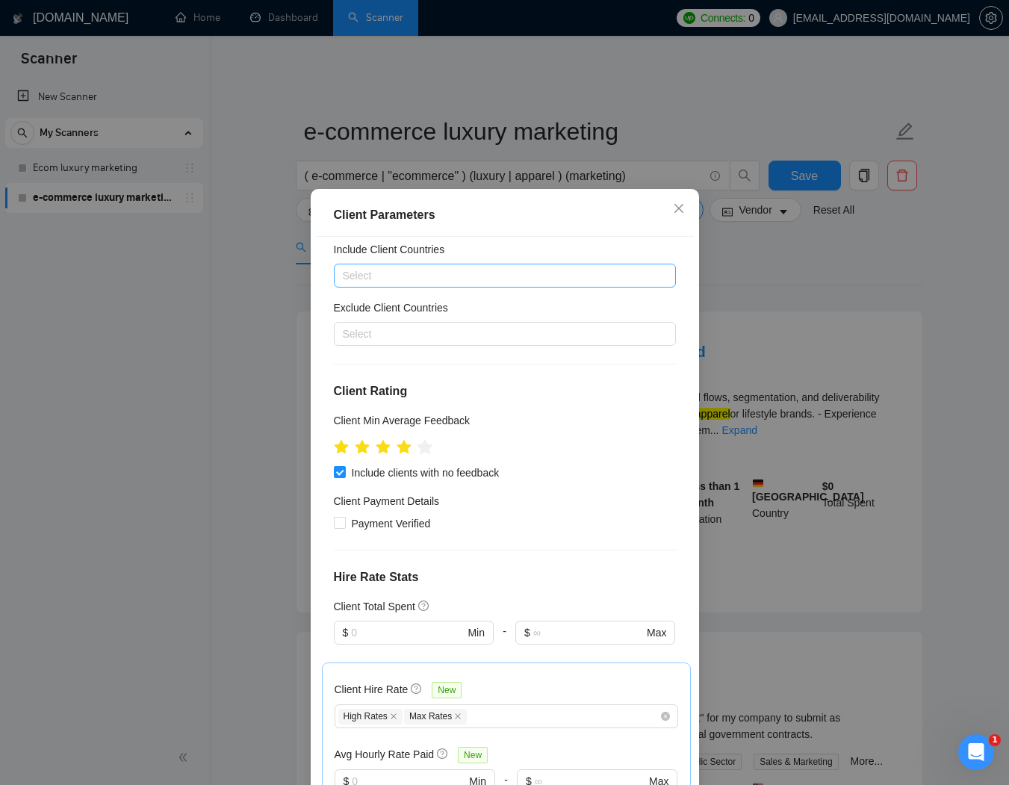
drag, startPoint x: 404, startPoint y: 448, endPoint x: 420, endPoint y: 450, distance: 16.6
click at [404, 448] on icon "star" at bounding box center [403, 446] width 14 height 13
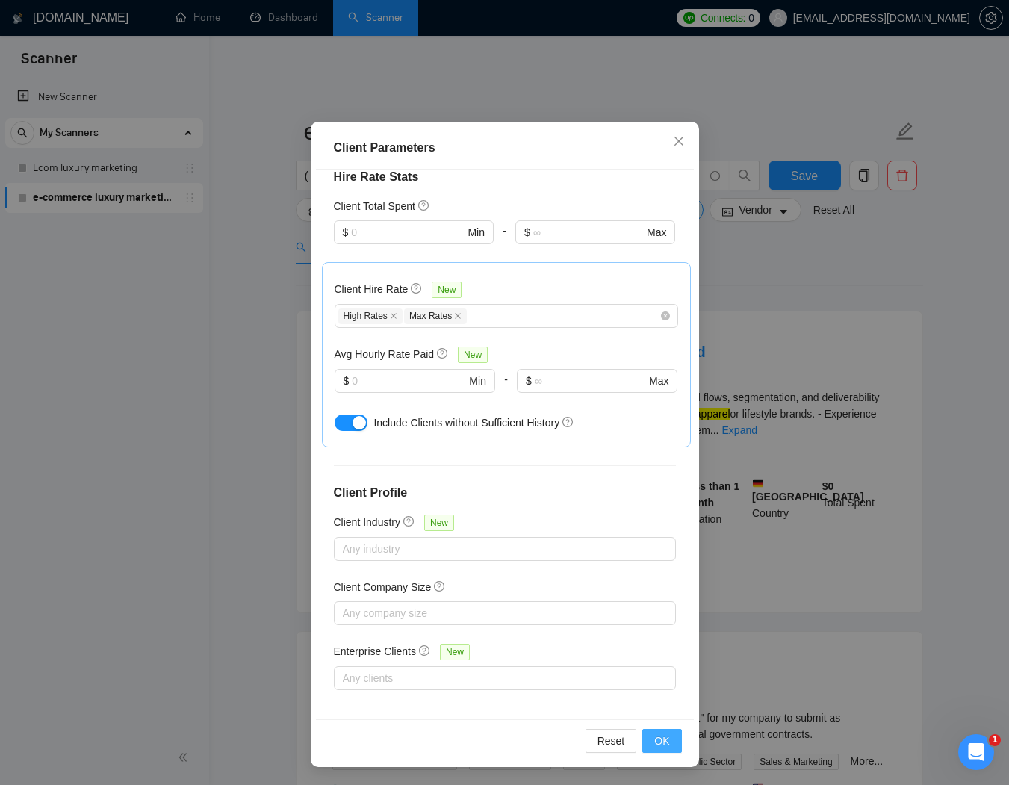
scroll to position [1, 0]
click at [670, 745] on button "OK" at bounding box center [661, 741] width 39 height 24
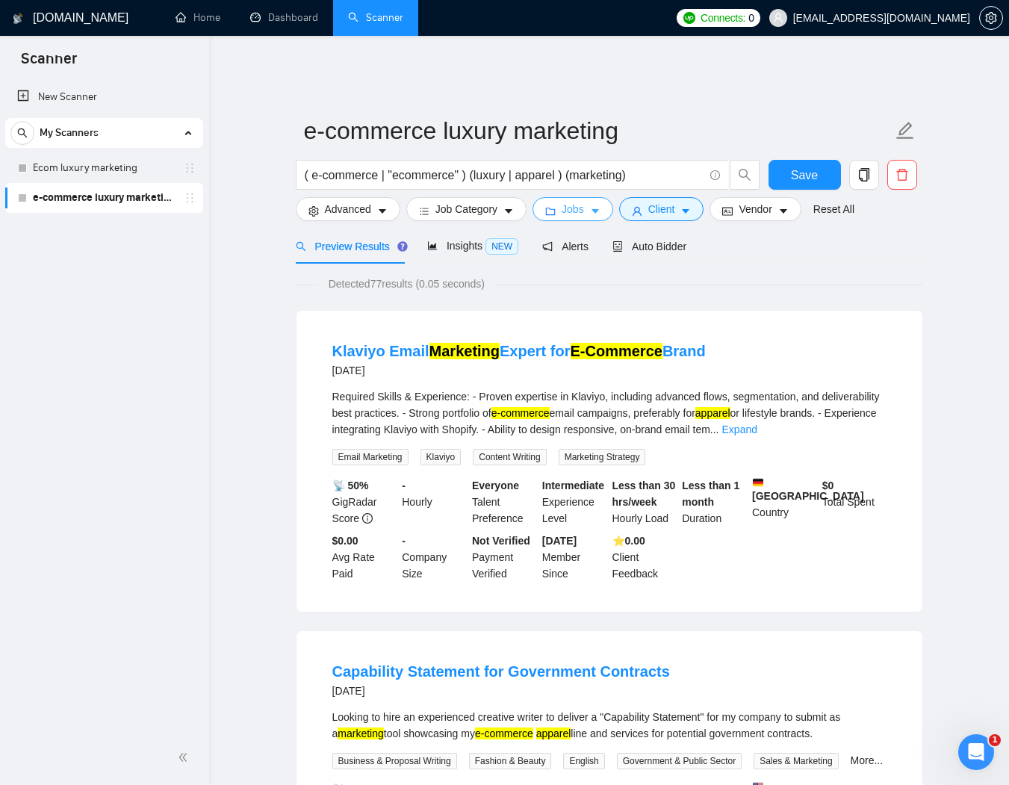
click at [599, 210] on icon "caret-down" at bounding box center [594, 212] width 7 height 4
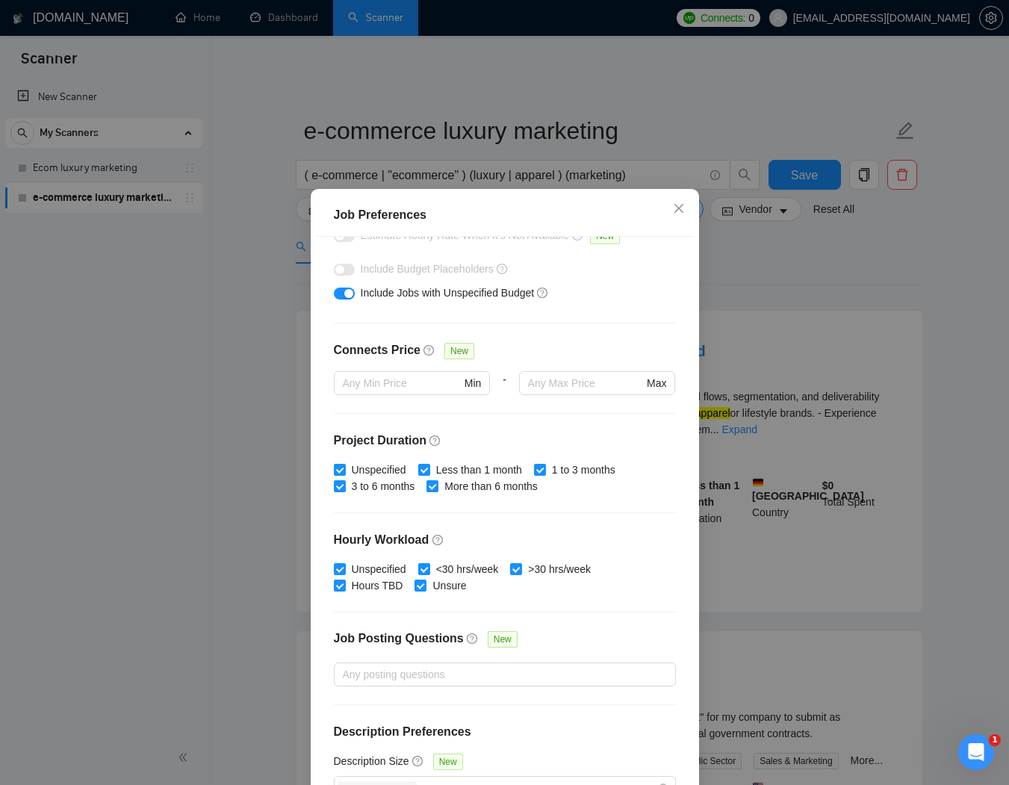
scroll to position [292, 0]
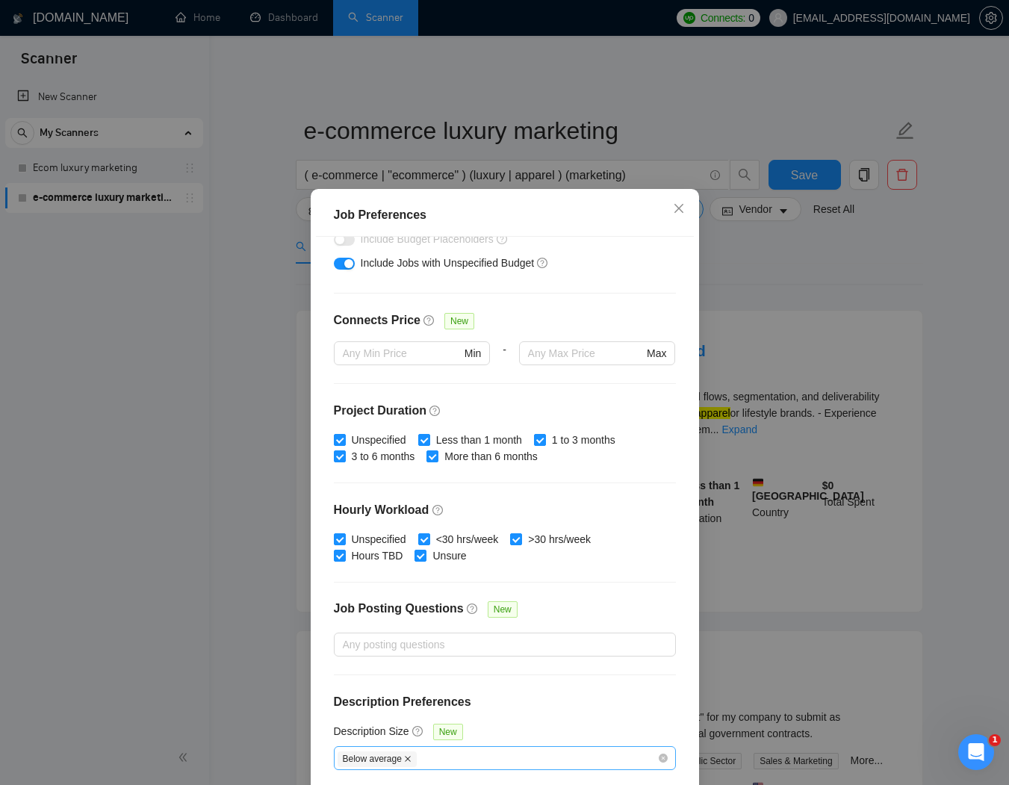
click at [405, 756] on icon "close" at bounding box center [407, 758] width 7 height 7
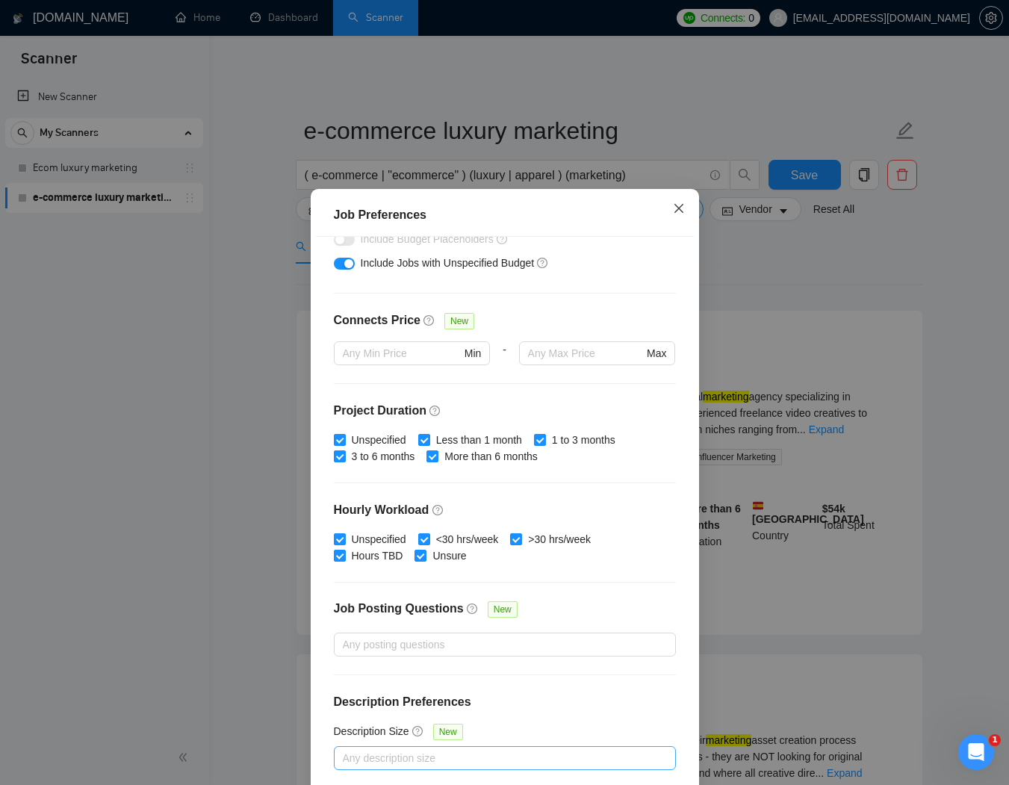
click at [681, 208] on icon "close" at bounding box center [679, 208] width 12 height 12
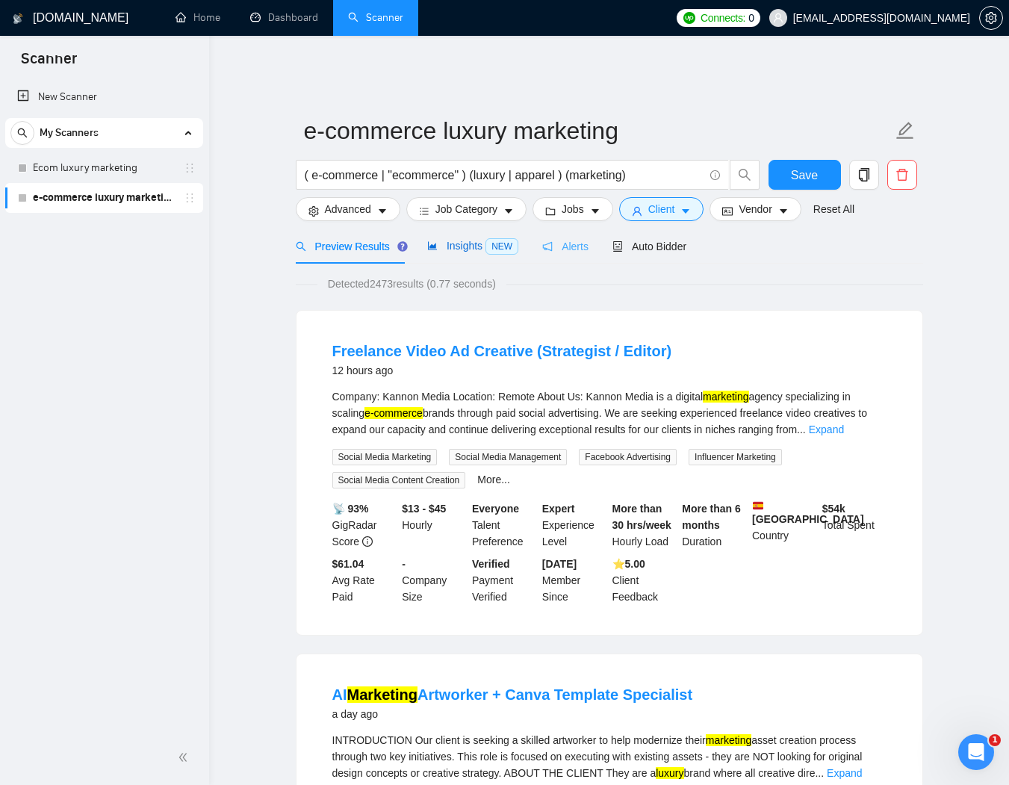
drag, startPoint x: 449, startPoint y: 231, endPoint x: 549, endPoint y: 243, distance: 100.0
click at [449, 240] on span "Insights NEW" at bounding box center [472, 246] width 91 height 12
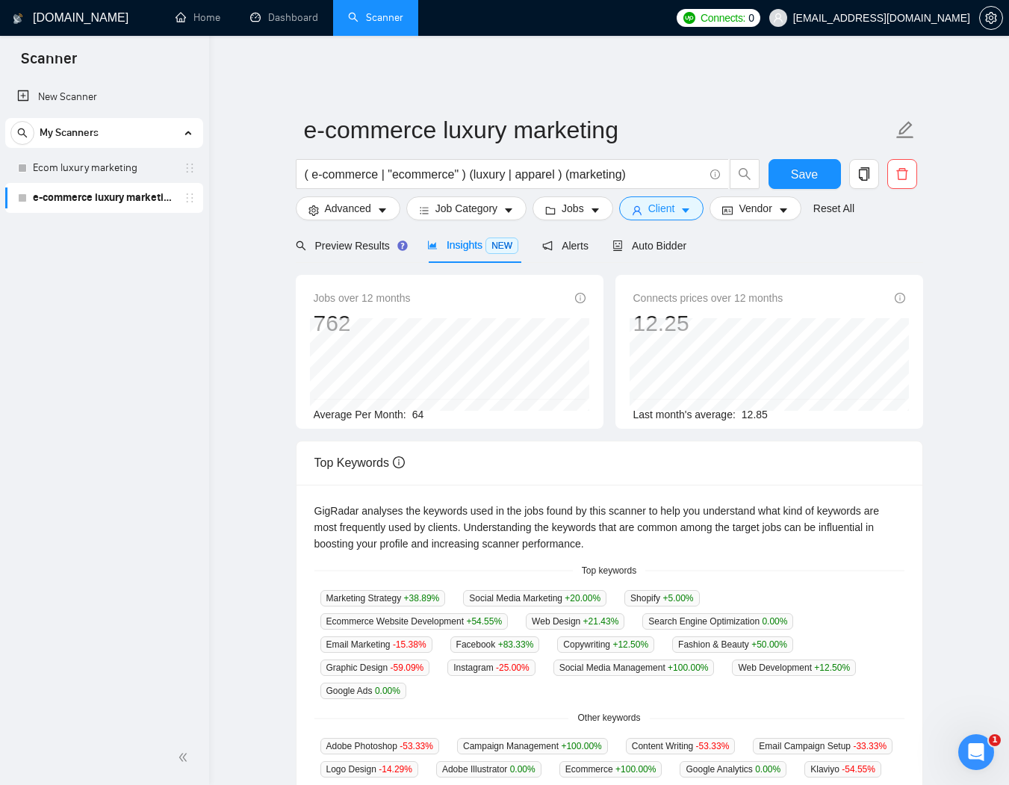
scroll to position [2, 0]
drag, startPoint x: 411, startPoint y: 585, endPoint x: 311, endPoint y: 583, distance: 100.1
click at [311, 583] on div "GigRadar analyses the keywords used in the jobs found by this scanner to help y…" at bounding box center [609, 639] width 626 height 311
copy span "Marketing Strategy"
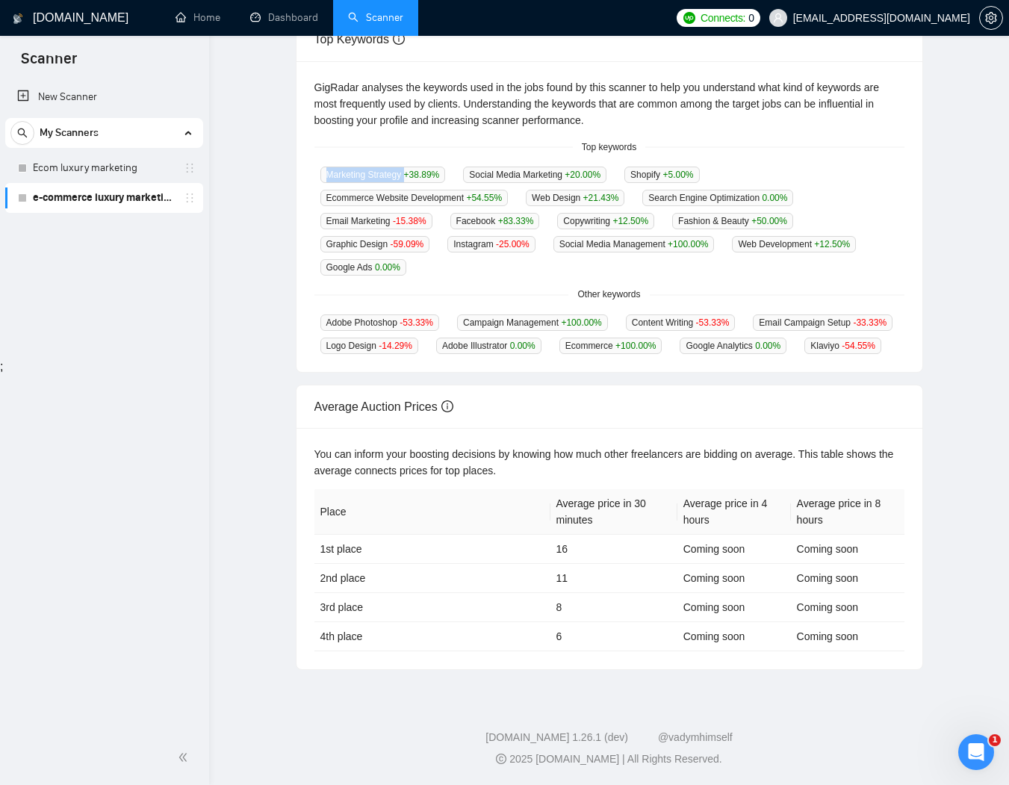
scroll to position [0, 0]
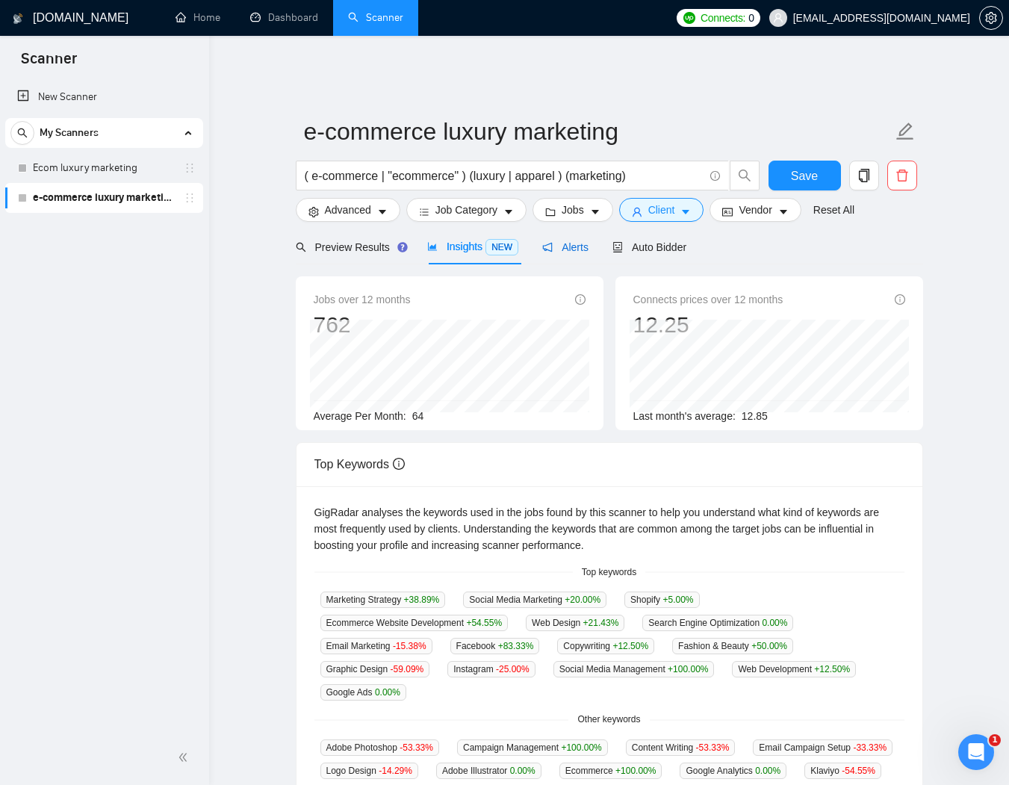
click at [585, 241] on span "Alerts" at bounding box center [565, 247] width 46 height 12
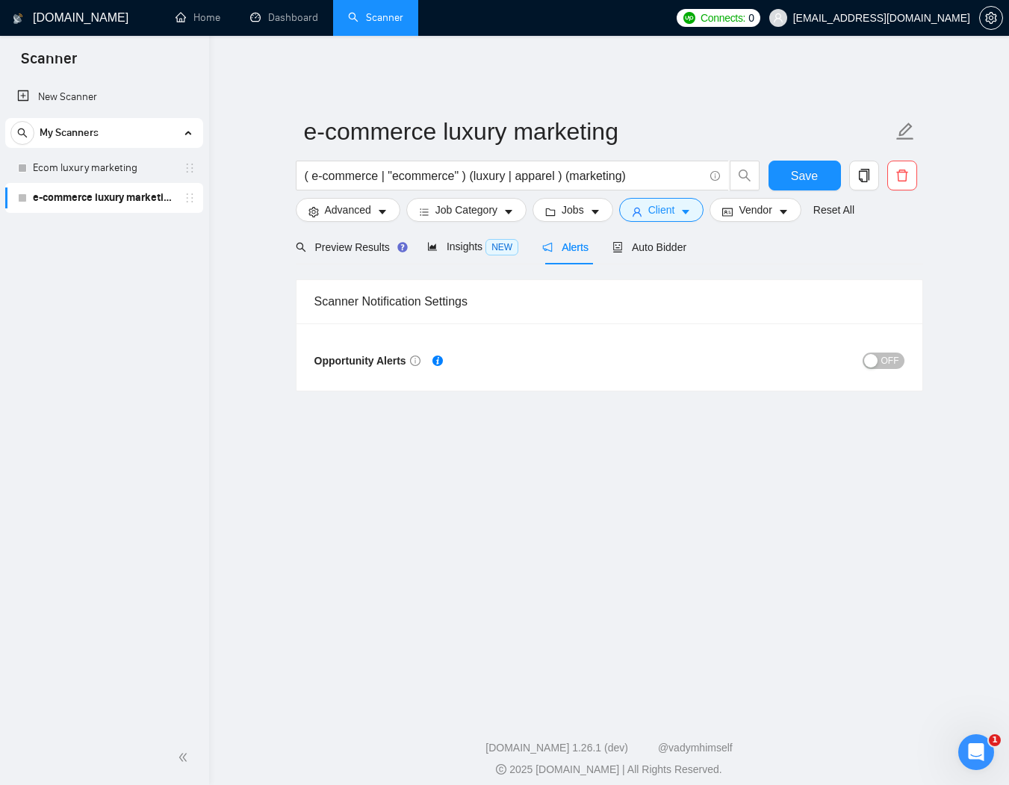
click at [885, 352] on span "OFF" at bounding box center [890, 360] width 18 height 16
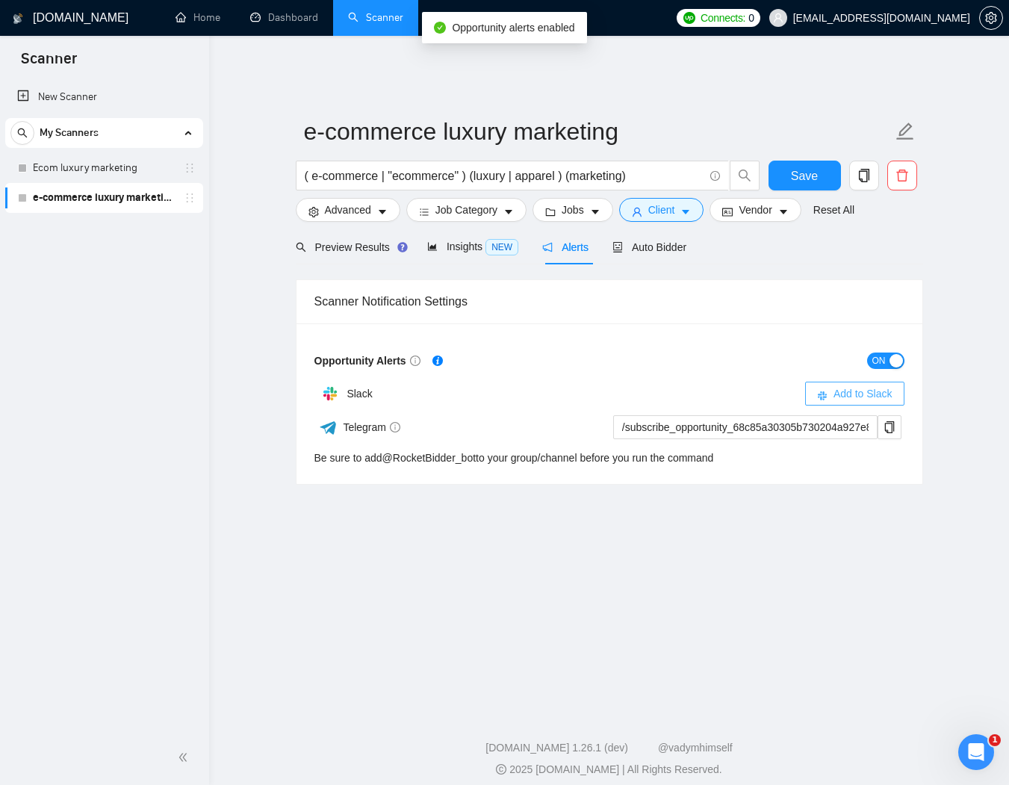
click at [833, 385] on span "Add to Slack" at bounding box center [862, 393] width 59 height 16
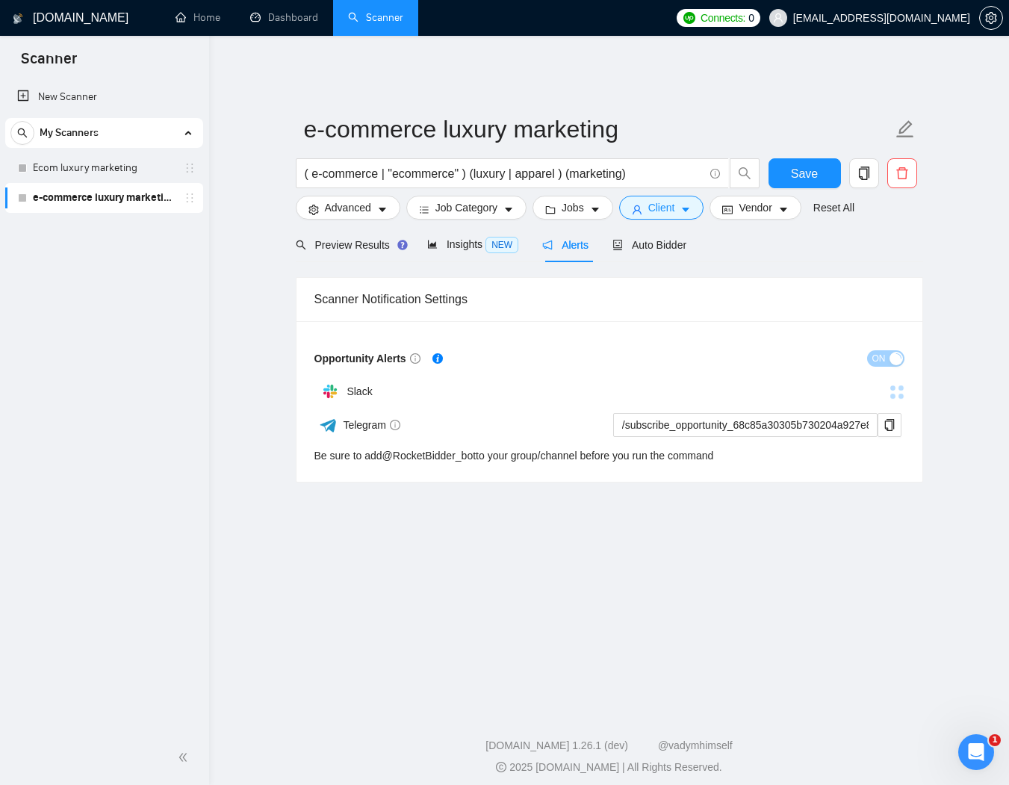
scroll to position [3, 0]
click at [670, 238] on span "Auto Bidder" at bounding box center [649, 244] width 74 height 12
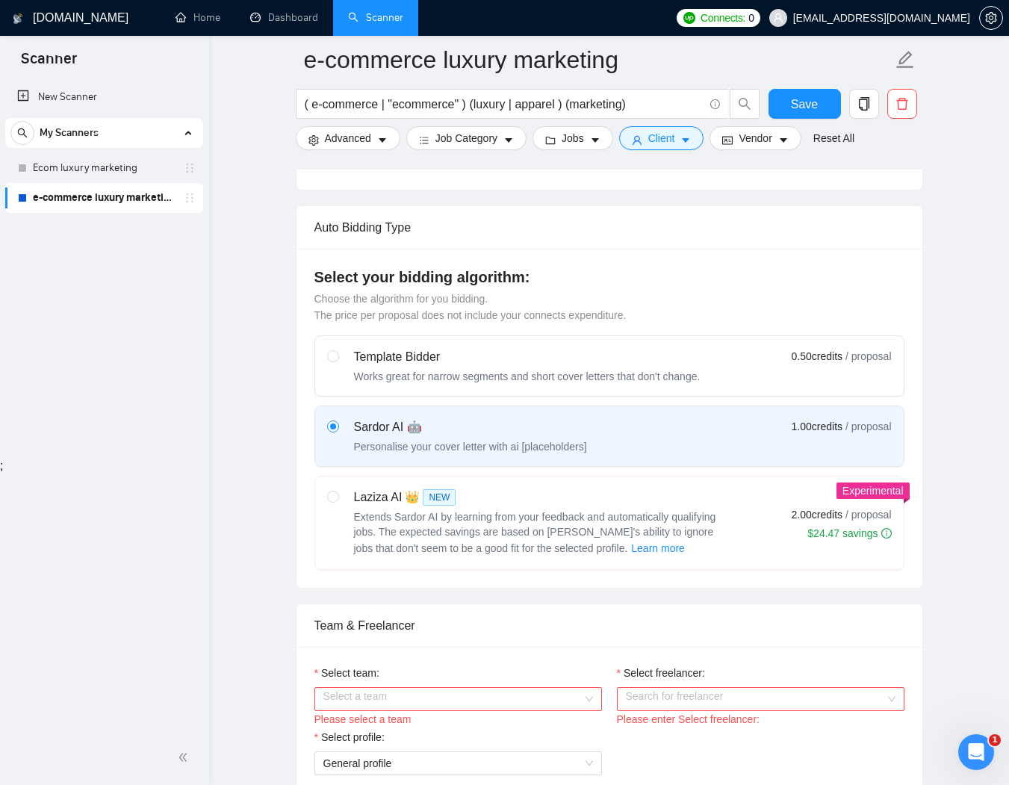
scroll to position [408, 0]
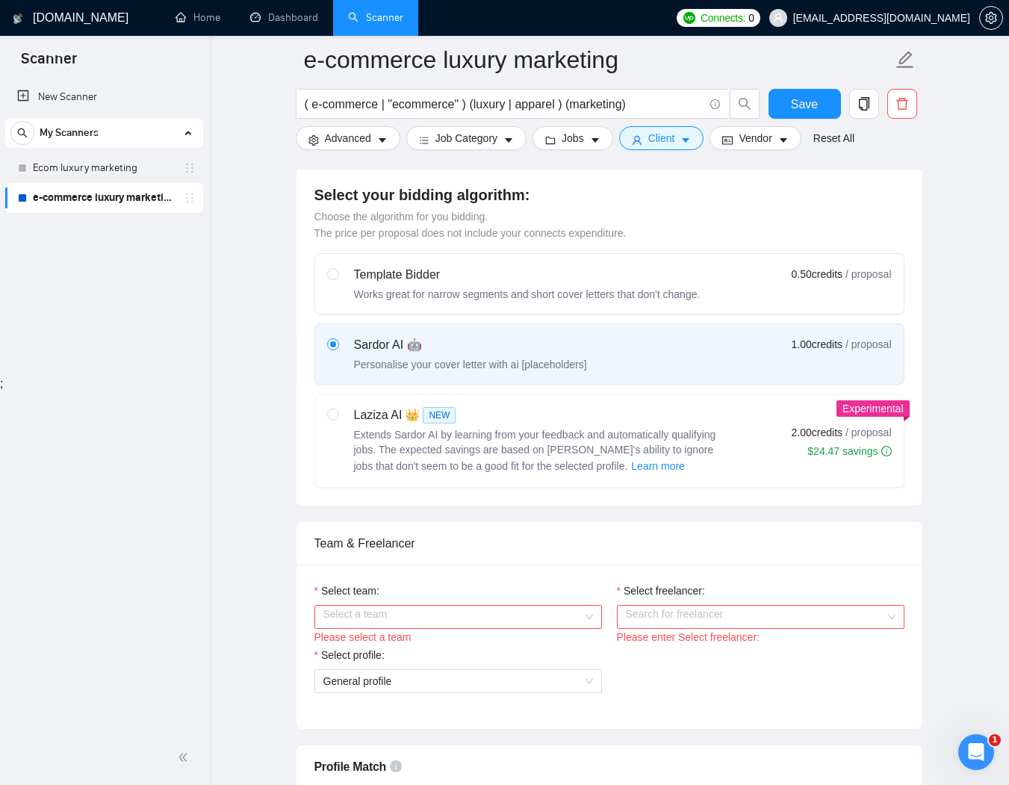
click at [475, 605] on input "Select team:" at bounding box center [452, 616] width 259 height 22
click at [461, 631] on div "The TAC Agency" at bounding box center [458, 635] width 270 height 16
click at [649, 606] on input "Select freelancer:" at bounding box center [755, 616] width 259 height 22
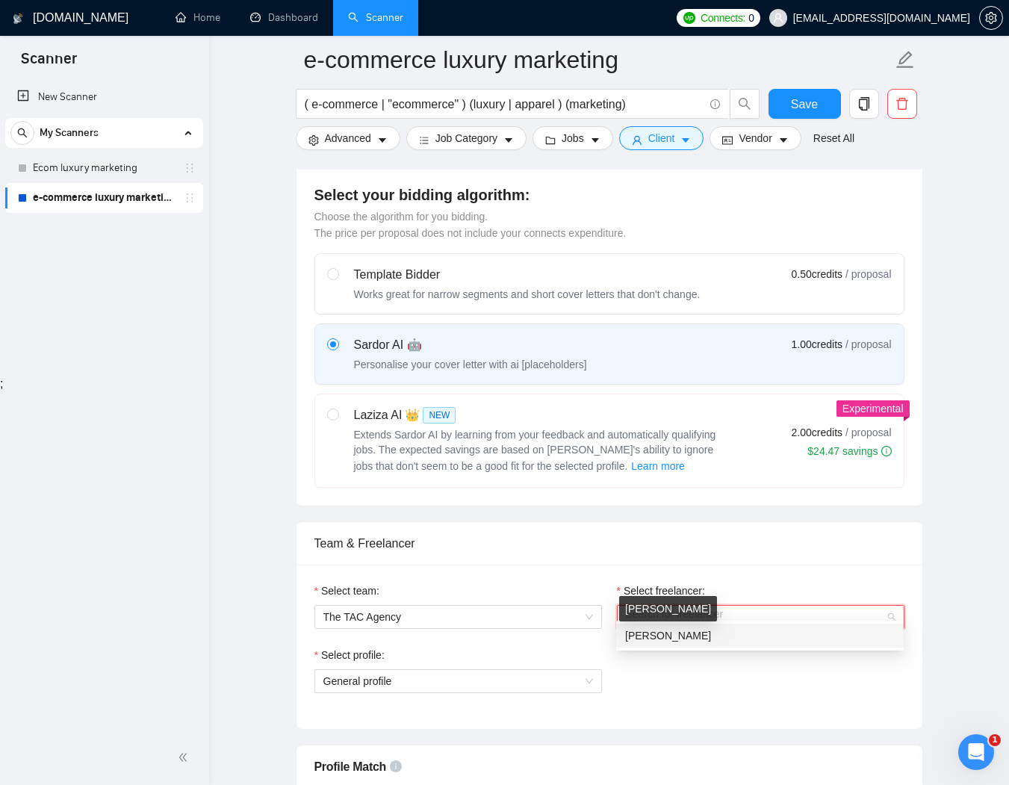
click at [654, 640] on span "Taylor Allen" at bounding box center [668, 635] width 86 height 12
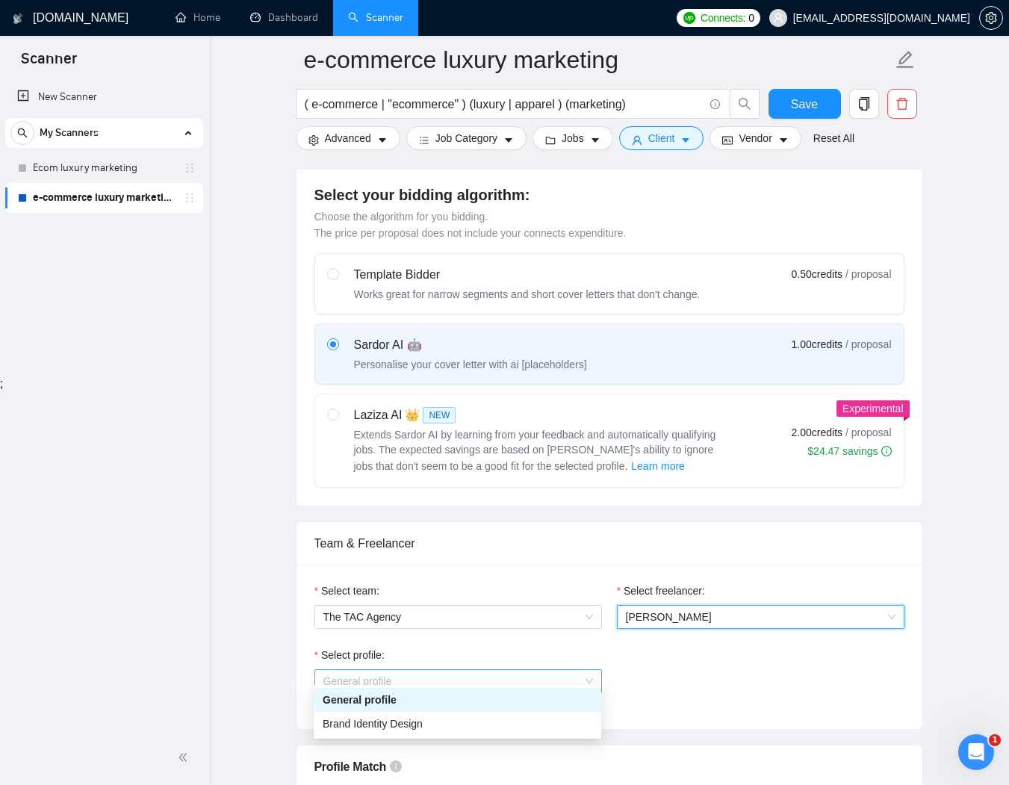
click at [388, 673] on span "General profile" at bounding box center [458, 681] width 270 height 22
click at [743, 650] on div "Select profile: General profile" at bounding box center [609, 679] width 605 height 64
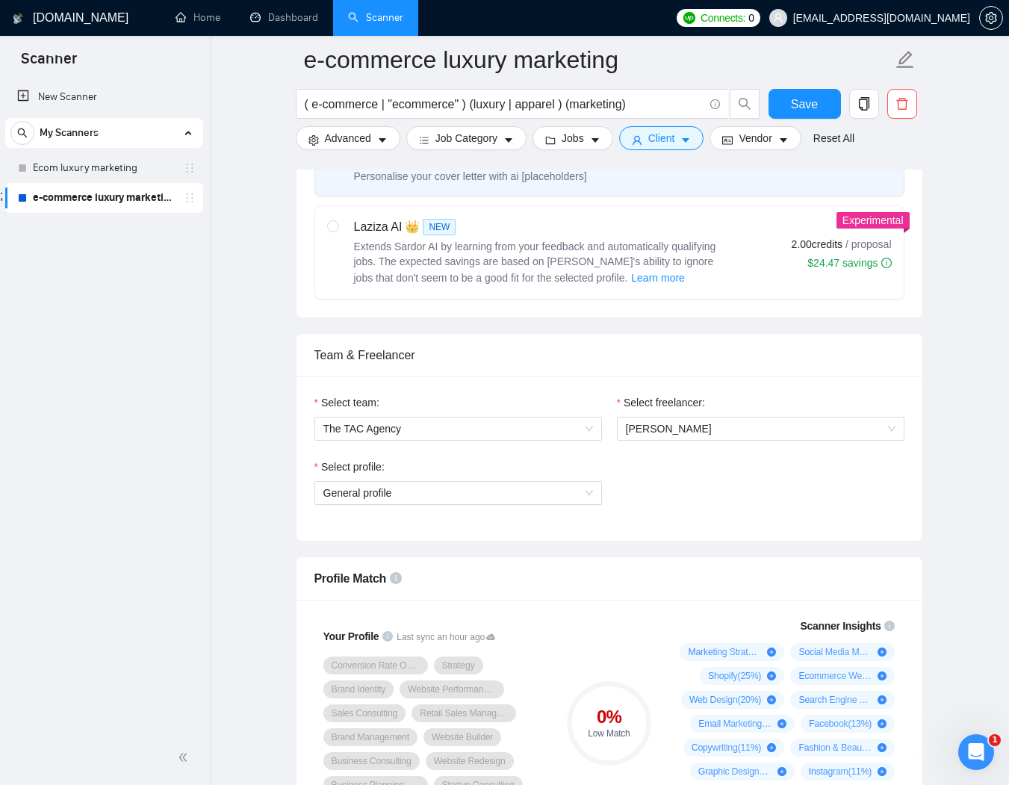
scroll to position [859, 0]
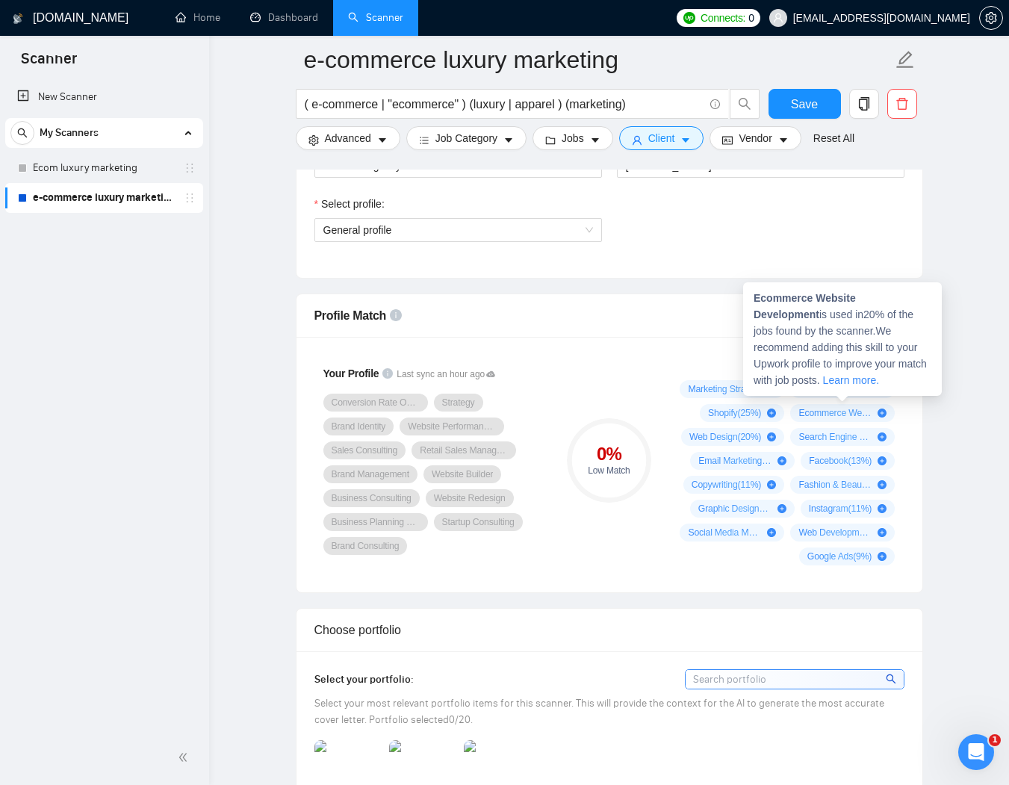
click at [880, 408] on icon "plus-circle" at bounding box center [881, 412] width 9 height 9
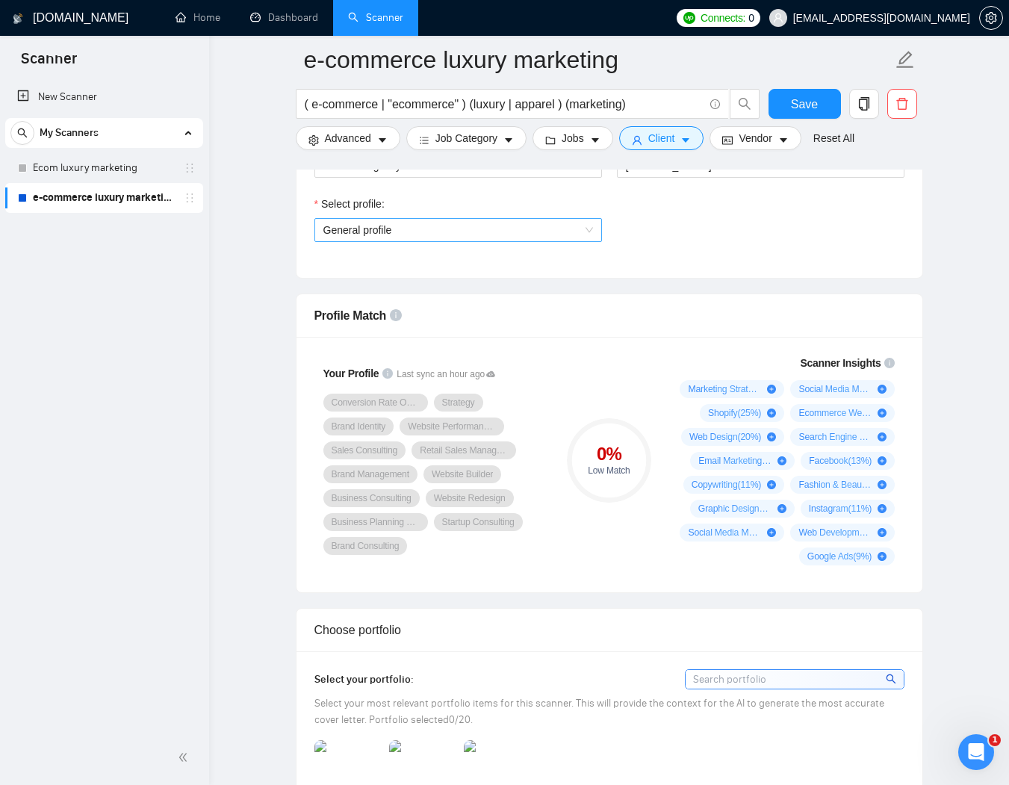
click at [529, 223] on span "General profile" at bounding box center [458, 230] width 270 height 22
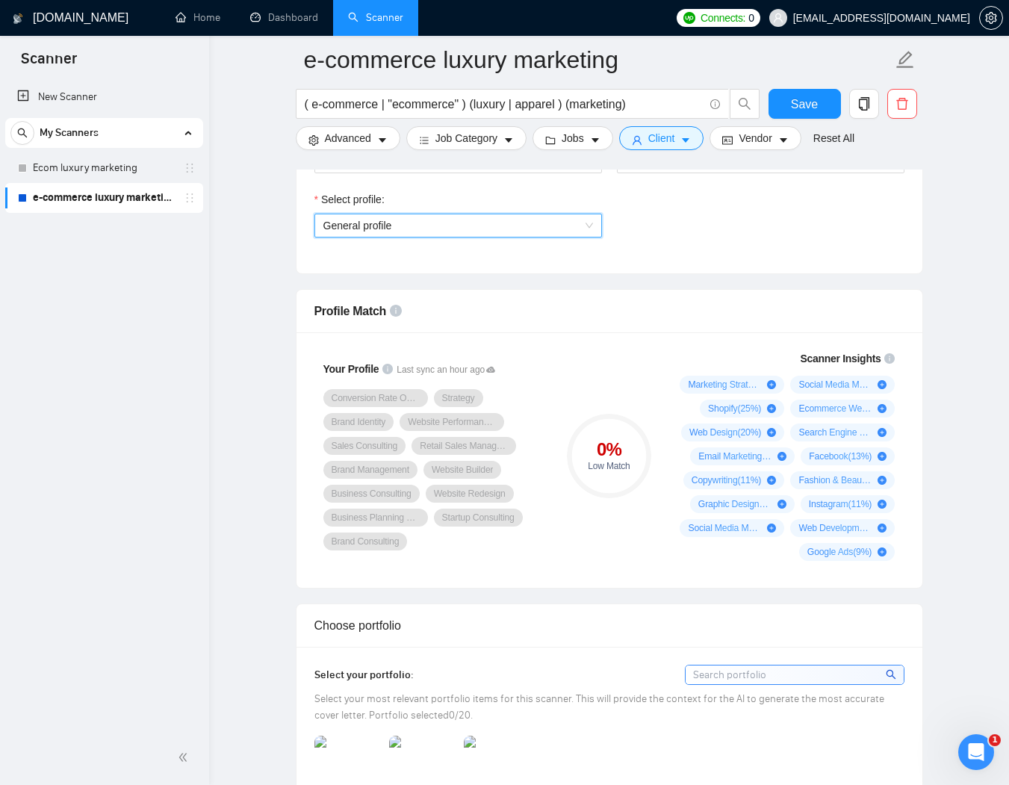
scroll to position [762, 0]
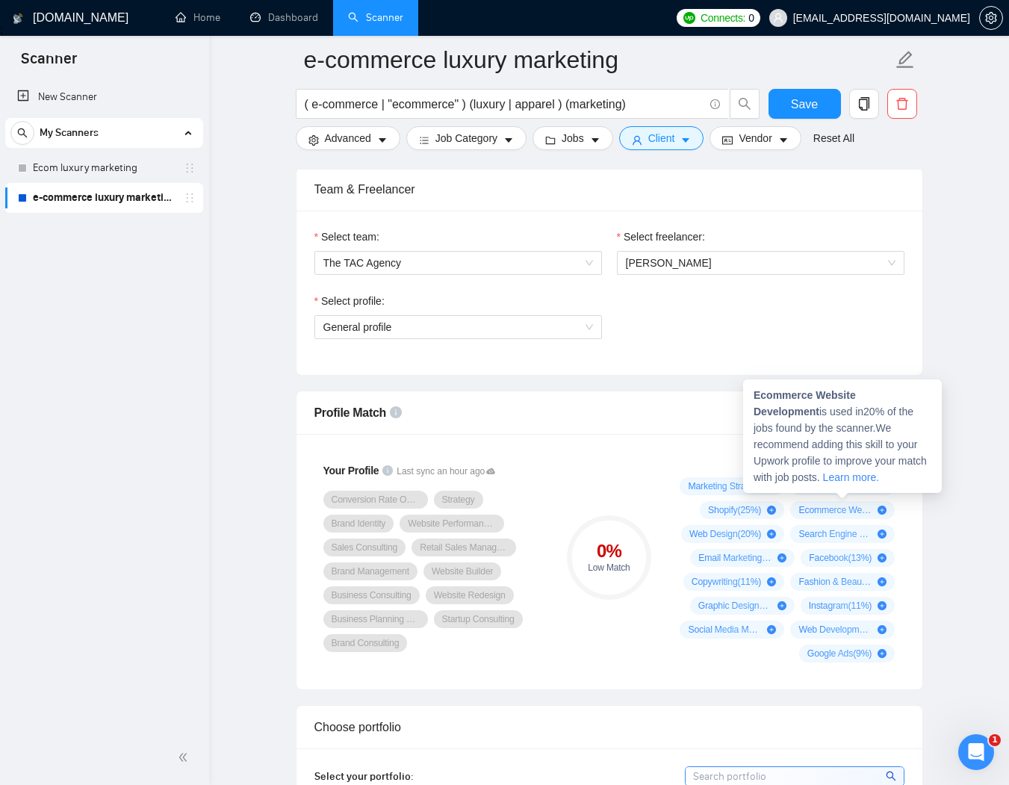
click at [882, 505] on icon "plus-circle" at bounding box center [881, 509] width 9 height 9
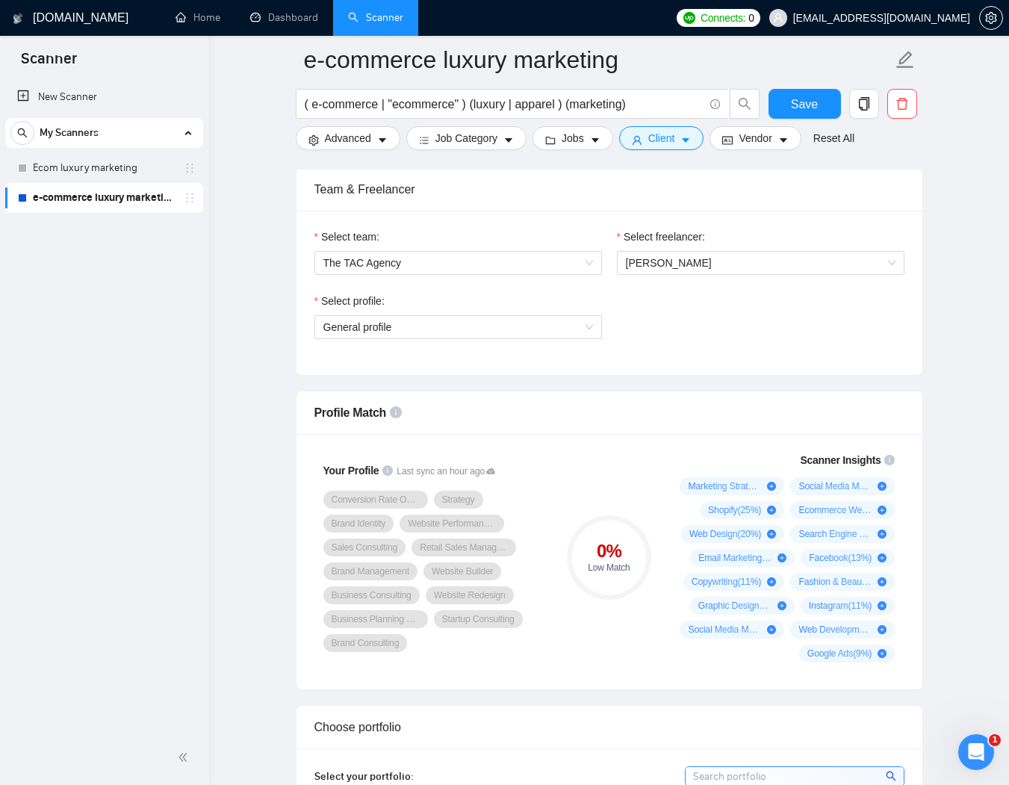
drag, startPoint x: 835, startPoint y: 501, endPoint x: 572, endPoint y: 527, distance: 264.8
click at [426, 549] on div "Your Profile Last sync an hour ago Conversion Rate Optimization Strategy Brand …" at bounding box center [609, 557] width 602 height 228
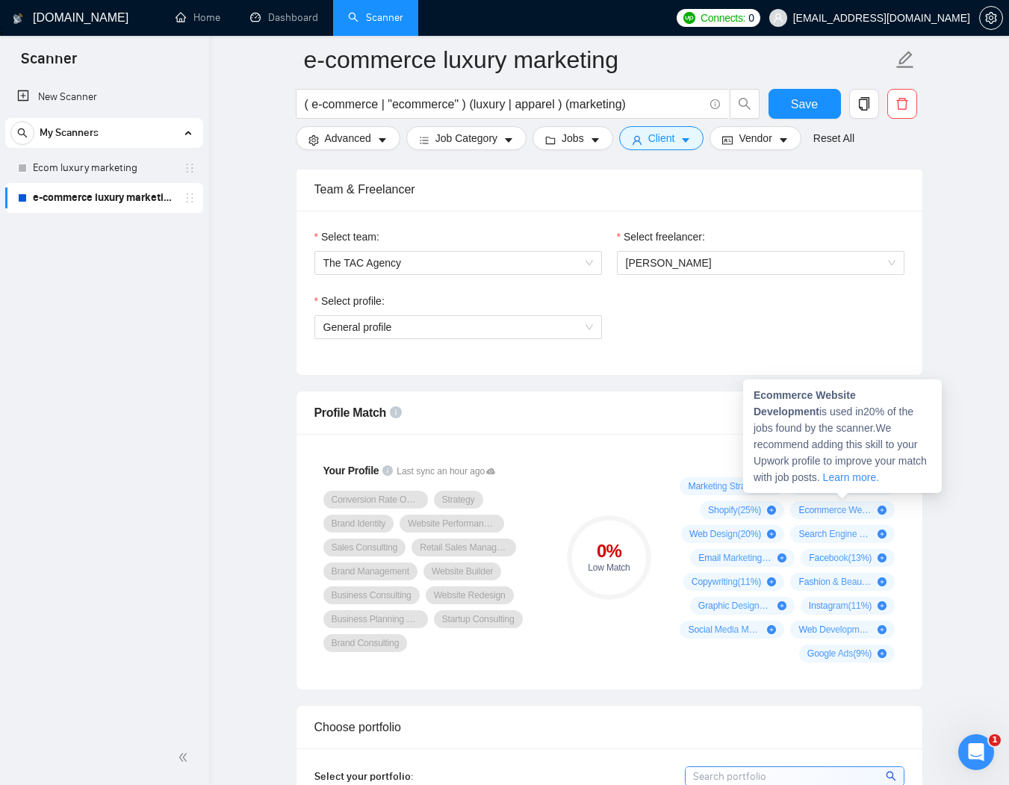
click at [845, 504] on span "Ecommerce Website Development ( 20 %)" at bounding box center [834, 510] width 73 height 12
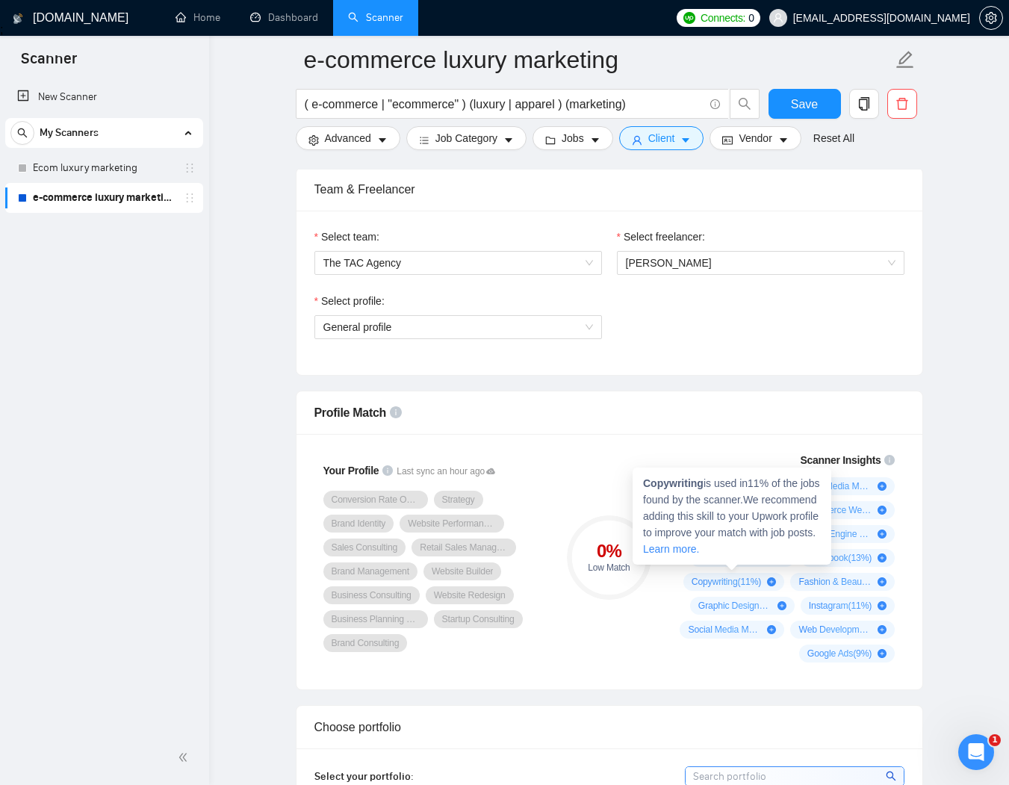
click at [767, 577] on icon "plus-circle" at bounding box center [771, 581] width 9 height 9
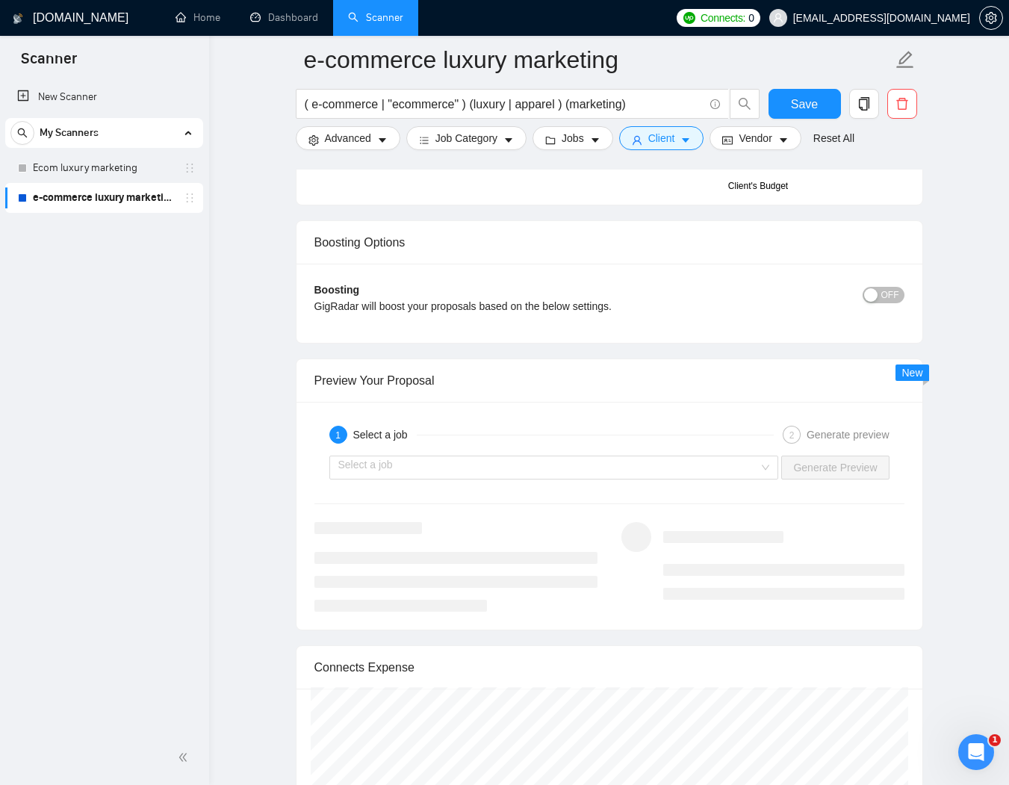
scroll to position [2582, 0]
click at [678, 458] on input "search" at bounding box center [548, 466] width 421 height 22
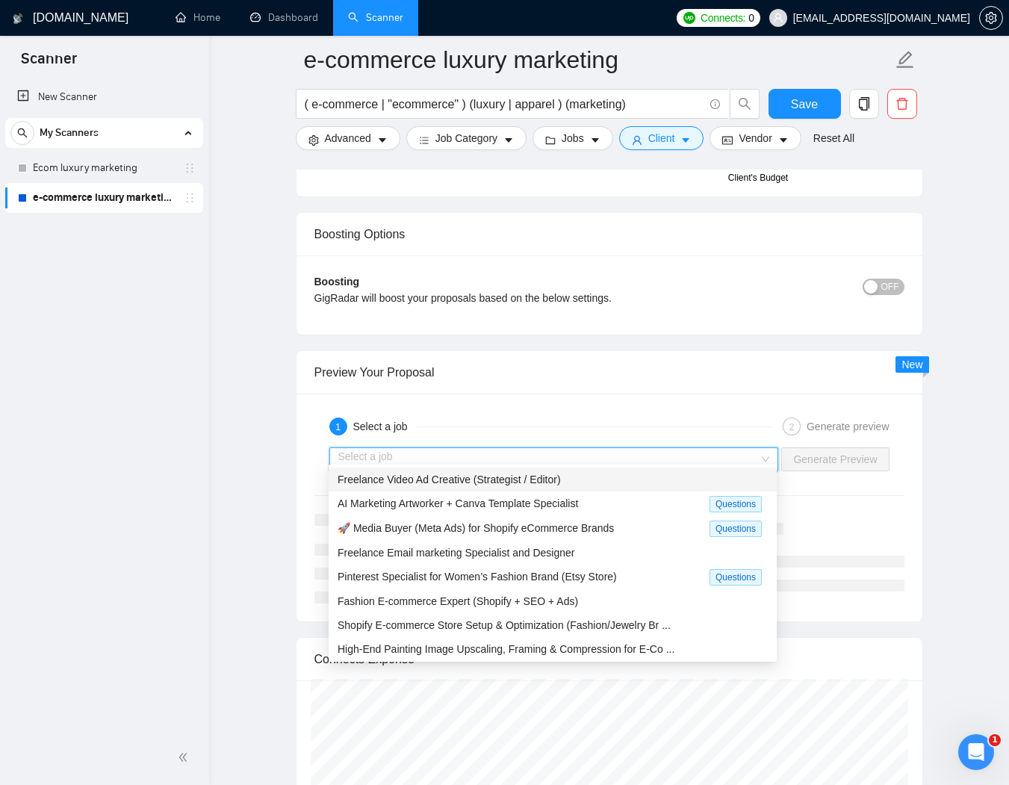
scroll to position [2591, 0]
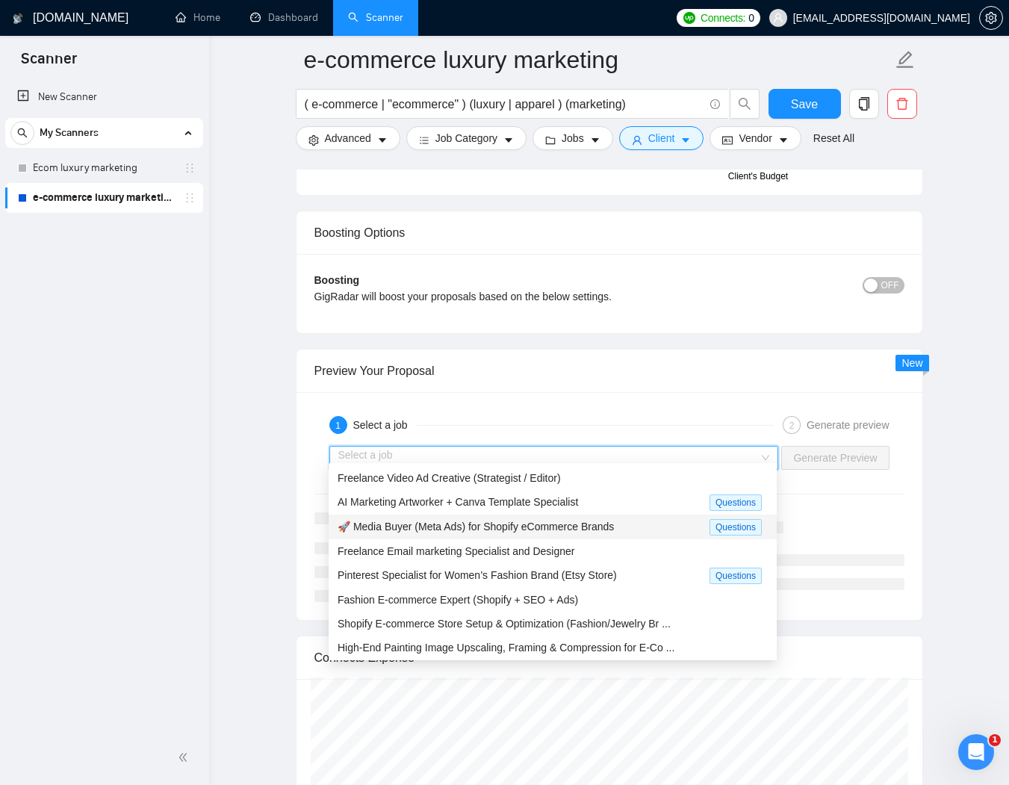
click at [495, 523] on span "🚀 Media Buyer (Meta Ads) for Shopify eCommerce Brands" at bounding box center [475, 526] width 276 height 12
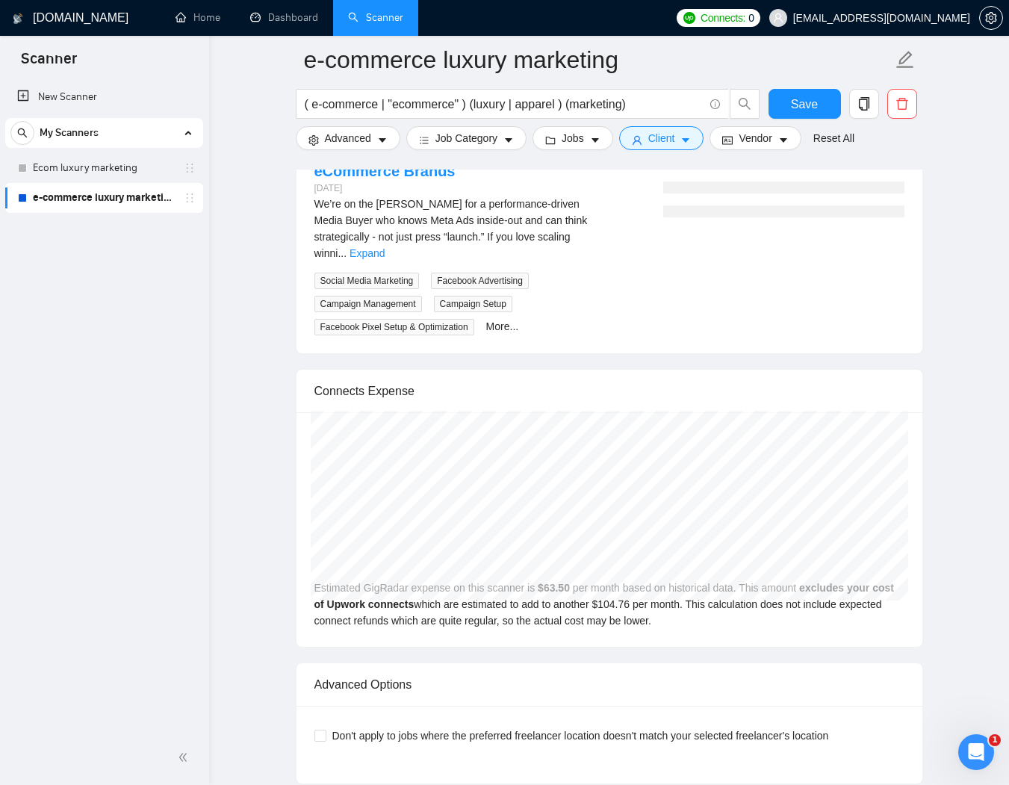
scroll to position [3028, 0]
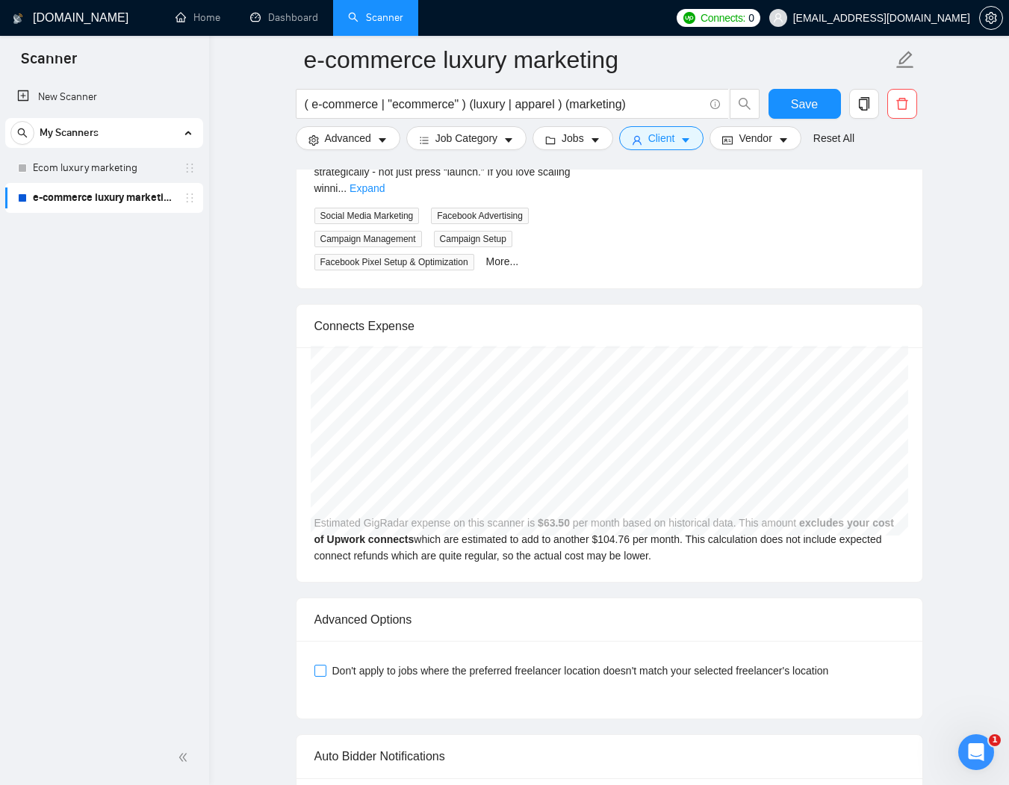
click at [322, 664] on input "Don't apply to jobs where the preferred freelancer location doesn't match your …" at bounding box center [319, 669] width 10 height 10
checkbox input "true"
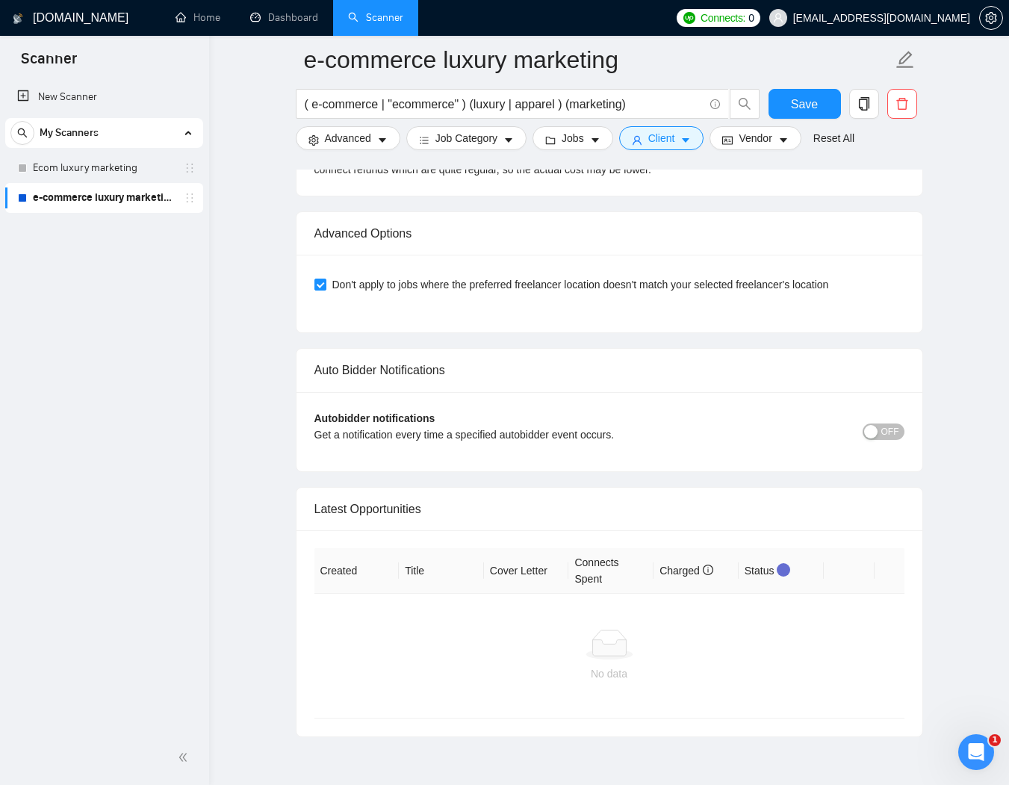
scroll to position [3452, 0]
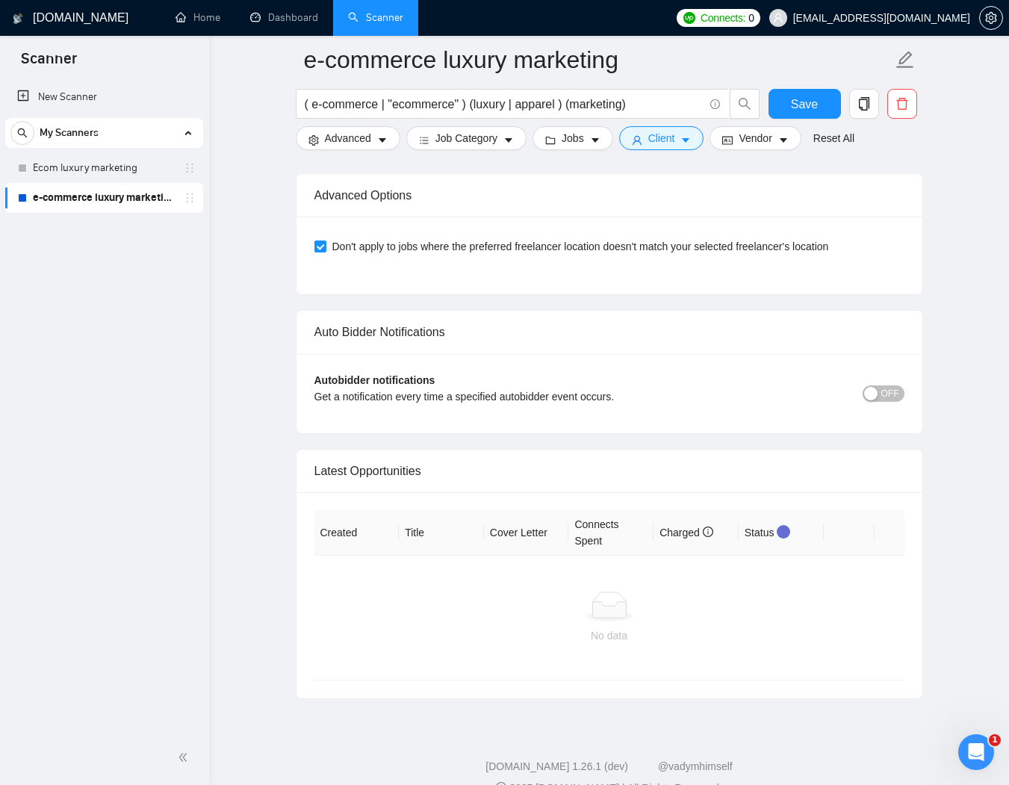
click at [903, 385] on button "OFF" at bounding box center [883, 393] width 42 height 16
click at [899, 385] on button "OFF" at bounding box center [883, 393] width 42 height 16
click at [886, 385] on span "OFF" at bounding box center [890, 393] width 18 height 16
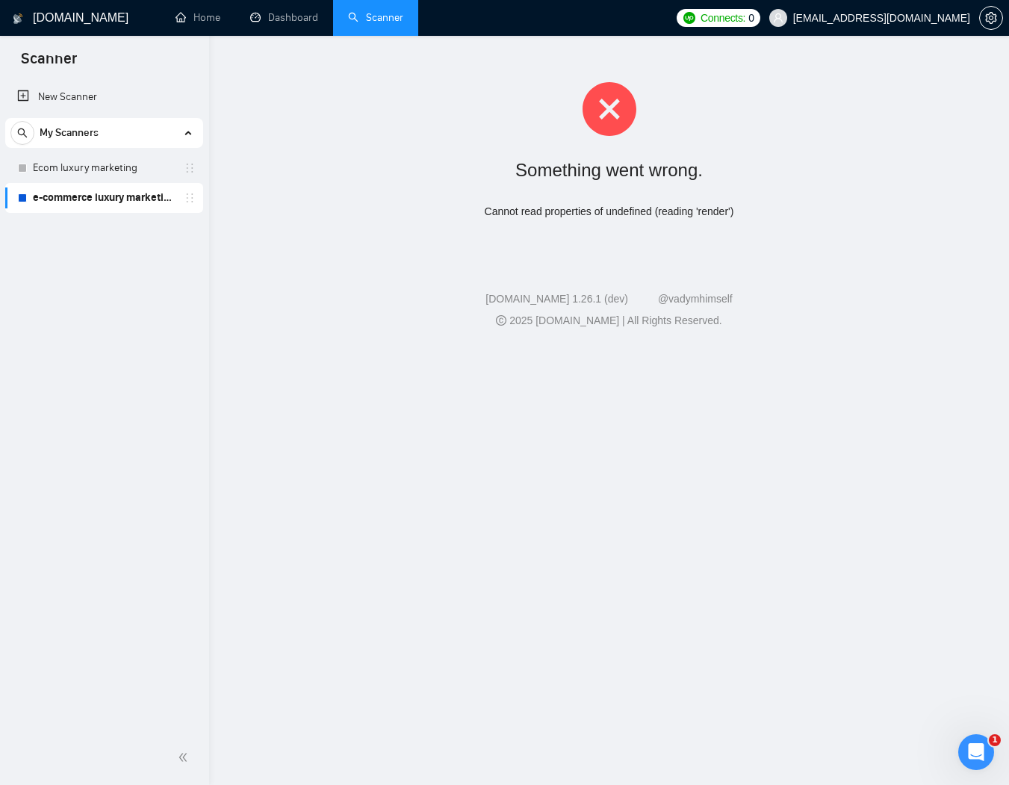
scroll to position [14, 0]
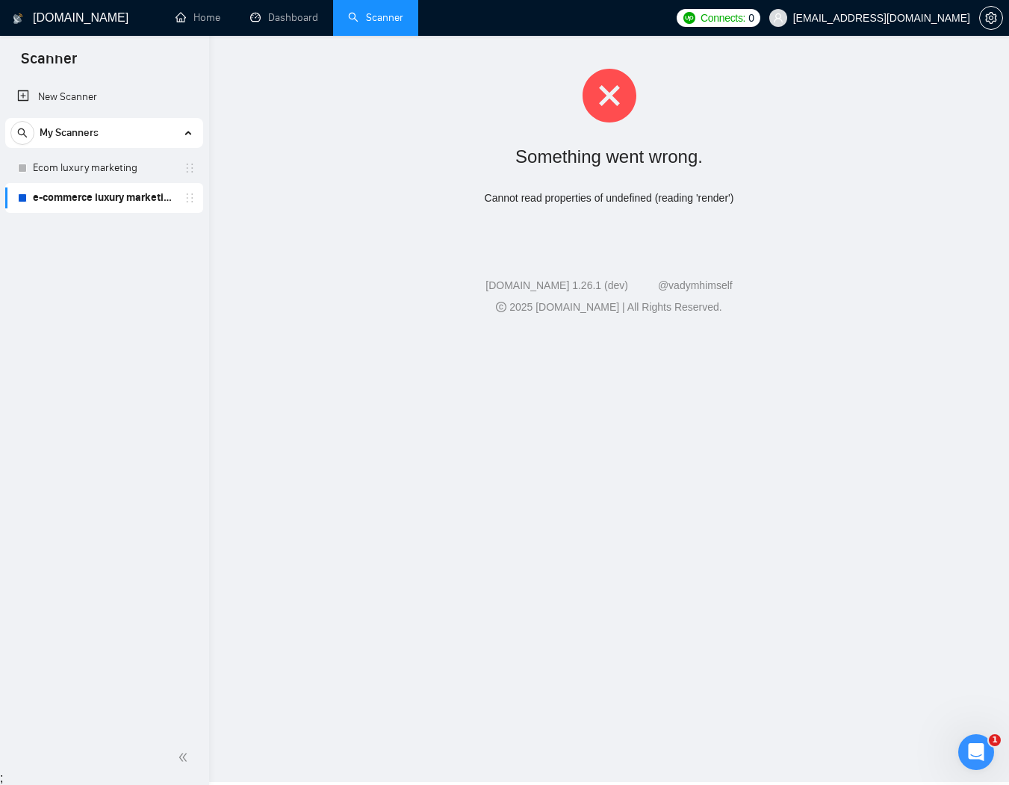
click at [384, 21] on link "Scanner" at bounding box center [375, 17] width 55 height 13
click at [263, 20] on link "Dashboard" at bounding box center [284, 17] width 68 height 13
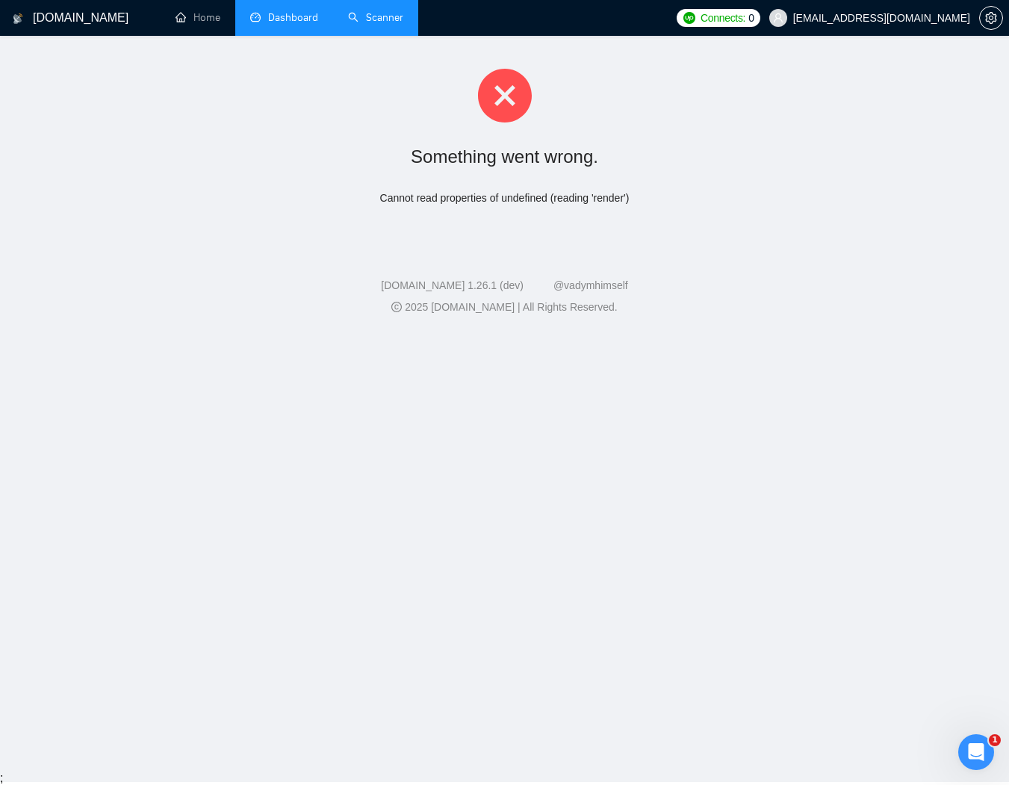
click at [380, 22] on link "Scanner" at bounding box center [375, 17] width 55 height 13
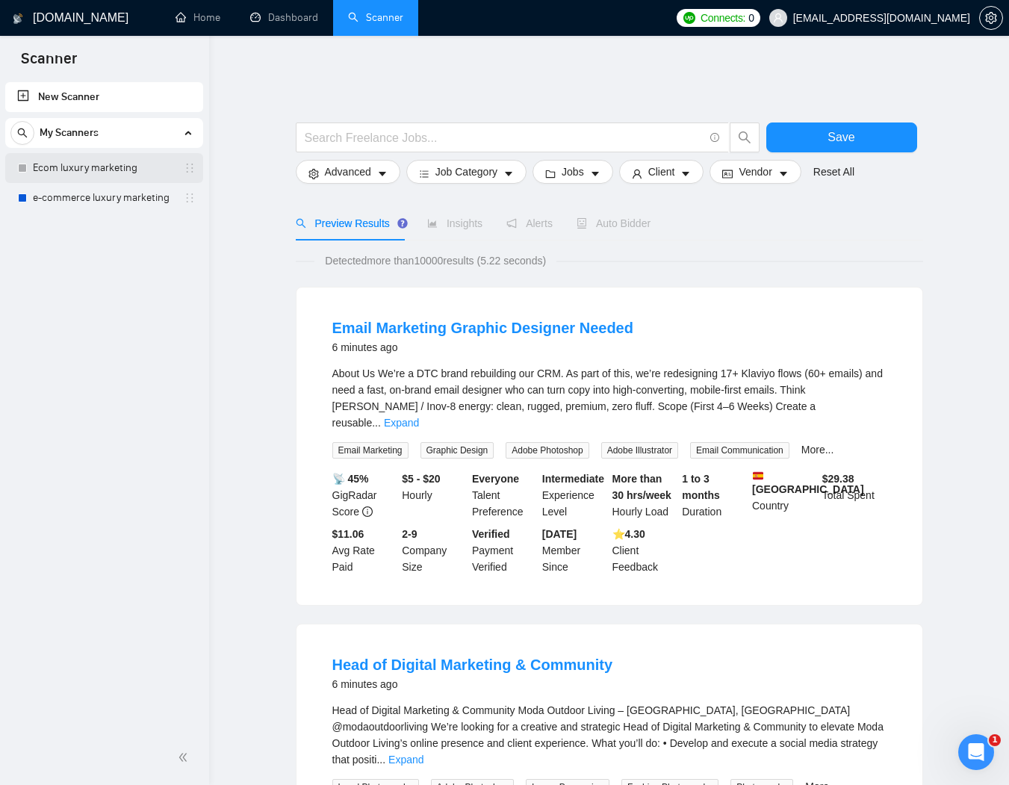
click at [79, 161] on link "Ecom luxury marketing" at bounding box center [104, 168] width 142 height 30
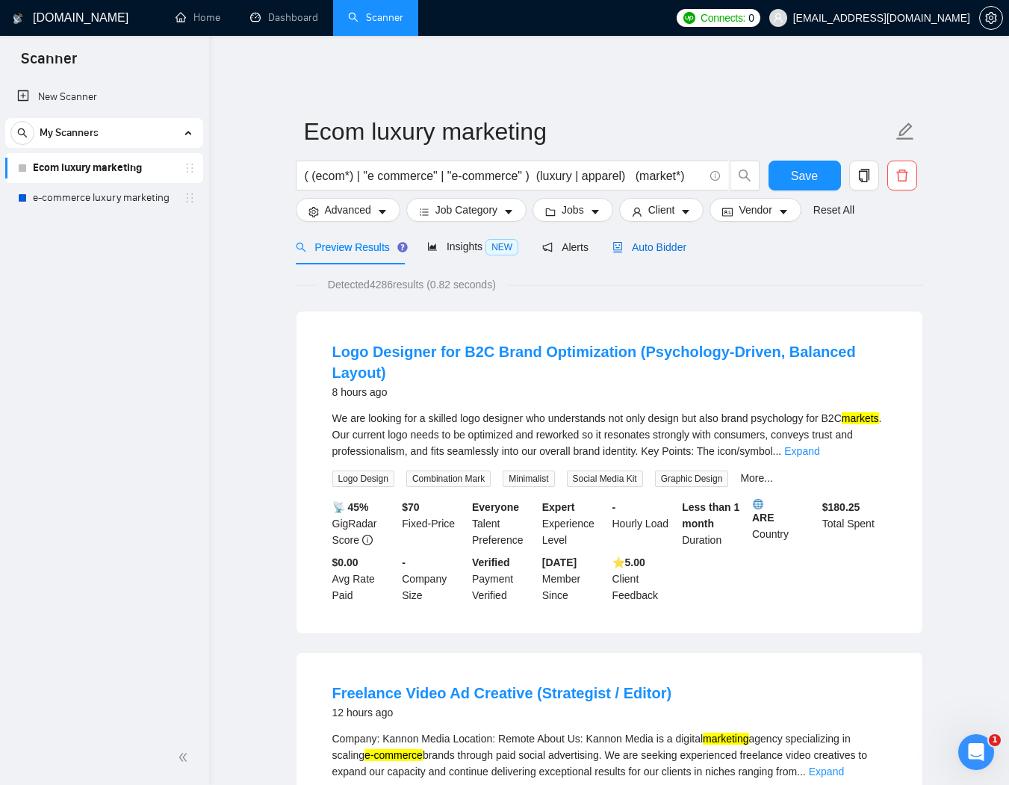
click at [672, 241] on span "Auto Bidder" at bounding box center [649, 247] width 74 height 12
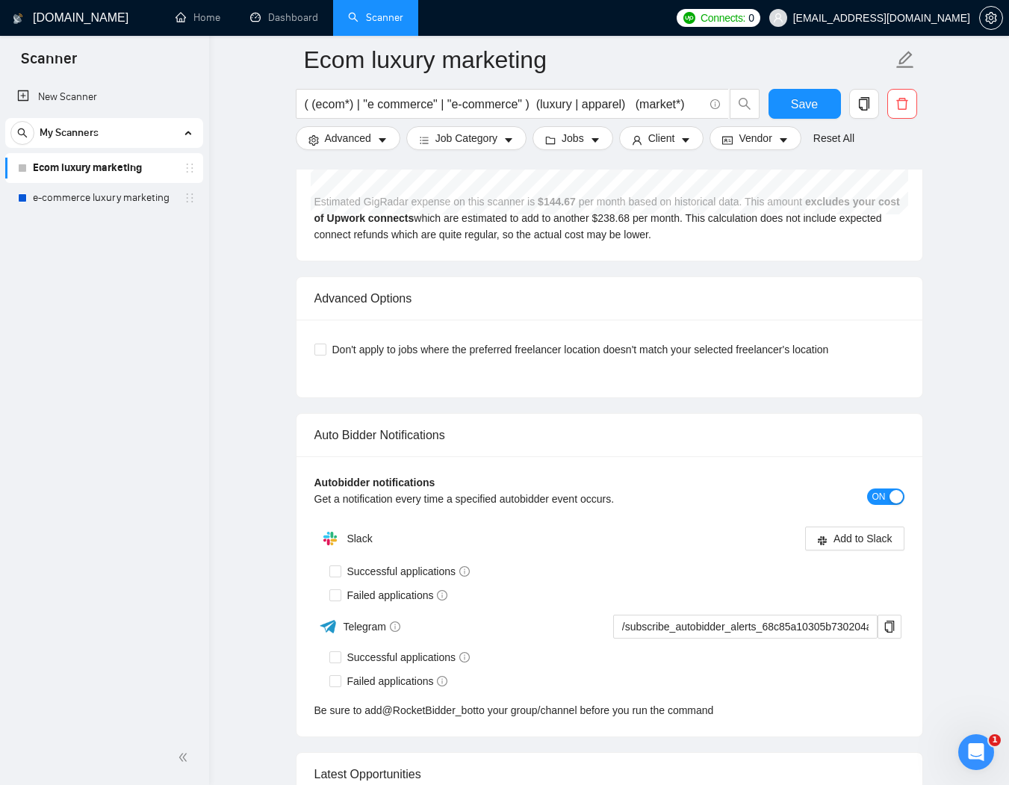
scroll to position [3260, 0]
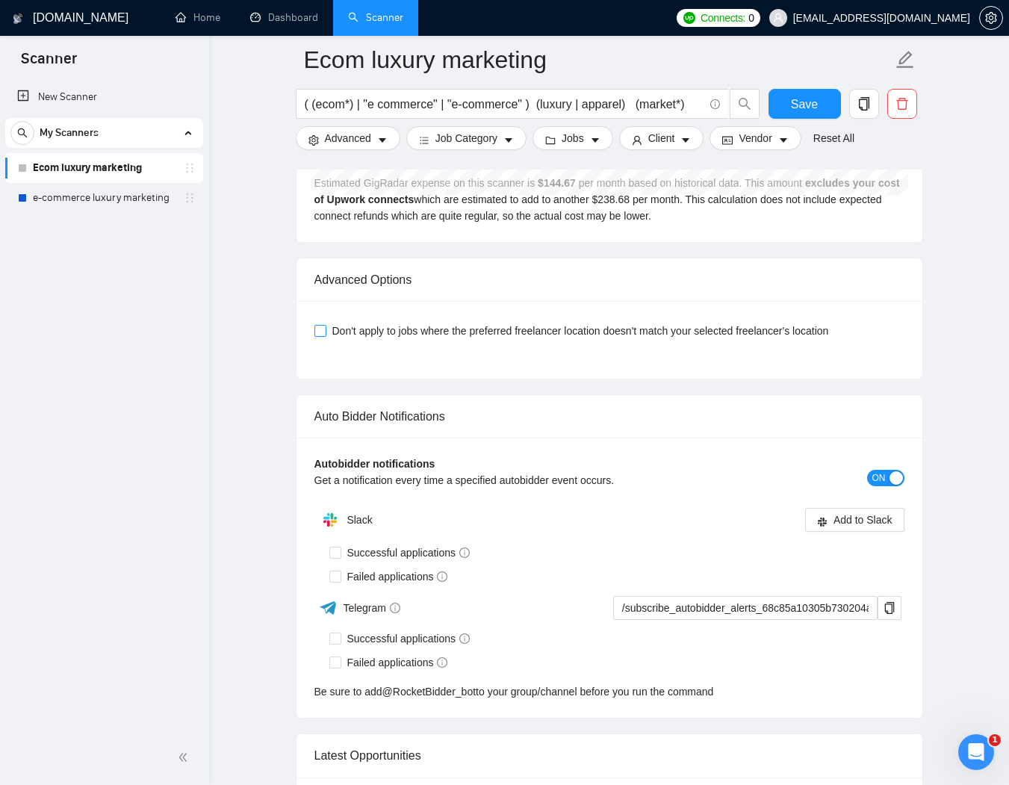
click at [323, 325] on input "Don't apply to jobs where the preferred freelancer location doesn't match your …" at bounding box center [319, 330] width 10 height 10
checkbox input "true"
drag, startPoint x: 430, startPoint y: 541, endPoint x: 380, endPoint y: 555, distance: 52.0
click at [430, 544] on span "Successful applications" at bounding box center [408, 552] width 135 height 16
click at [340, 546] on input "Successful applications" at bounding box center [334, 551] width 10 height 10
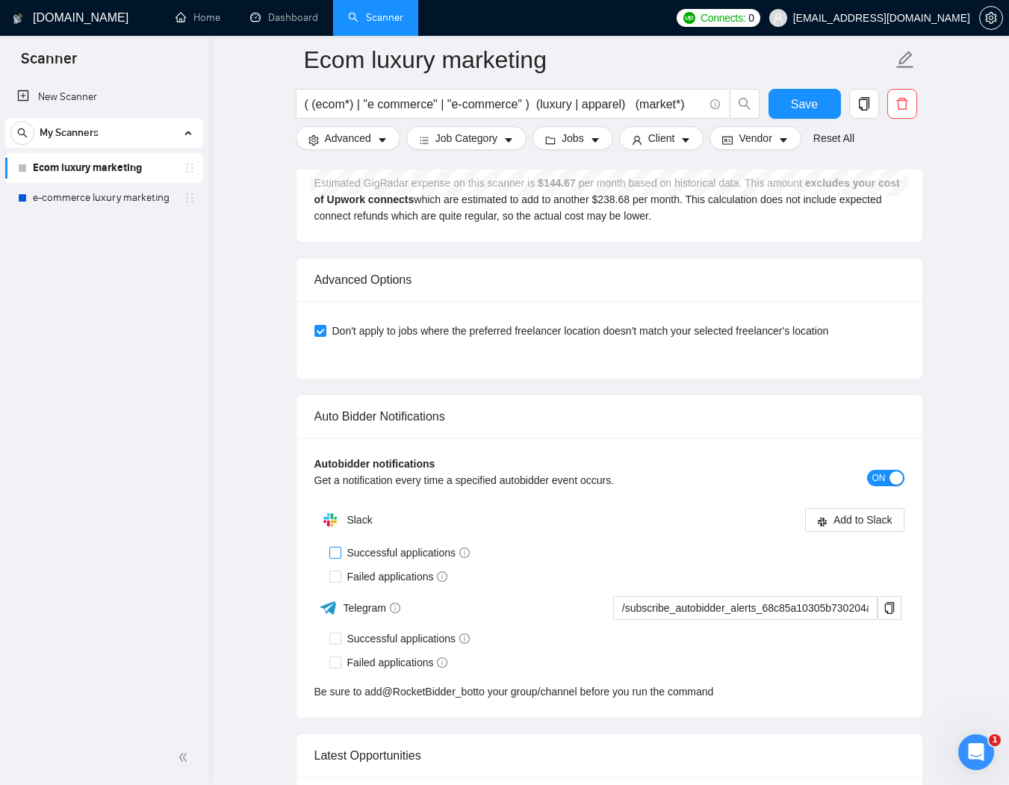
checkbox input "true"
click at [340, 570] on span at bounding box center [335, 576] width 12 height 12
click at [340, 570] on input "Failed applications" at bounding box center [334, 575] width 10 height 10
checkbox input "true"
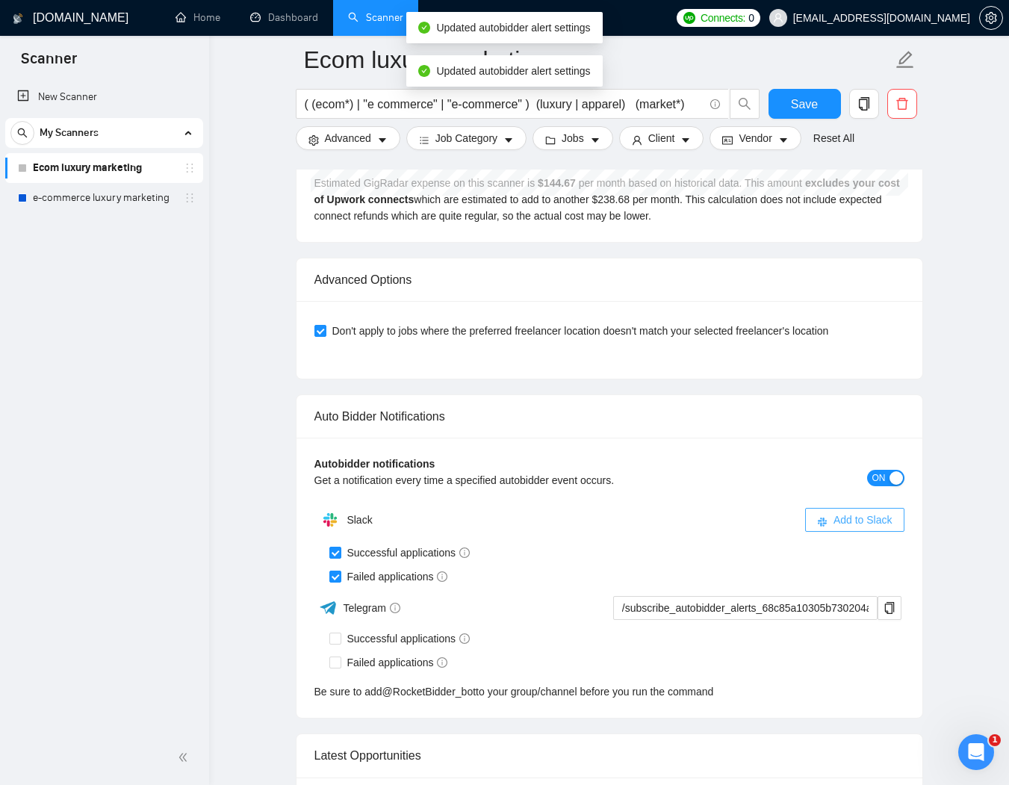
click at [856, 511] on span "Add to Slack" at bounding box center [862, 519] width 59 height 16
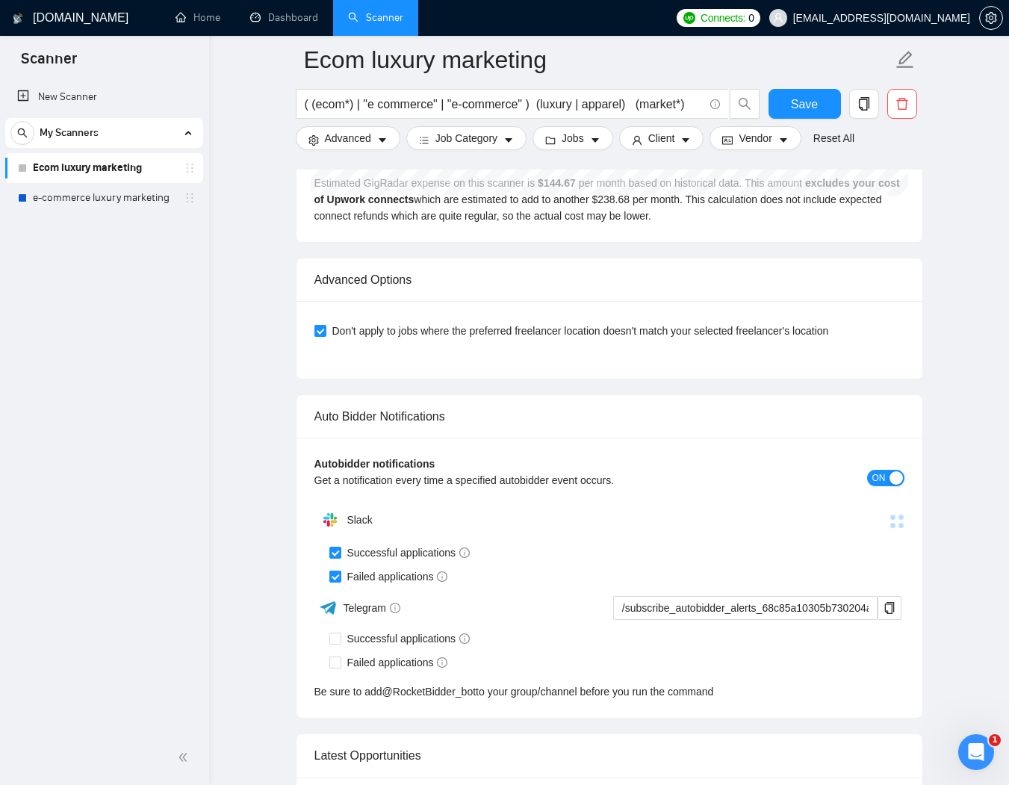
scroll to position [3491, 0]
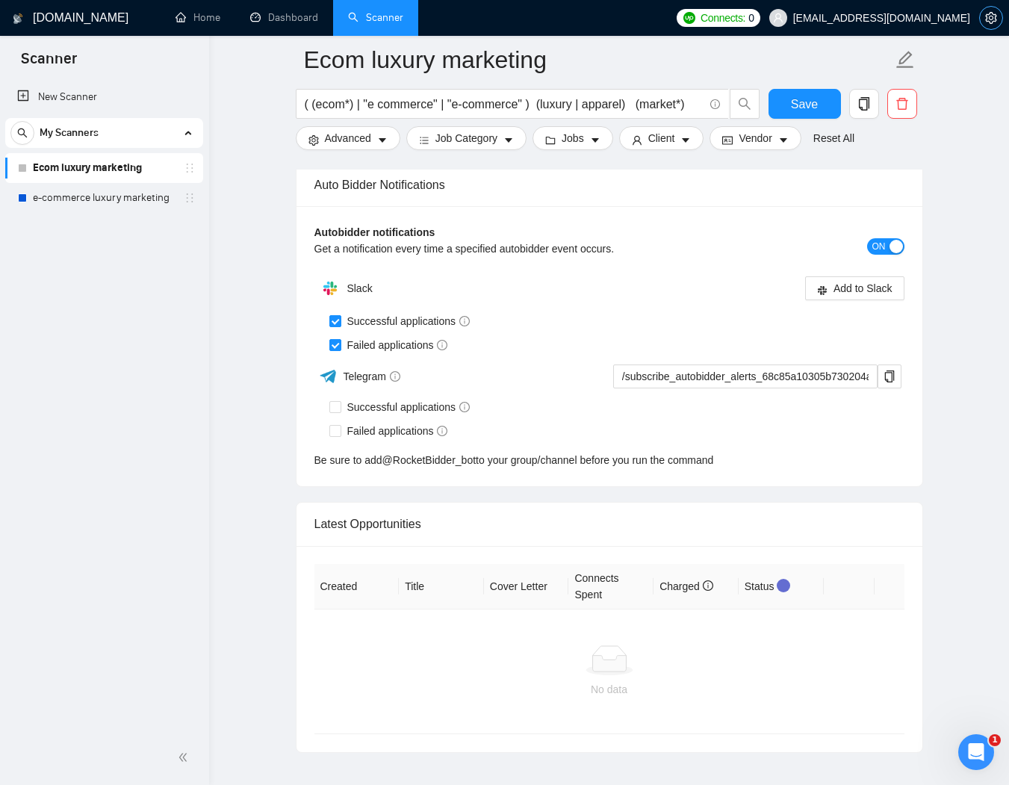
click at [991, 14] on icon "setting" at bounding box center [991, 18] width 12 height 12
click at [797, 105] on span "Save" at bounding box center [804, 104] width 27 height 19
click at [995, 19] on icon "setting" at bounding box center [990, 18] width 11 height 12
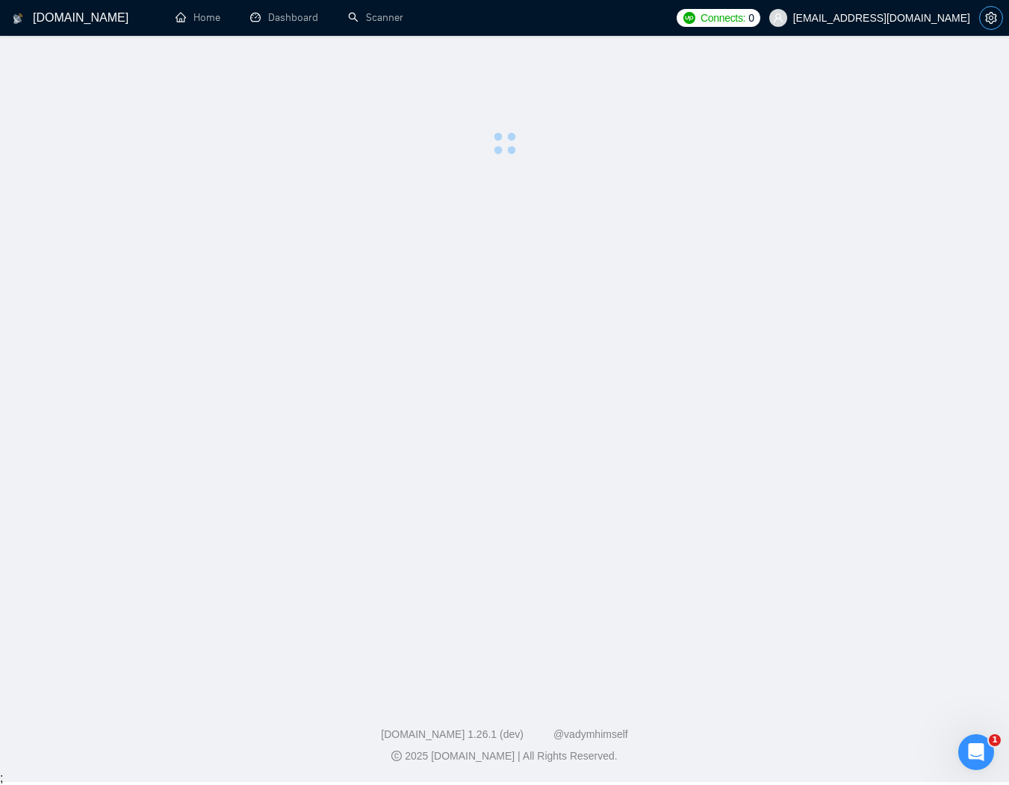
scroll to position [14, 0]
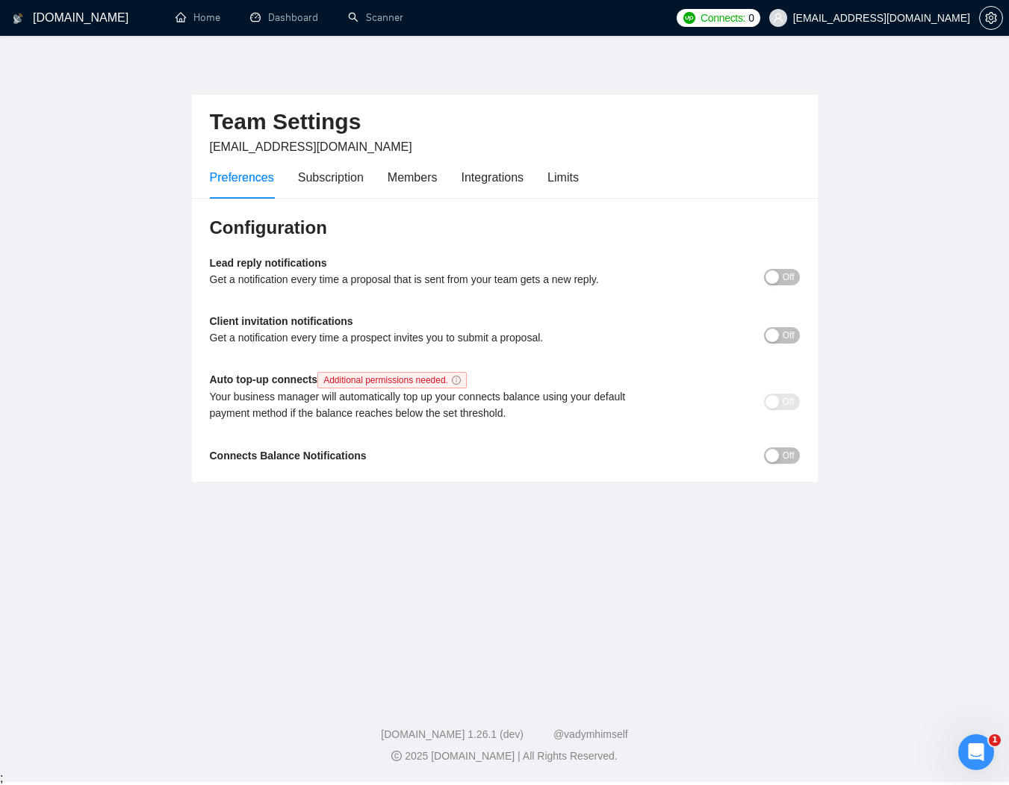
click at [788, 269] on span "Off" at bounding box center [788, 277] width 12 height 16
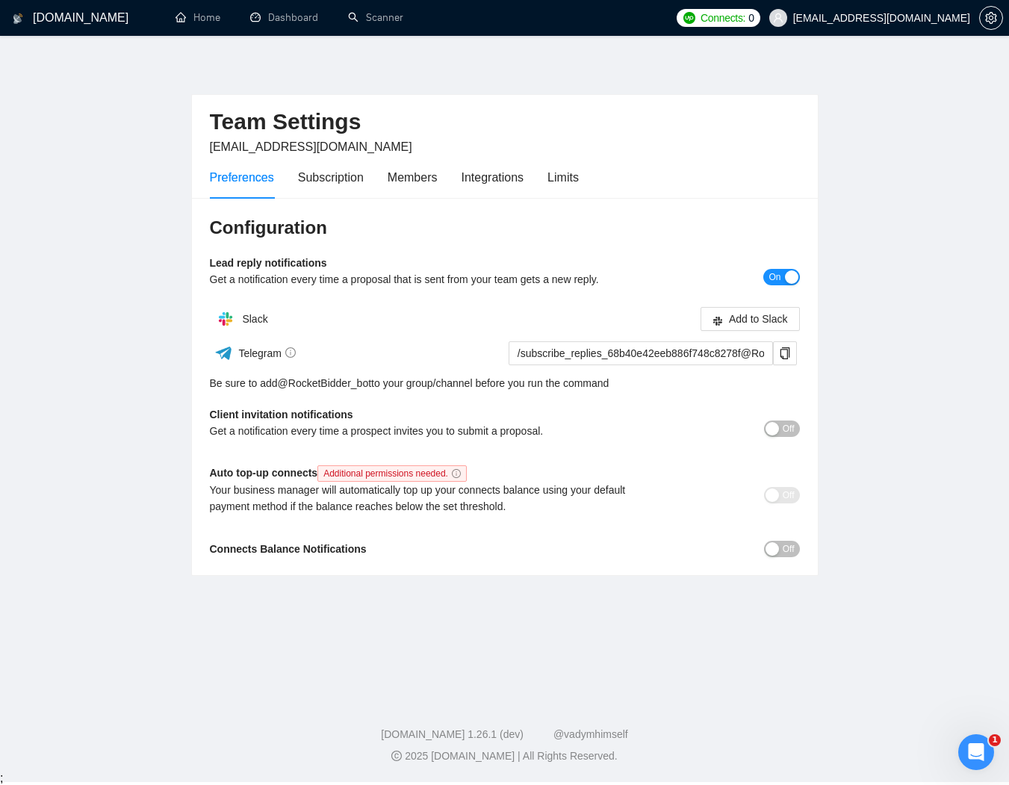
click at [782, 420] on span "Off" at bounding box center [788, 428] width 12 height 16
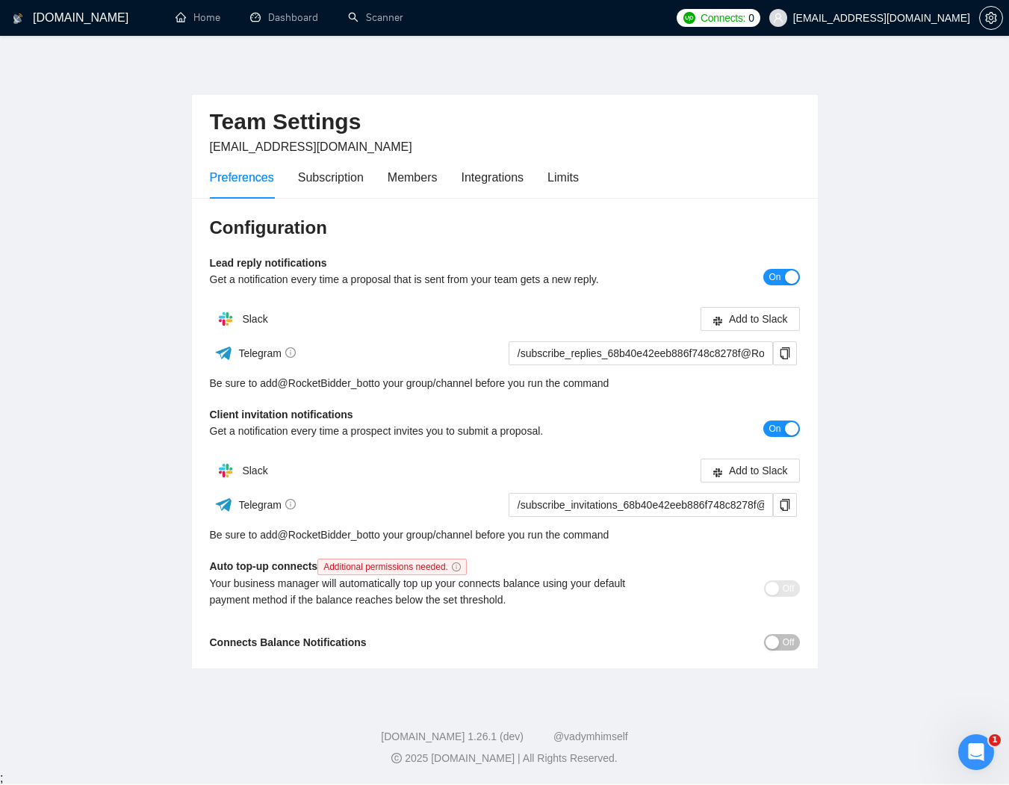
click at [790, 634] on span "Off" at bounding box center [788, 642] width 12 height 16
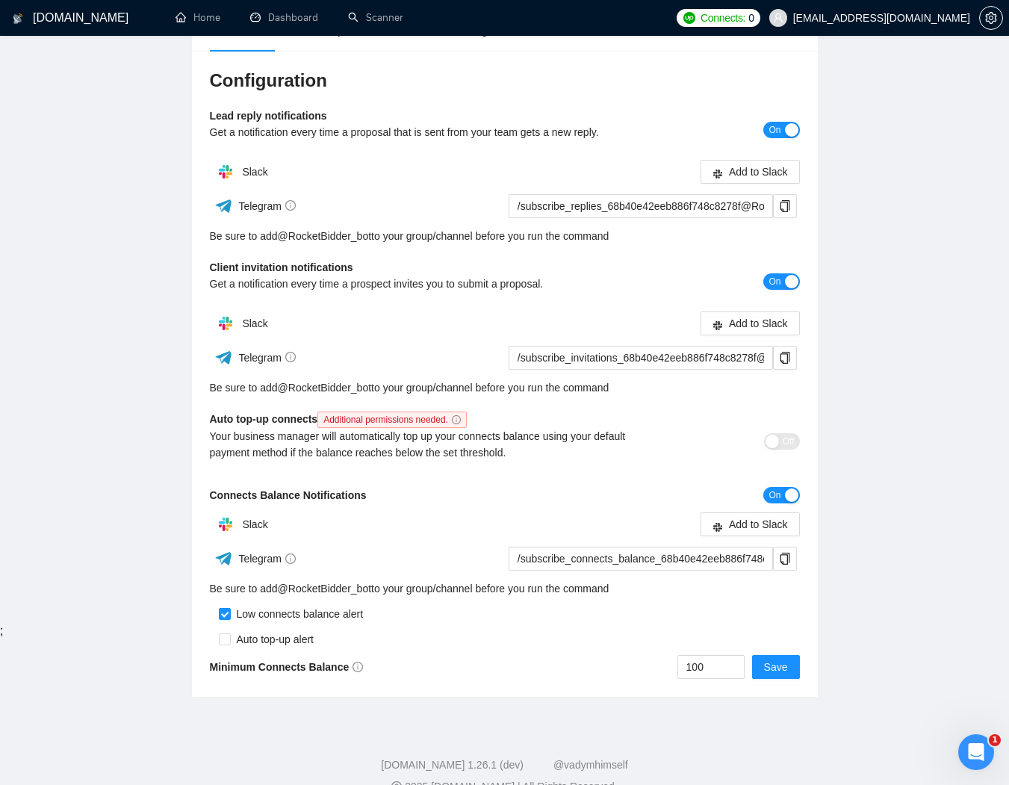
scroll to position [162, 0]
